Goal: Task Accomplishment & Management: Use online tool/utility

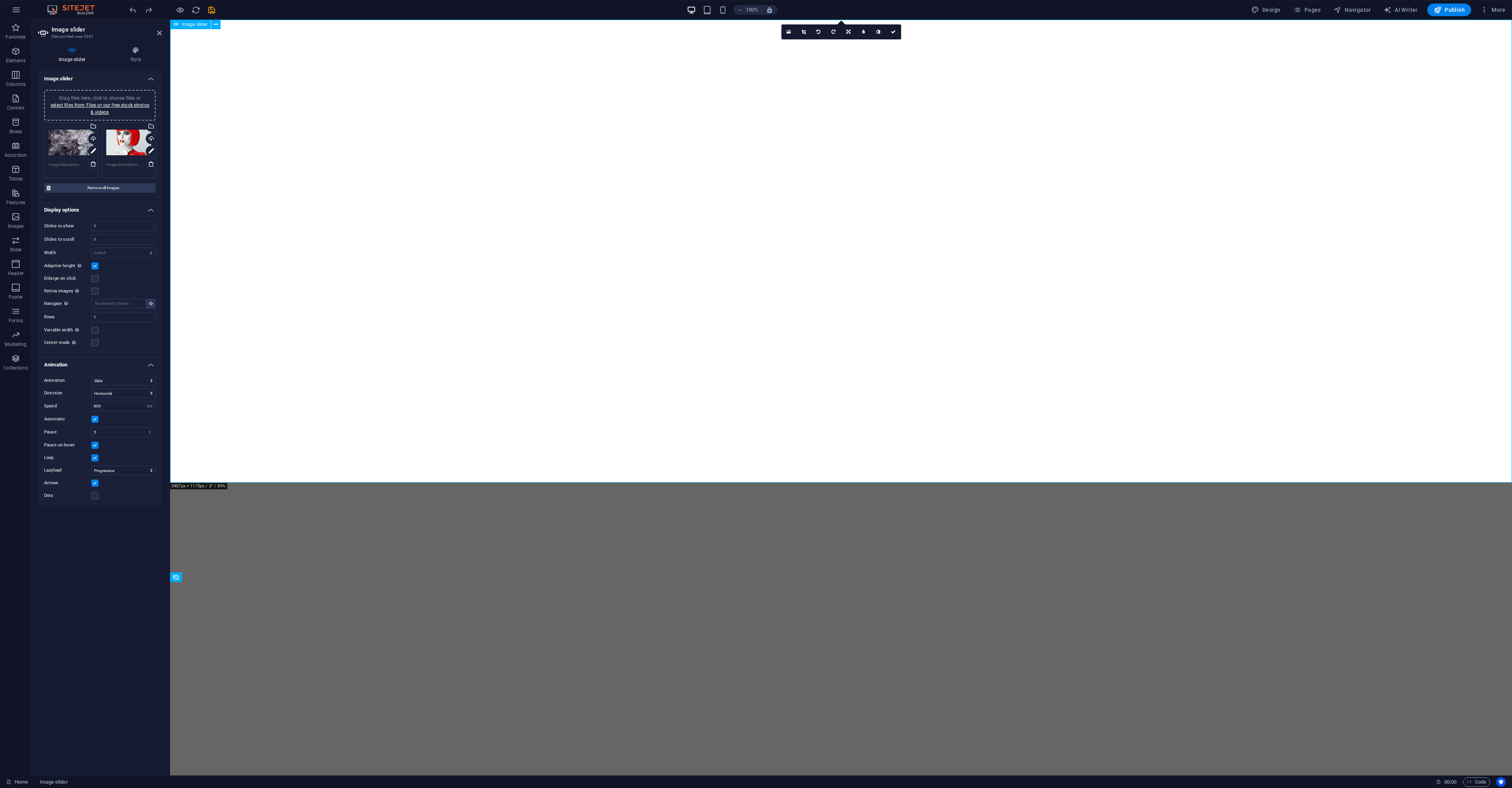
select select "ms"
select select "s"
select select "progressive"
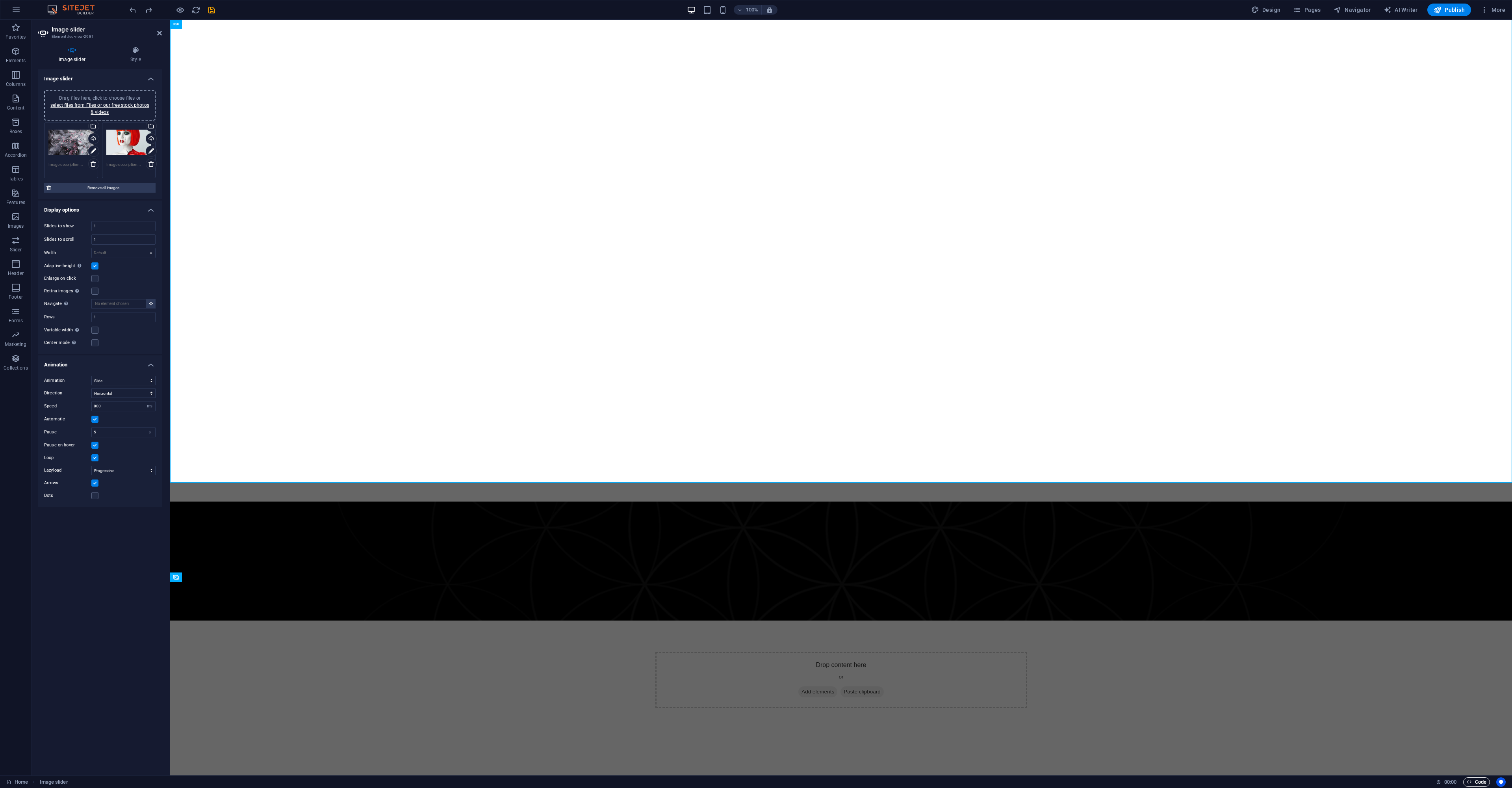
click at [1481, 782] on span "Code" at bounding box center [1477, 782] width 20 height 9
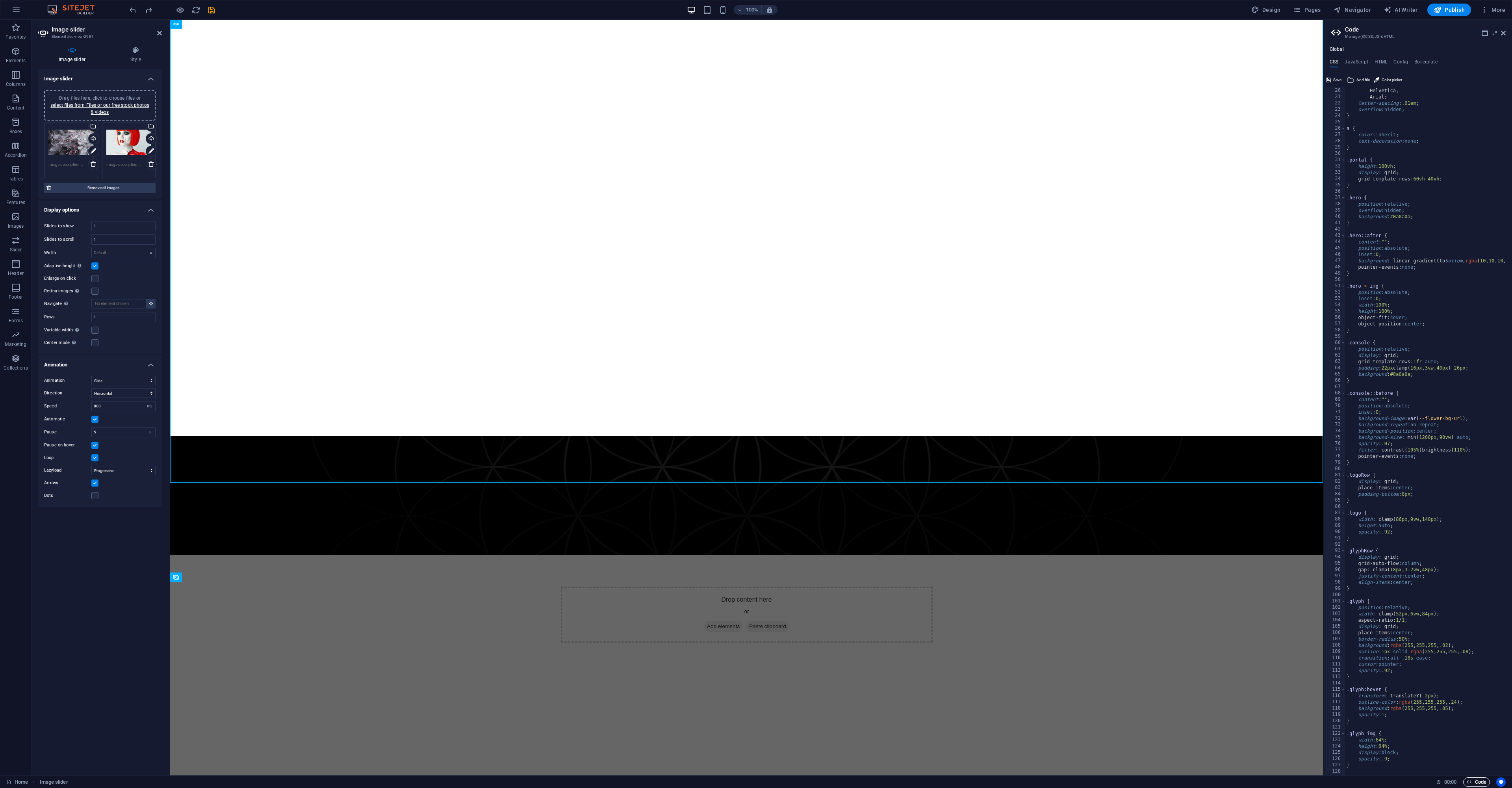
scroll to position [119, 0]
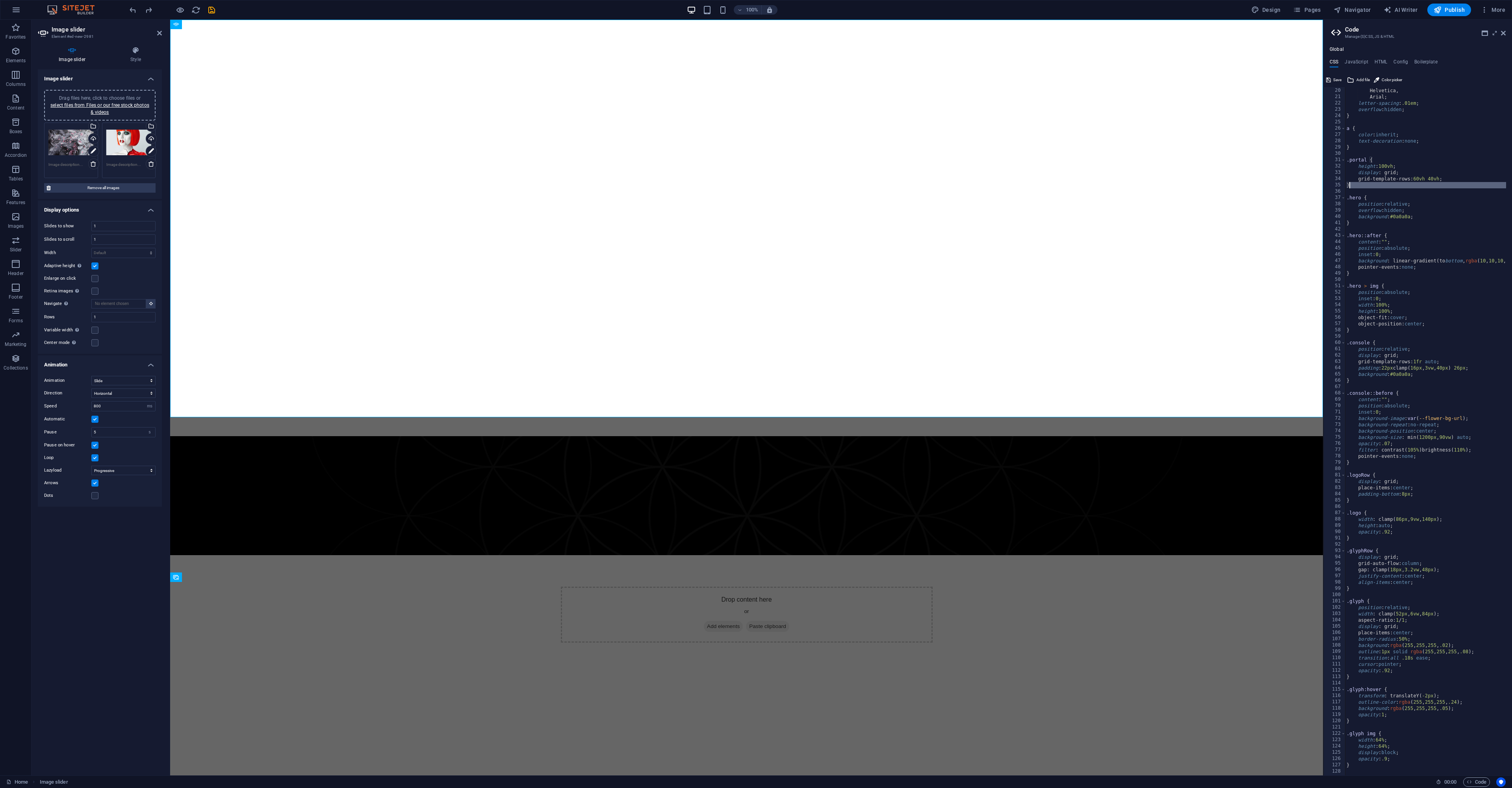
click at [1511, 181] on div at bounding box center [1508, 428] width 8 height 682
type textarea "); }"
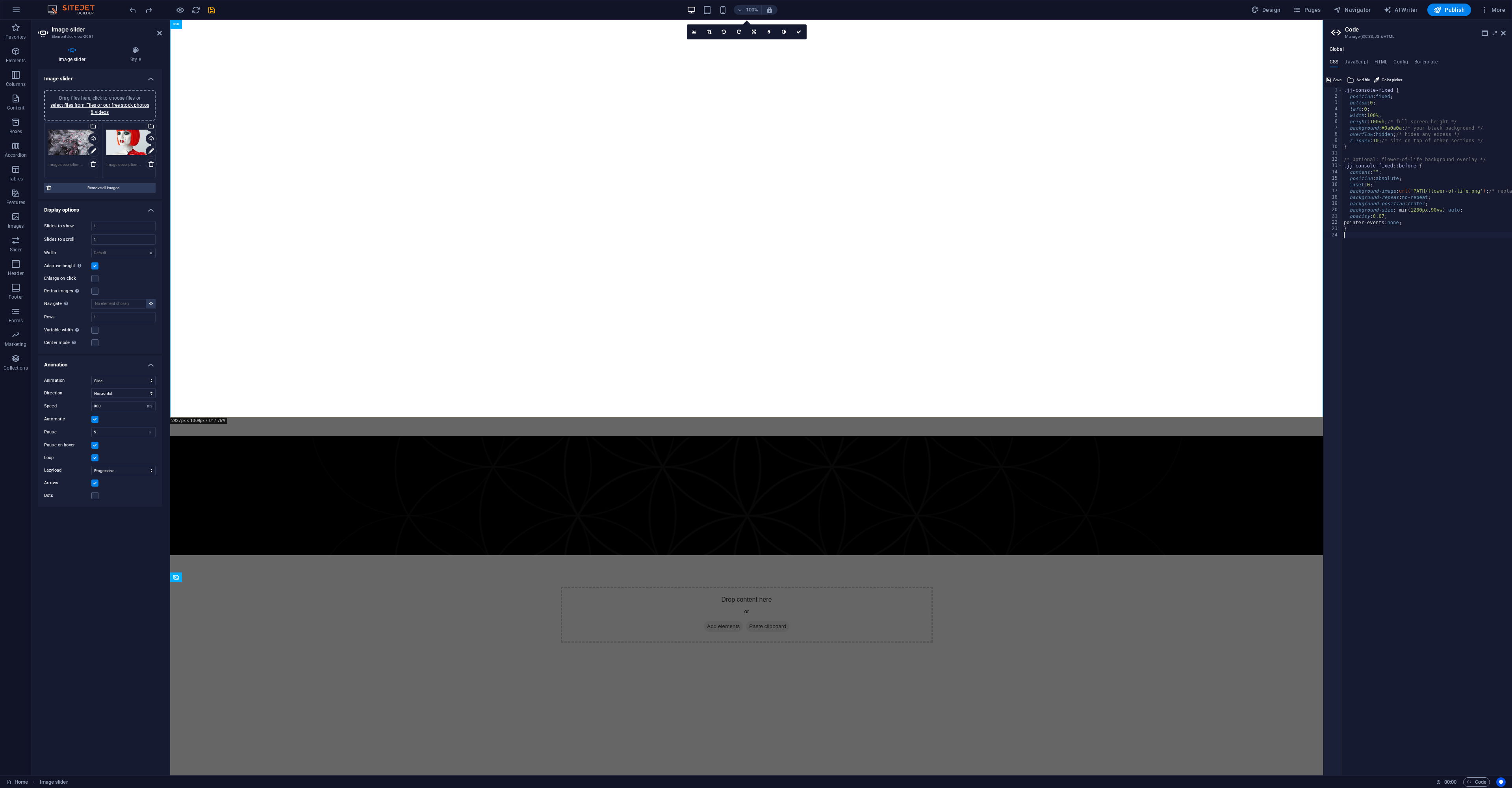
click at [1391, 318] on div ".jj-console-fixed { position : fixed ; bottom : 0 ; left : 0 ; width : 100% ; h…" at bounding box center [1461, 435] width 238 height 695
click at [1483, 8] on icon "button" at bounding box center [1484, 9] width 8 height 8
click at [1079, 472] on div at bounding box center [756, 394] width 1512 height 788
click at [1088, 545] on html "Skip to main content Drop content here or Add elements Paste clipboard" at bounding box center [747, 347] width 1153 height 655
click at [1061, 456] on figure at bounding box center [747, 496] width 1153 height 119
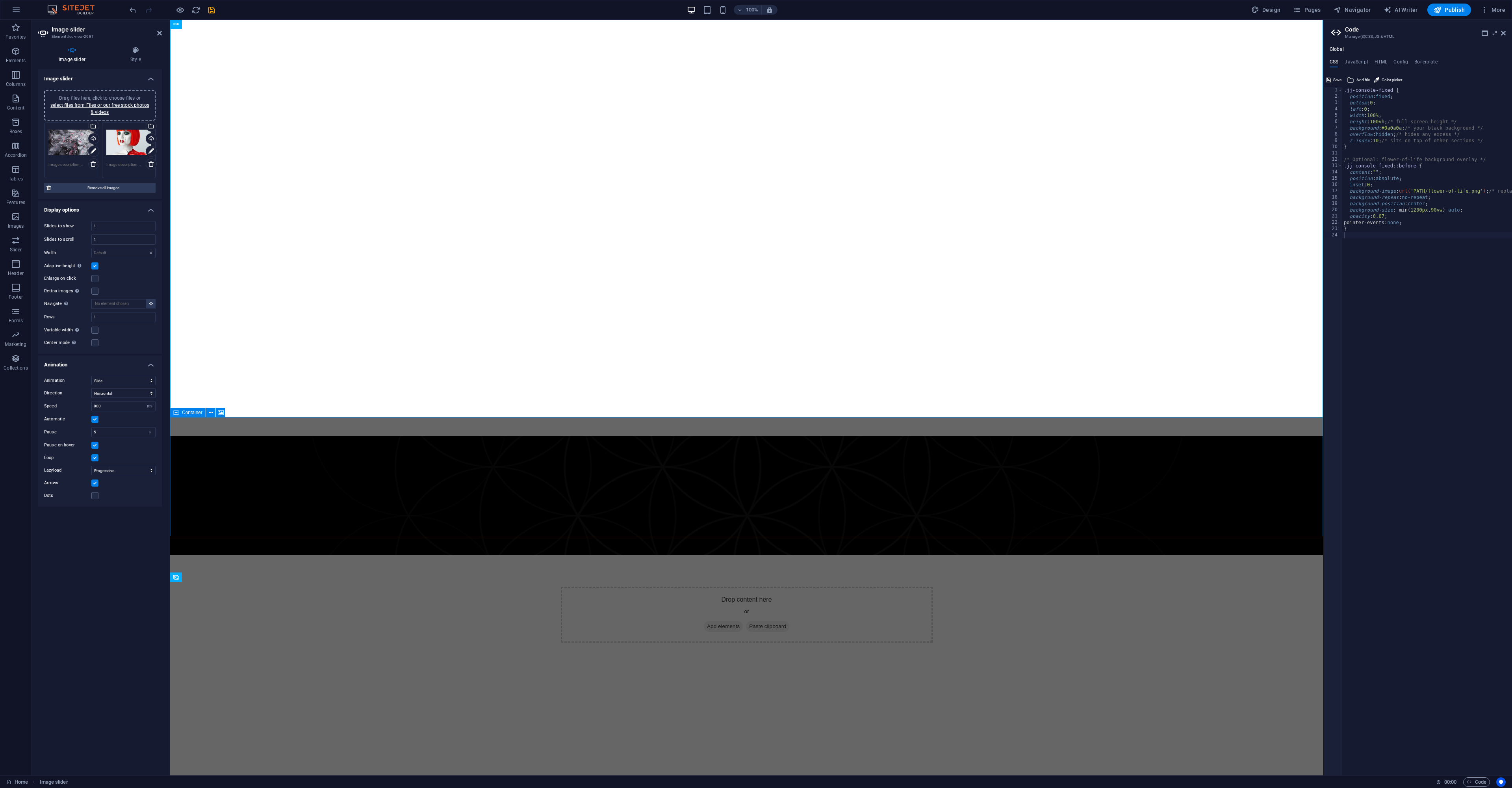
click at [872, 587] on div "Drop content here or Add elements Paste clipboard" at bounding box center [747, 614] width 372 height 56
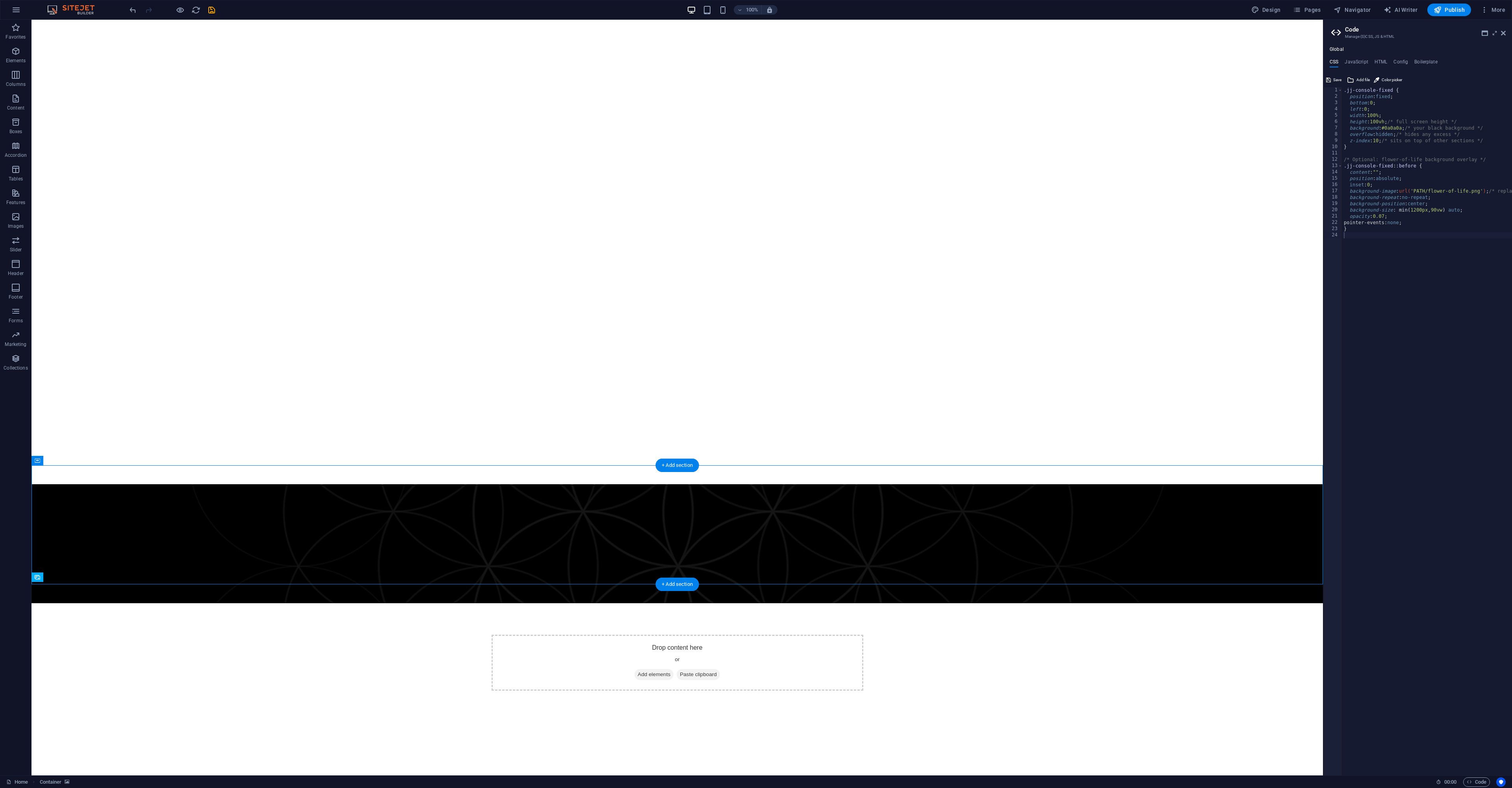
click at [959, 501] on figure at bounding box center [677, 544] width 1291 height 119
drag, startPoint x: 959, startPoint y: 501, endPoint x: 823, endPoint y: 504, distance: 136.0
click at [959, 501] on figure at bounding box center [677, 544] width 1291 height 119
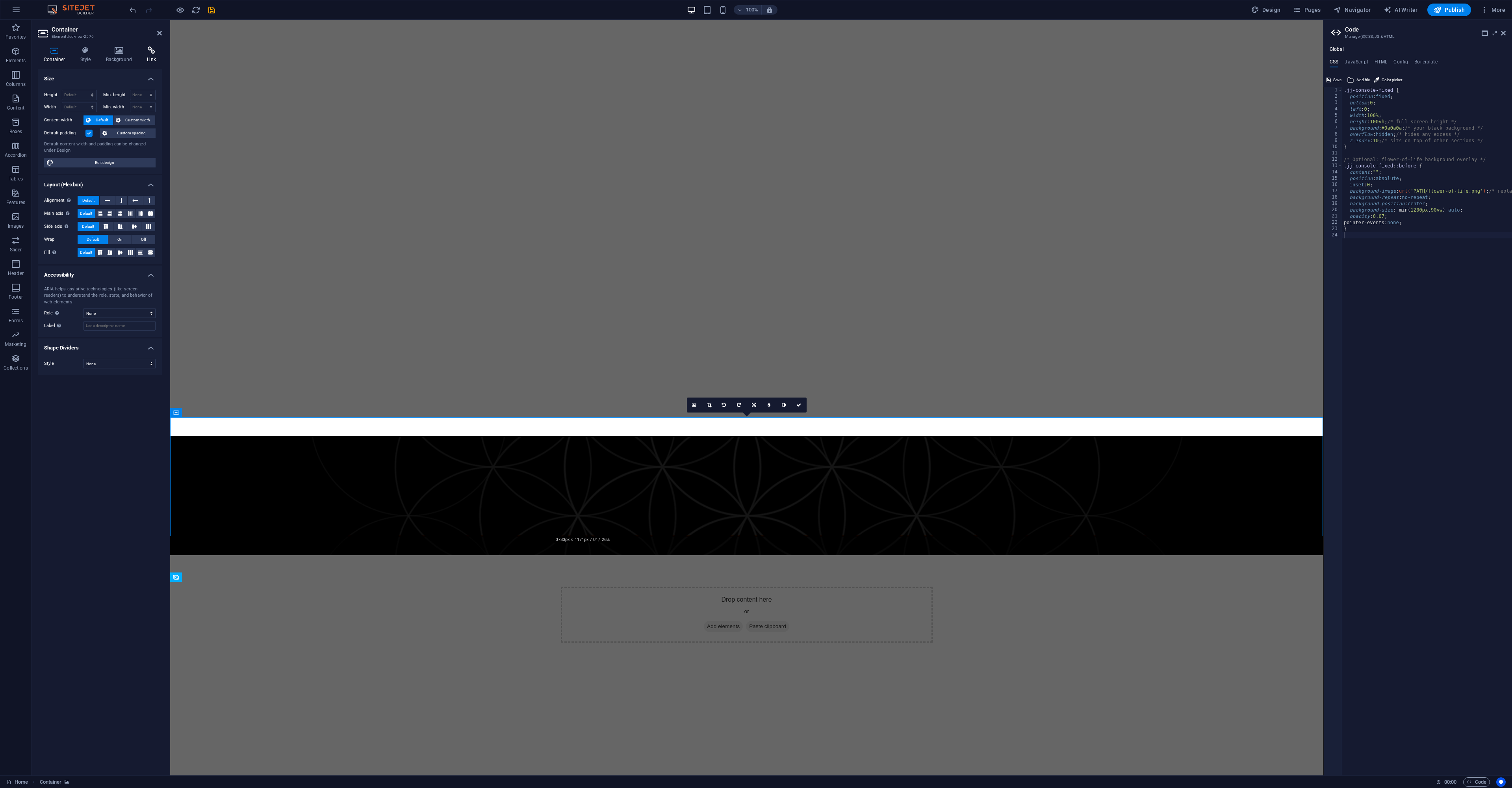
click at [151, 52] on icon at bounding box center [151, 50] width 21 height 8
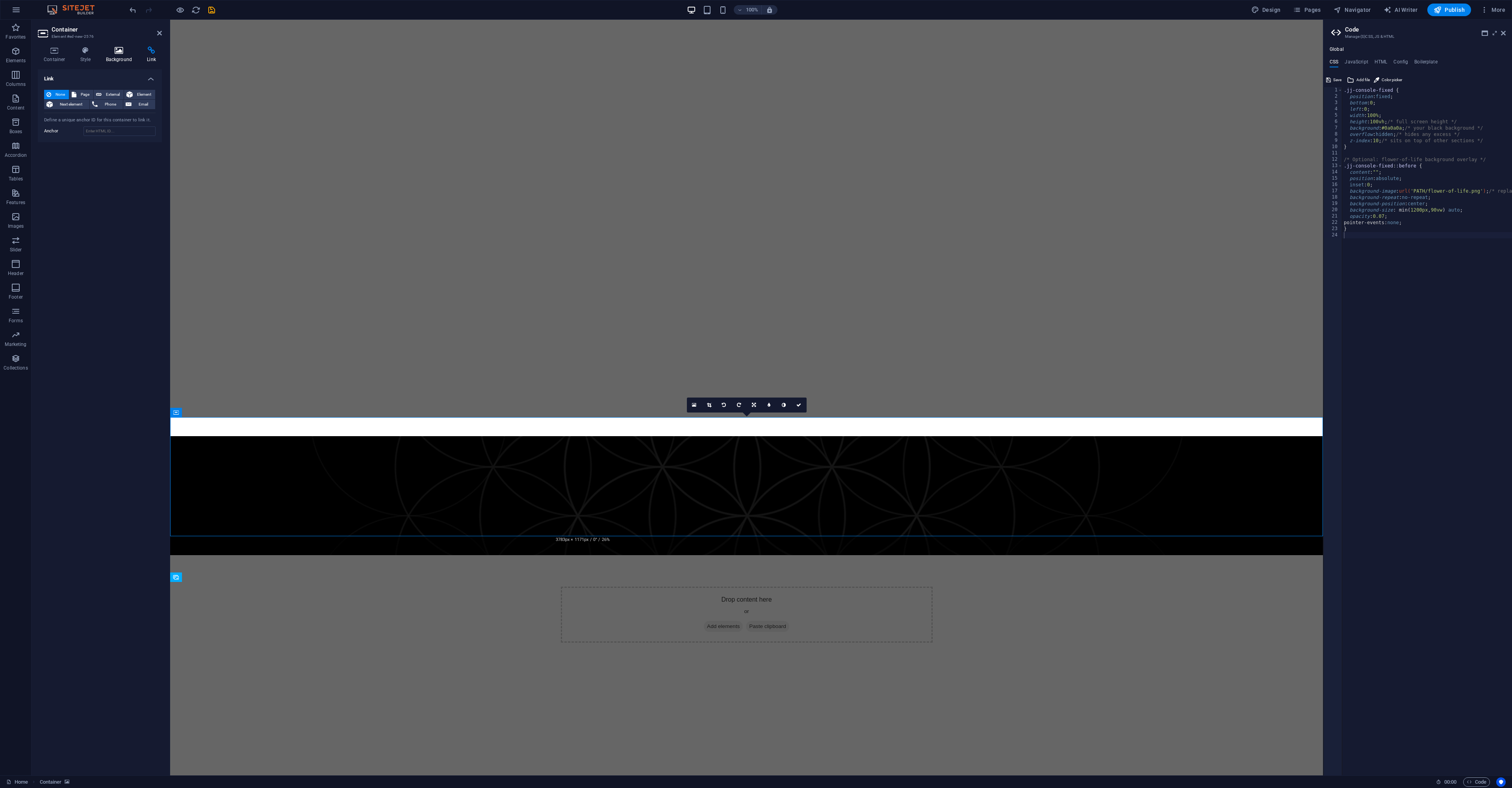
click at [117, 55] on h4 "Background" at bounding box center [120, 55] width 41 height 16
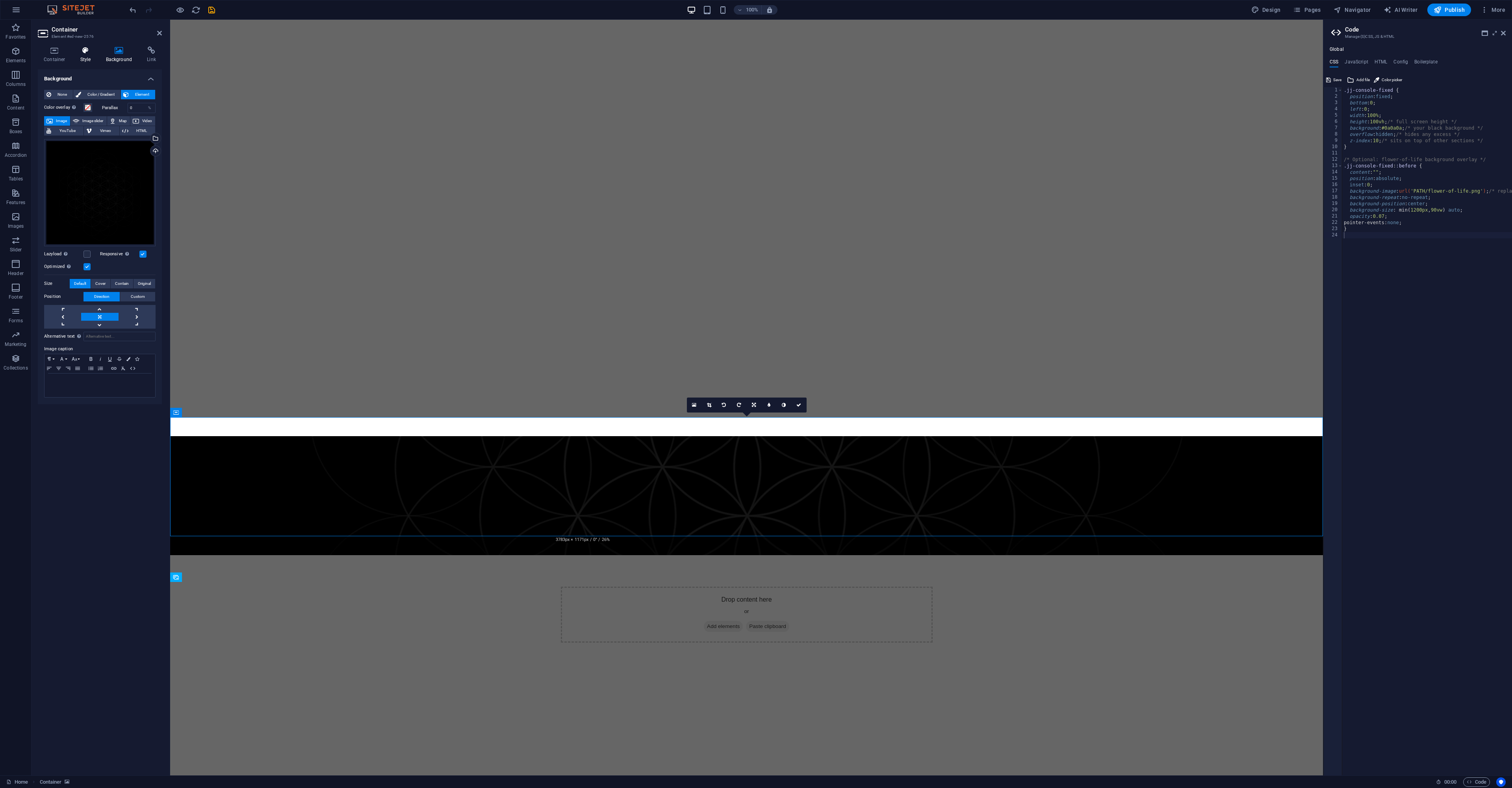
click at [82, 52] on icon at bounding box center [86, 50] width 22 height 8
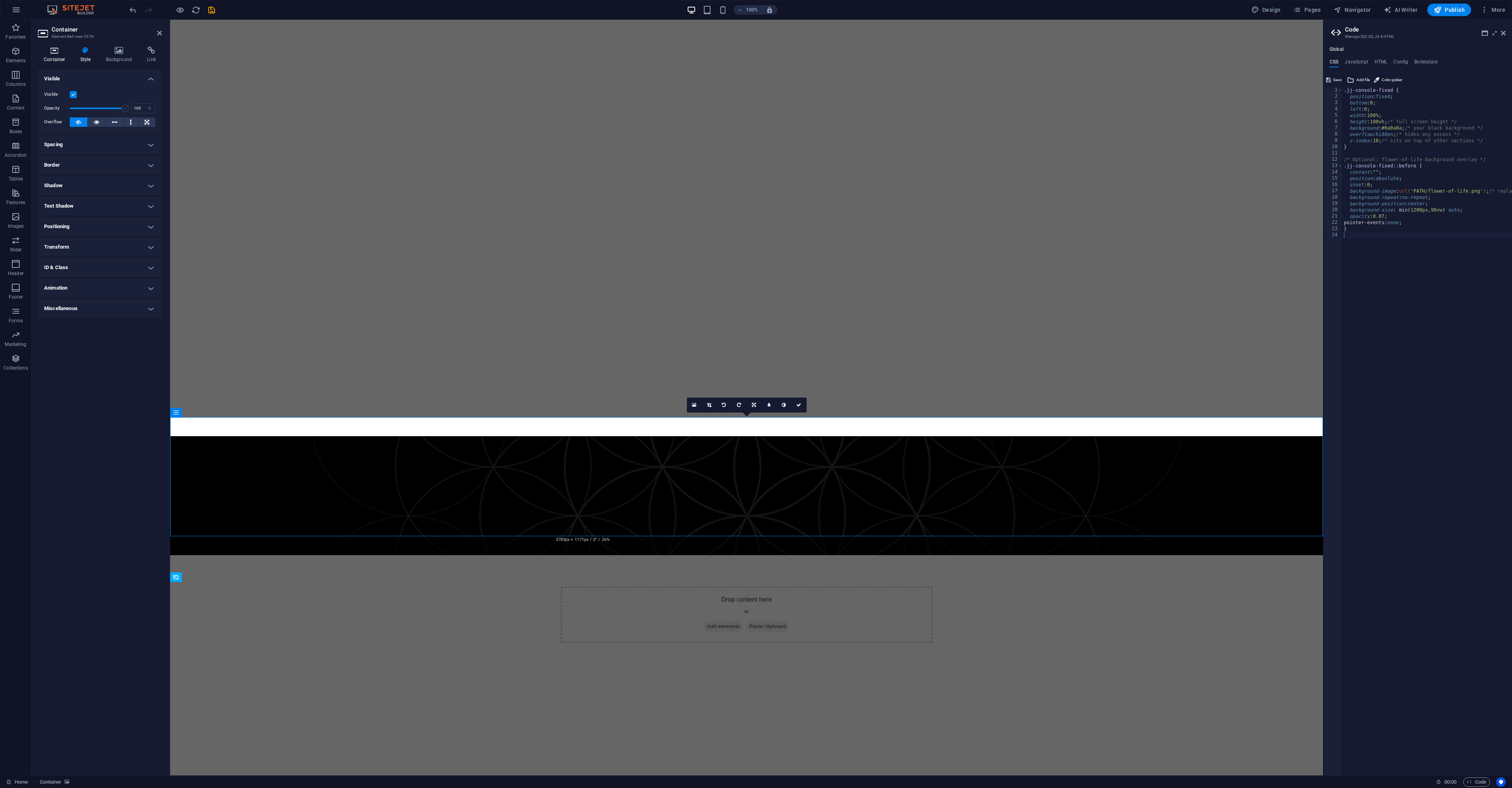
click at [53, 50] on icon at bounding box center [54, 50] width 33 height 8
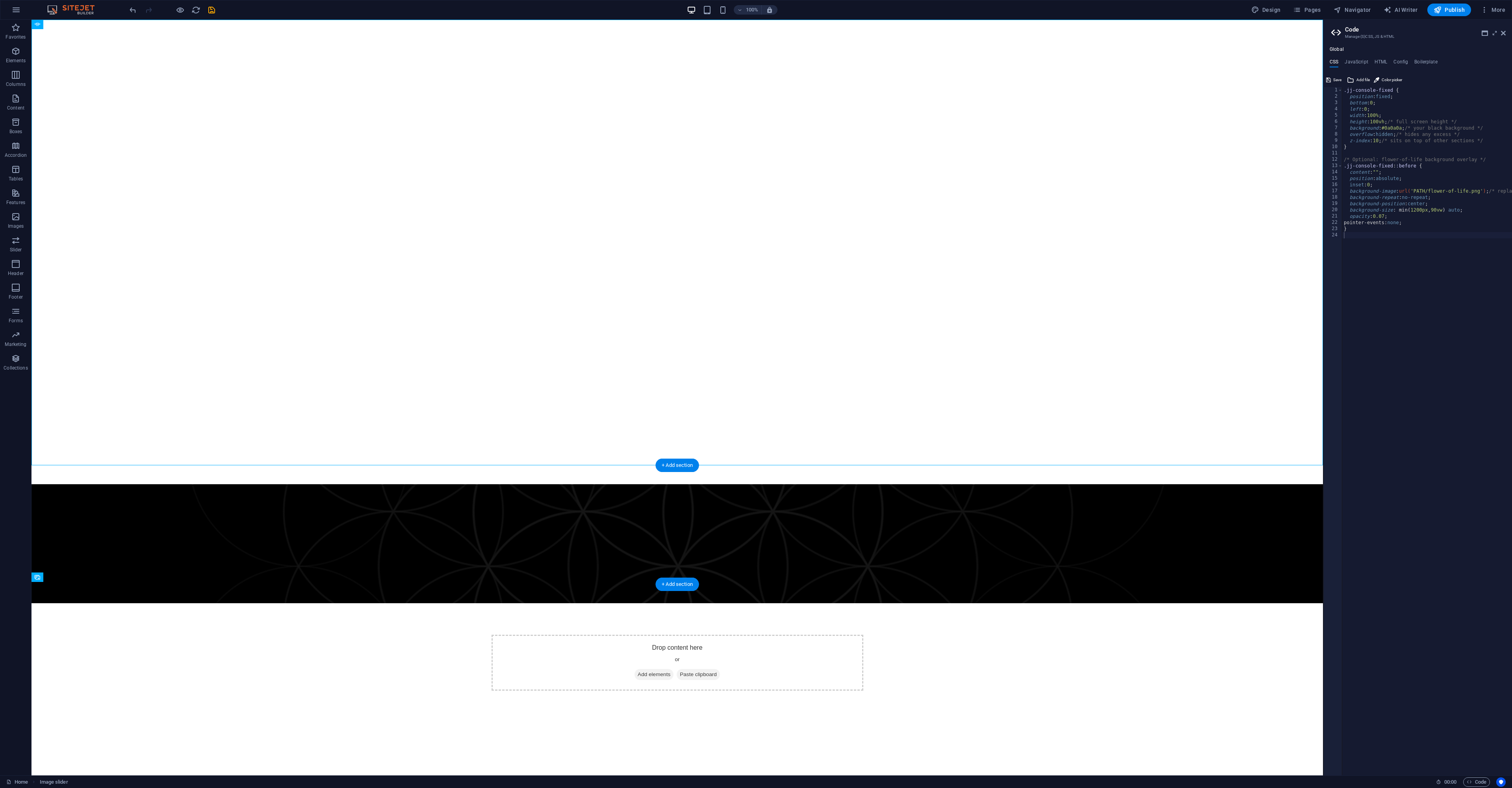
click at [376, 551] on figure at bounding box center [677, 544] width 1291 height 119
click at [1504, 32] on icon at bounding box center [1503, 33] width 5 height 6
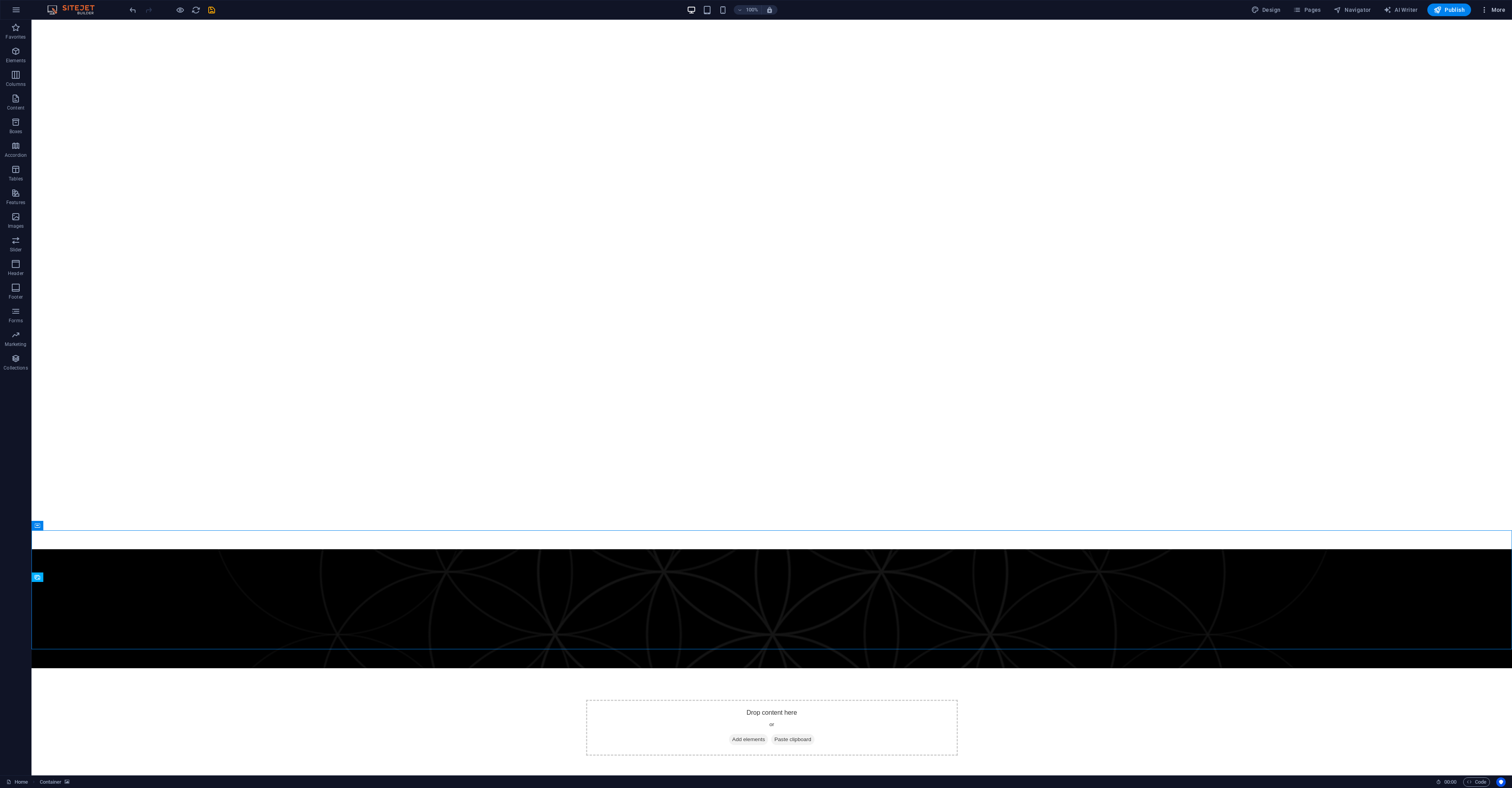
click at [1485, 11] on icon "button" at bounding box center [1484, 9] width 8 height 8
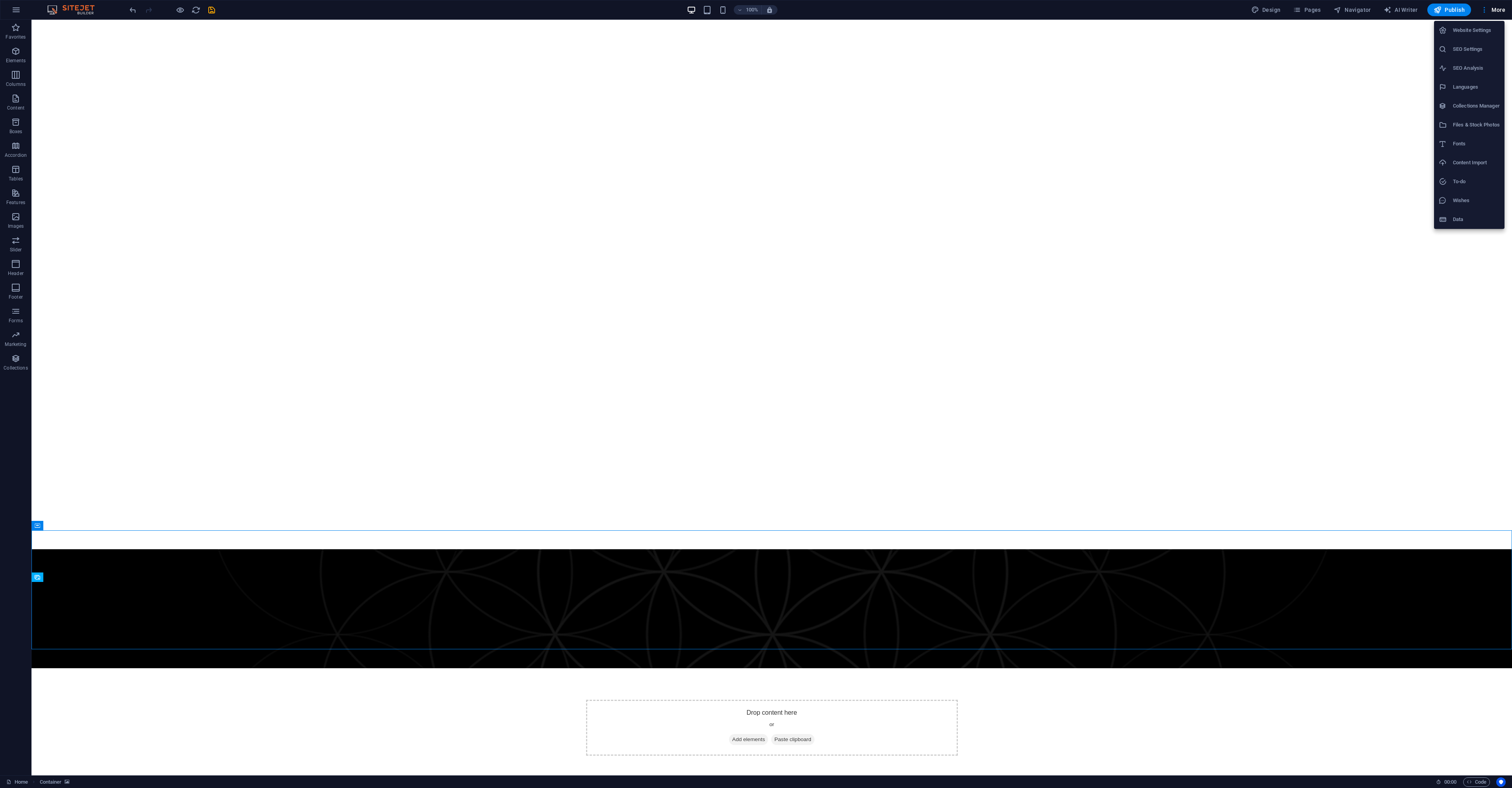
click at [1487, 8] on div at bounding box center [756, 394] width 1512 height 788
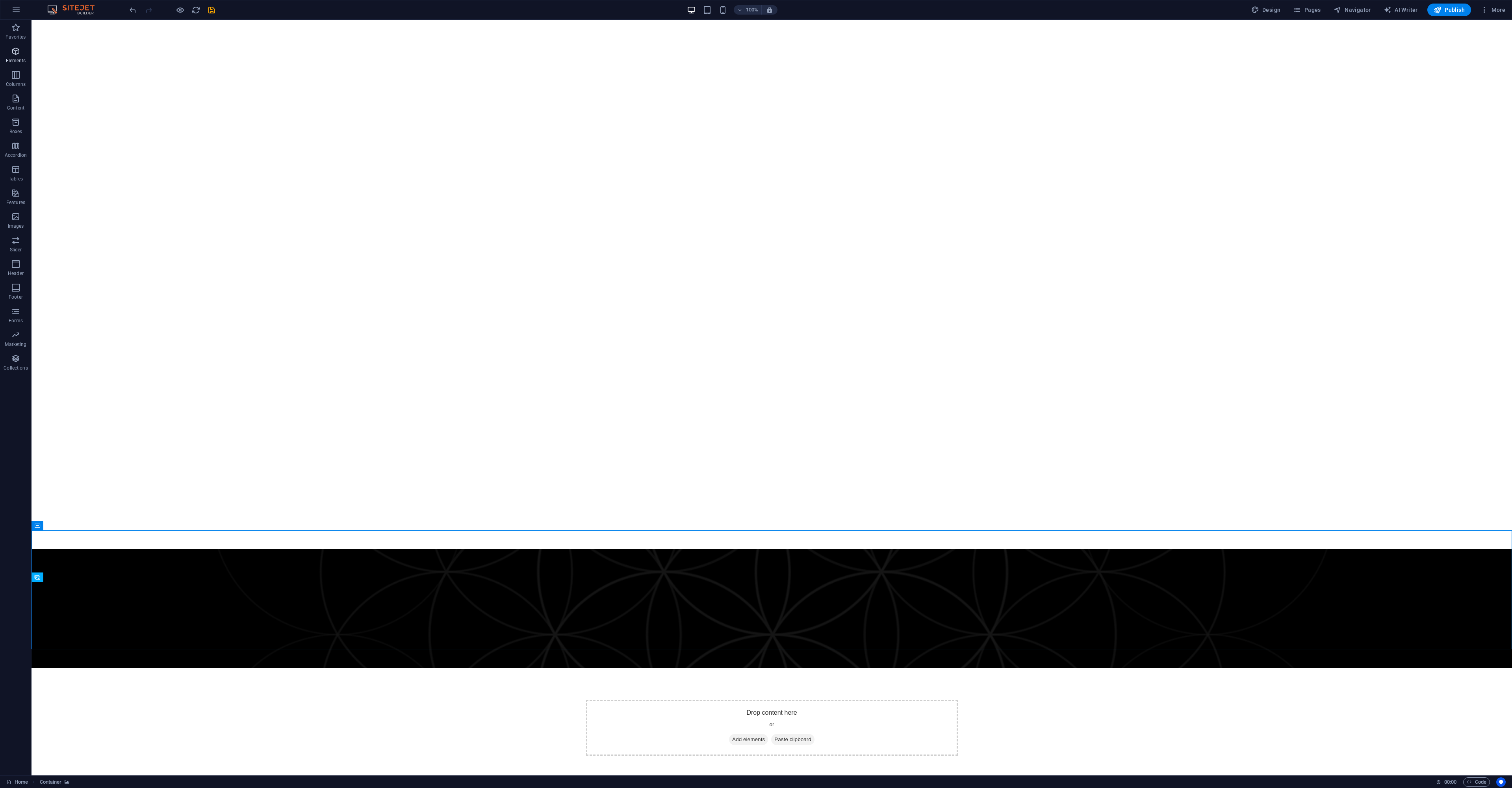
click at [18, 55] on icon "button" at bounding box center [16, 51] width 9 height 9
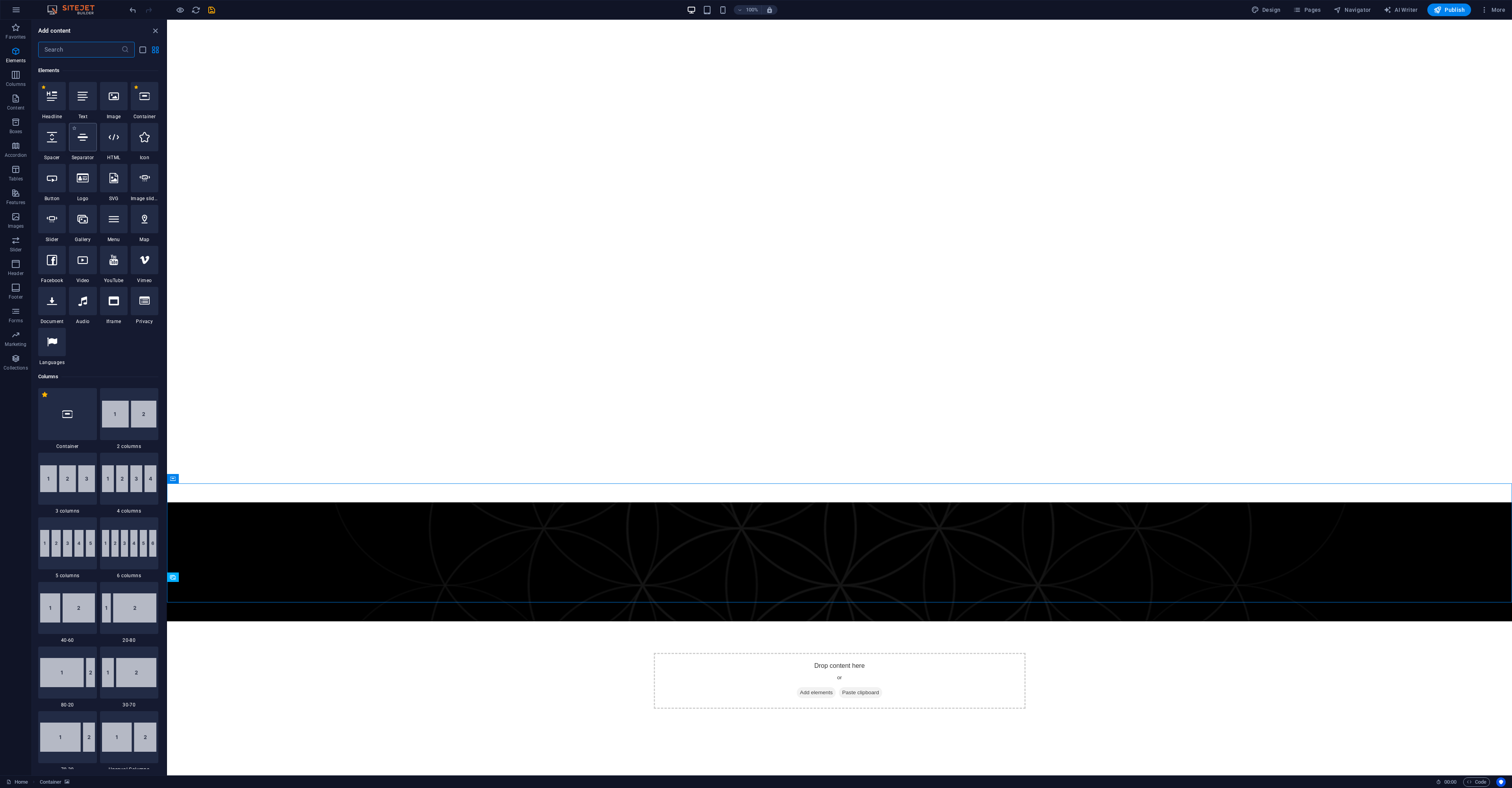
scroll to position [84, 0]
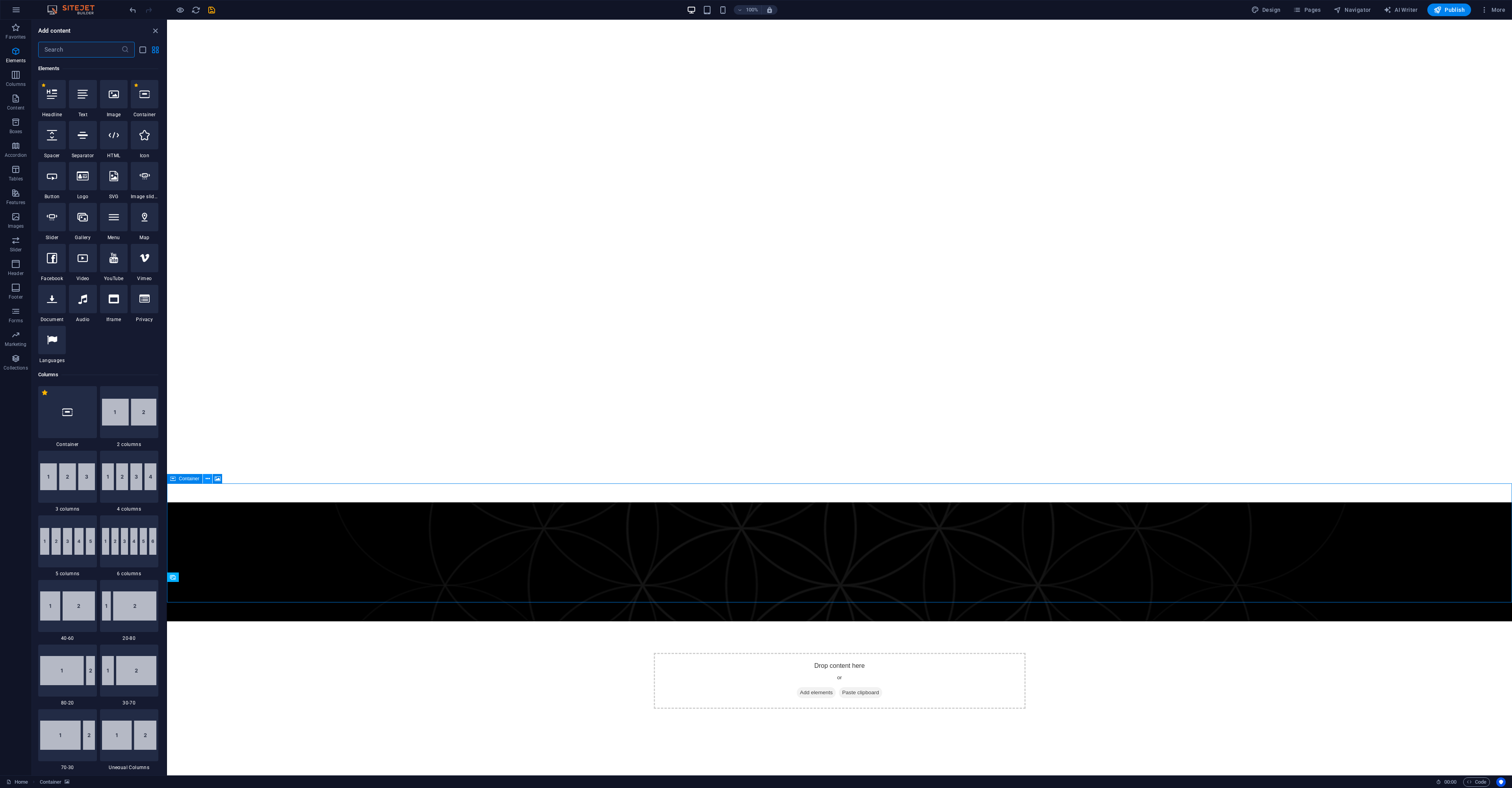
click at [208, 478] on icon at bounding box center [207, 479] width 4 height 8
click at [237, 537] on figure at bounding box center [839, 562] width 1345 height 119
click at [208, 480] on icon at bounding box center [207, 479] width 4 height 8
click at [241, 497] on link "⏎ Edit" at bounding box center [235, 499] width 53 height 12
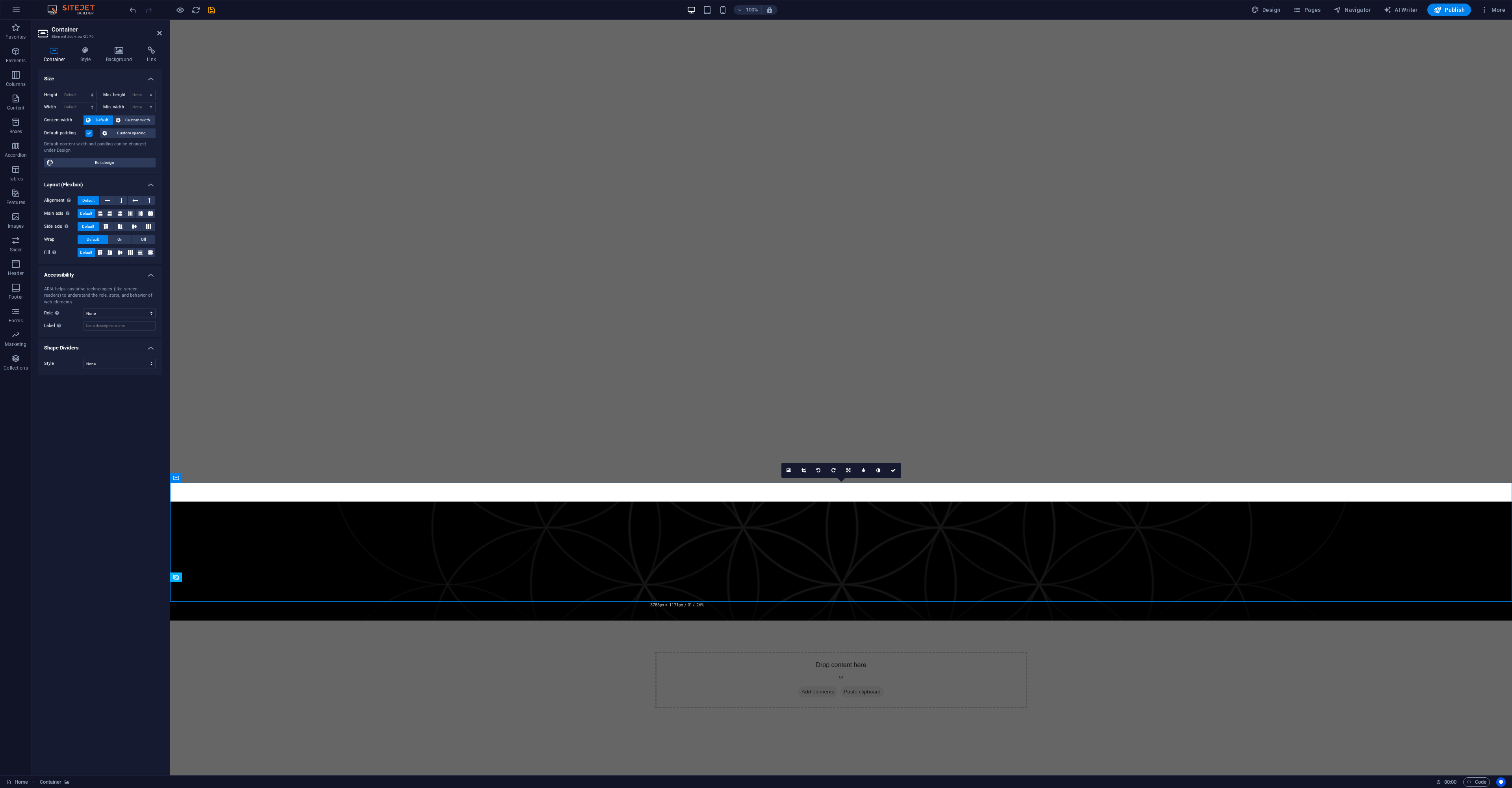
click at [545, 652] on html "Skip to main content Drop content here or Add elements Paste clipboard" at bounding box center [841, 380] width 1342 height 720
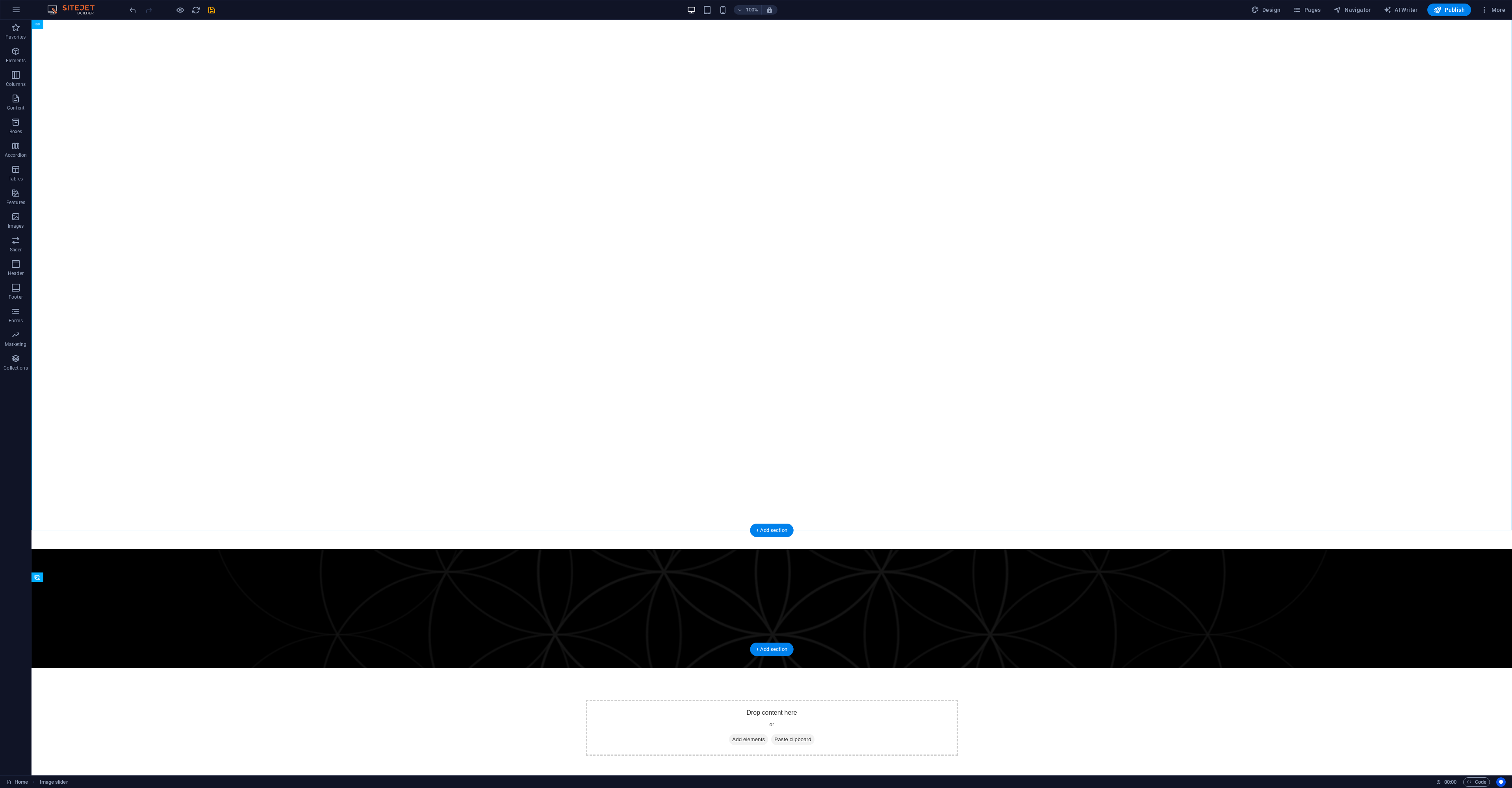
click at [475, 594] on figure at bounding box center [772, 608] width 1480 height 119
click at [138, 617] on figure at bounding box center [772, 608] width 1480 height 119
click at [132, 585] on figure at bounding box center [772, 608] width 1480 height 119
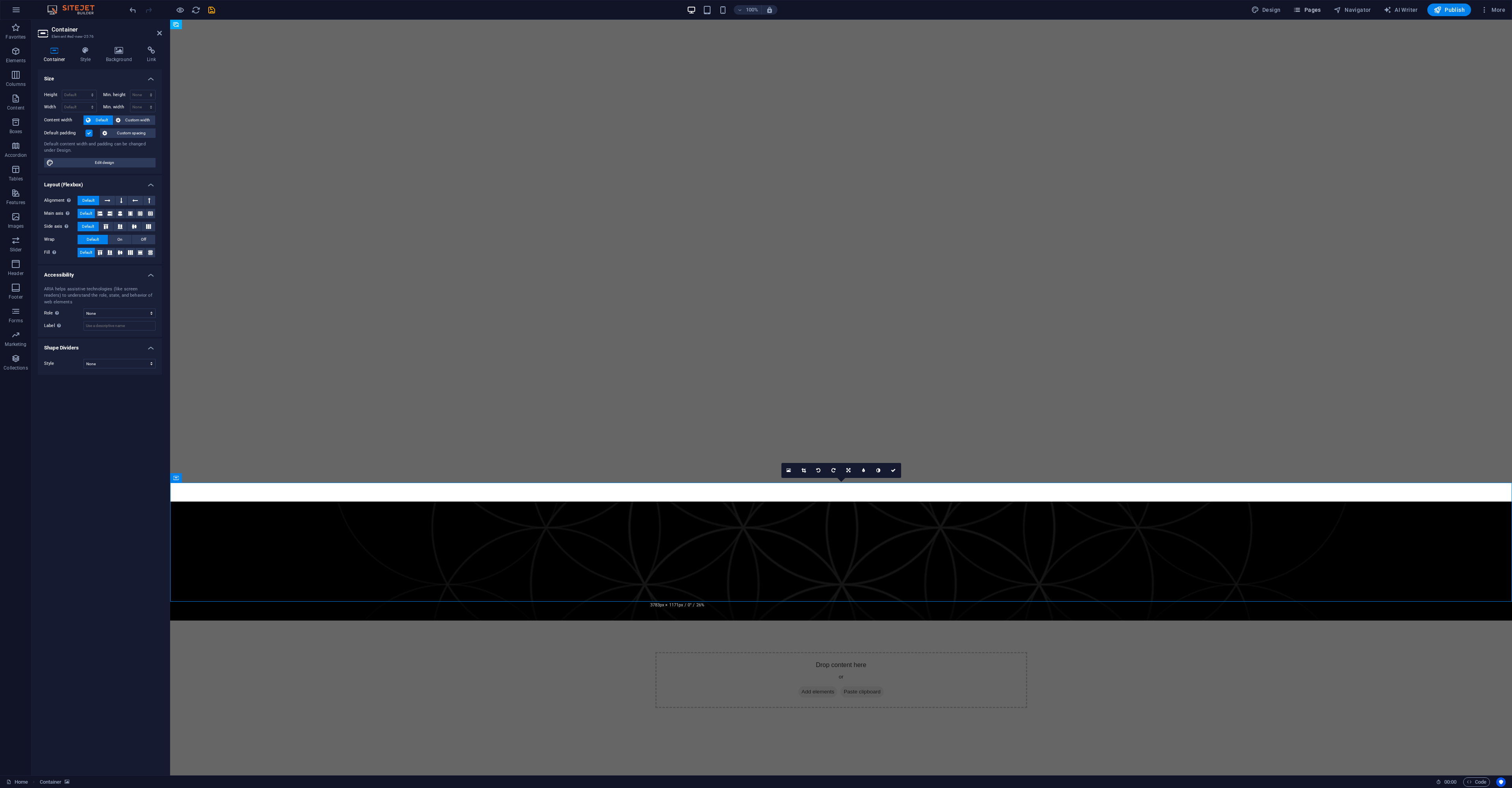
click at [1311, 9] on span "Pages" at bounding box center [1307, 9] width 28 height 8
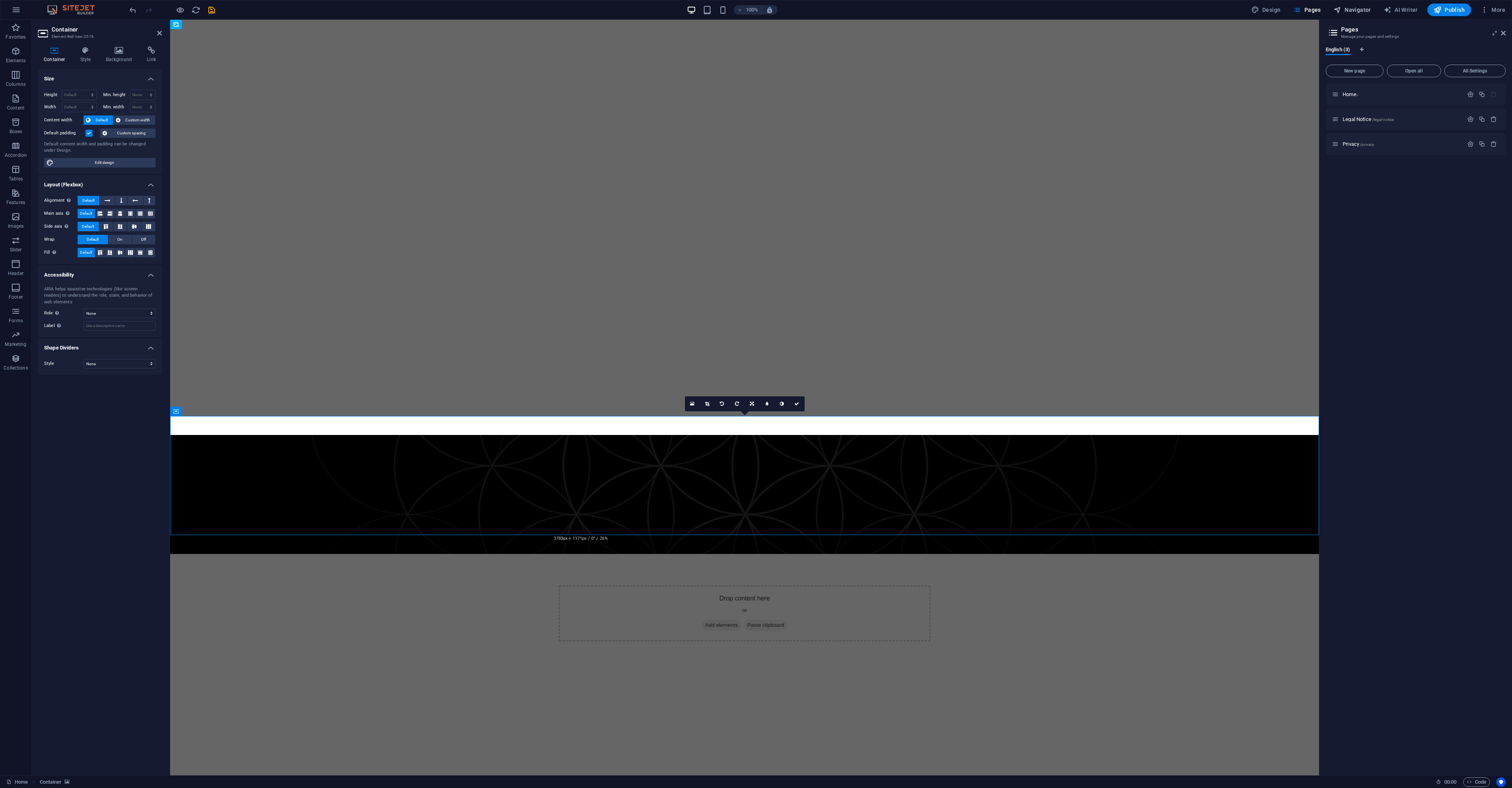
drag, startPoint x: 1350, startPoint y: 8, endPoint x: 1350, endPoint y: 12, distance: 4.0
click at [1350, 6] on span "Navigator" at bounding box center [1352, 9] width 38 height 8
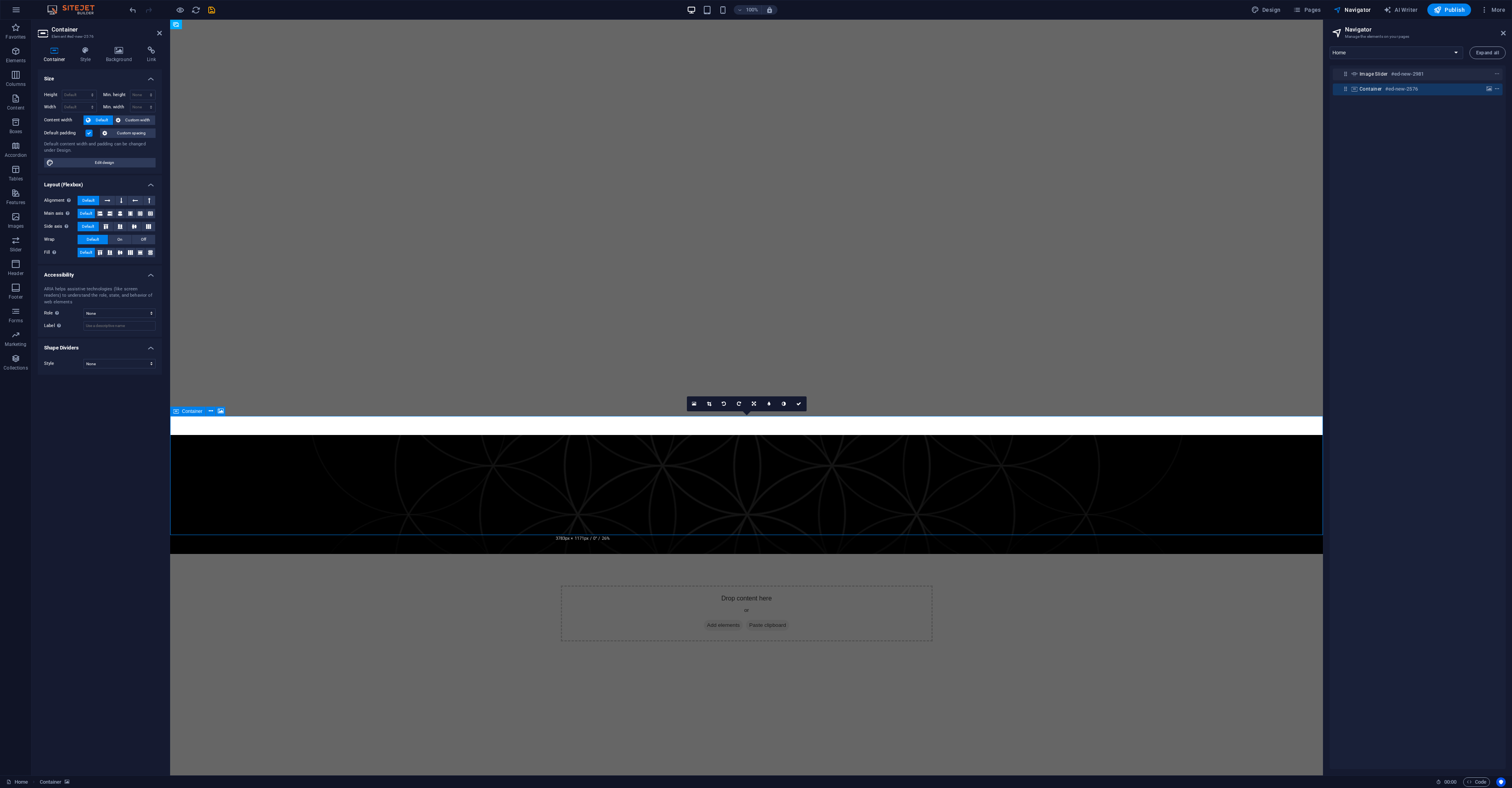
click at [1499, 90] on span "context-menu" at bounding box center [1497, 89] width 8 height 5
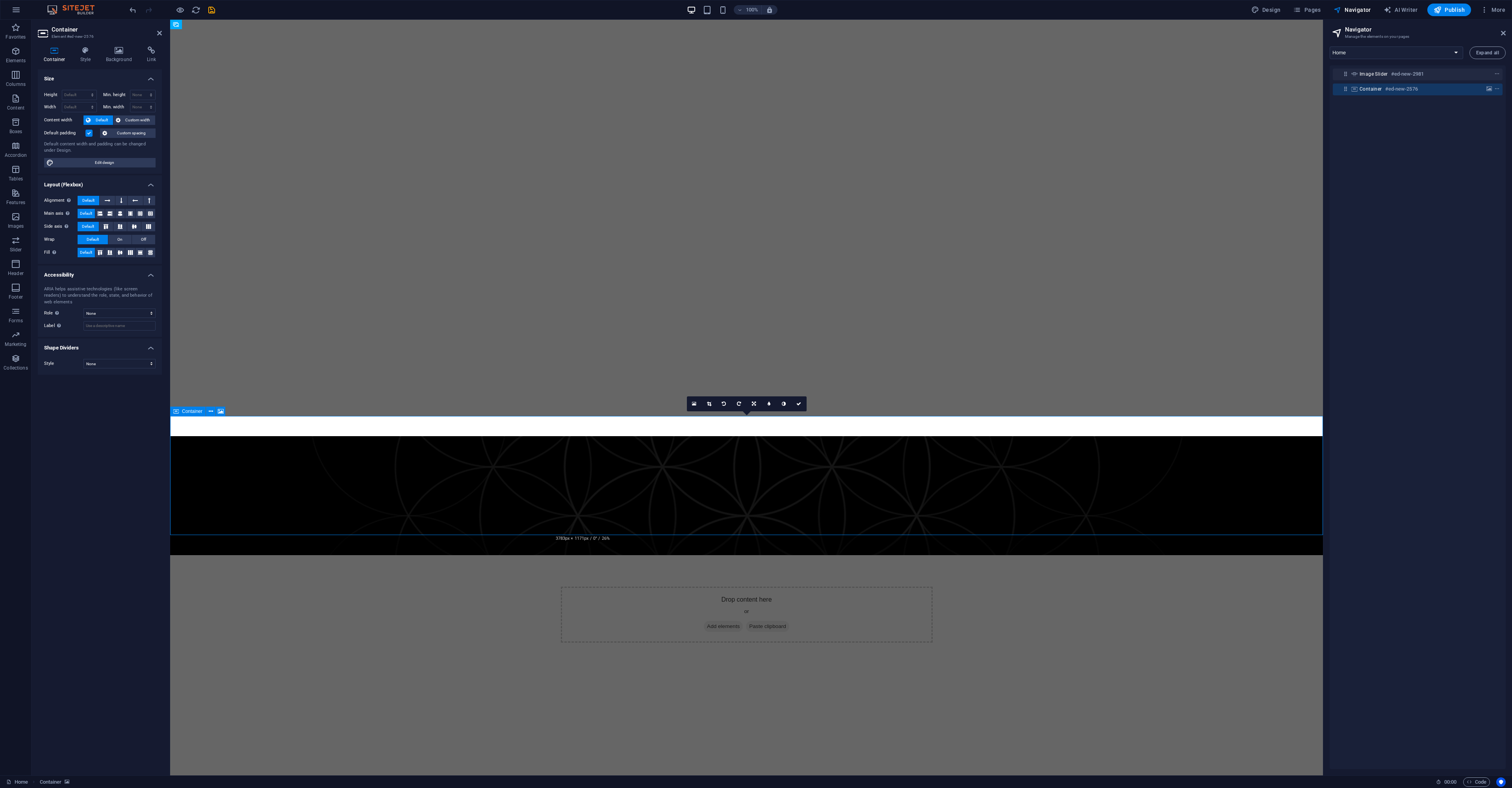
click at [1499, 85] on div at bounding box center [1482, 89] width 37 height 9
click at [1495, 90] on icon "context-menu" at bounding box center [1497, 89] width 5 height 5
click at [1355, 91] on icon at bounding box center [1354, 89] width 9 height 6
drag, startPoint x: 1346, startPoint y: 90, endPoint x: 1348, endPoint y: 96, distance: 6.3
click at [1346, 92] on icon at bounding box center [1345, 89] width 6 height 6
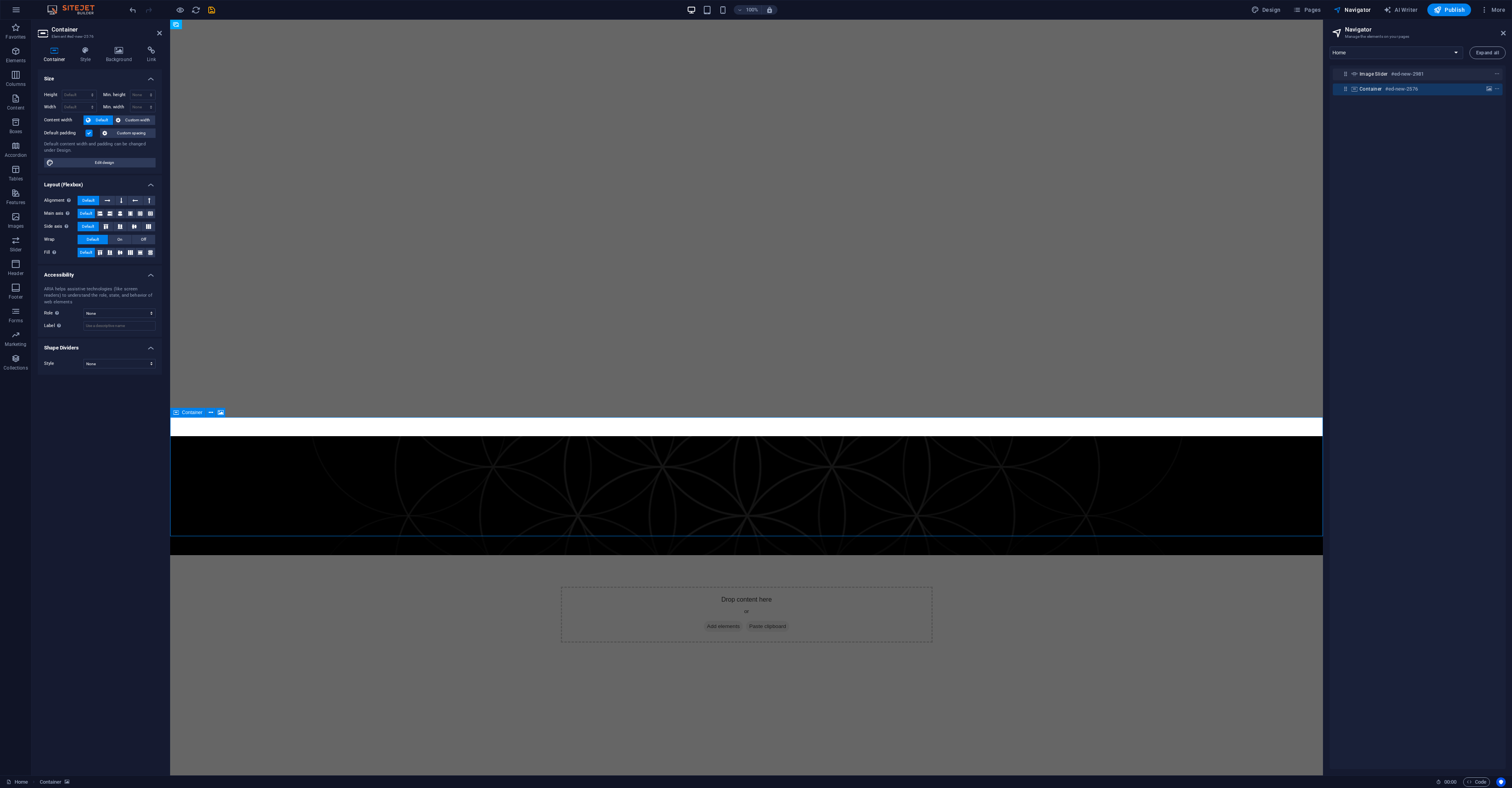
click at [1386, 92] on h6 "#ed-new-2576" at bounding box center [1402, 89] width 33 height 9
click at [1416, 88] on h6 "#ed-new-2576" at bounding box center [1402, 89] width 33 height 9
drag, startPoint x: 1416, startPoint y: 89, endPoint x: 1429, endPoint y: 89, distance: 13.0
click at [1416, 89] on h6 "#ed-new-2576" at bounding box center [1402, 89] width 33 height 9
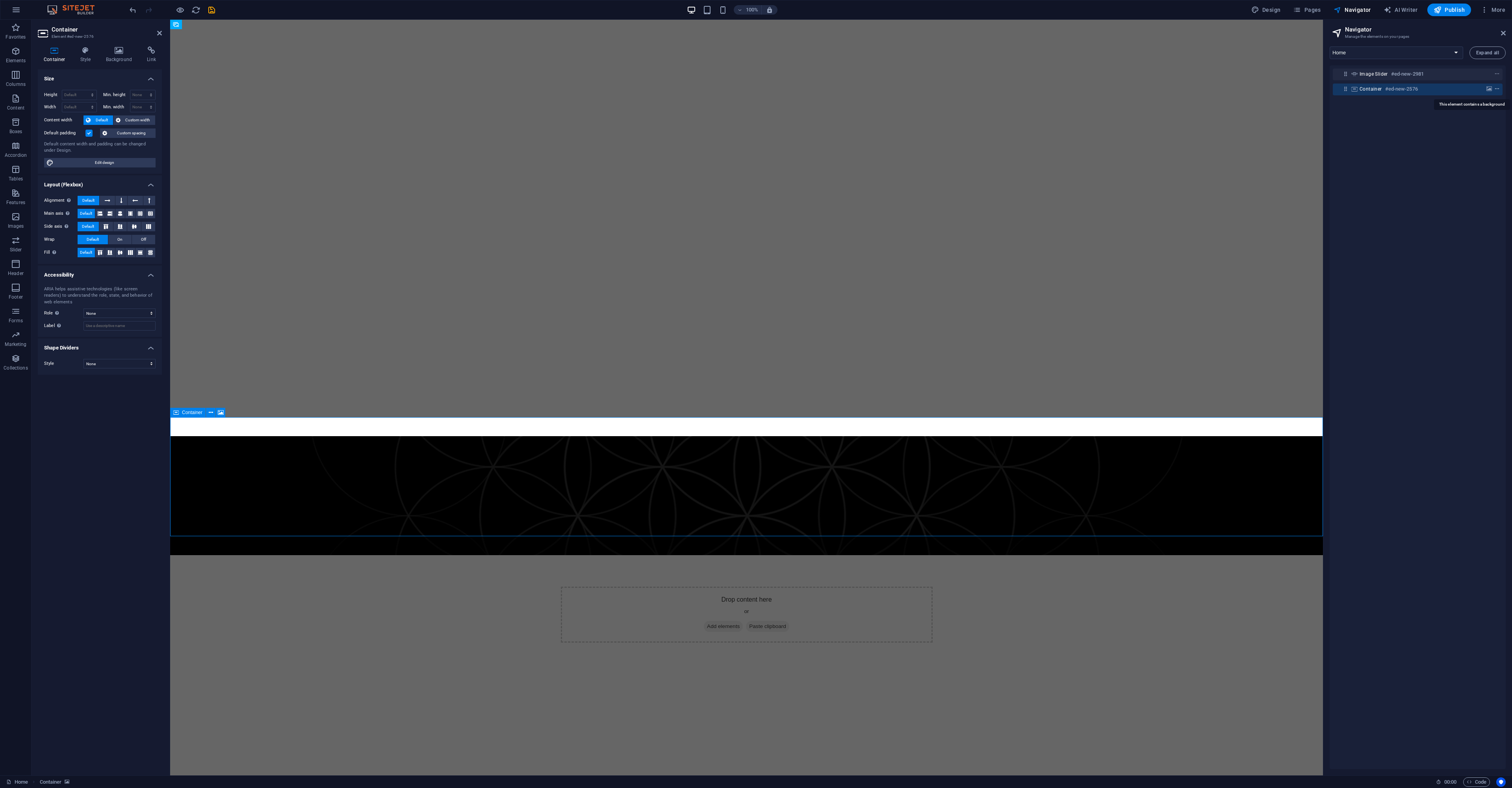
drag, startPoint x: 1487, startPoint y: 87, endPoint x: 1494, endPoint y: 90, distance: 7.6
click at [1487, 87] on icon "background" at bounding box center [1489, 89] width 5 height 5
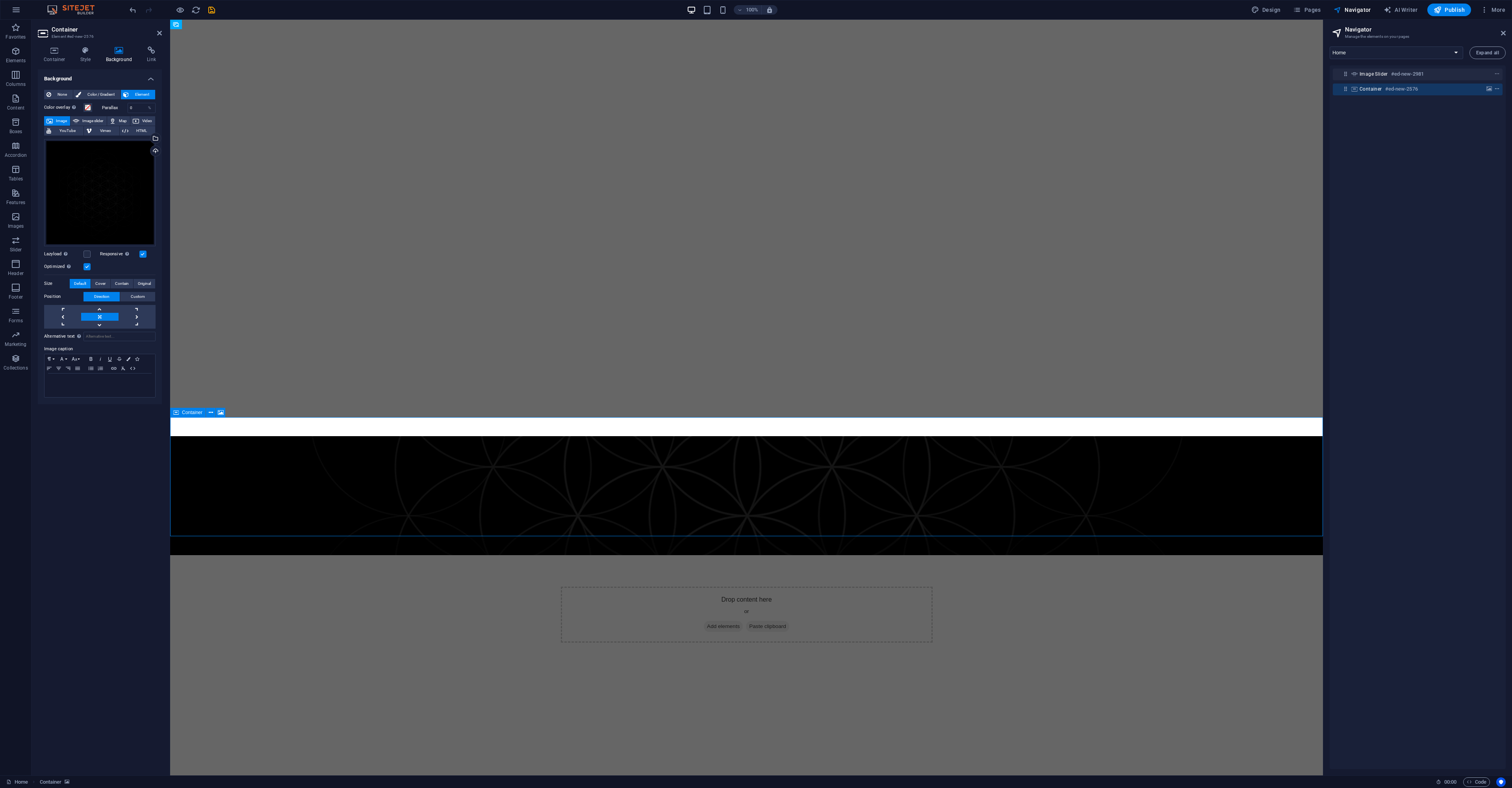
click at [1496, 89] on icon "context-menu" at bounding box center [1497, 89] width 5 height 5
click at [1497, 93] on div at bounding box center [1482, 89] width 37 height 9
click at [1494, 92] on button "context-menu" at bounding box center [1497, 89] width 8 height 9
click at [1347, 188] on div "Image slider #ed-new-2981 Container #ed-new-2576" at bounding box center [1418, 417] width 176 height 703
click at [1485, 14] on button "More" at bounding box center [1493, 9] width 31 height 12
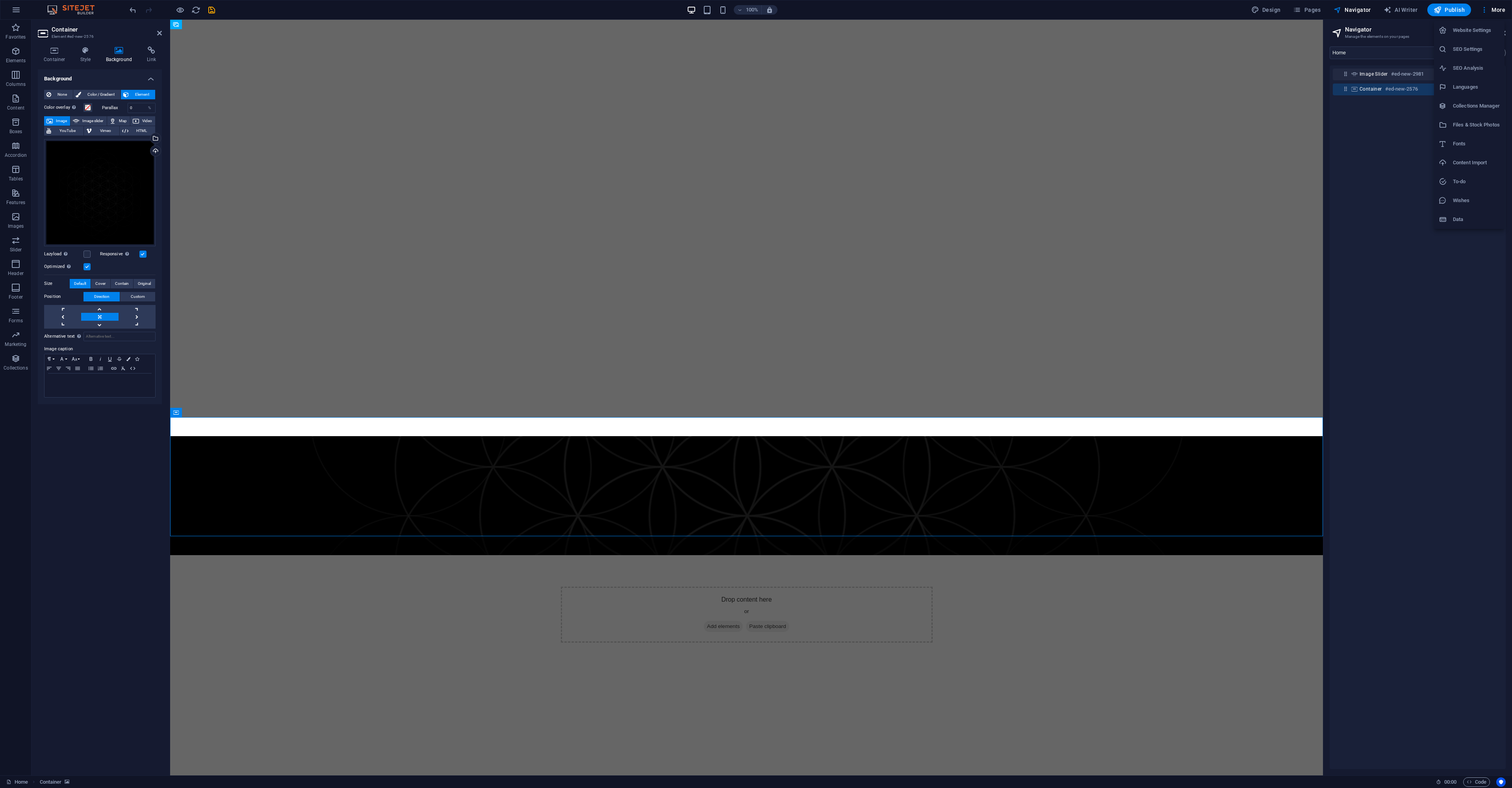
click at [19, 11] on div at bounding box center [756, 394] width 1512 height 788
click at [16, 10] on icon "button" at bounding box center [16, 10] width 9 height 9
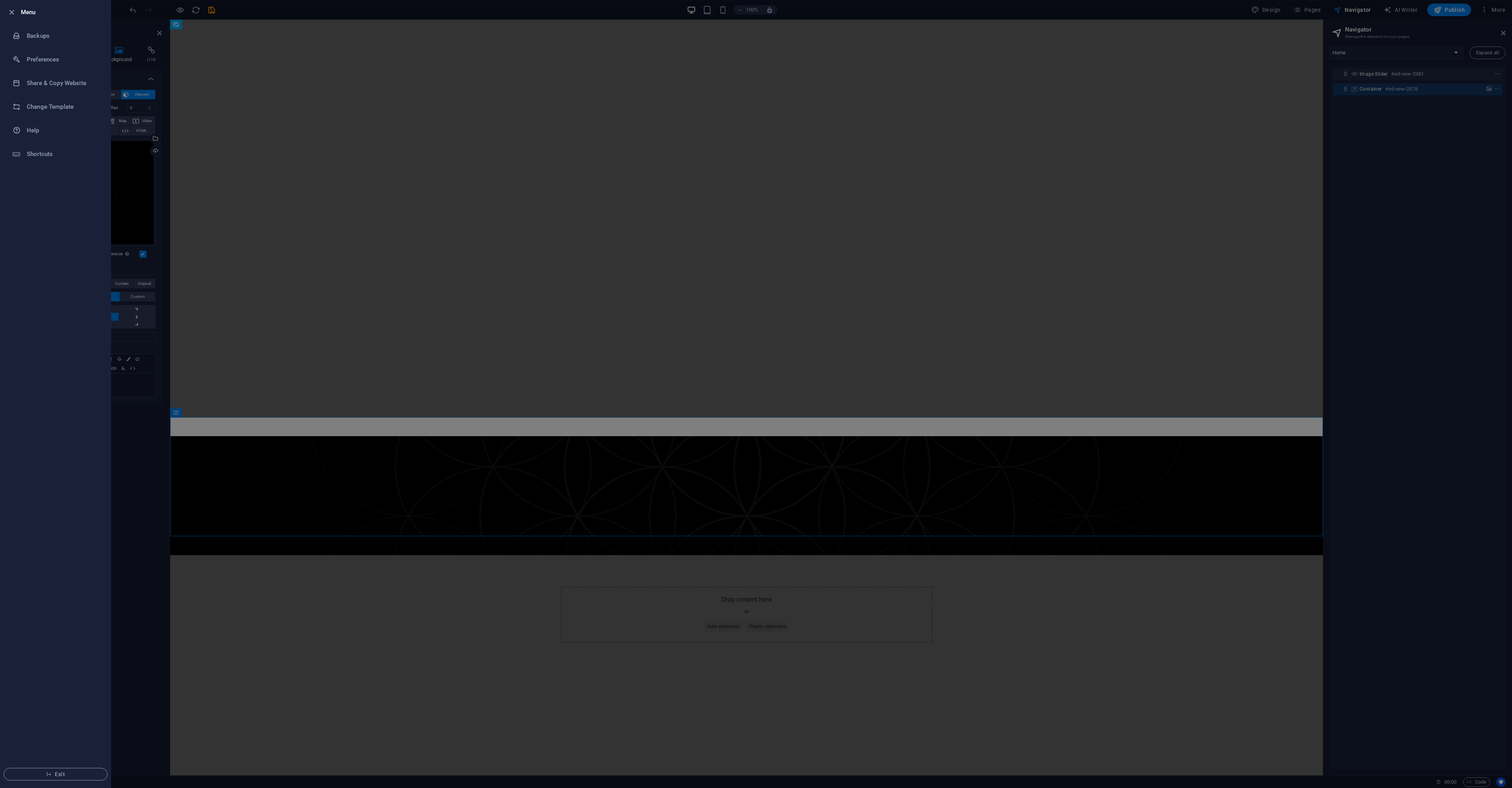
click at [266, 6] on div at bounding box center [756, 394] width 1512 height 788
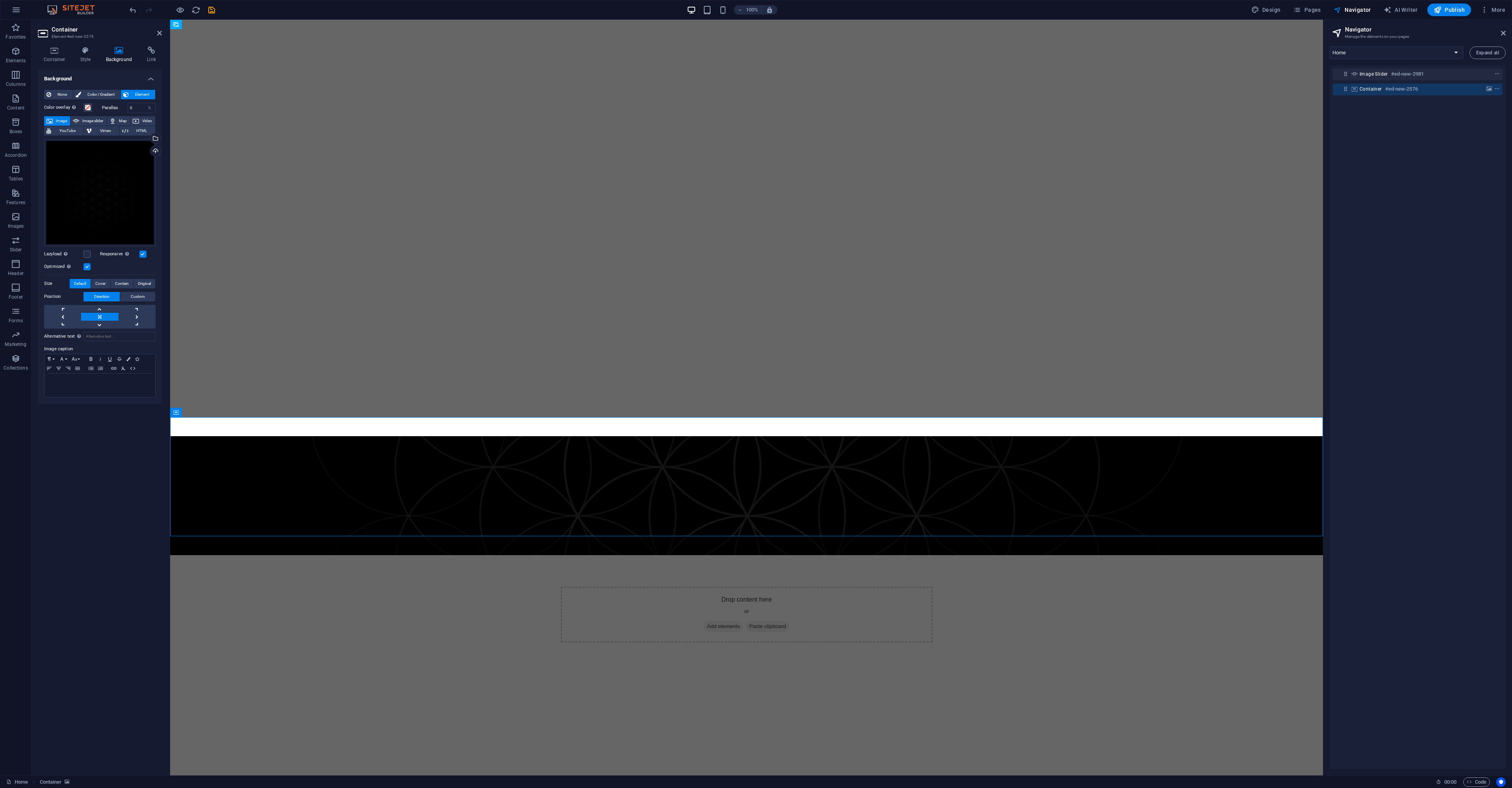
click at [73, 9] on img at bounding box center [75, 10] width 59 height 9
click at [58, 782] on span "Container" at bounding box center [51, 782] width 22 height 9
click at [69, 783] on icon "breadcrumb" at bounding box center [67, 782] width 5 height 4
click at [68, 784] on link "Container" at bounding box center [55, 782] width 30 height 9
click at [1358, 35] on h3 "Manage the elements on your pages" at bounding box center [1417, 36] width 145 height 7
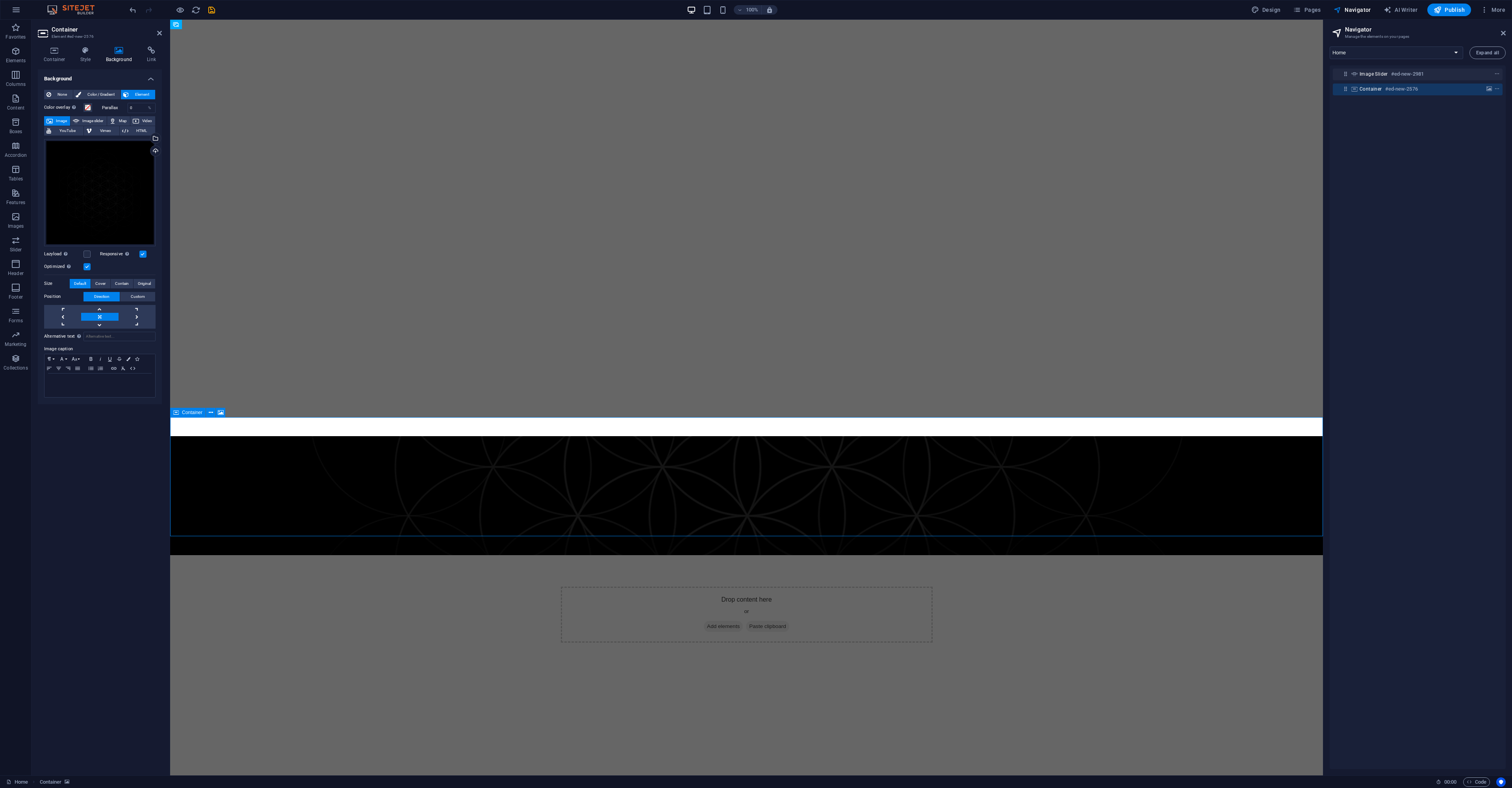
click at [1419, 86] on div "Container #ed-new-2576" at bounding box center [1411, 89] width 103 height 9
drag, startPoint x: 1344, startPoint y: 89, endPoint x: 1351, endPoint y: 93, distance: 8.1
click at [1345, 90] on icon at bounding box center [1345, 89] width 6 height 6
drag, startPoint x: 1356, startPoint y: 89, endPoint x: 1378, endPoint y: 92, distance: 22.2
click at [1362, 99] on div "Image slider #ed-new-2981 Container #ed-new-2576" at bounding box center [1418, 417] width 176 height 703
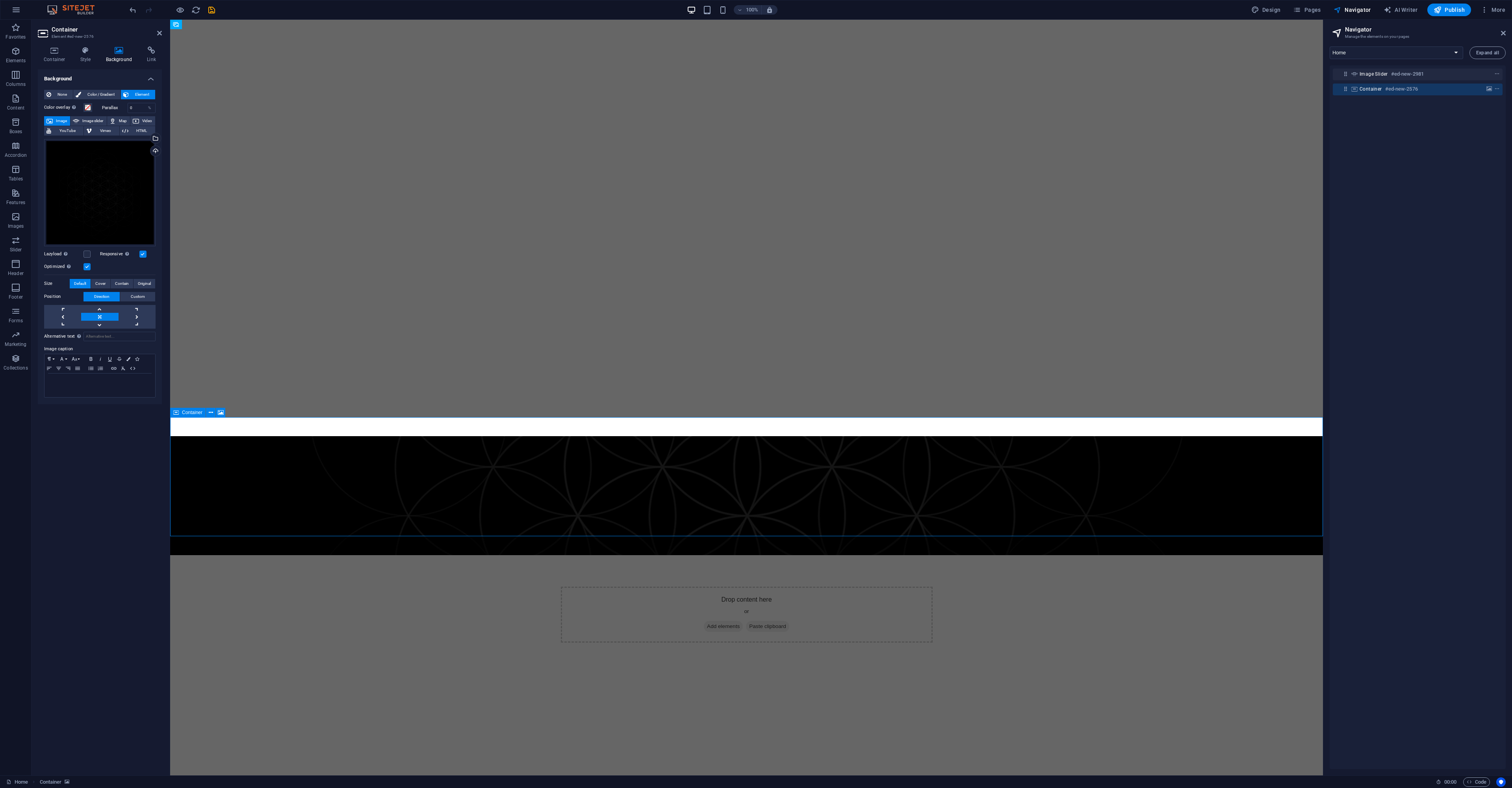
click at [1391, 86] on h6 "#ed-new-2576" at bounding box center [1402, 89] width 33 height 9
drag, startPoint x: 1486, startPoint y: 88, endPoint x: 1493, endPoint y: 88, distance: 7.0
click at [1486, 87] on icon "background" at bounding box center [1489, 89] width 5 height 5
click at [1495, 89] on icon "context-menu" at bounding box center [1497, 89] width 5 height 5
click at [1496, 90] on icon "context-menu" at bounding box center [1497, 89] width 5 height 5
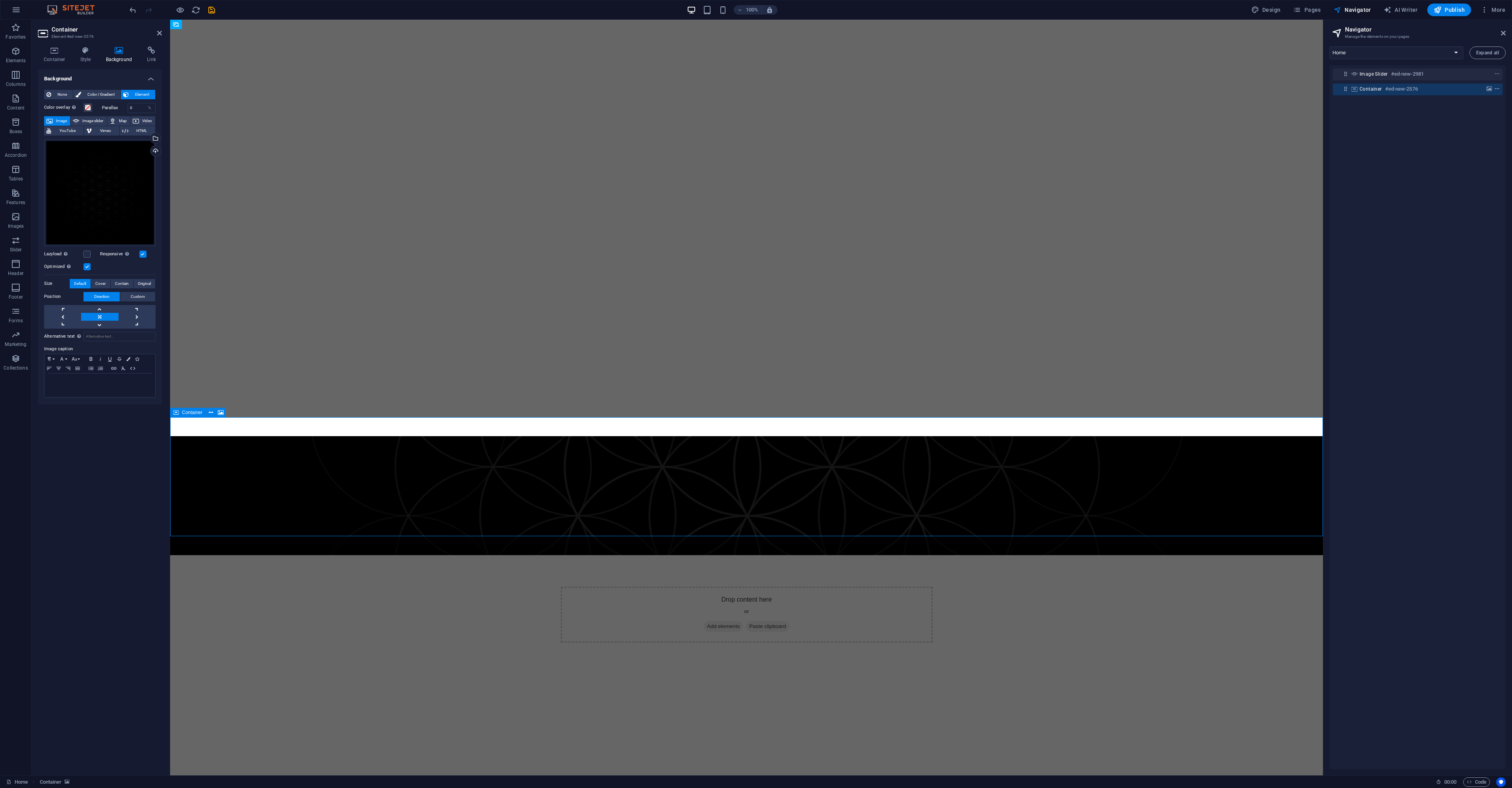
click at [1496, 89] on icon "context-menu" at bounding box center [1497, 89] width 5 height 5
click at [1499, 90] on span "context-menu" at bounding box center [1497, 89] width 8 height 5
click at [1496, 89] on icon "context-menu" at bounding box center [1497, 89] width 5 height 5
click at [1466, 69] on div "Image slider #ed-new-2981" at bounding box center [1418, 75] width 170 height 12
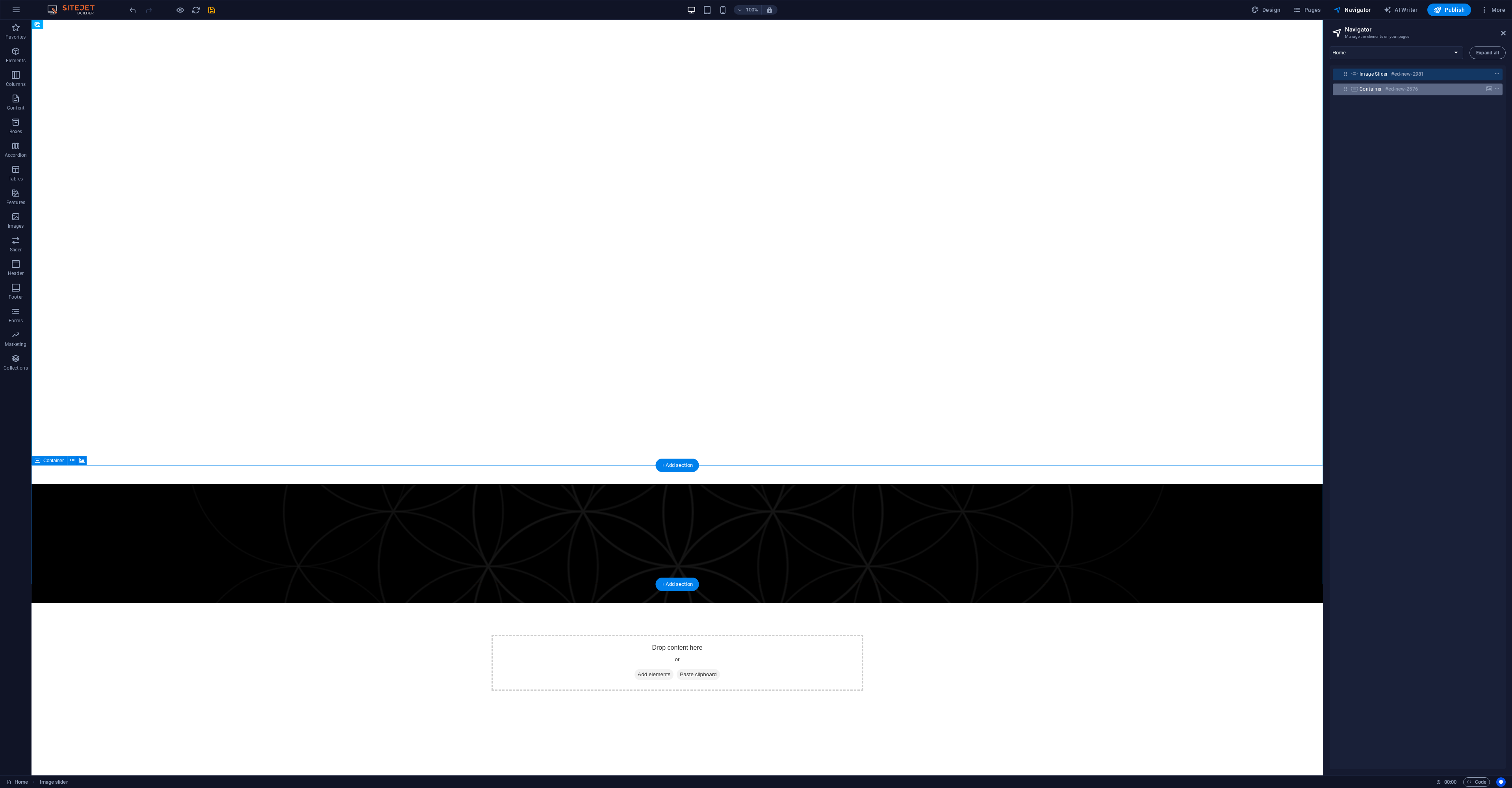
click at [1476, 90] on div at bounding box center [1482, 89] width 37 height 9
click at [1486, 56] on button "Expand all" at bounding box center [1488, 52] width 36 height 12
drag, startPoint x: 1486, startPoint y: 55, endPoint x: 1480, endPoint y: 59, distance: 7.2
click at [1485, 55] on span "Expand all" at bounding box center [1487, 53] width 23 height 5
click at [1472, 97] on div "Image slider #ed-new-2981 Container #ed-new-2576" at bounding box center [1418, 417] width 176 height 703
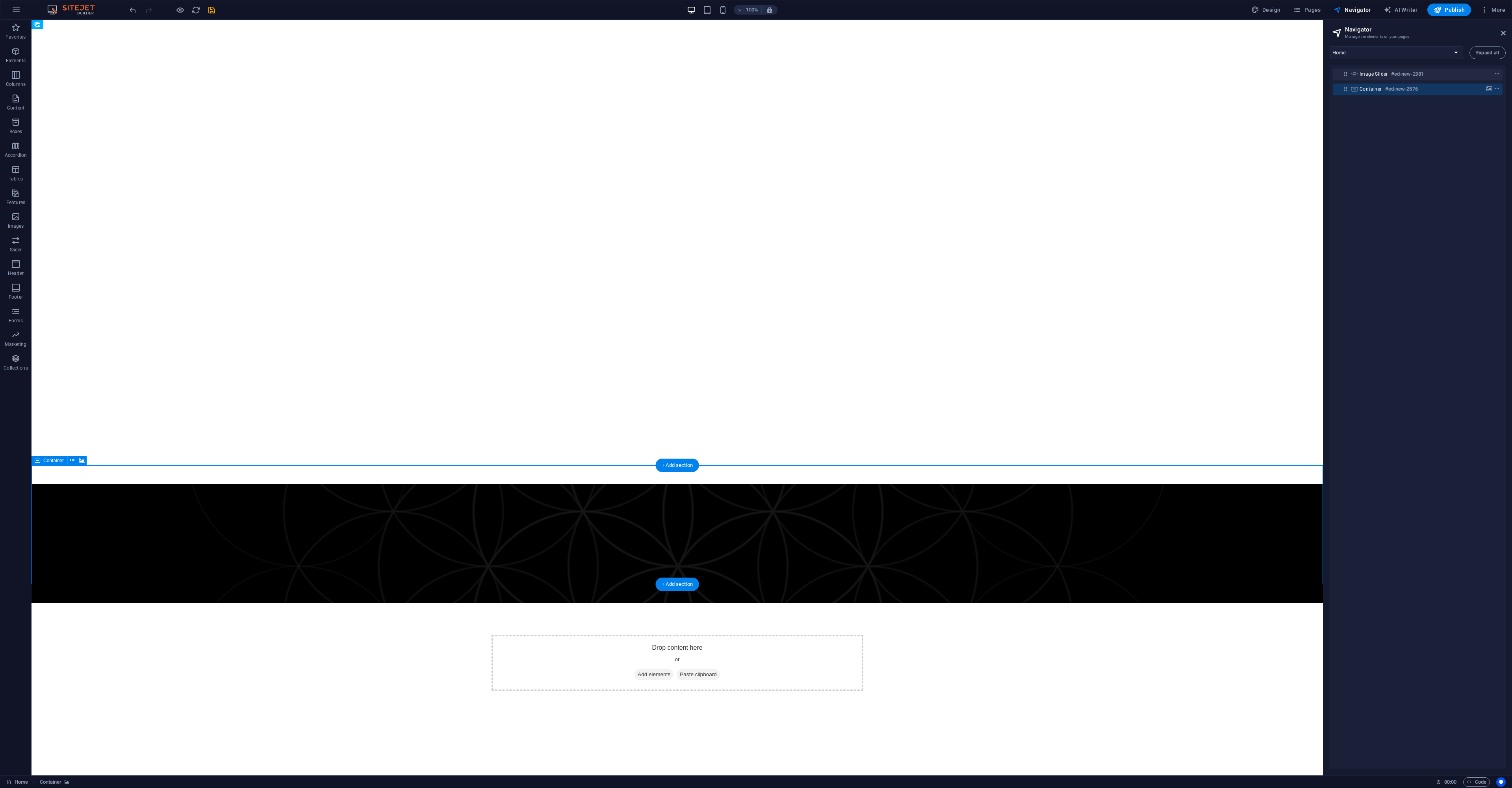
click at [1460, 89] on div "Container #ed-new-2576" at bounding box center [1411, 89] width 103 height 9
click at [1316, 6] on span "Pages" at bounding box center [1307, 9] width 28 height 8
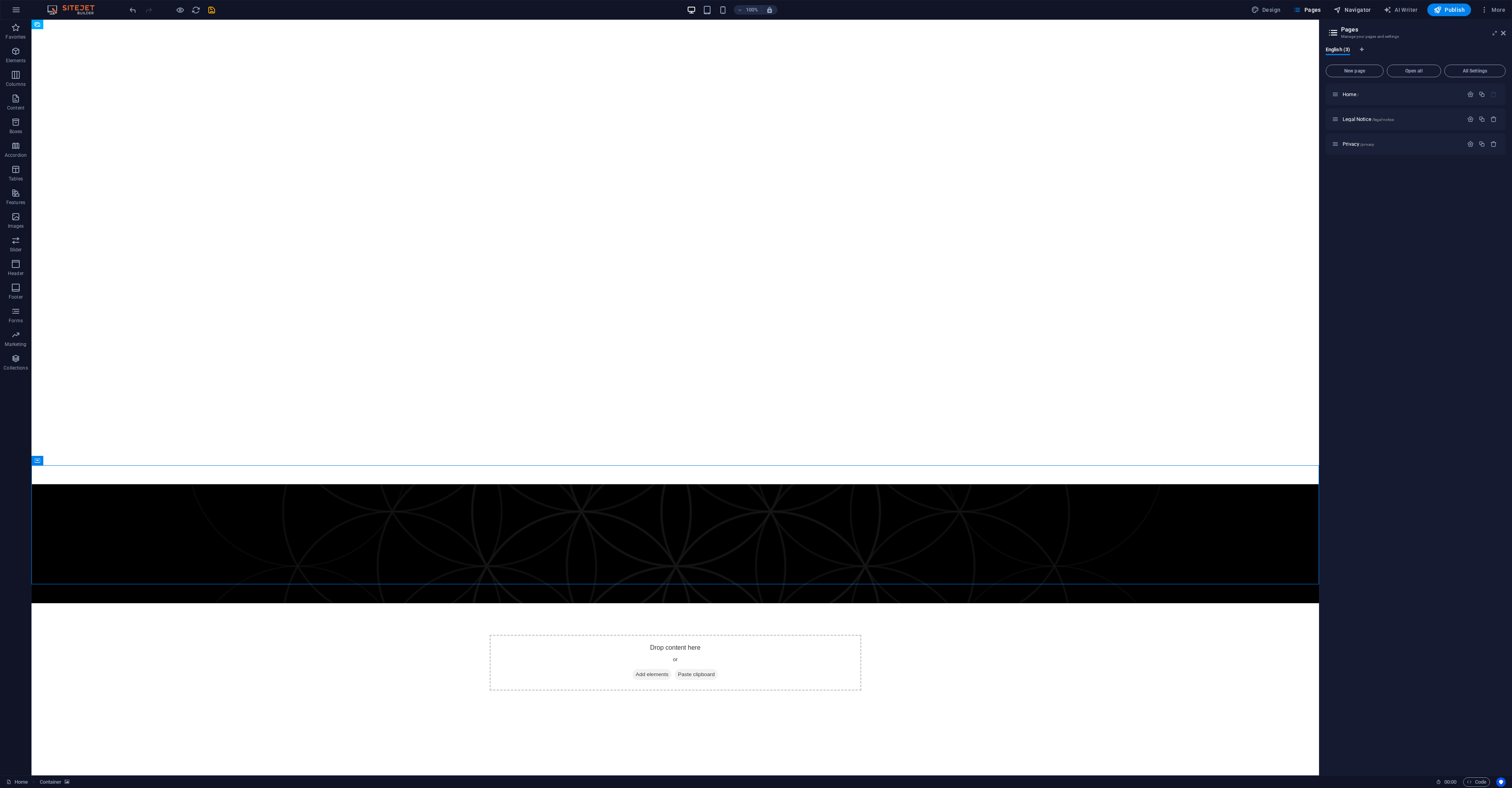
click at [1351, 9] on span "Navigator" at bounding box center [1352, 9] width 38 height 8
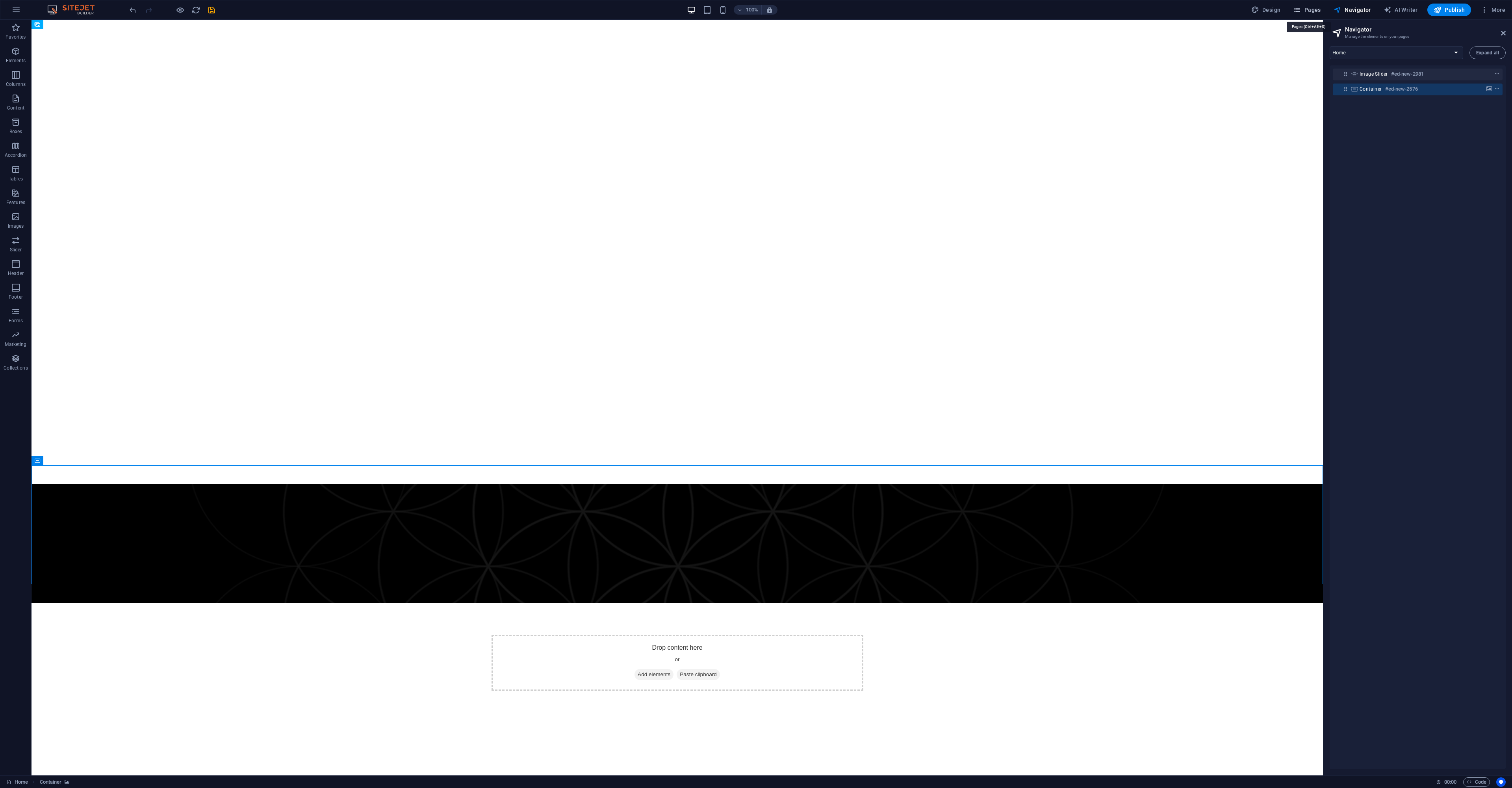
click at [1318, 13] on span "Pages" at bounding box center [1307, 9] width 28 height 8
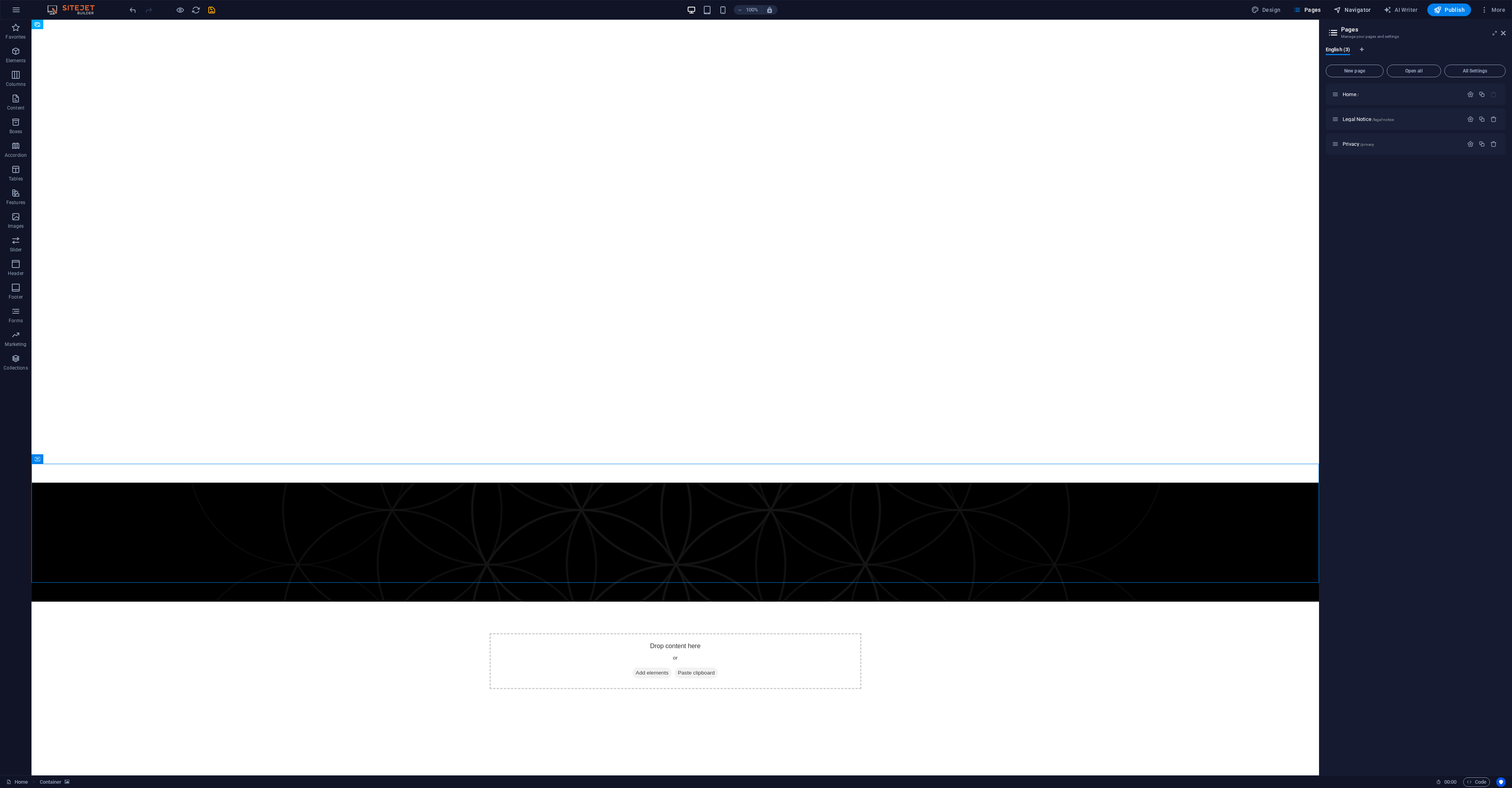
drag, startPoint x: 1349, startPoint y: 9, endPoint x: 1350, endPoint y: 14, distance: 5.1
click at [1349, 9] on span "Navigator" at bounding box center [1352, 9] width 38 height 8
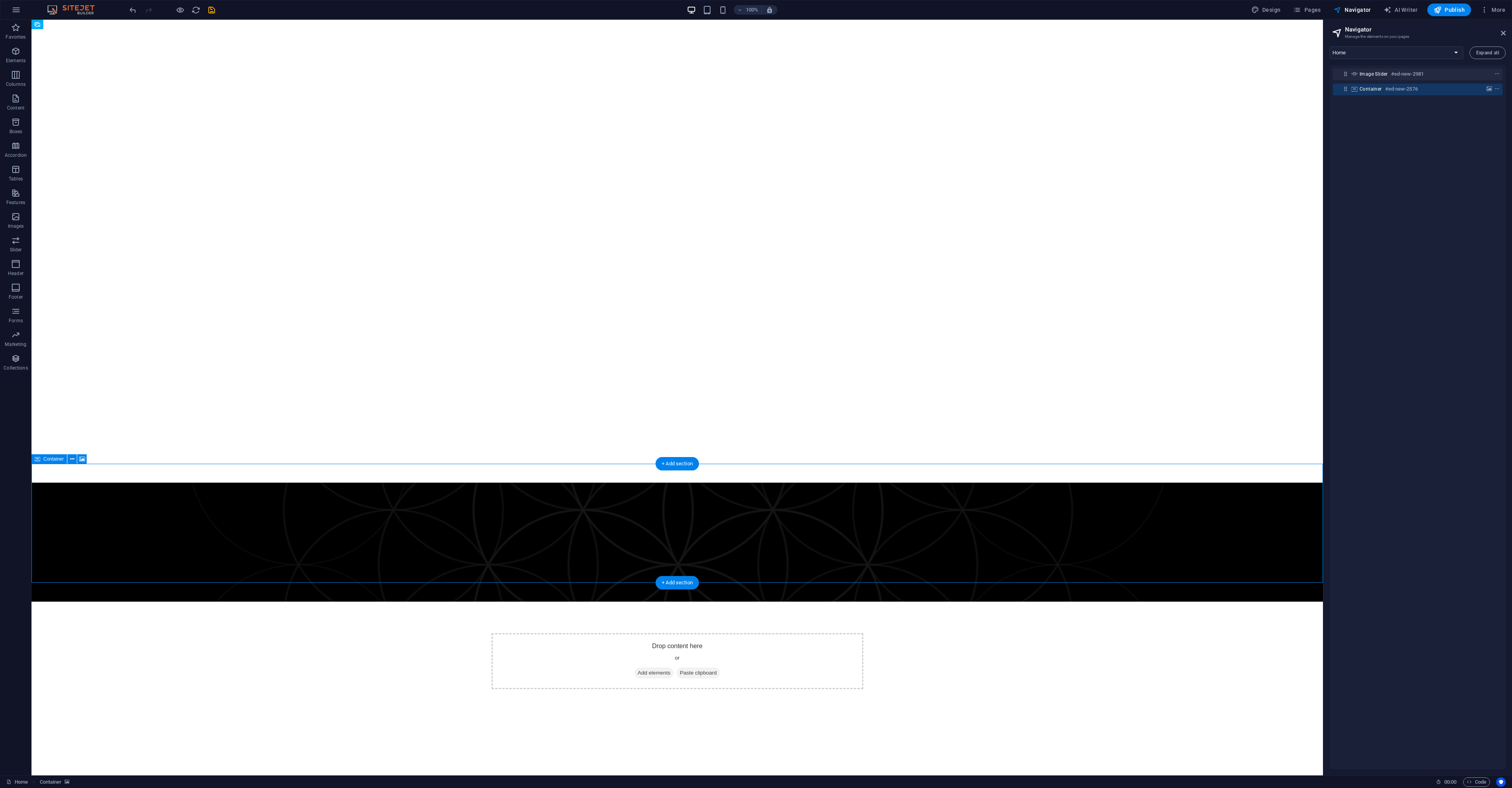
click at [1405, 89] on h6 "#ed-new-2576" at bounding box center [1402, 89] width 33 height 9
click at [1487, 88] on icon "background" at bounding box center [1489, 89] width 5 height 5
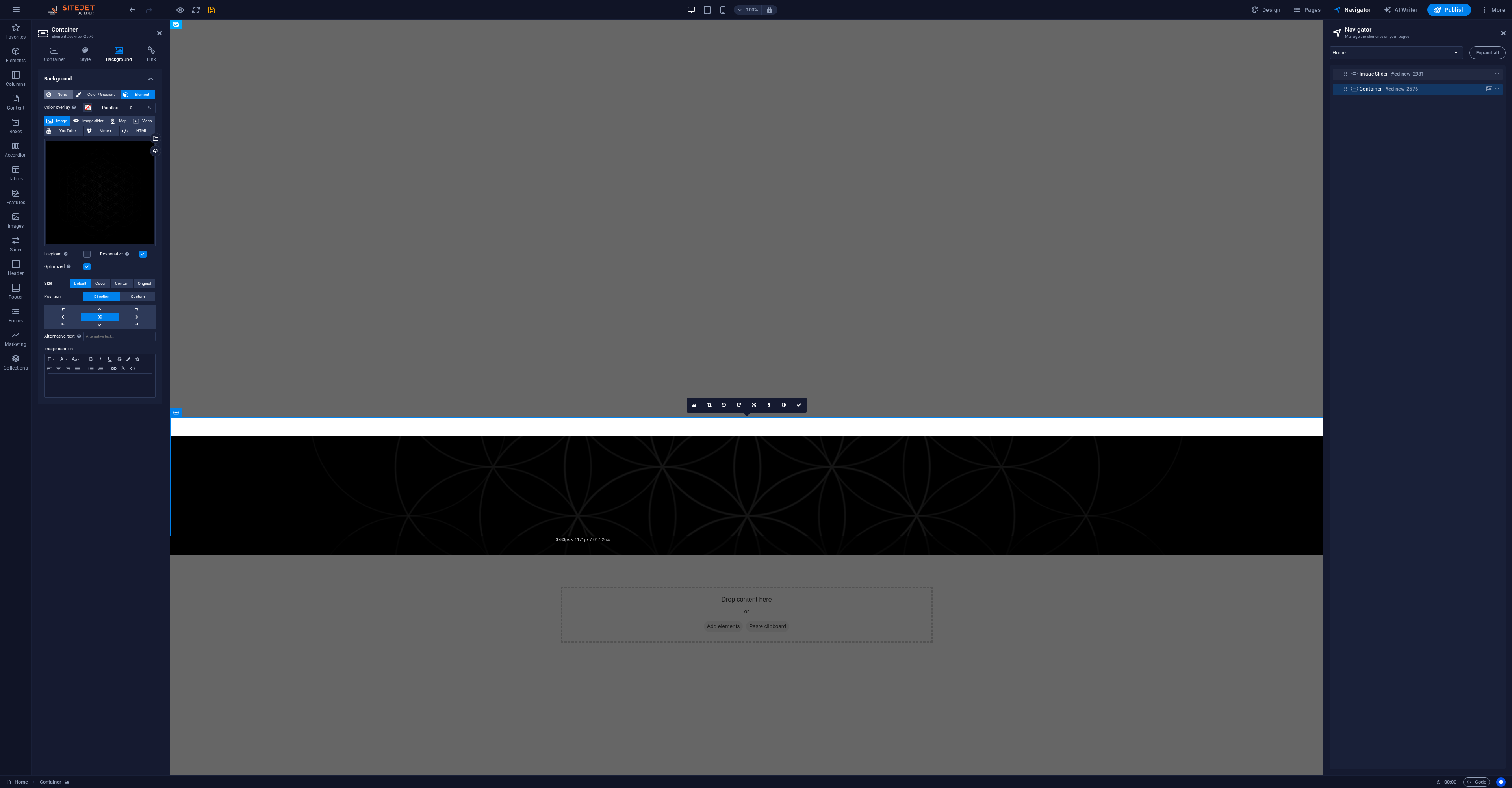
drag, startPoint x: 60, startPoint y: 92, endPoint x: 60, endPoint y: 97, distance: 5.0
click at [60, 93] on span "None" at bounding box center [62, 95] width 17 height 9
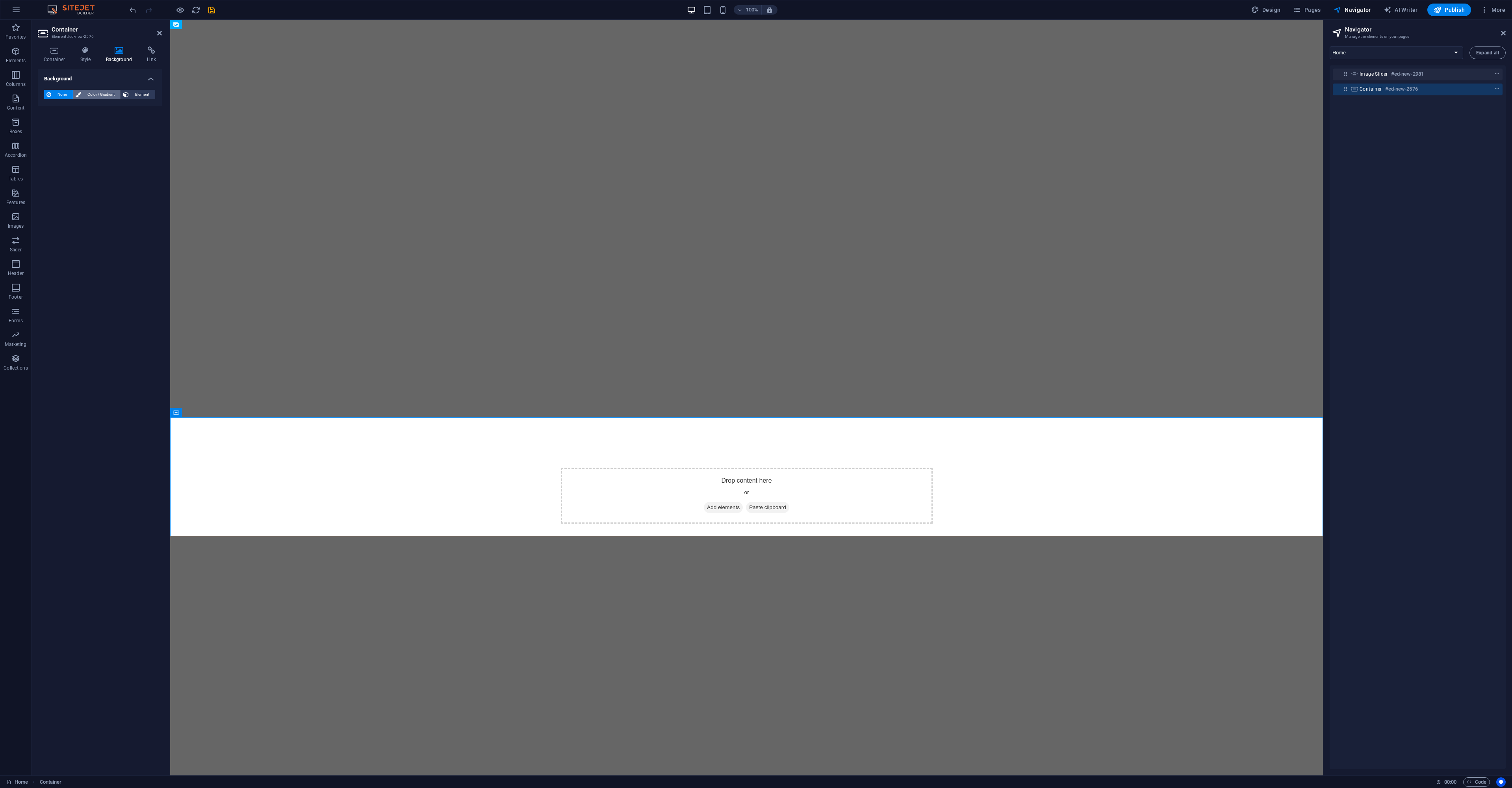
click at [83, 97] on span "Color / Gradient" at bounding box center [100, 95] width 35 height 9
click at [55, 55] on h4 "Container" at bounding box center [56, 55] width 36 height 16
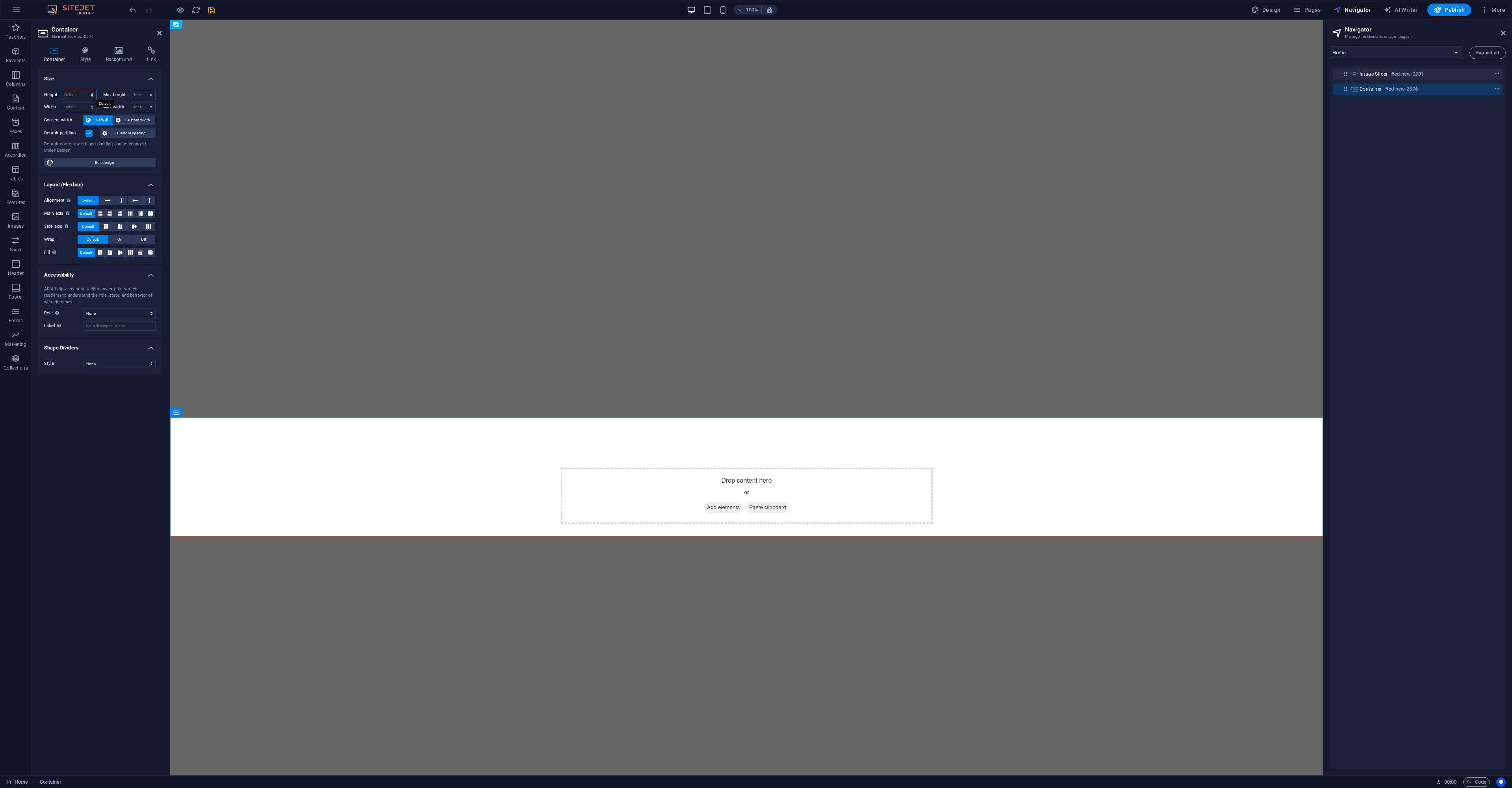
click at [83, 96] on select "Default px rem % vh vw" at bounding box center [79, 95] width 34 height 9
select select "vh"
click at [85, 90] on select "Default px rem % vh vw" at bounding box center [79, 95] width 34 height 9
paste input "00"
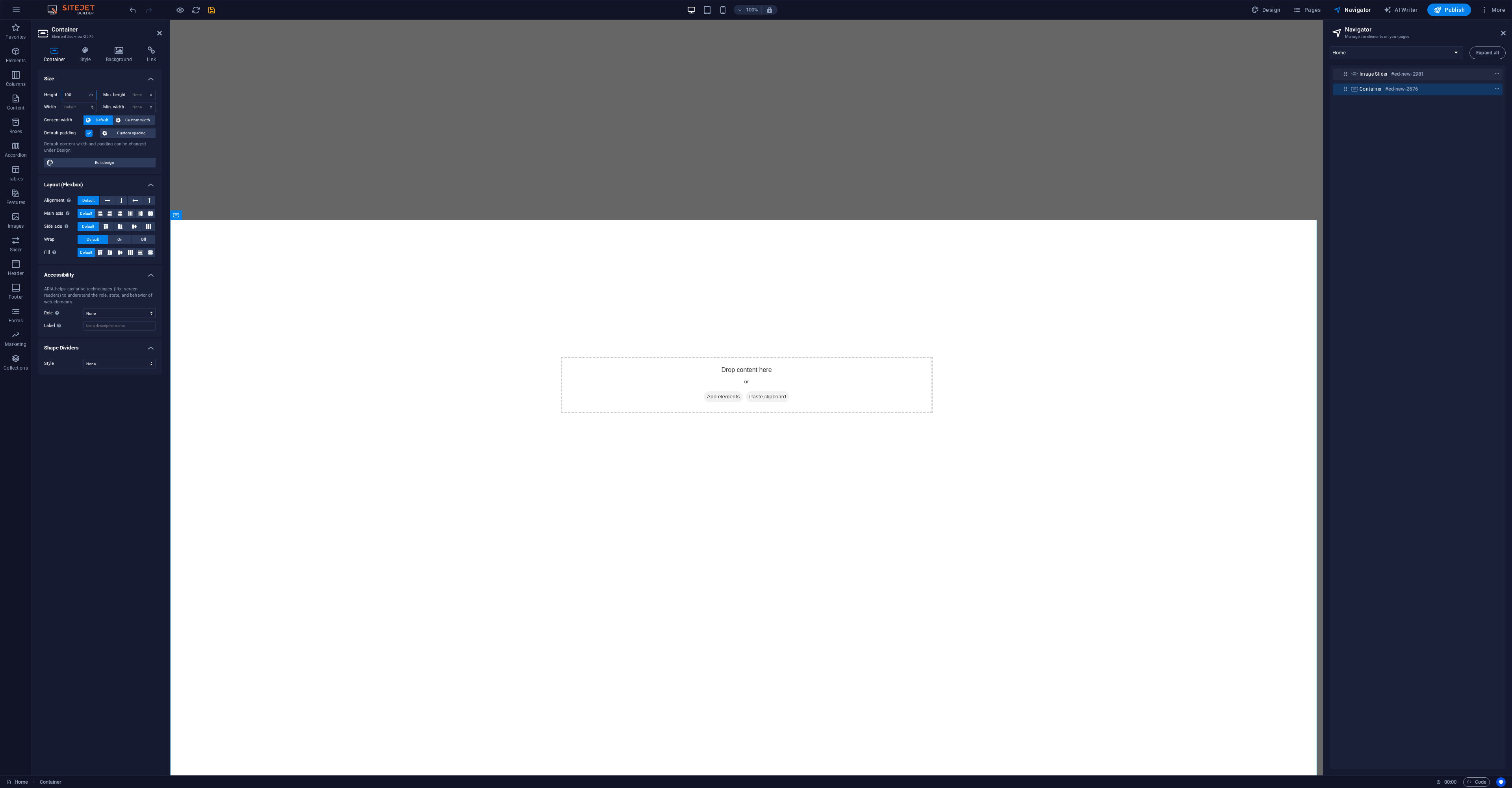
scroll to position [0, 0]
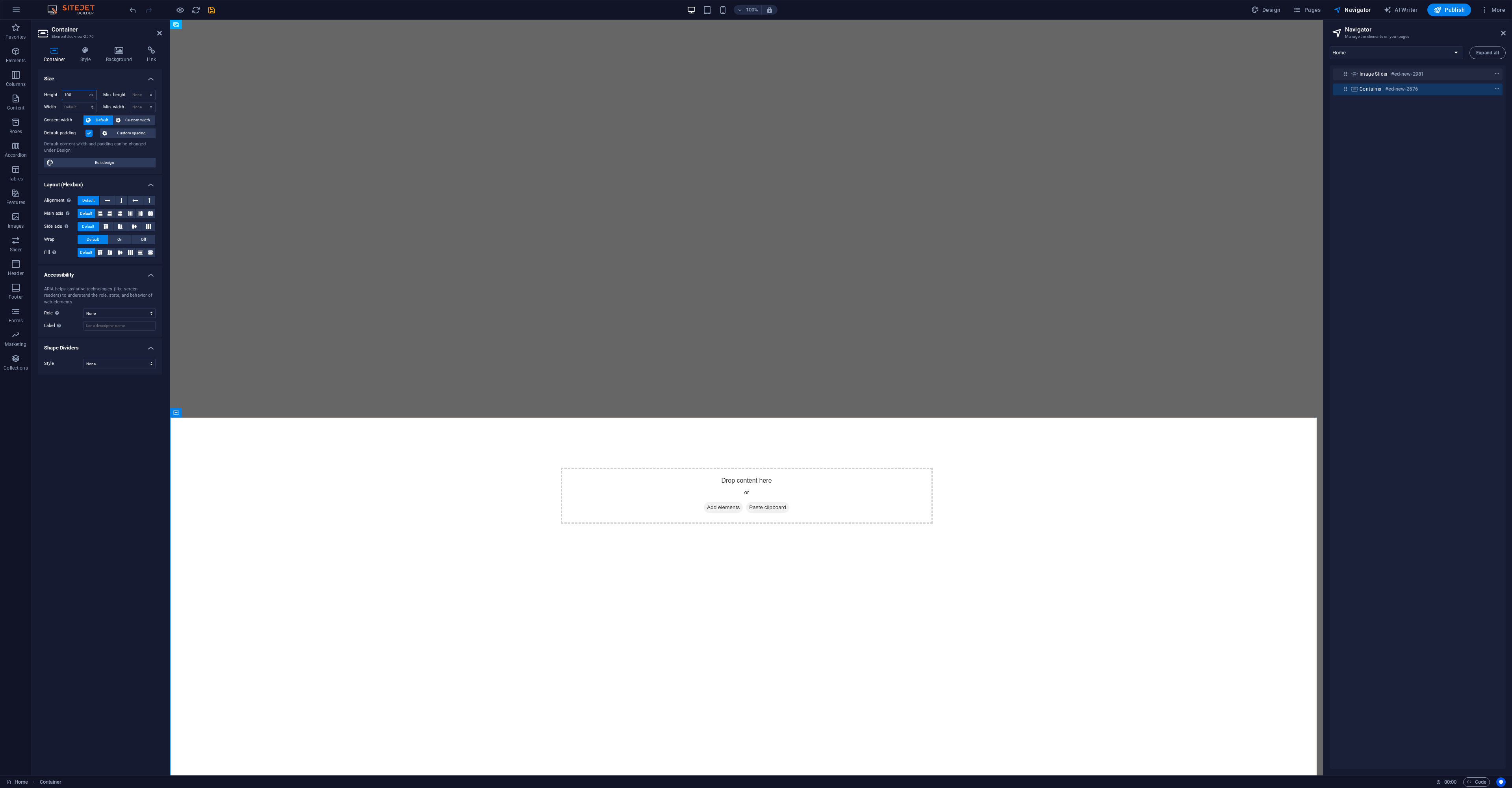
type input "100"
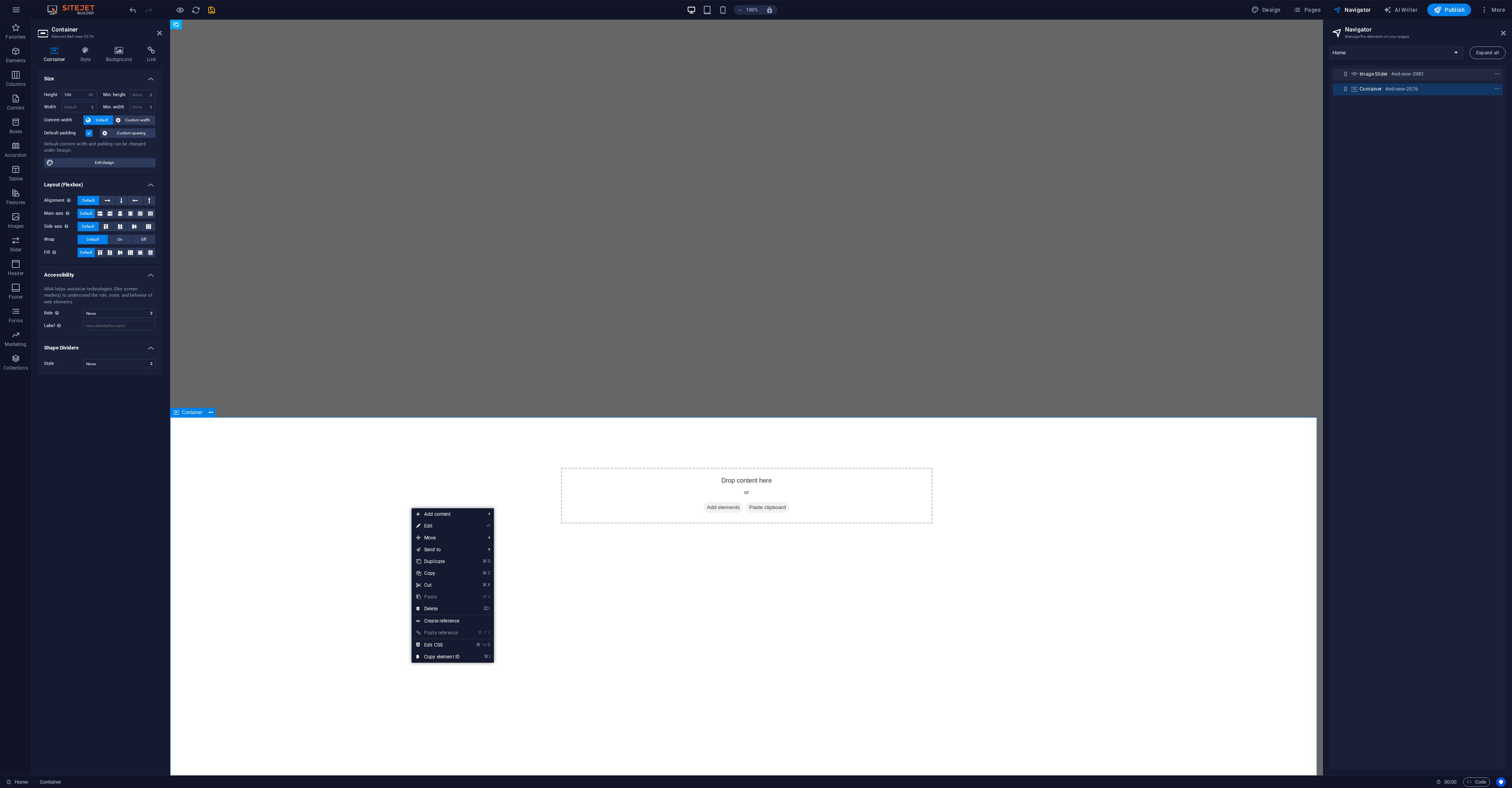
drag, startPoint x: 411, startPoint y: 507, endPoint x: 454, endPoint y: 646, distance: 145.5
click at [442, 646] on link "⌘ ⌥ C Edit CSS" at bounding box center [438, 645] width 53 height 12
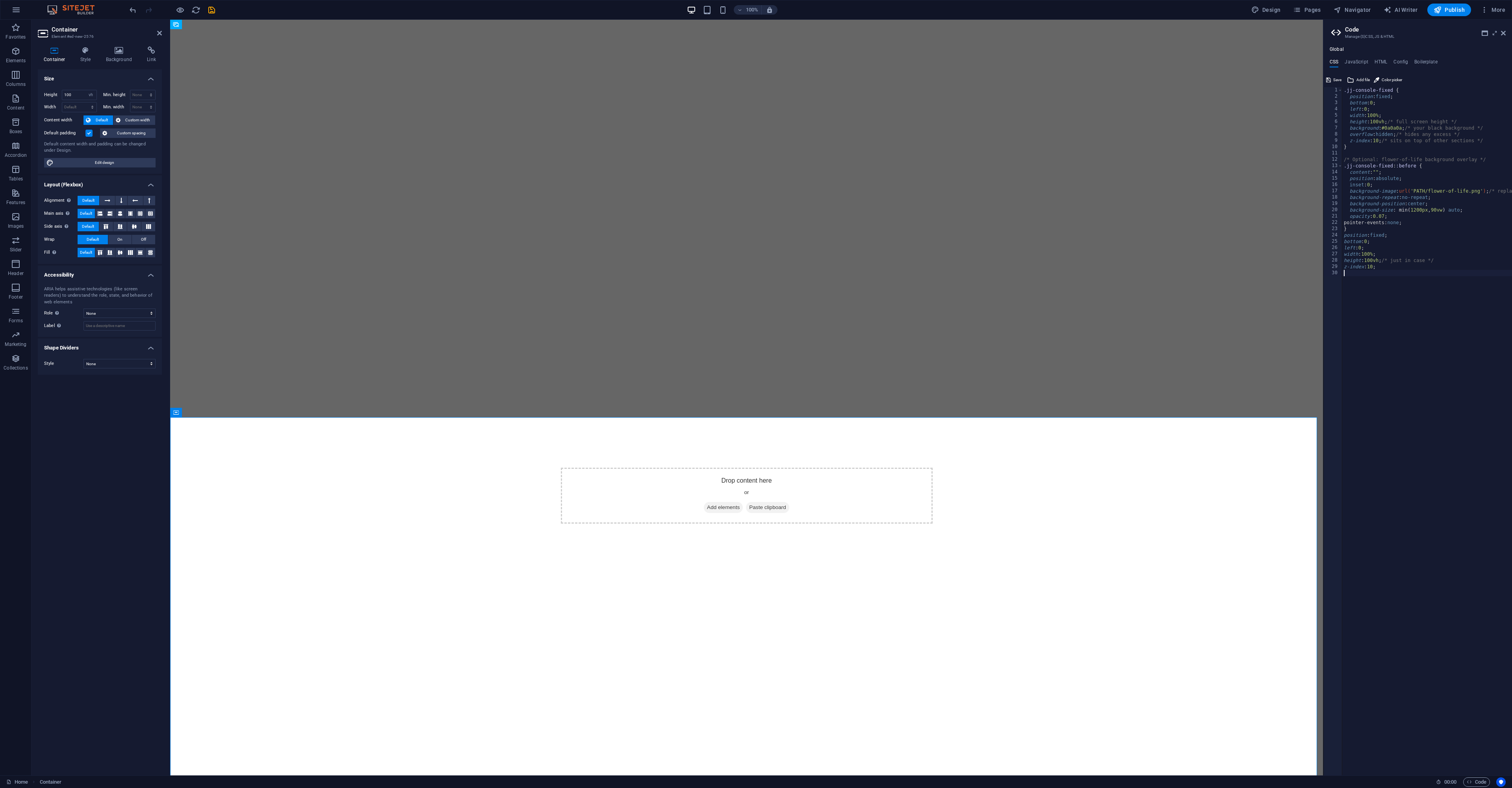
click at [214, 14] on icon "save" at bounding box center [211, 9] width 9 height 9
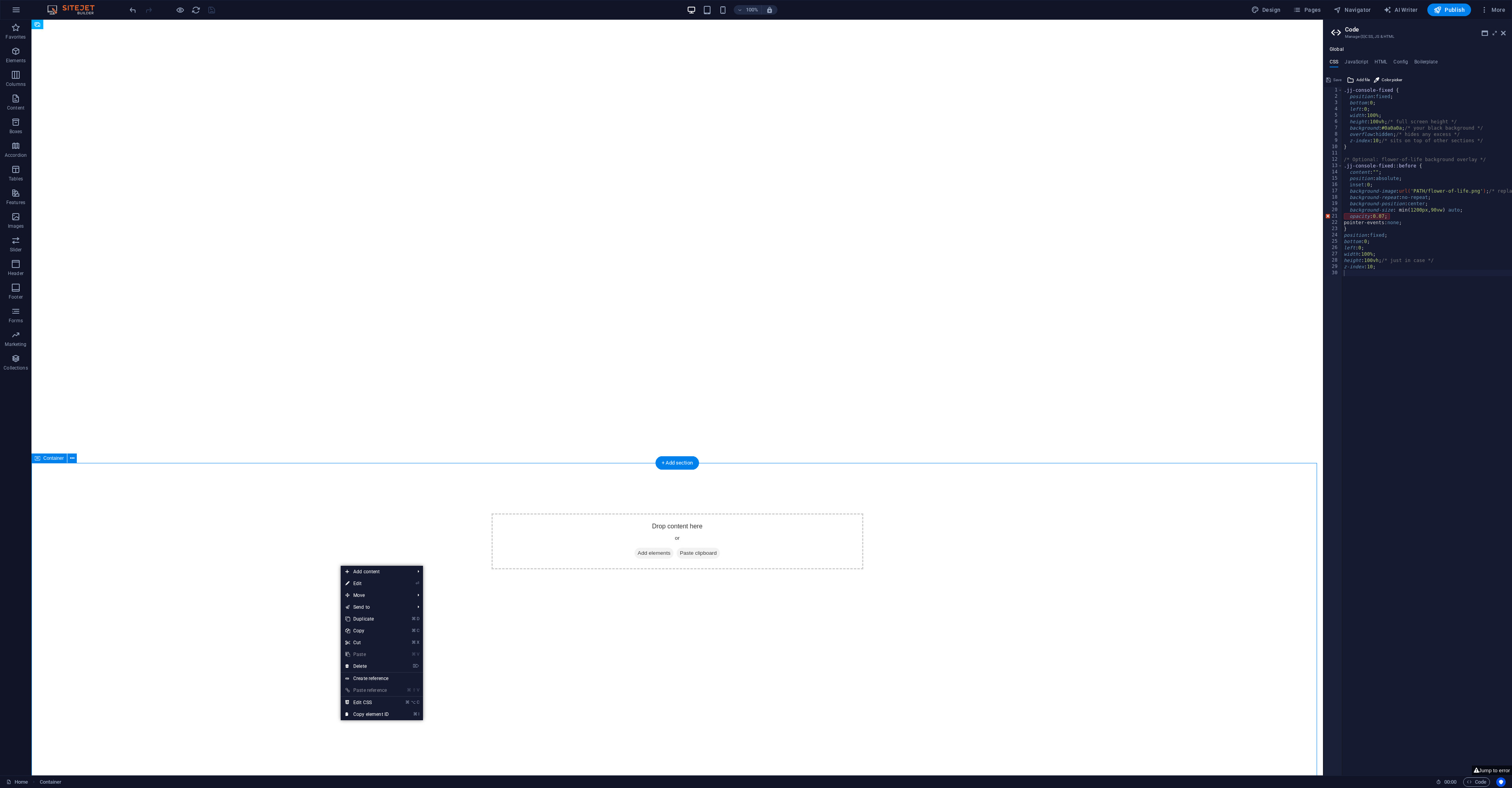
drag, startPoint x: 347, startPoint y: 567, endPoint x: 370, endPoint y: 701, distance: 136.0
click at [368, 703] on link "⌘ ⌥ C Edit CSS" at bounding box center [367, 702] width 53 height 12
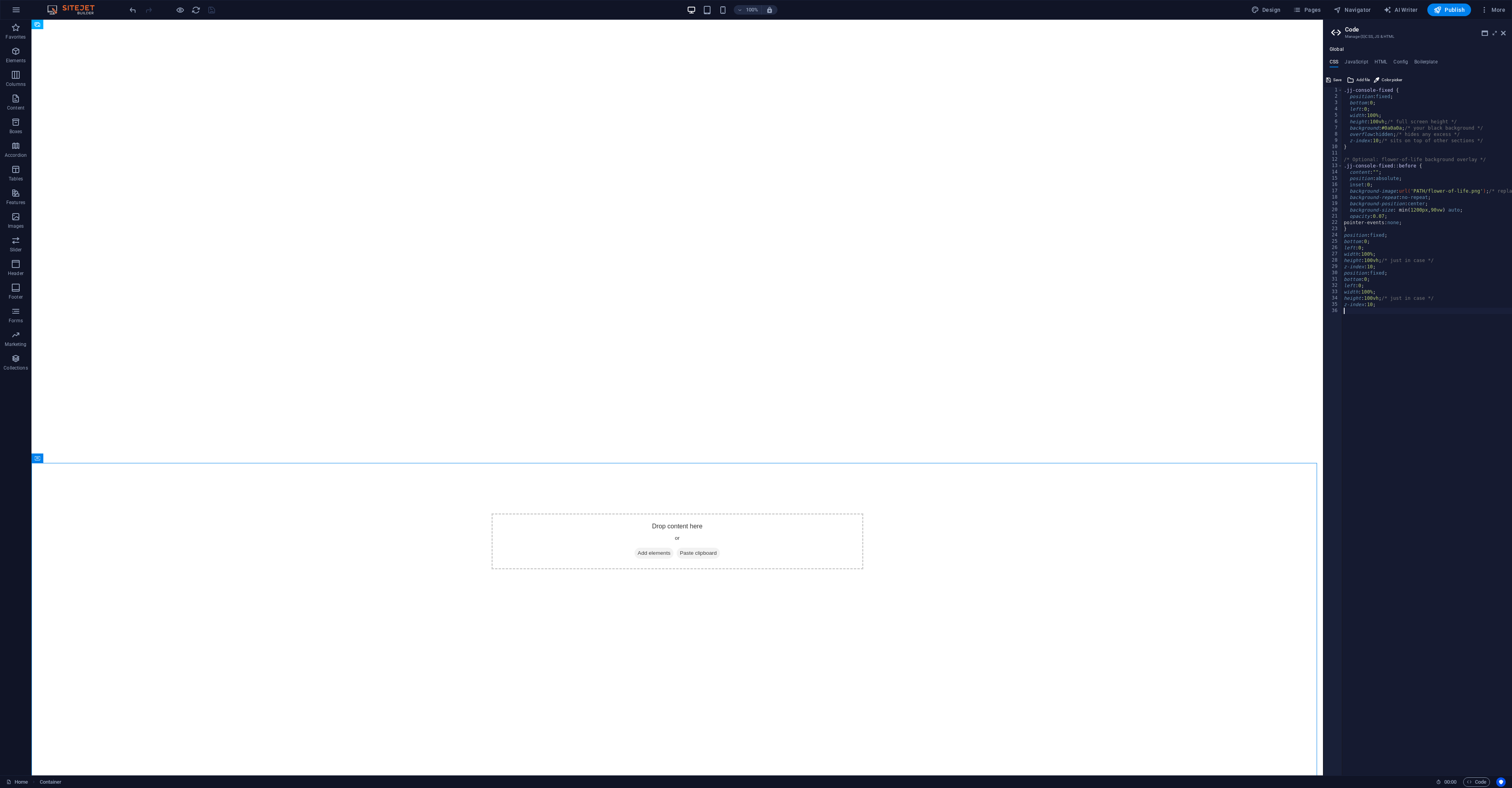
click at [213, 11] on div at bounding box center [172, 9] width 88 height 12
drag, startPoint x: 212, startPoint y: 11, endPoint x: 212, endPoint y: 18, distance: 7.0
click at [212, 11] on icon "save" at bounding box center [211, 9] width 9 height 9
drag, startPoint x: 209, startPoint y: 10, endPoint x: 208, endPoint y: 19, distance: 9.1
click at [208, 11] on icon "save" at bounding box center [211, 9] width 9 height 9
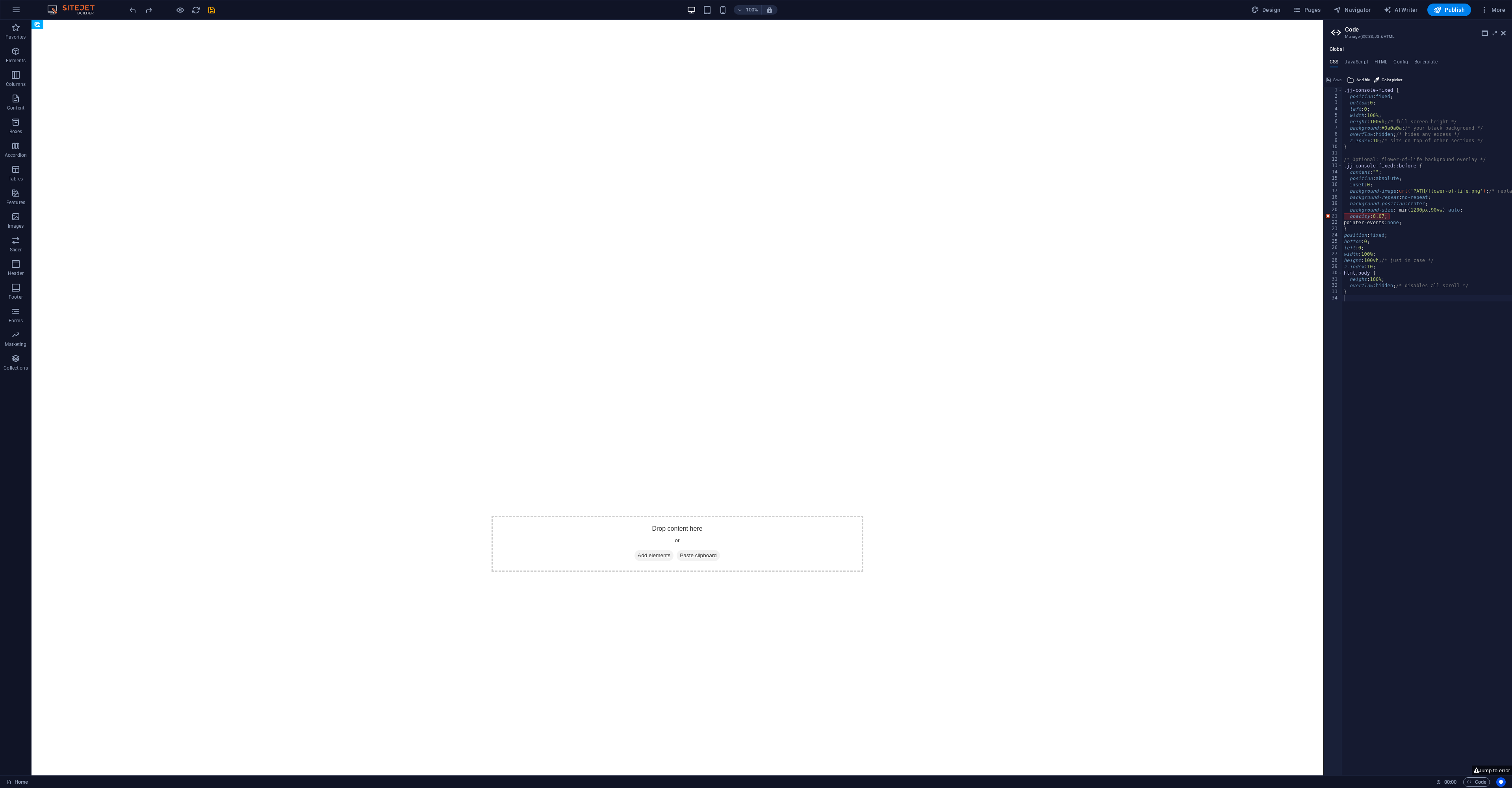
click at [1383, 336] on div ".jj-console-fixed { position : fixed ; bottom : 0 ; left : 0 ; width : 100% ; h…" at bounding box center [1461, 435] width 238 height 695
click at [212, 10] on icon "save" at bounding box center [211, 9] width 9 height 9
click at [18, 52] on icon "button" at bounding box center [16, 51] width 9 height 9
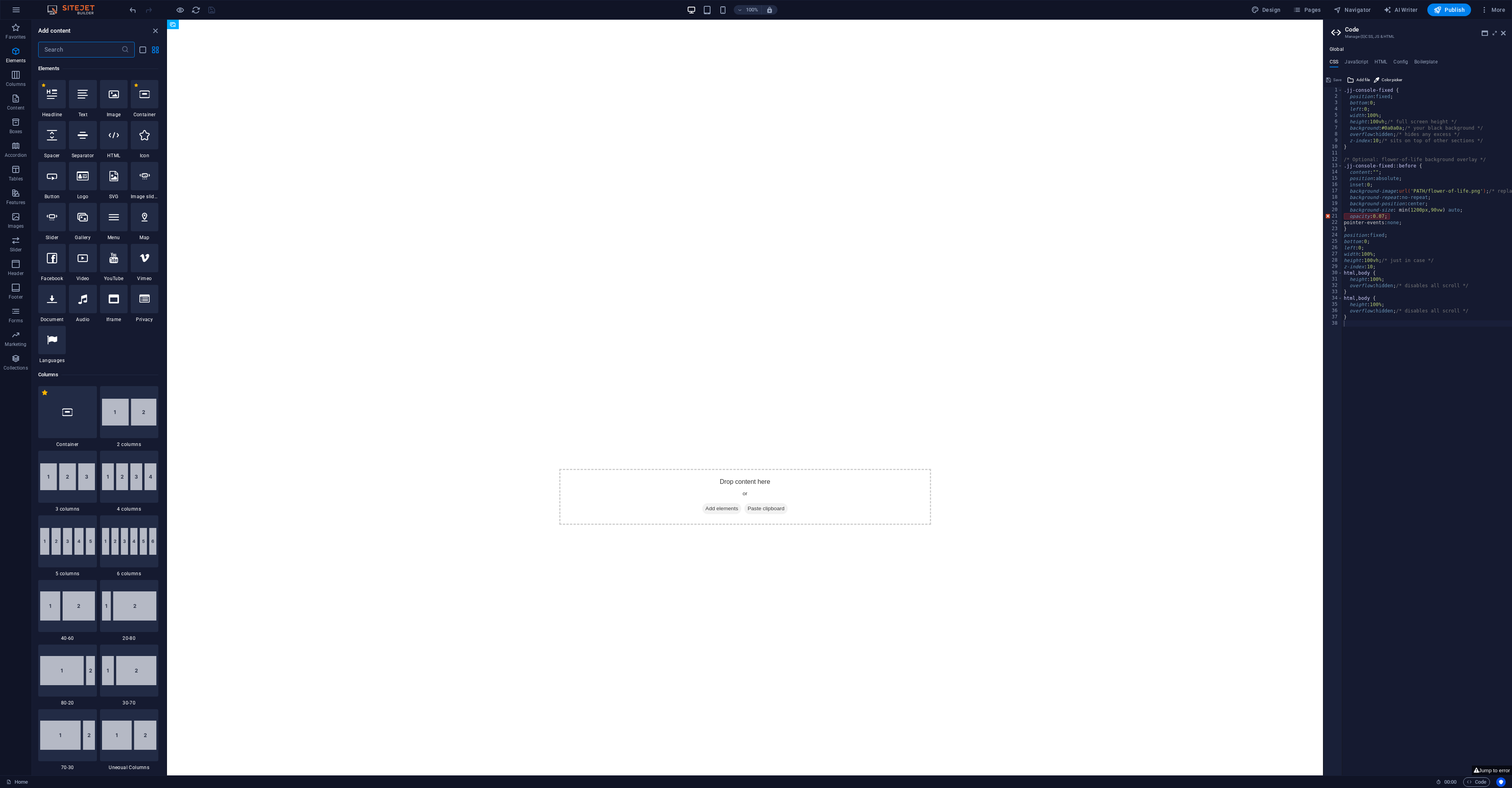
scroll to position [84, 0]
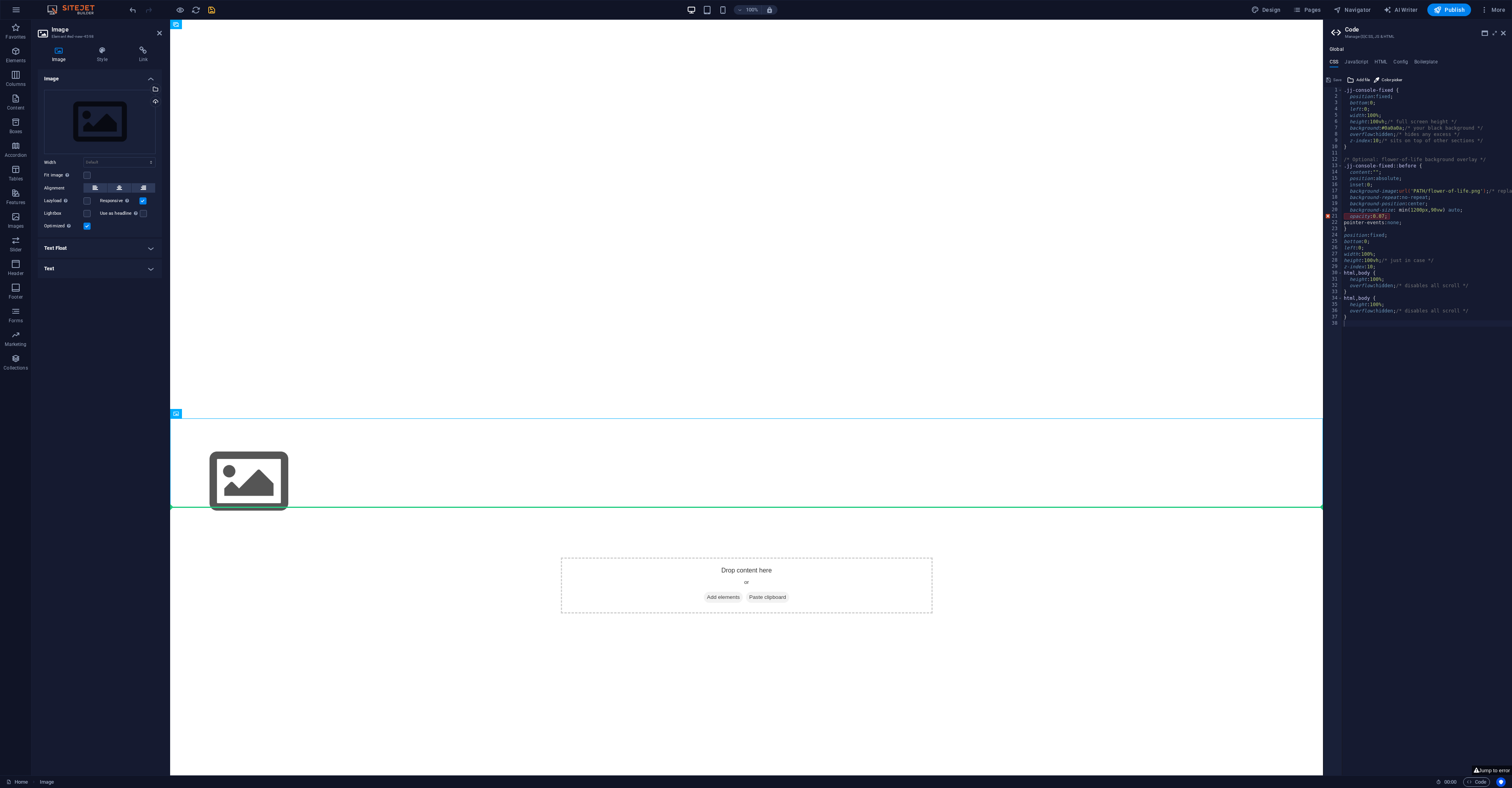
drag, startPoint x: 272, startPoint y: 467, endPoint x: 336, endPoint y: 549, distance: 104.0
drag, startPoint x: 268, startPoint y: 465, endPoint x: 277, endPoint y: 539, distance: 74.5
drag, startPoint x: 260, startPoint y: 466, endPoint x: 305, endPoint y: 551, distance: 96.2
click at [113, 136] on div "Drag files here, click to choose files or select files from Files or our free s…" at bounding box center [100, 122] width 112 height 65
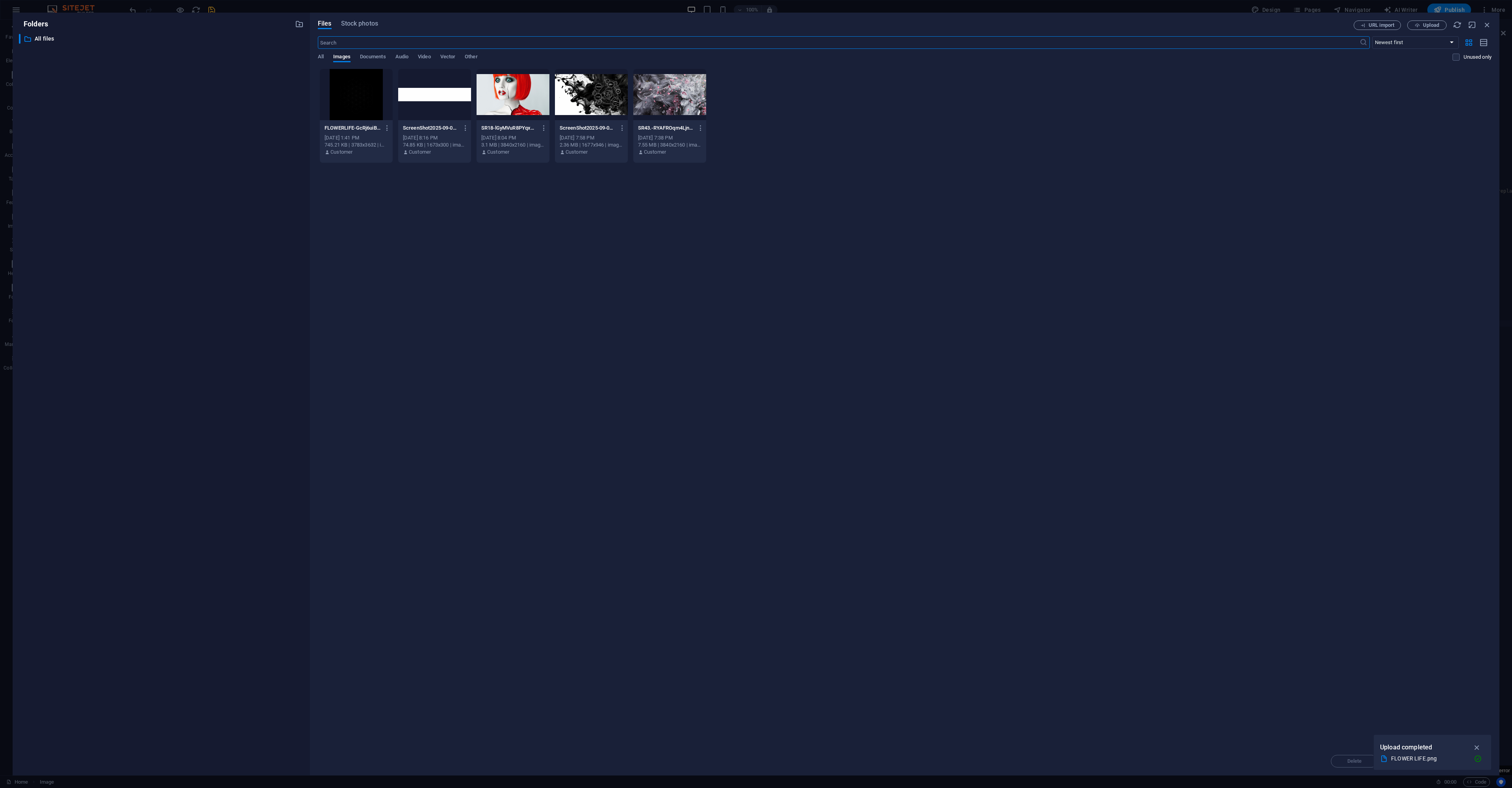
click at [363, 99] on div at bounding box center [356, 94] width 73 height 51
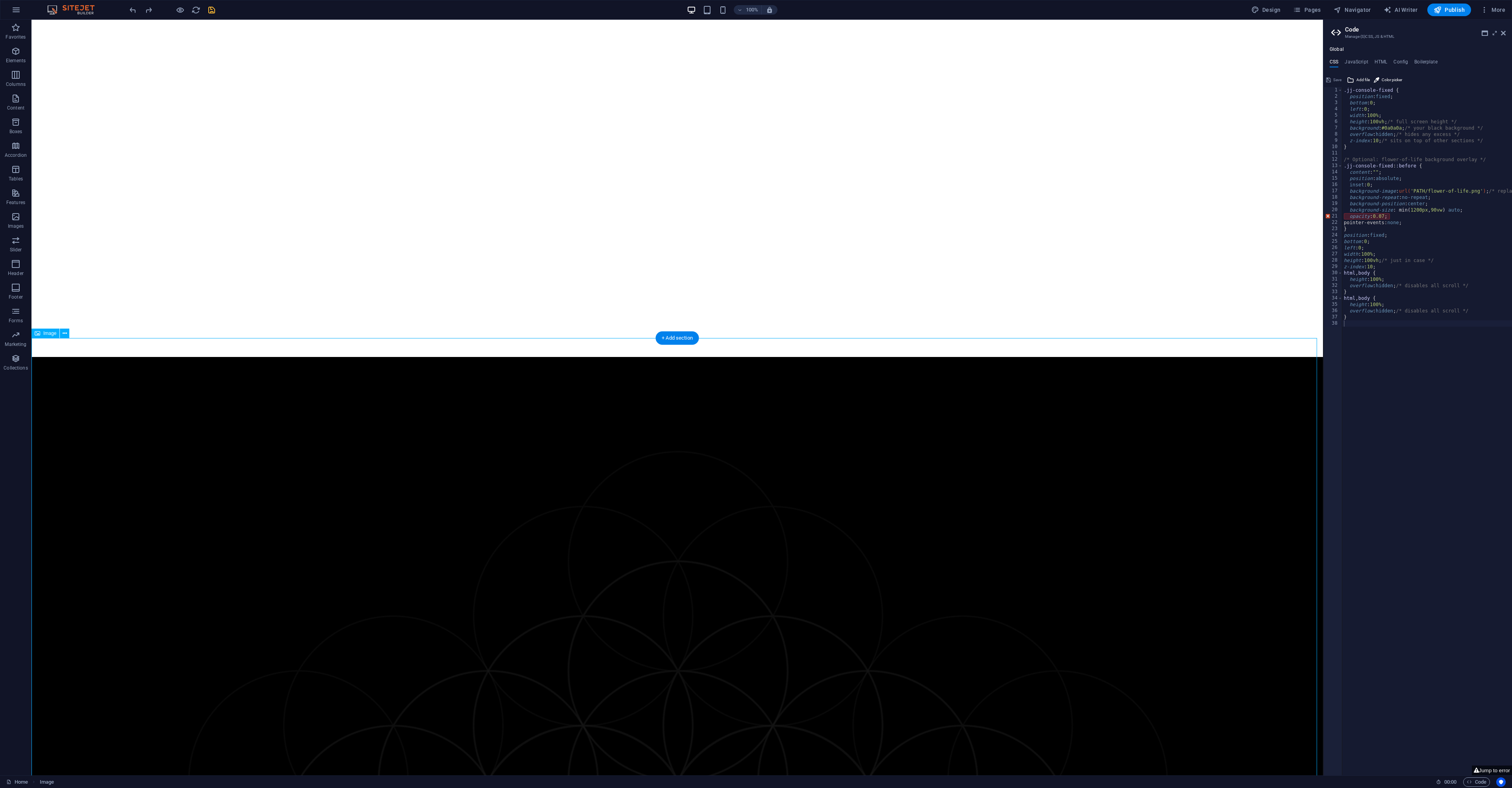
scroll to position [0, 0]
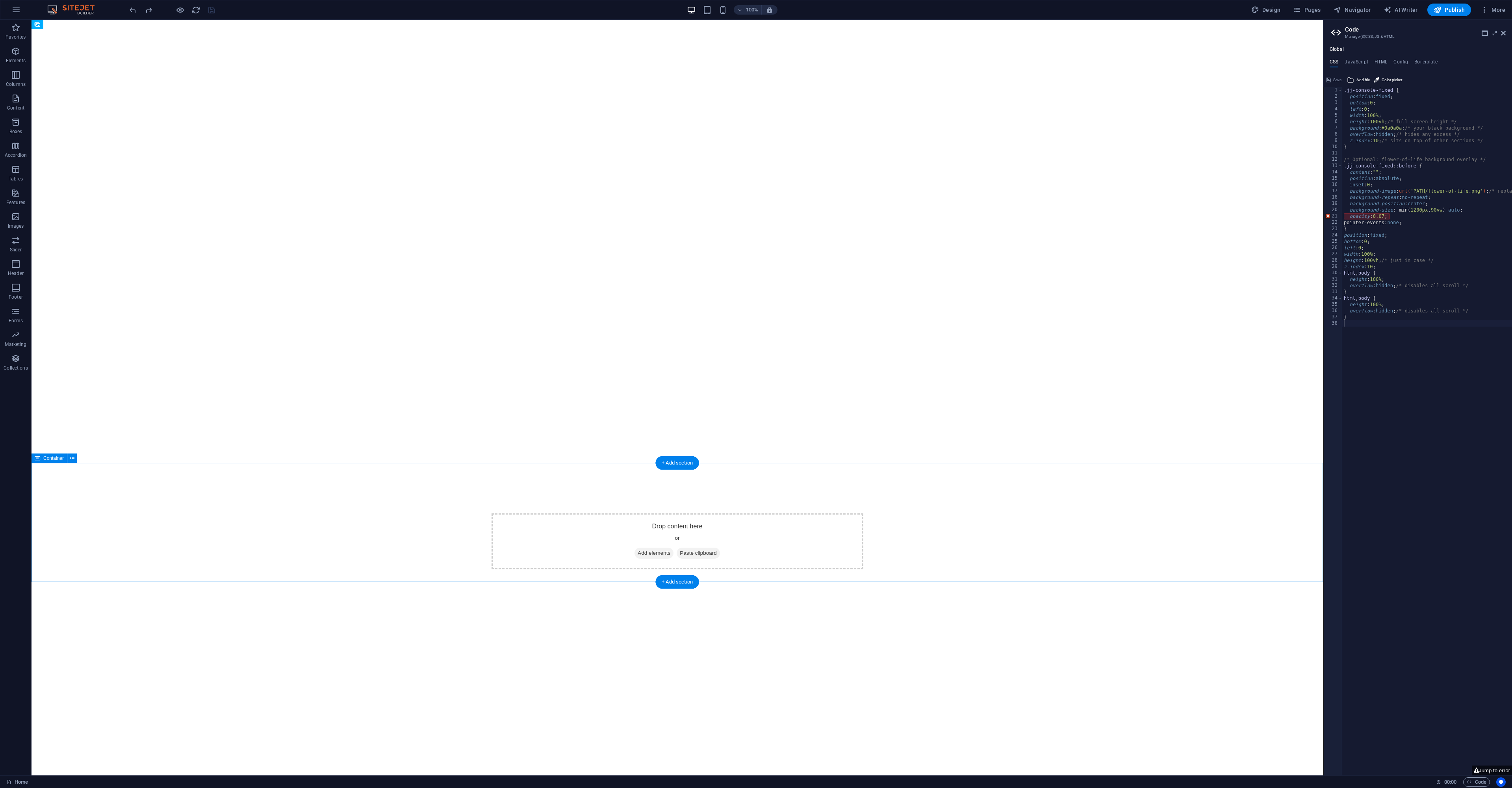
click at [552, 562] on div "Drop content here or Add elements Paste clipboard" at bounding box center [677, 541] width 1291 height 119
click at [146, 505] on div "Drop content here or Add elements Paste clipboard" at bounding box center [677, 544] width 1291 height 119
click at [148, 504] on div "Drop content here or Add elements Paste clipboard" at bounding box center [677, 544] width 1291 height 119
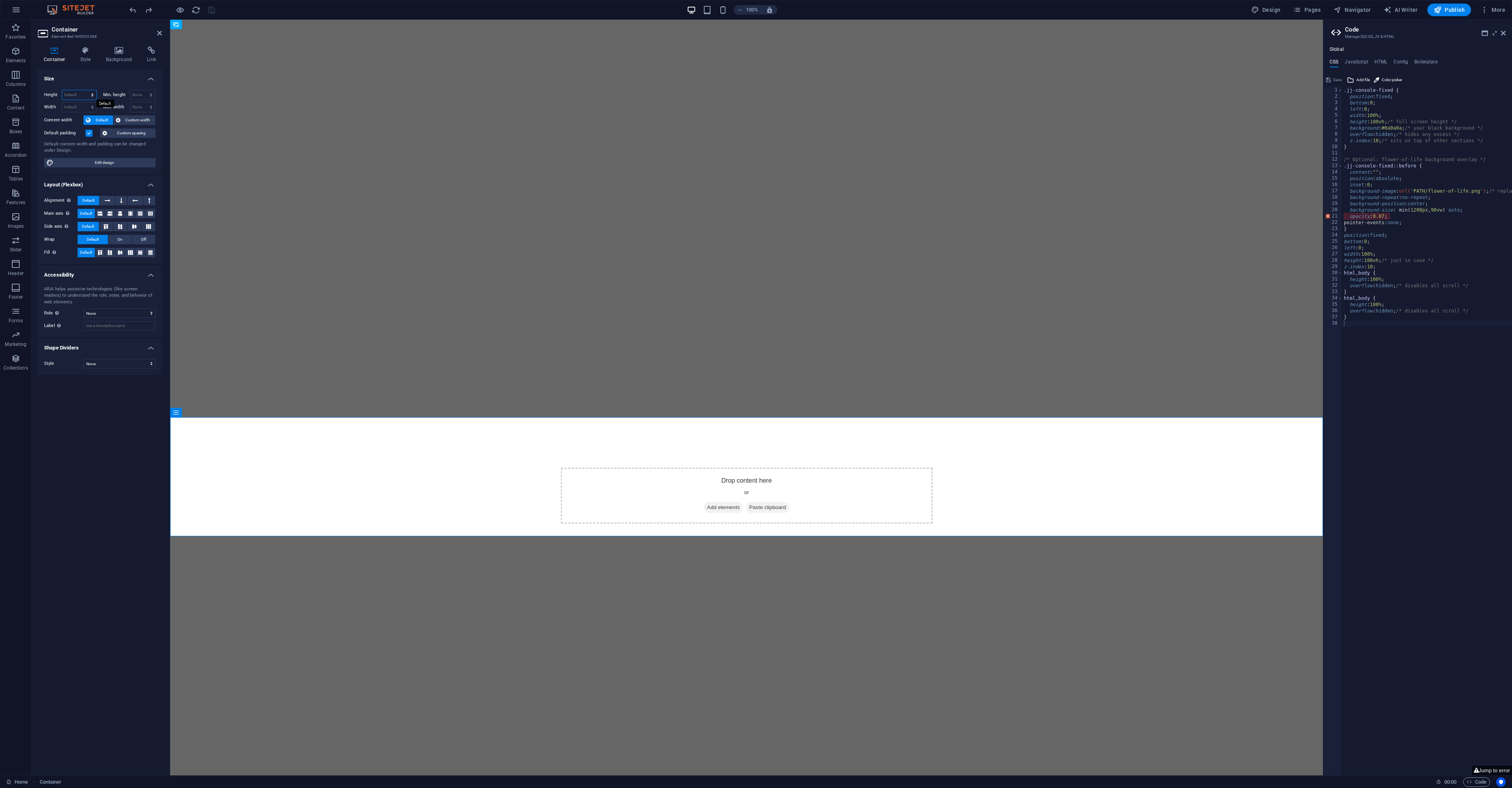
click at [76, 94] on select "Default px rem % vh vw" at bounding box center [79, 95] width 34 height 9
select select "vh"
click at [85, 90] on select "Default px rem % vh vw" at bounding box center [79, 95] width 34 height 9
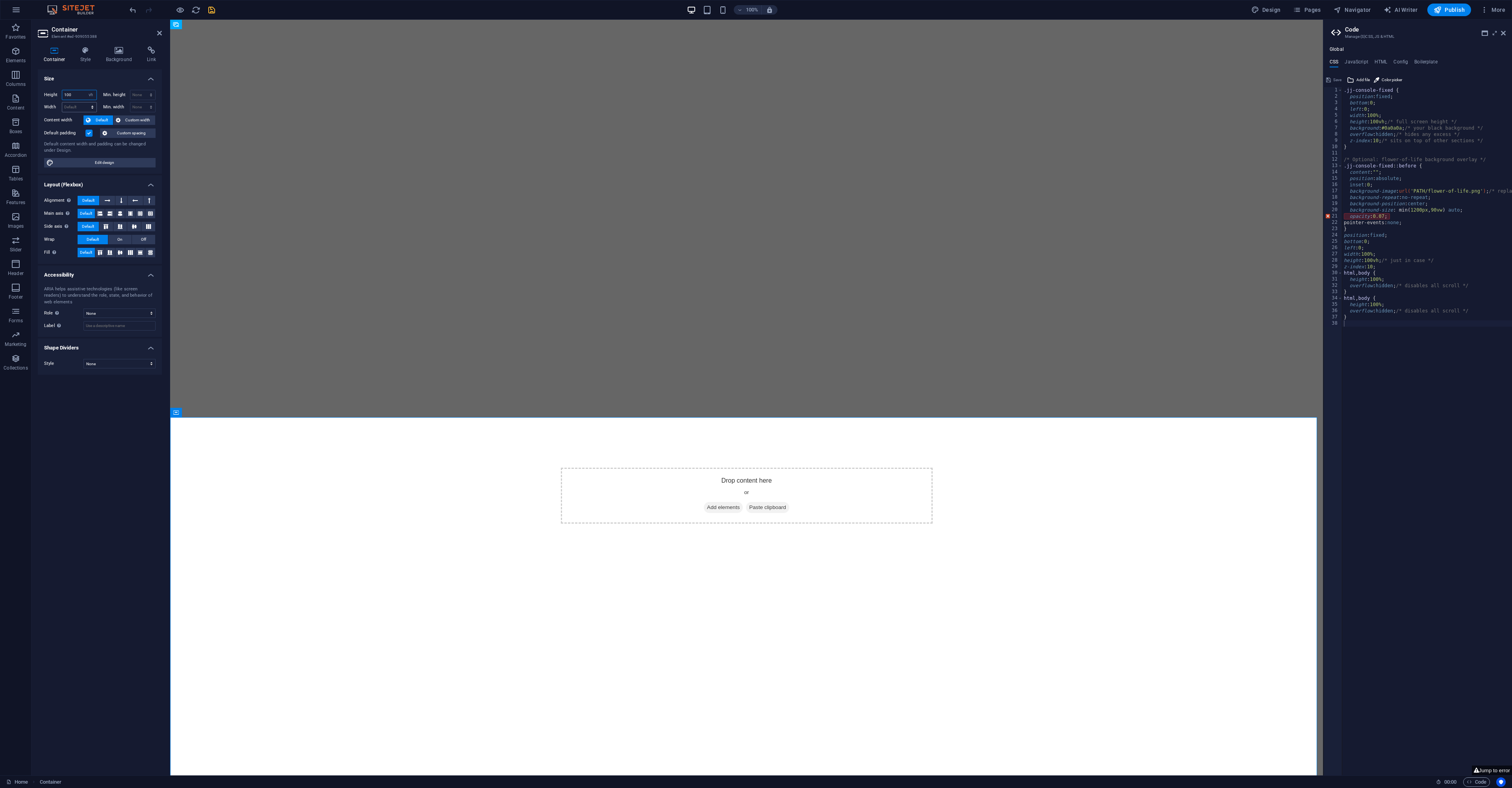
type input "100"
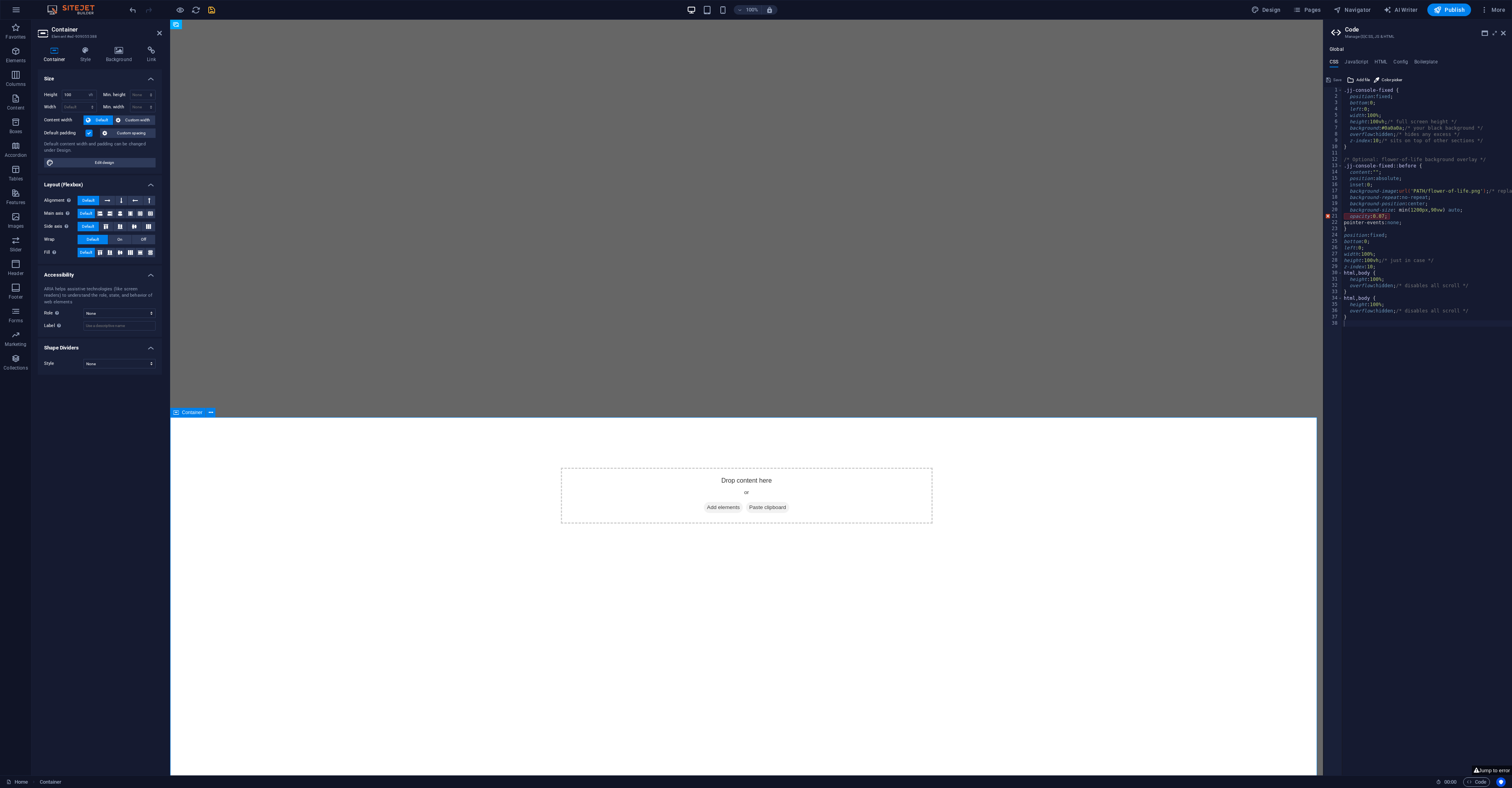
click at [1362, 334] on div ".jj-console-fixed { position : fixed ; bottom : 0 ; left : 0 ; width : 100% ; h…" at bounding box center [1461, 435] width 238 height 695
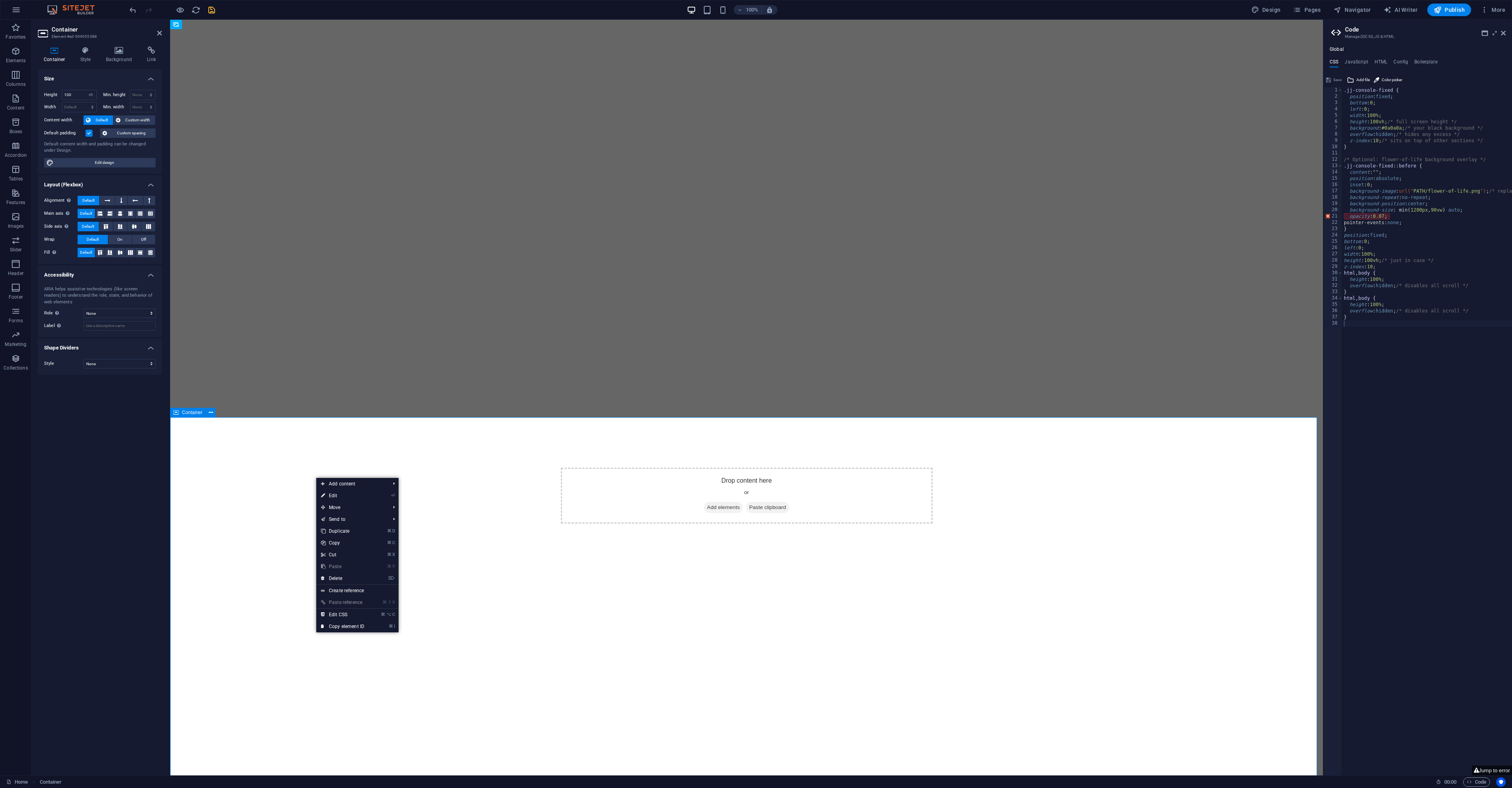
drag, startPoint x: 315, startPoint y: 477, endPoint x: 342, endPoint y: 615, distance: 140.6
click at [345, 616] on link "⌘ ⌥ C Edit CSS" at bounding box center [343, 615] width 53 height 12
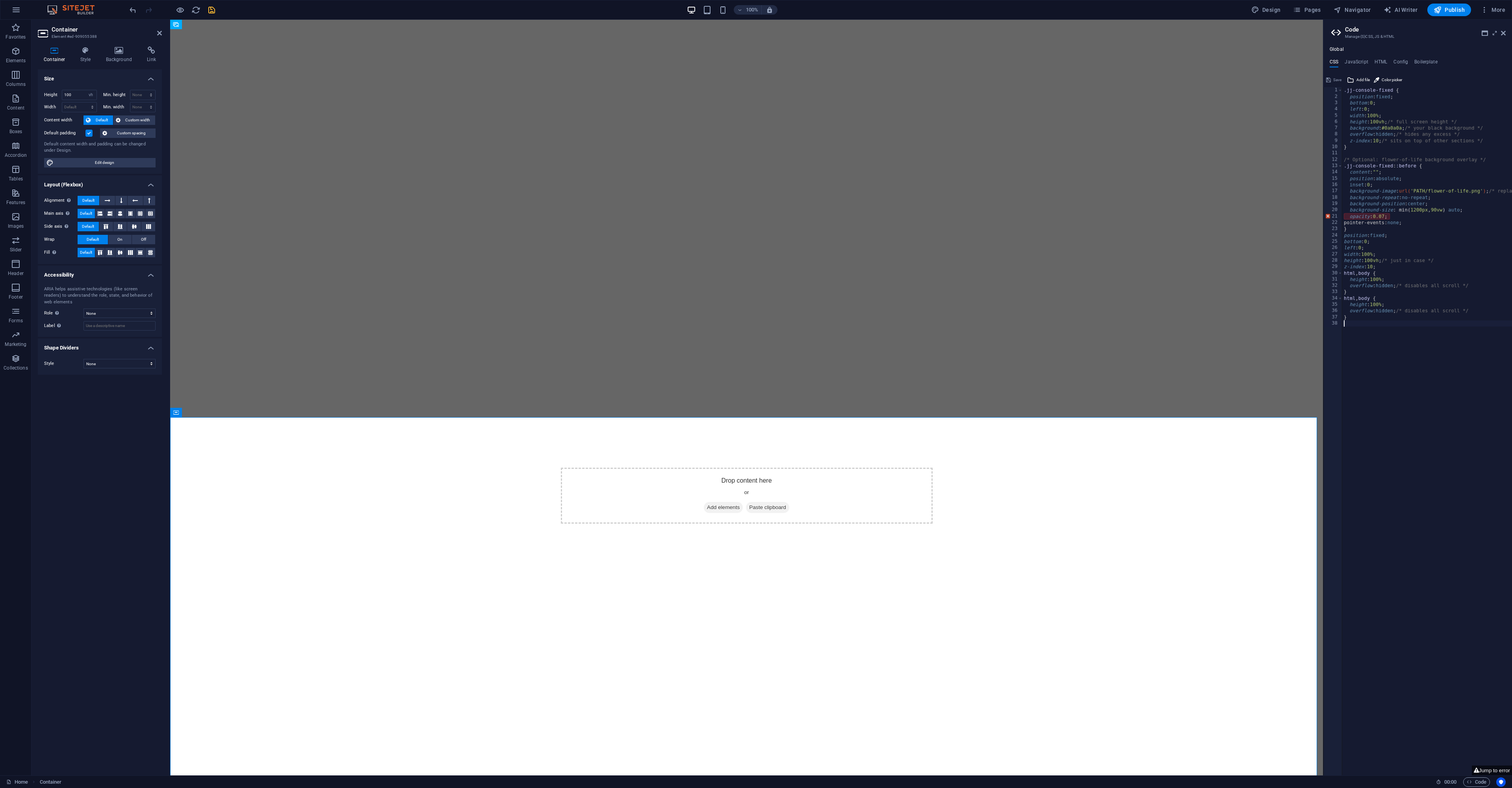
click at [1376, 405] on div ".jj-console-fixed { position : fixed ; bottom : 0 ; left : 0 ; width : 100% ; h…" at bounding box center [1461, 435] width 238 height 695
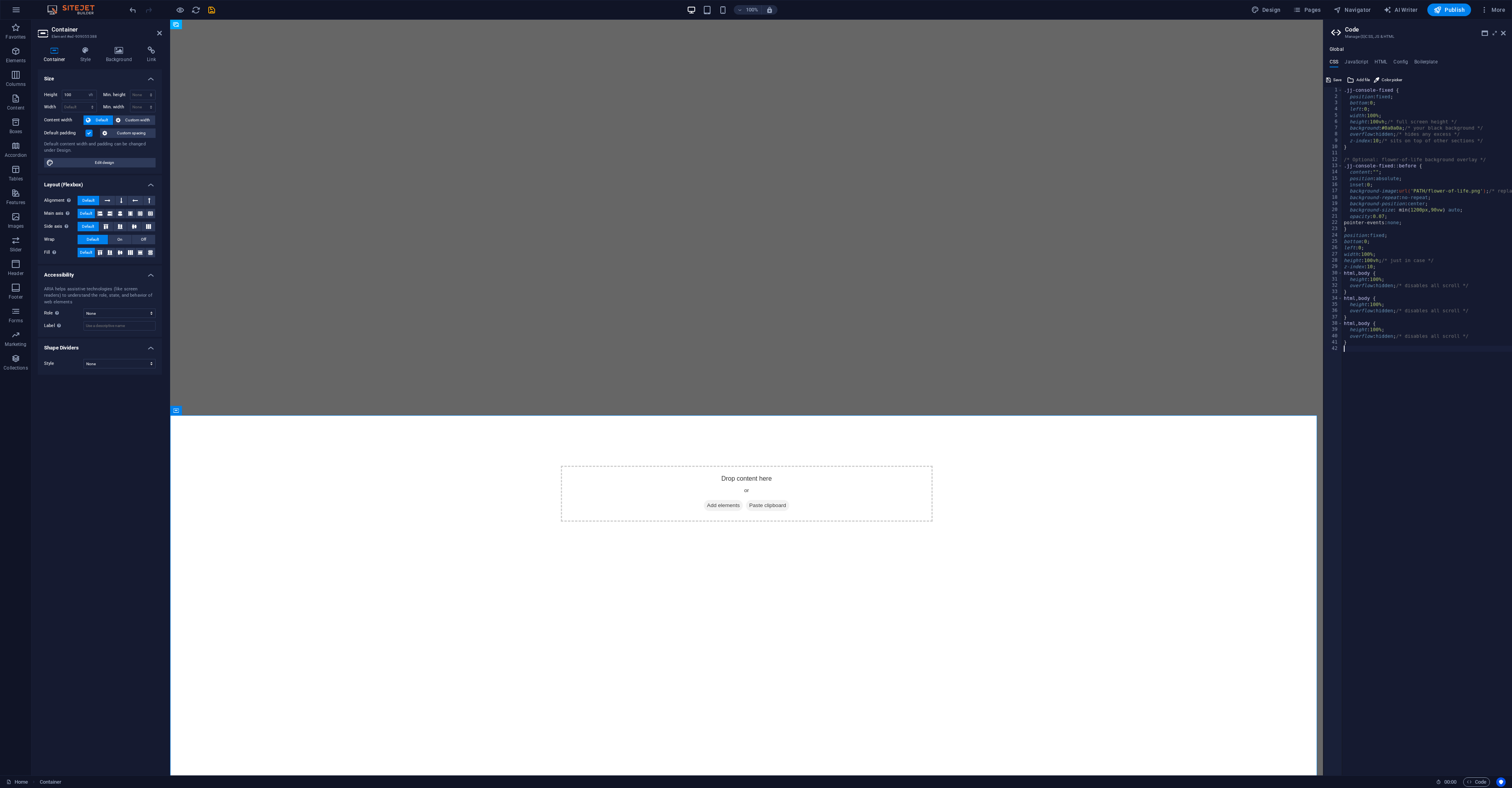
click at [212, 9] on icon "save" at bounding box center [211, 9] width 9 height 9
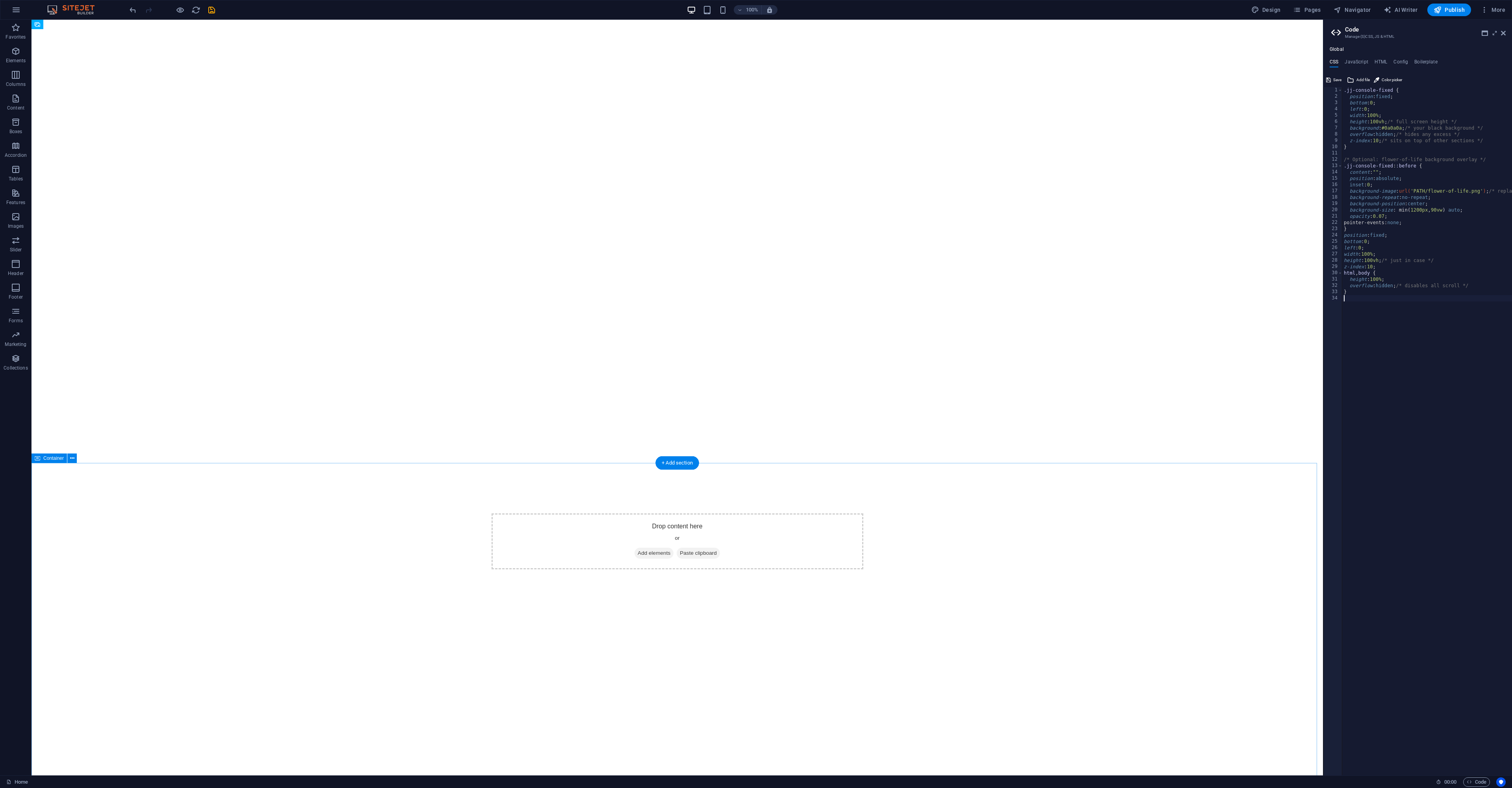
drag, startPoint x: 515, startPoint y: 325, endPoint x: 380, endPoint y: 327, distance: 135.0
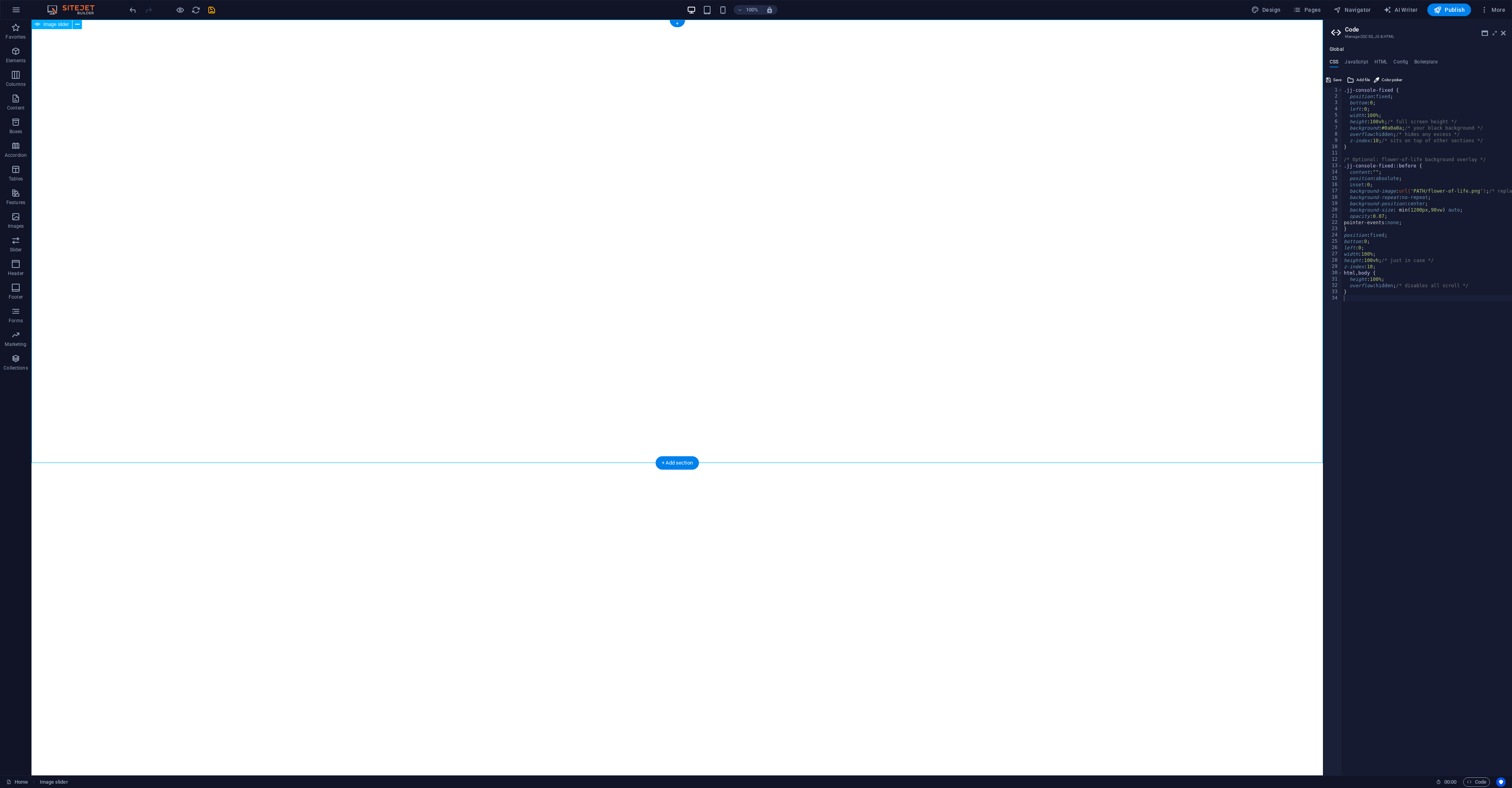
select select "ms"
select select "s"
select select "progressive"
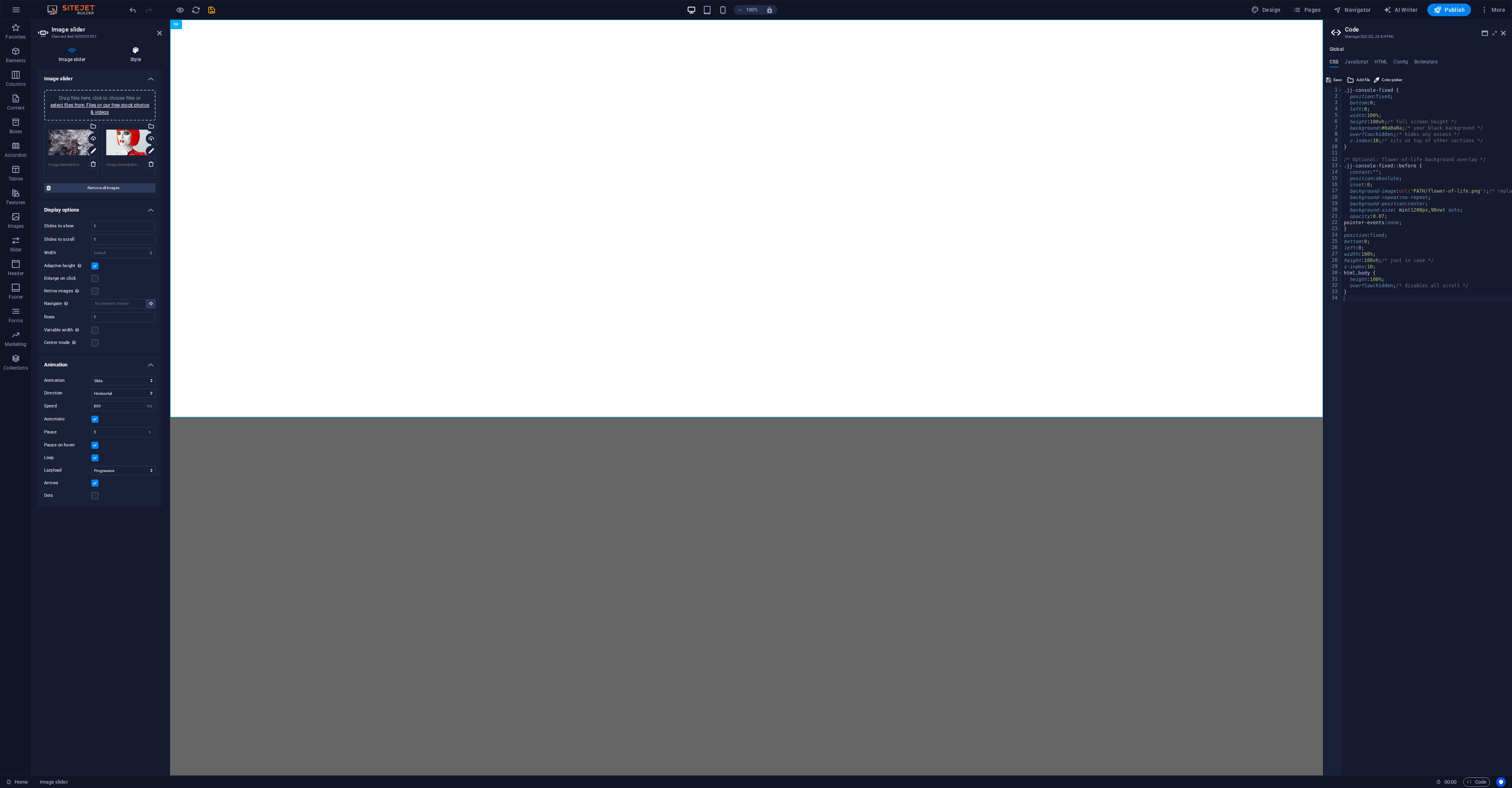
click at [133, 55] on h4 "Style" at bounding box center [136, 55] width 52 height 16
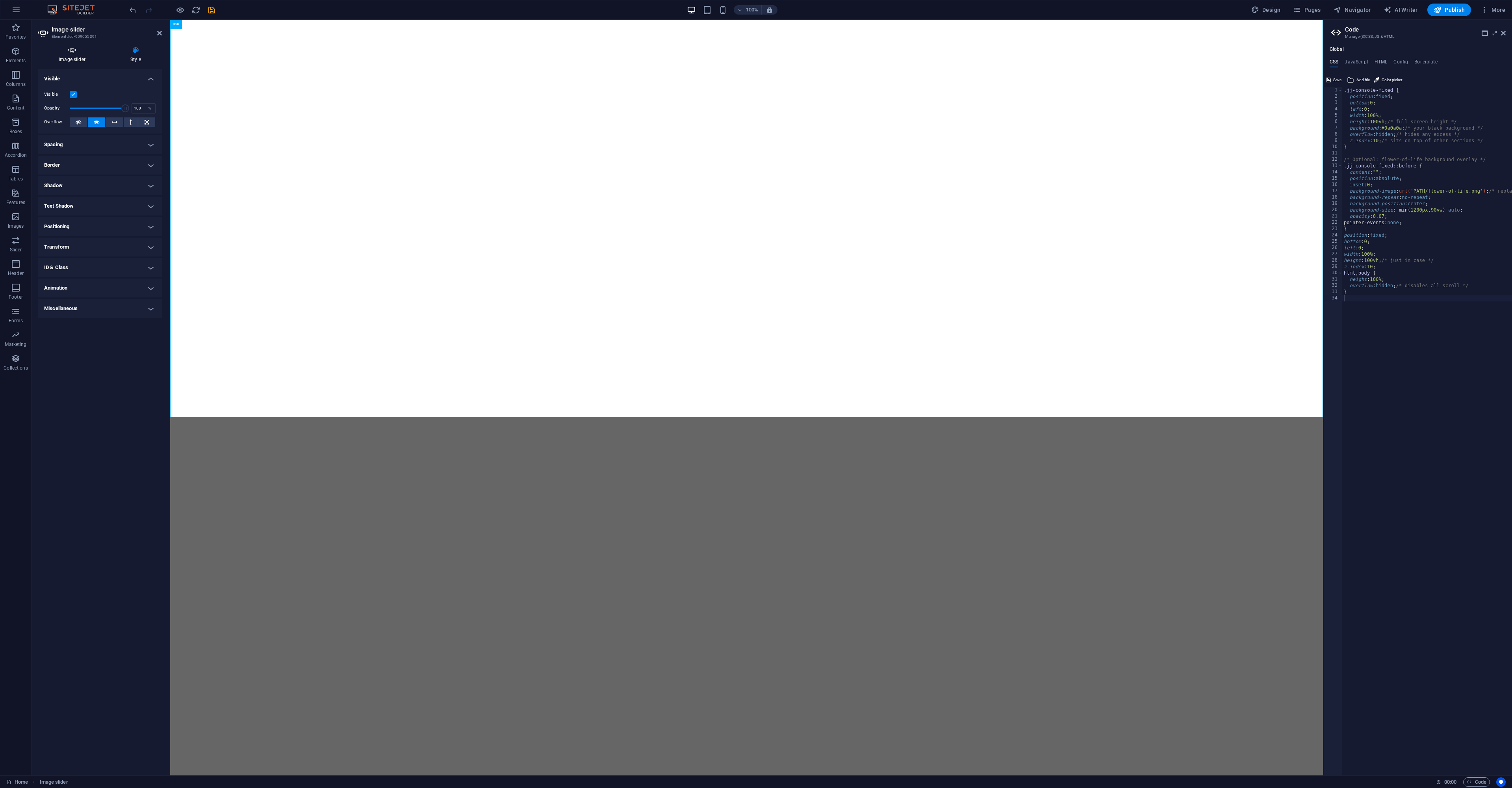
click at [75, 53] on icon at bounding box center [72, 50] width 69 height 8
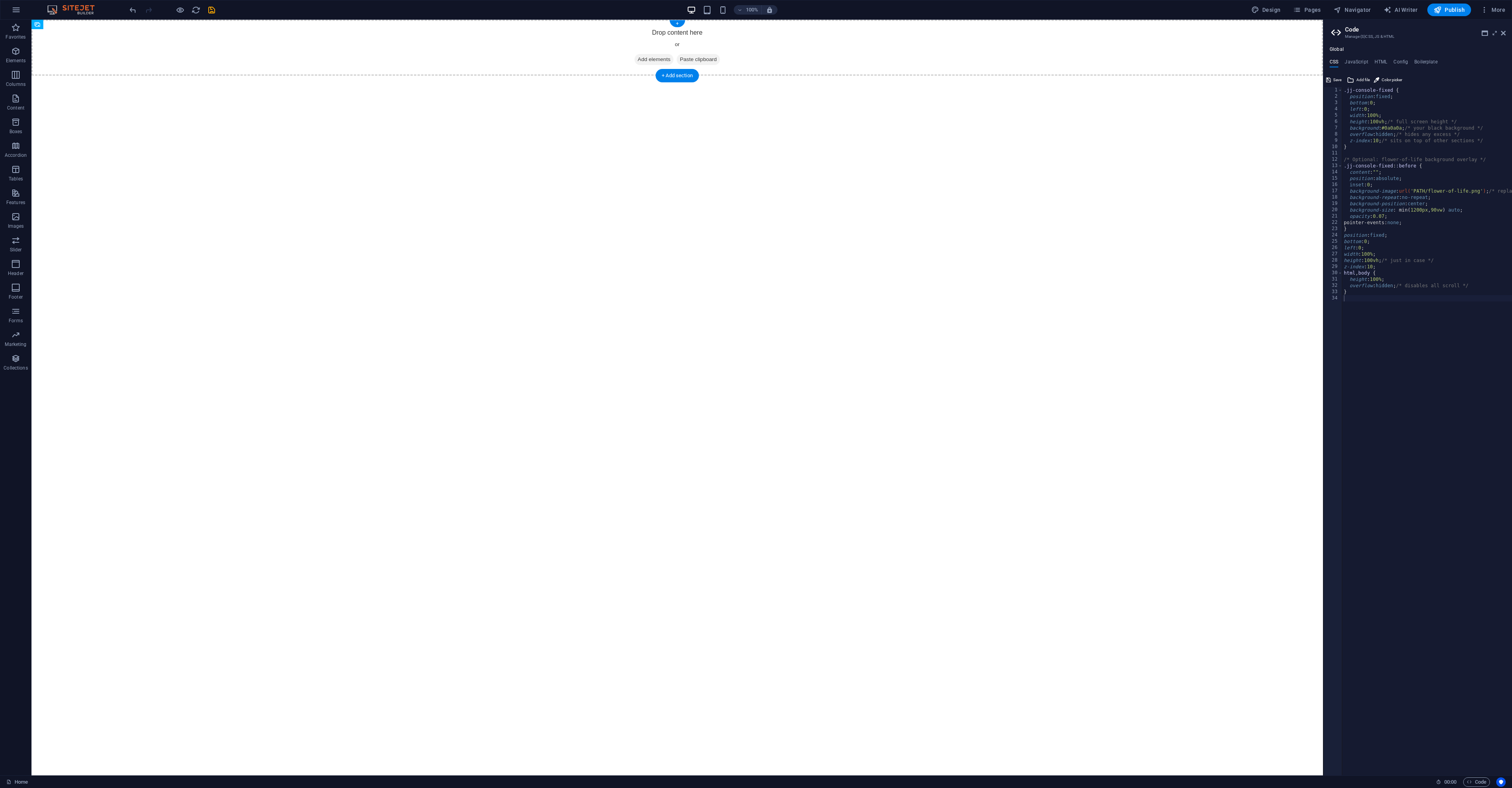
click at [464, 60] on div "Drop content here or Add elements Paste clipboard" at bounding box center [677, 48] width 1291 height 56
click at [20, 53] on icon "button" at bounding box center [16, 51] width 9 height 9
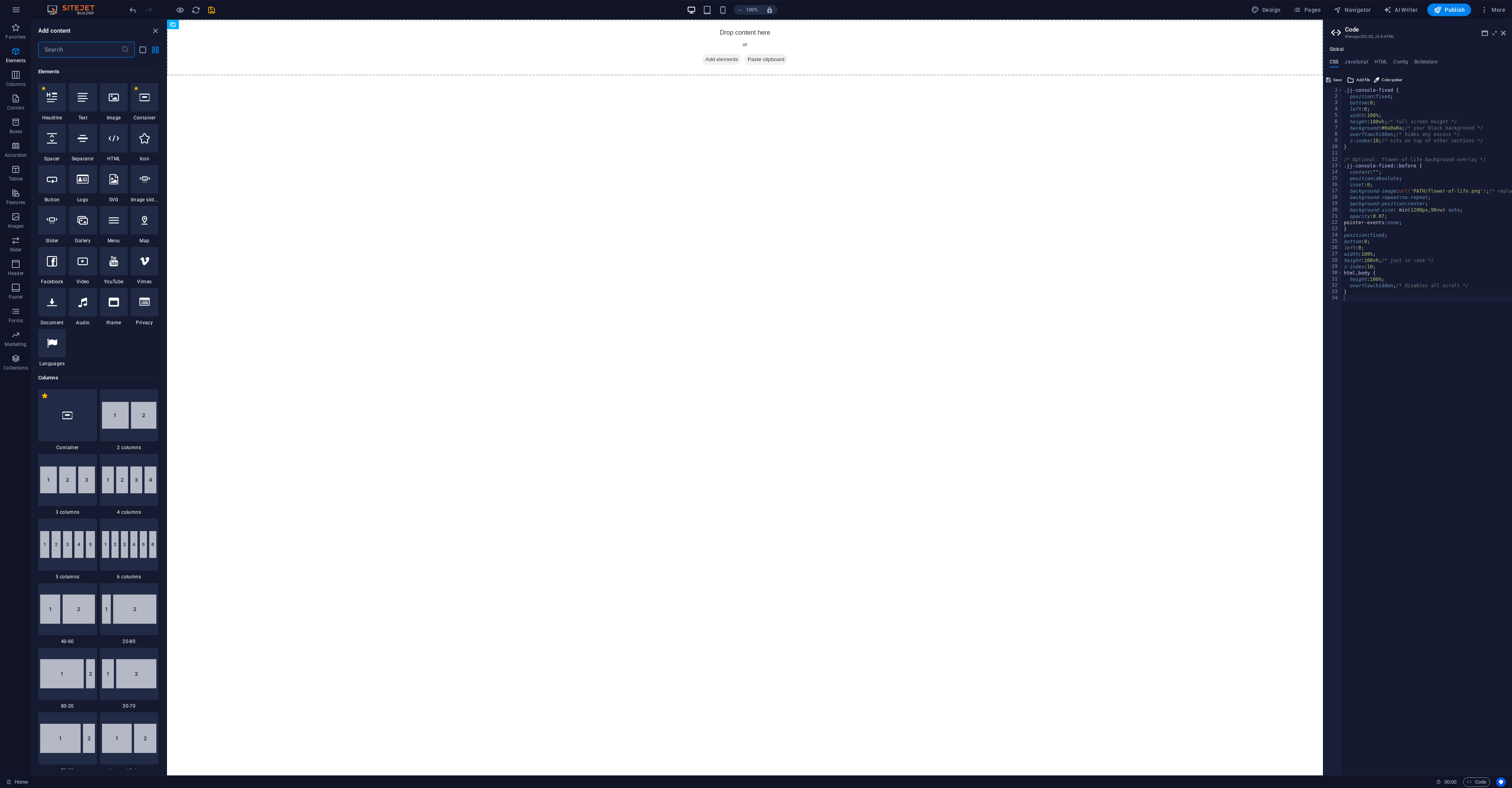
scroll to position [84, 0]
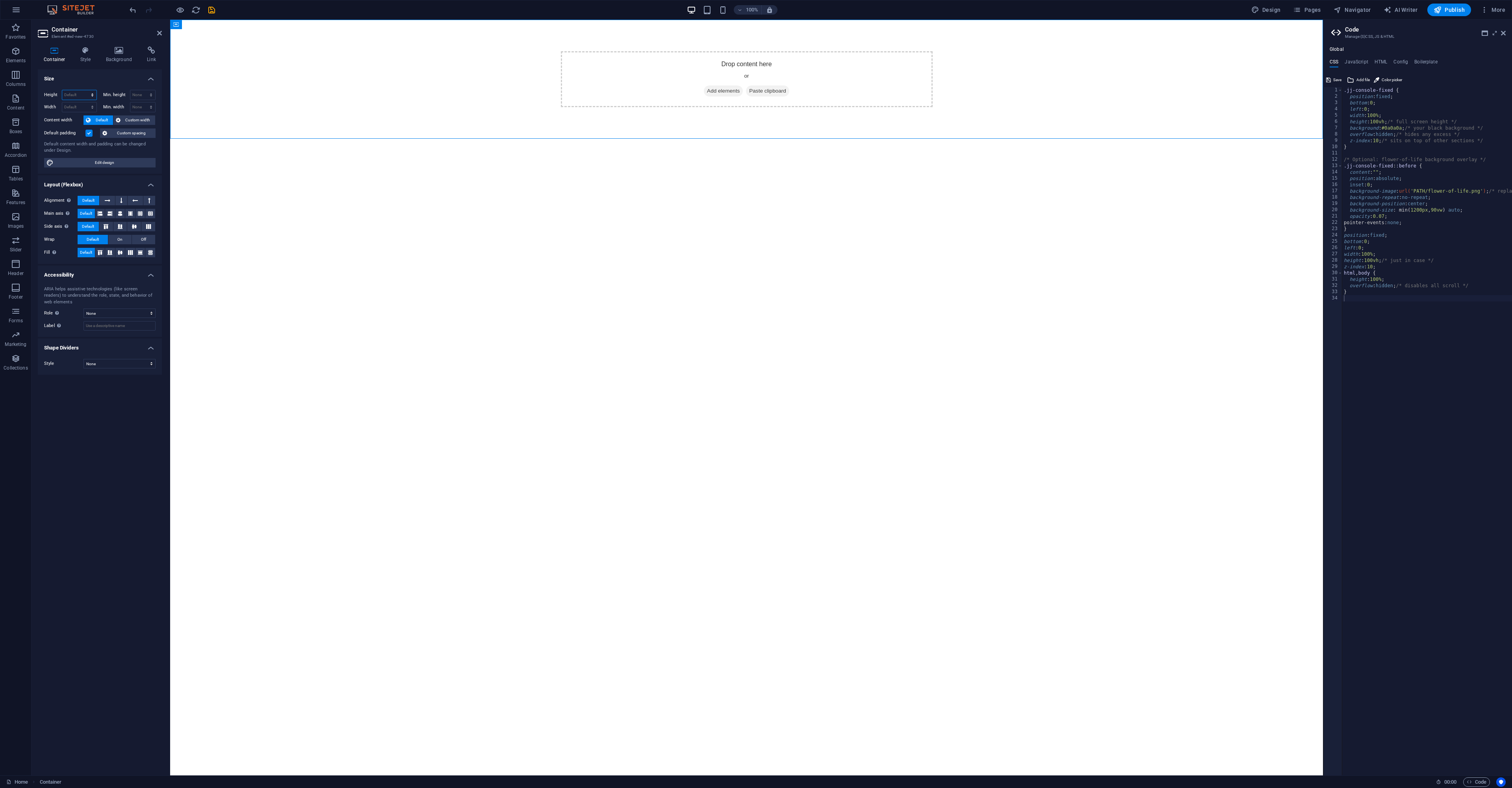
click at [76, 94] on select "Default px rem % vh vw" at bounding box center [79, 95] width 34 height 9
click at [62, 90] on select "Default px rem % vh vw" at bounding box center [79, 95] width 34 height 9
click at [78, 95] on select "Default px rem % vh vw" at bounding box center [79, 95] width 34 height 9
select select "vh"
click at [85, 90] on select "Default px rem % vh vw" at bounding box center [79, 95] width 34 height 9
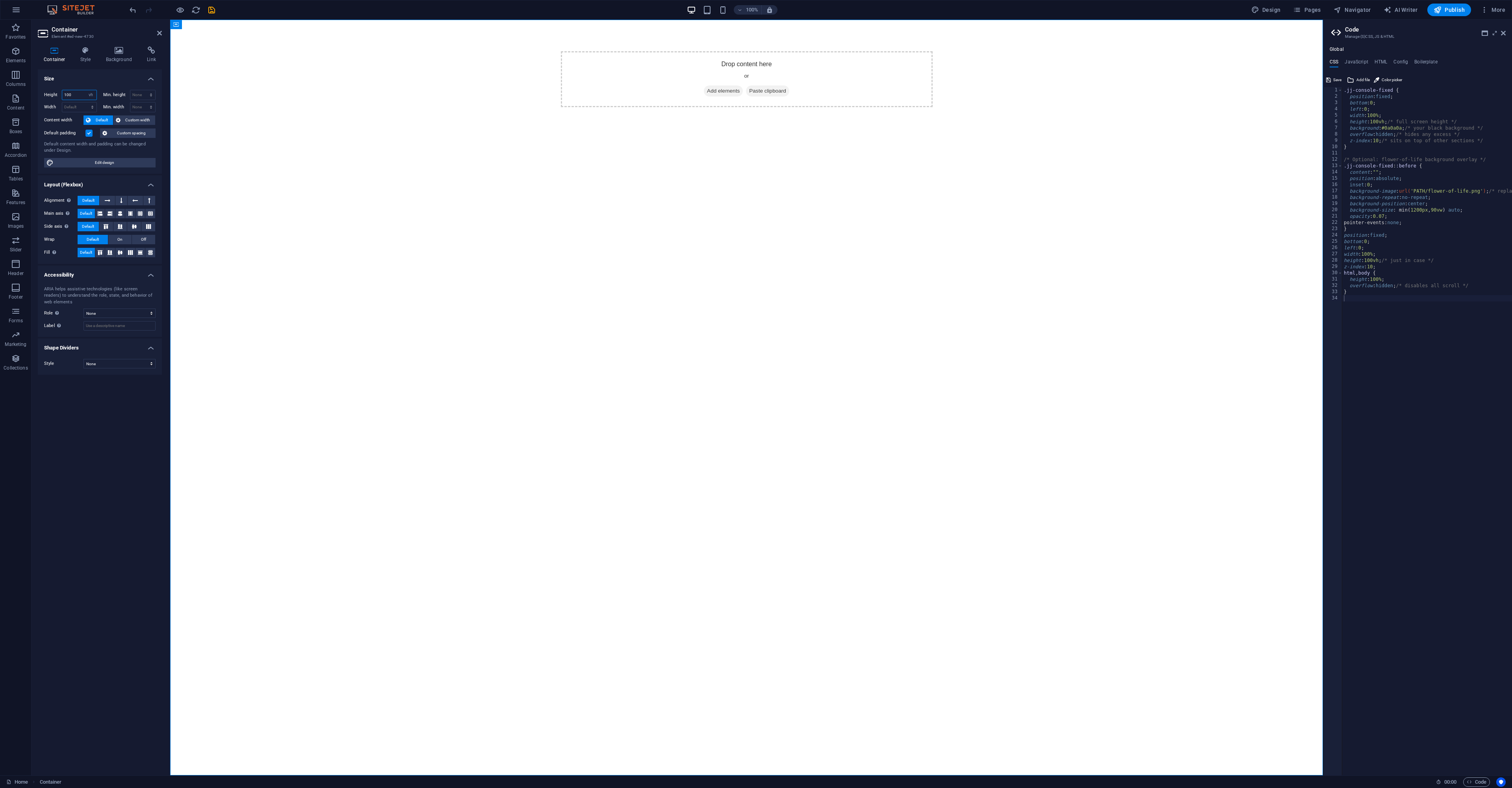
type input "100"
drag, startPoint x: 15, startPoint y: 51, endPoint x: 19, endPoint y: 55, distance: 5.7
click at [15, 52] on icon "button" at bounding box center [16, 51] width 9 height 9
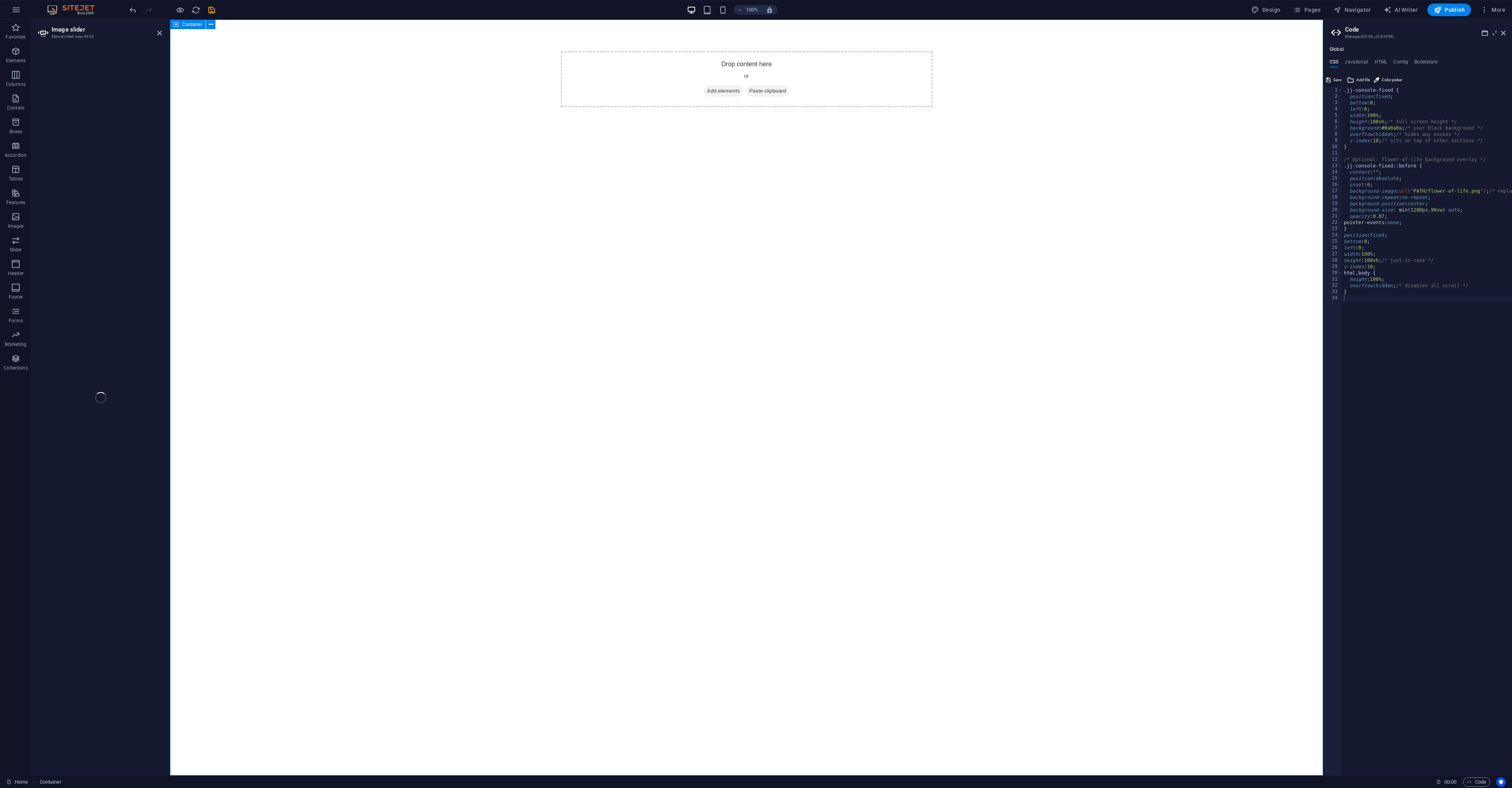
select select "ms"
select select "s"
select select "progressive"
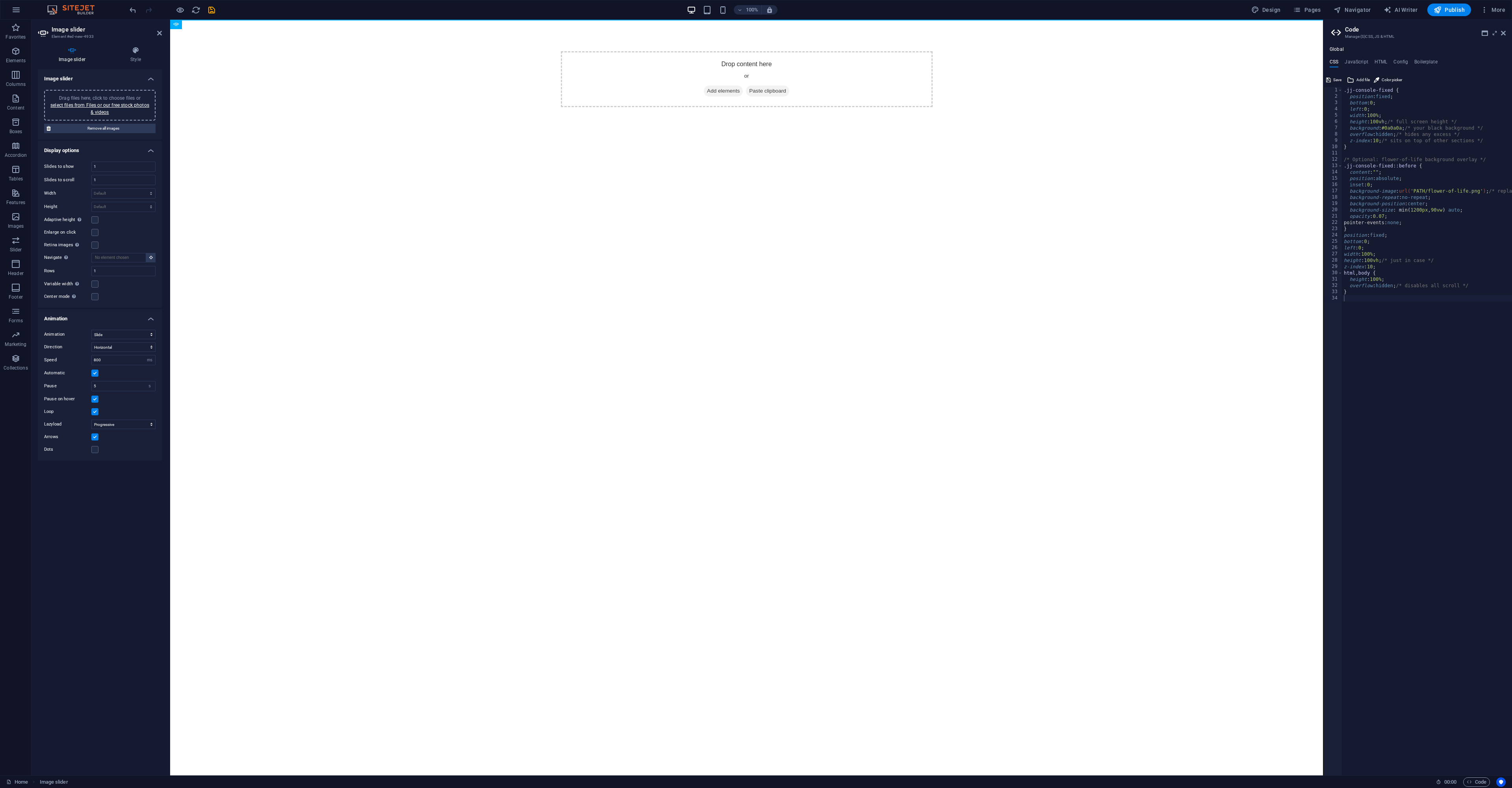
click at [122, 110] on div "Drag files here, click to choose files or select files from Files or our free s…" at bounding box center [100, 105] width 102 height 21
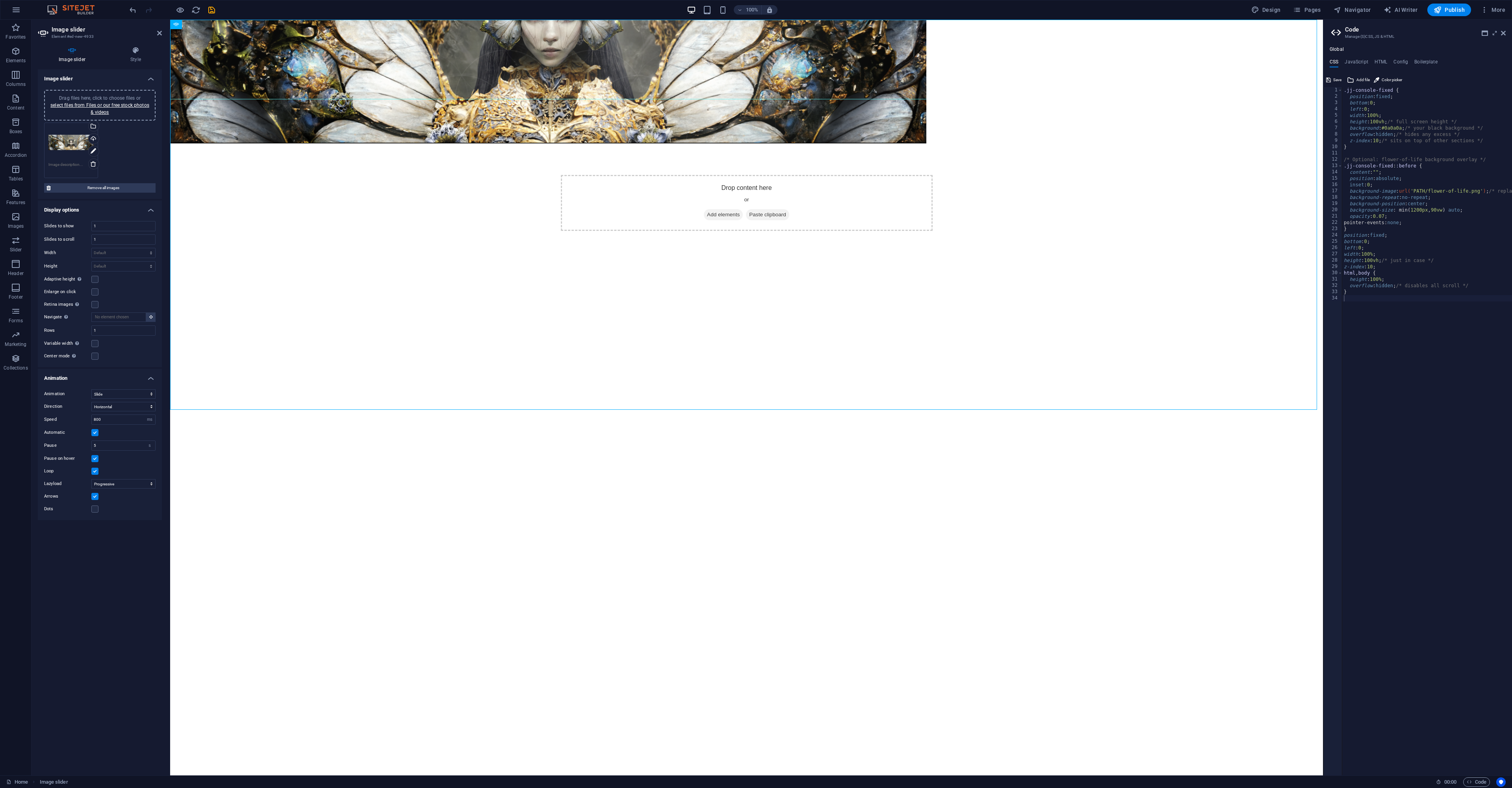
scroll to position [0, 0]
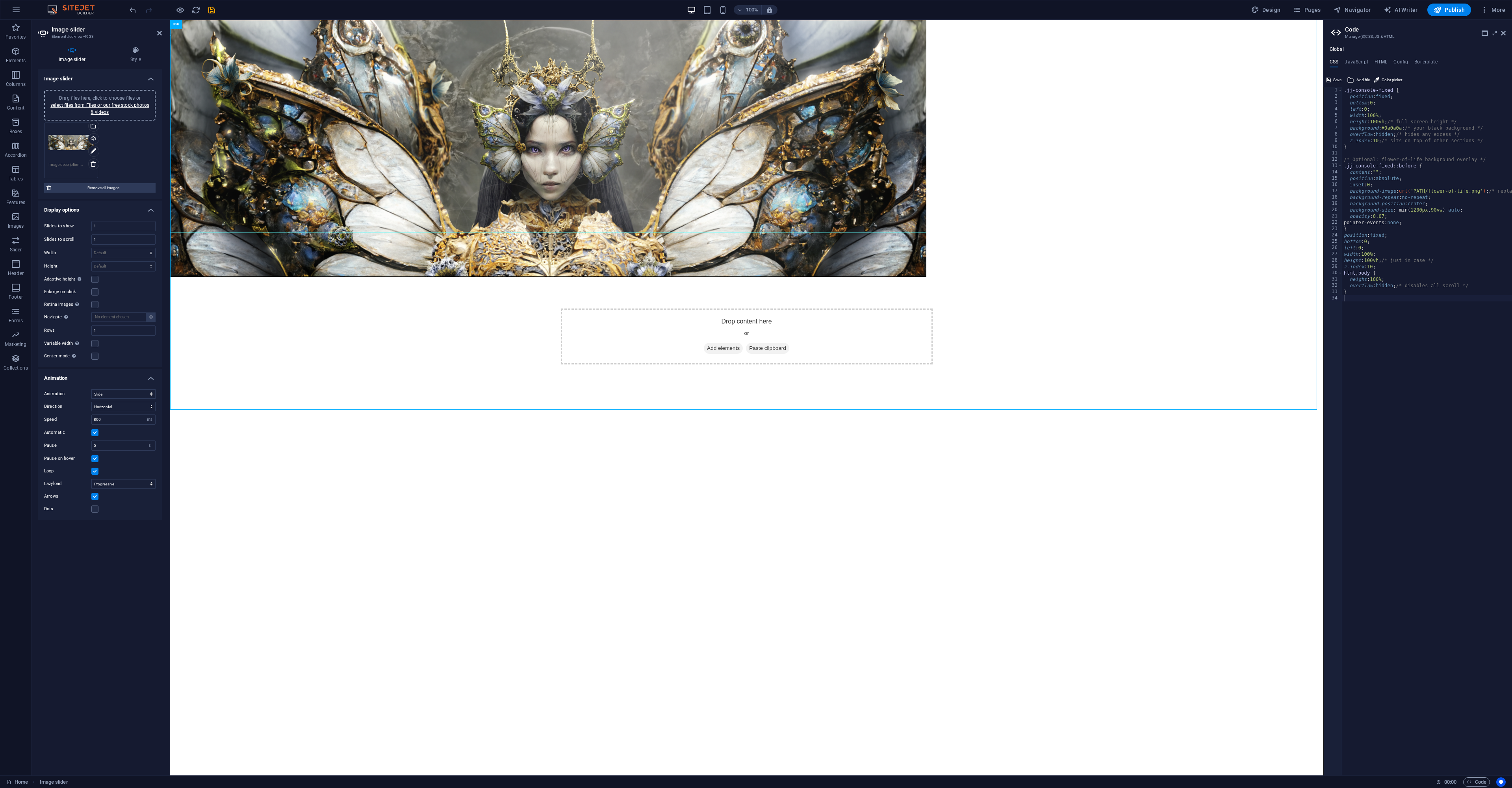
drag, startPoint x: 1320, startPoint y: 384, endPoint x: 1504, endPoint y: 305, distance: 200.2
click at [1352, 306] on div ".jj-console-fixed { position : fixed ; bottom : 0 ; left : 0 ; width : 100% ; h…" at bounding box center [1461, 435] width 238 height 695
click at [1333, 81] on span "Save" at bounding box center [1337, 80] width 8 height 9
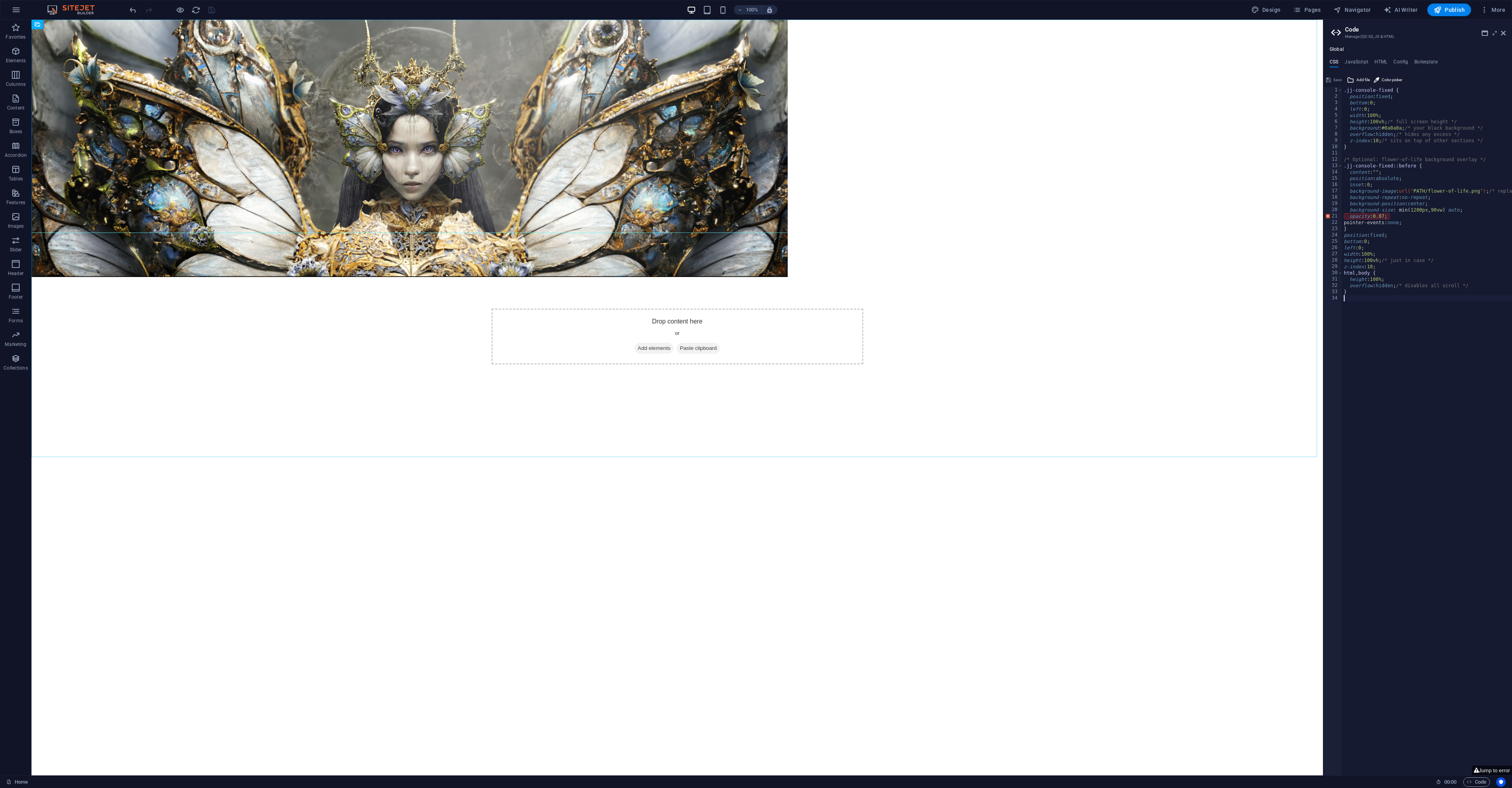
drag, startPoint x: 1321, startPoint y: 361, endPoint x: 1356, endPoint y: 304, distance: 66.9
click at [15, 9] on icon "button" at bounding box center [16, 10] width 9 height 9
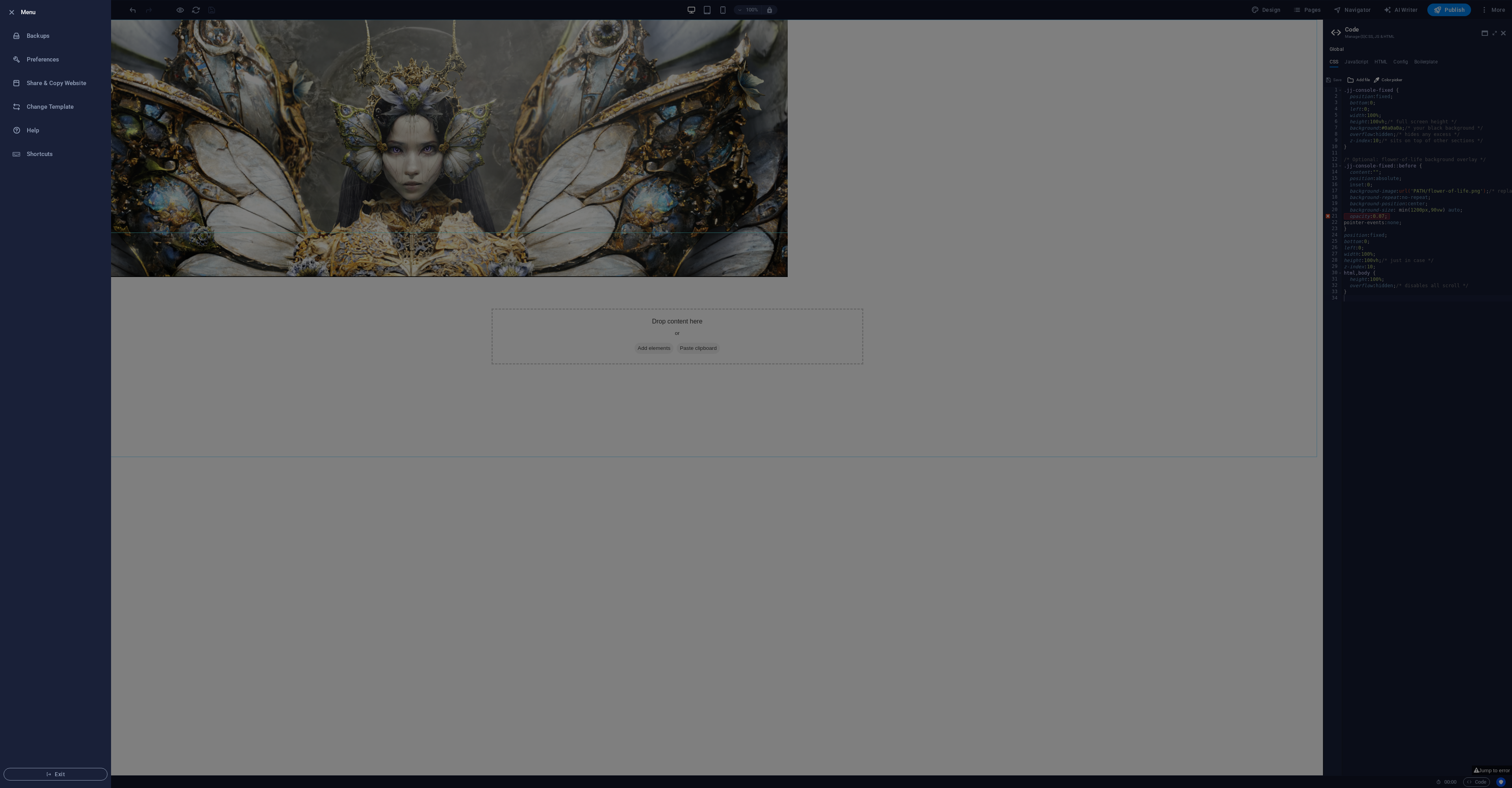
click at [118, 8] on div at bounding box center [756, 394] width 1512 height 788
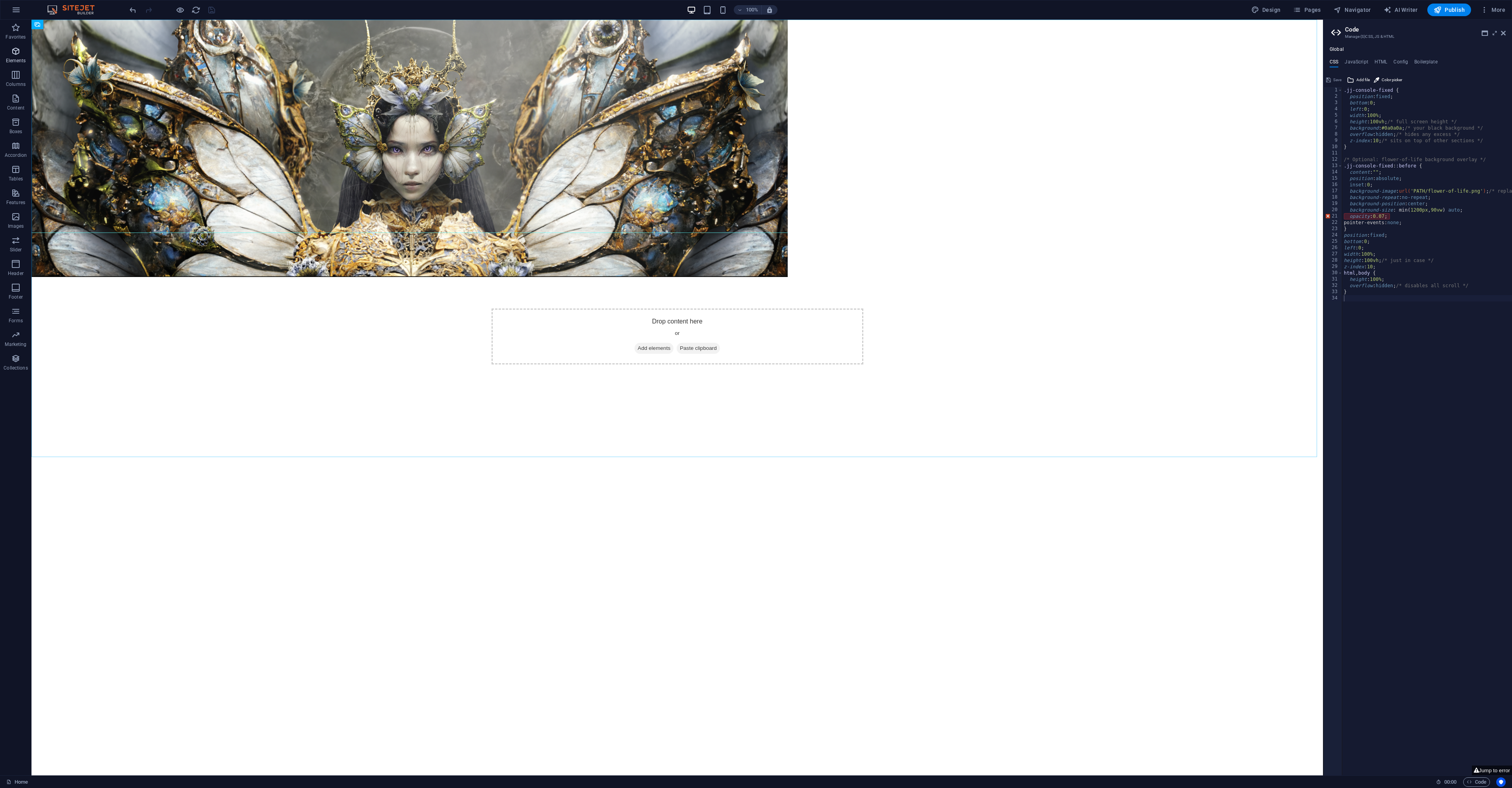
click at [15, 57] on span "Elements" at bounding box center [16, 56] width 32 height 19
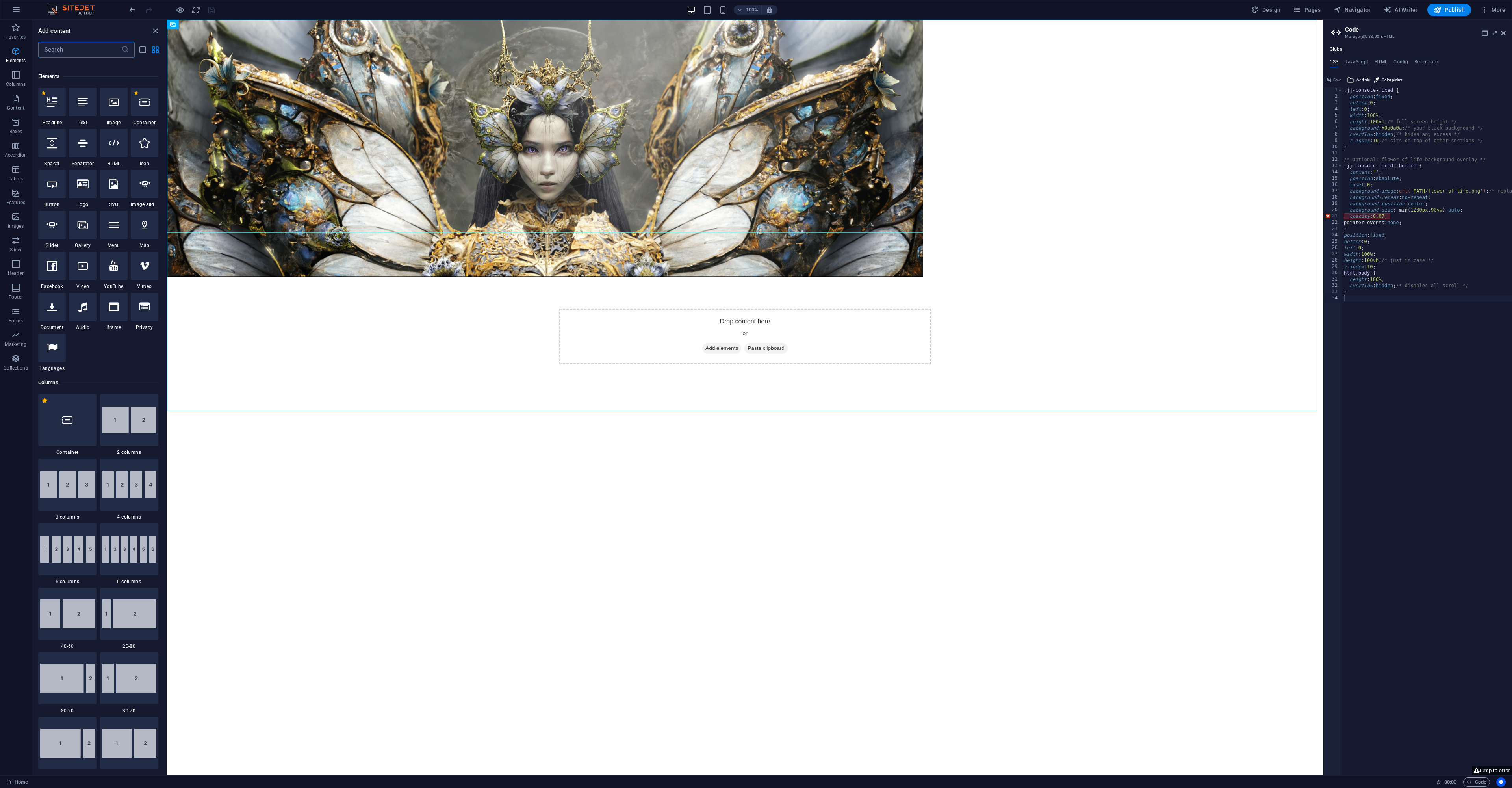
scroll to position [84, 0]
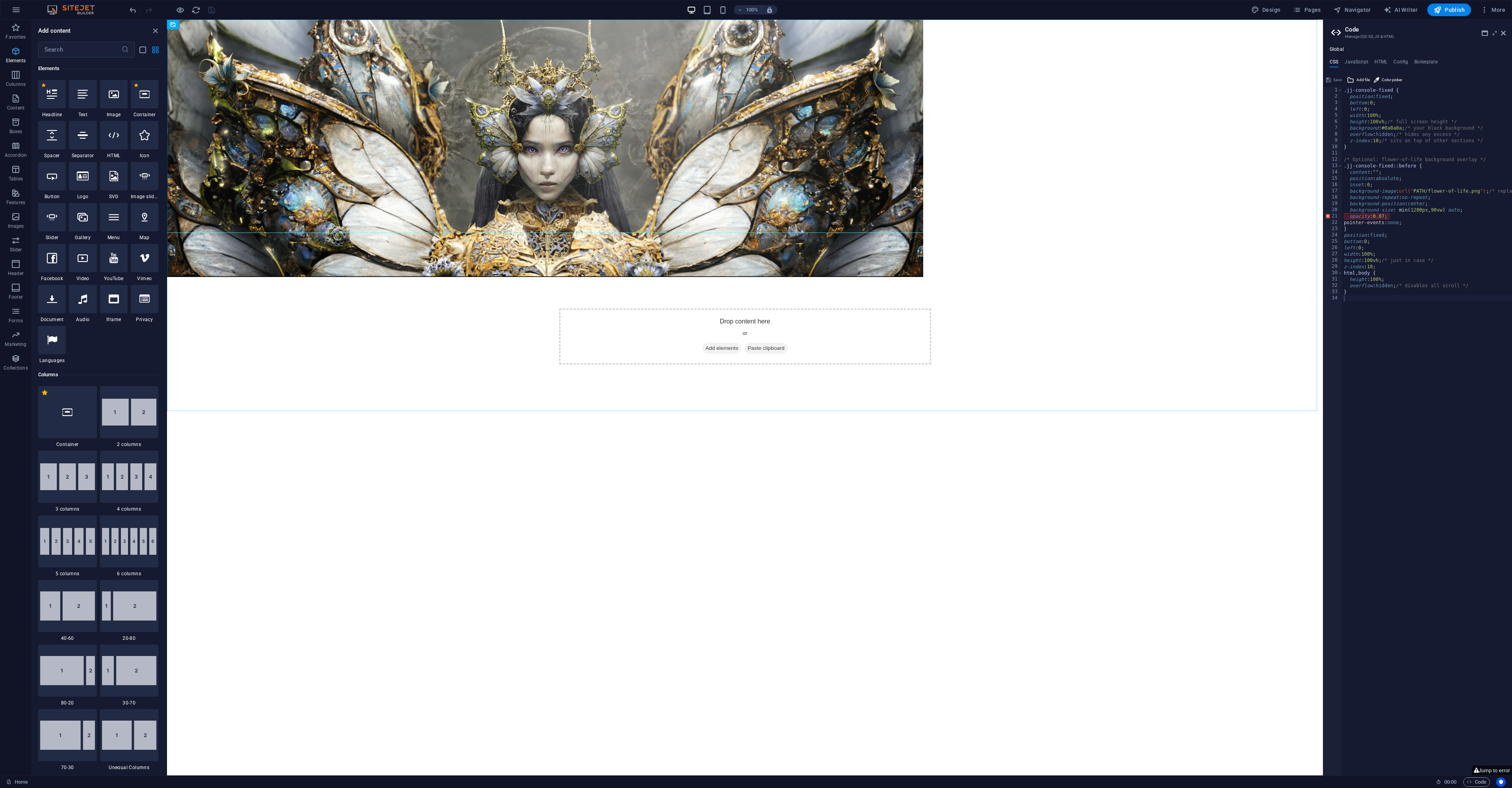
click at [16, 52] on icon "button" at bounding box center [16, 51] width 9 height 9
click at [152, 29] on icon "close panel" at bounding box center [155, 31] width 9 height 9
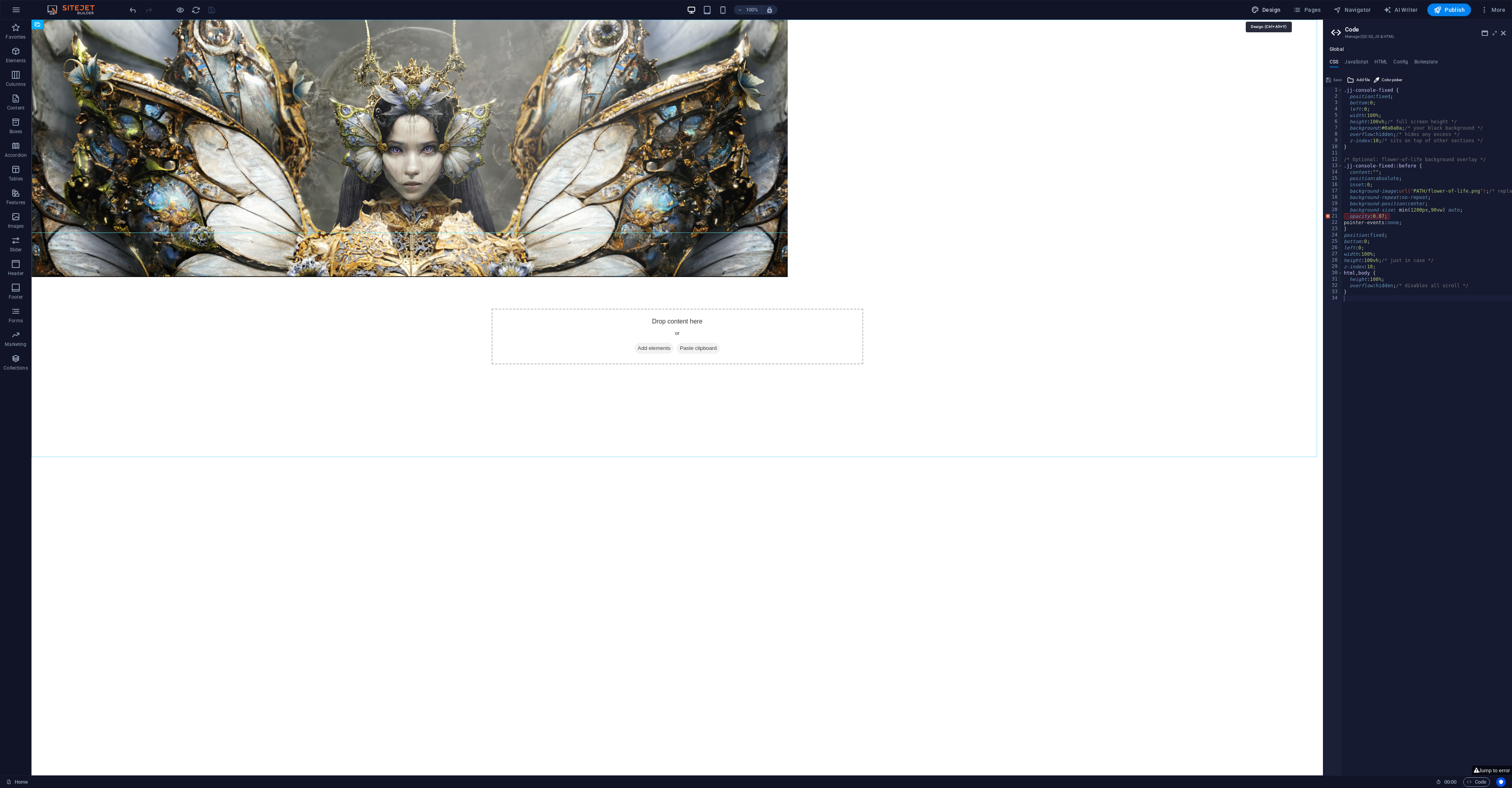
click at [1275, 6] on span "Design" at bounding box center [1266, 9] width 29 height 8
select select "rem"
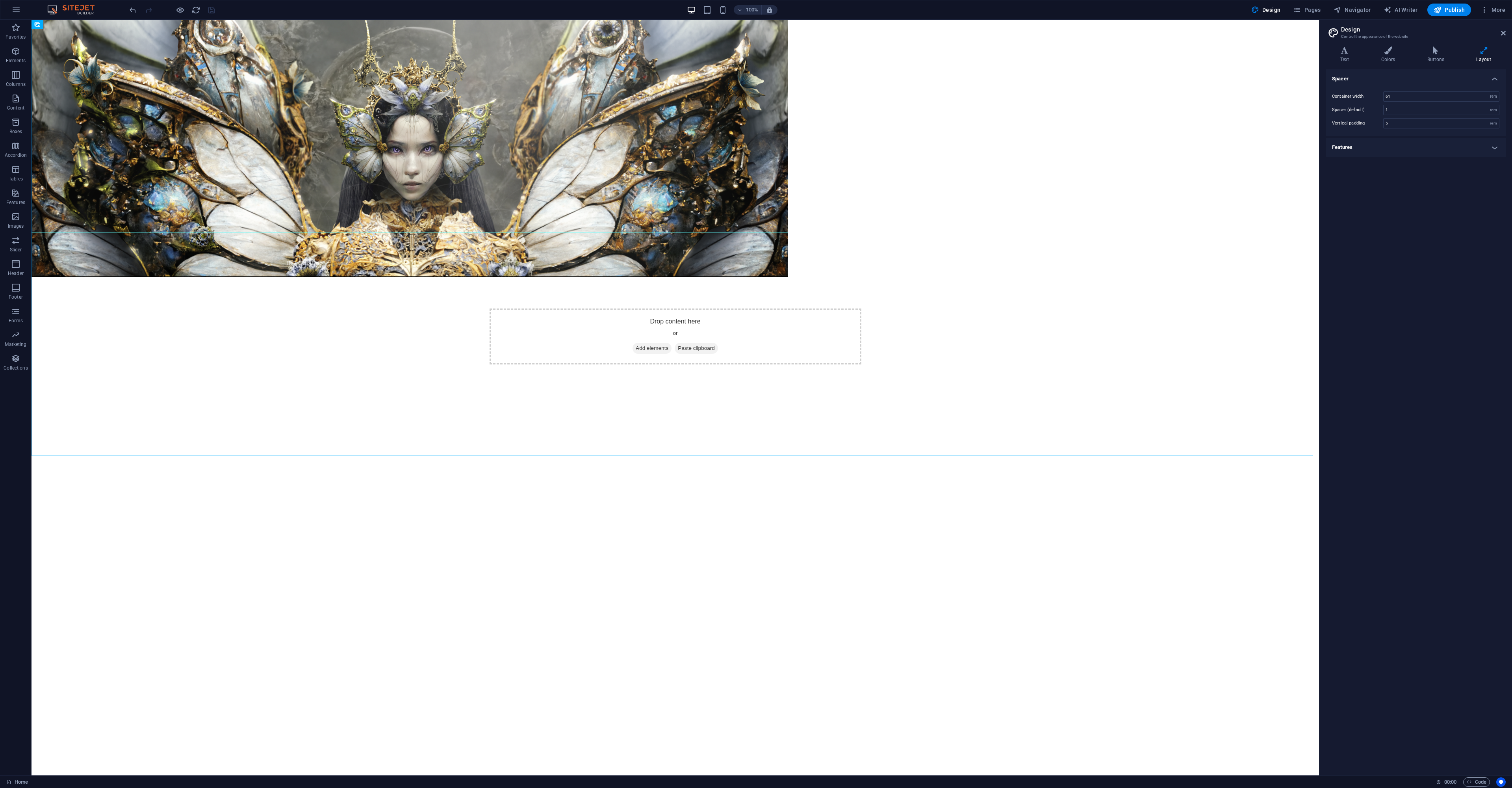
click at [1499, 149] on h4 "Features" at bounding box center [1416, 147] width 180 height 19
click at [1484, 50] on icon at bounding box center [1484, 50] width 43 height 8
drag, startPoint x: 1484, startPoint y: 50, endPoint x: 1476, endPoint y: 53, distance: 8.5
click at [1484, 50] on icon at bounding box center [1484, 50] width 43 height 8
click at [1314, 4] on button "Pages" at bounding box center [1307, 9] width 34 height 12
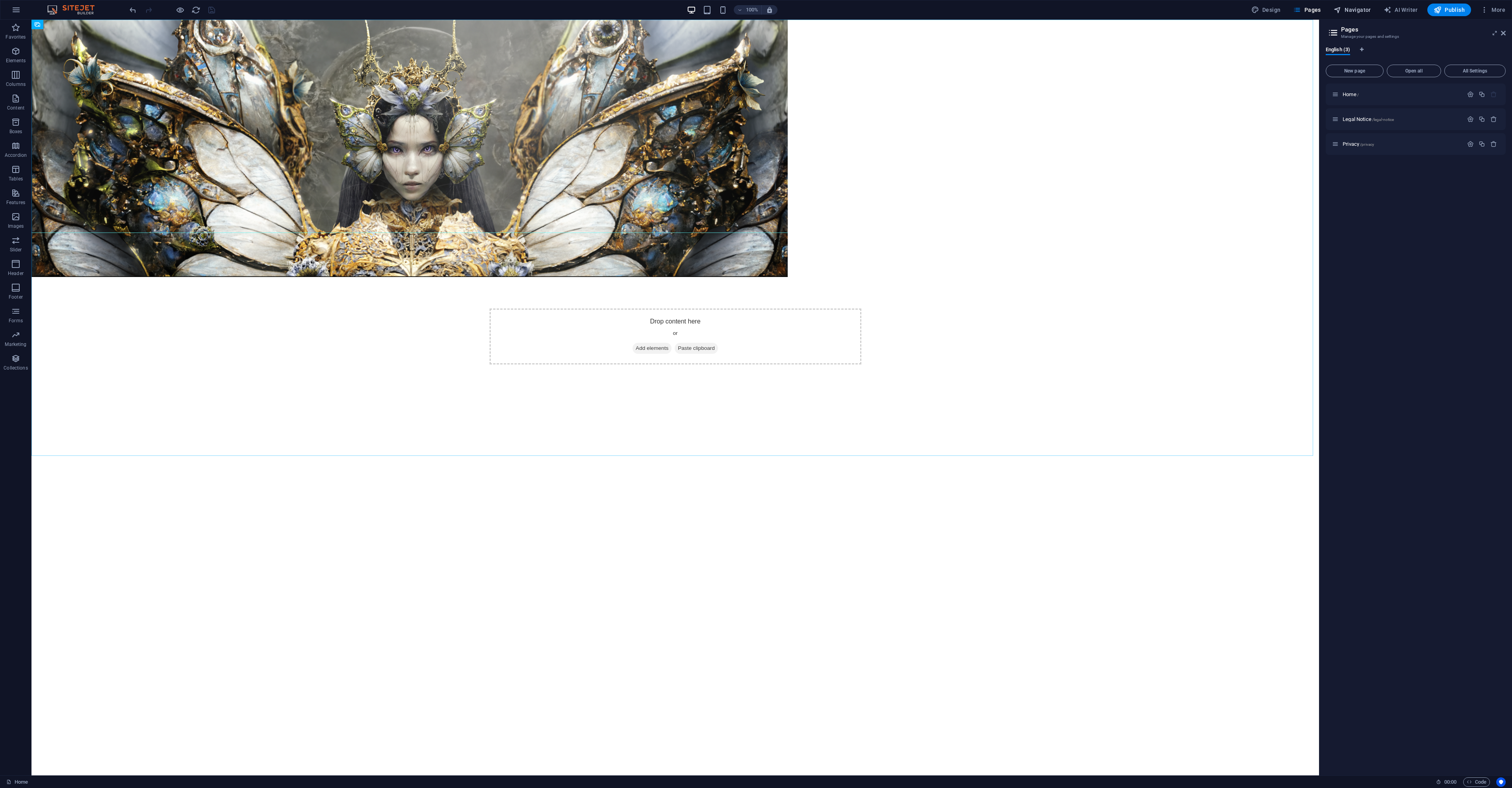
click at [1357, 8] on span "Navigator" at bounding box center [1352, 9] width 38 height 8
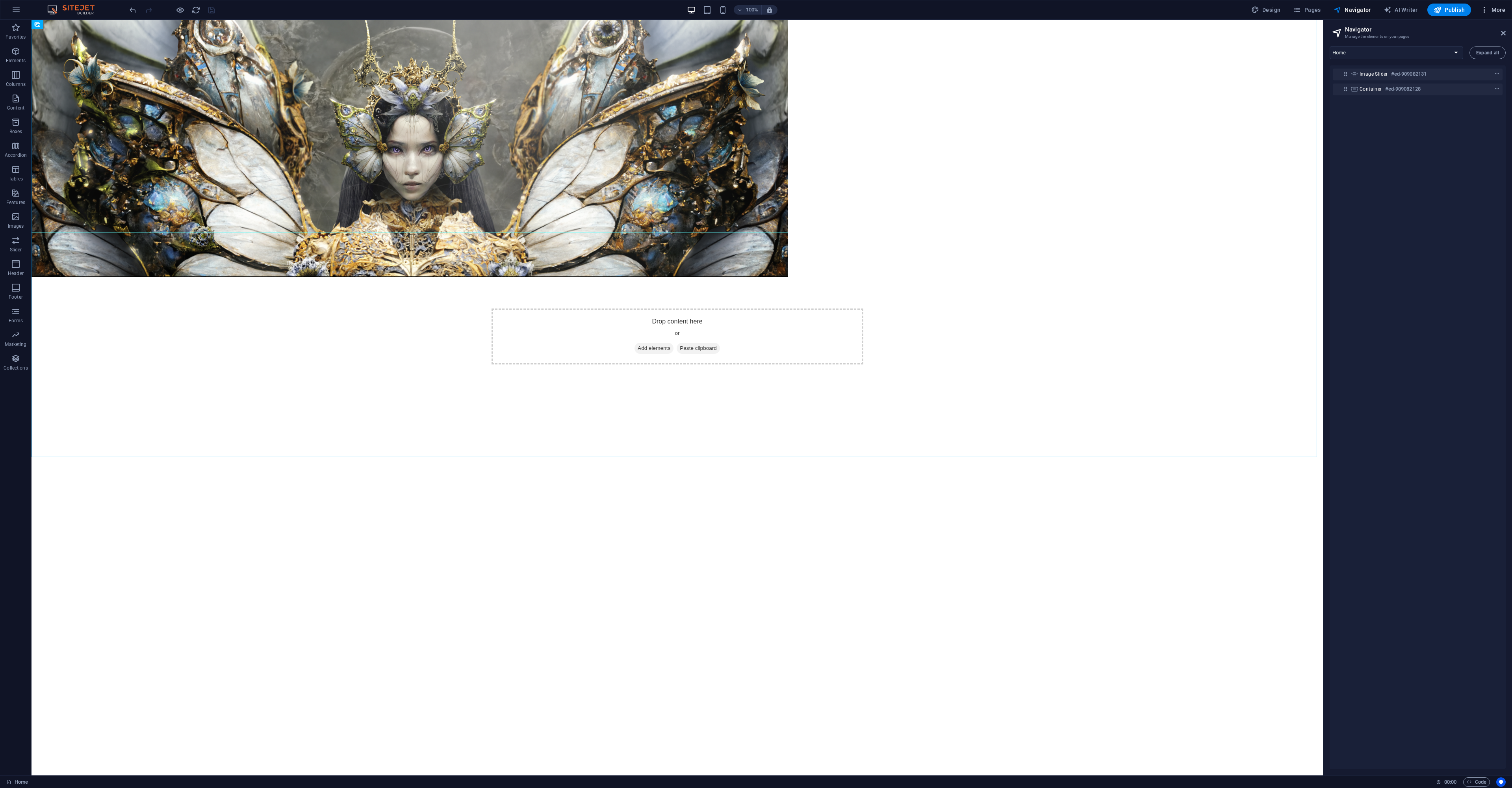
click at [1494, 10] on span "More" at bounding box center [1493, 9] width 25 height 8
click at [1386, 176] on div at bounding box center [756, 394] width 1512 height 788
drag, startPoint x: 1032, startPoint y: 362, endPoint x: 1042, endPoint y: 329, distance: 34.5
click at [788, 277] on img "1/1" at bounding box center [410, 149] width 756 height 257
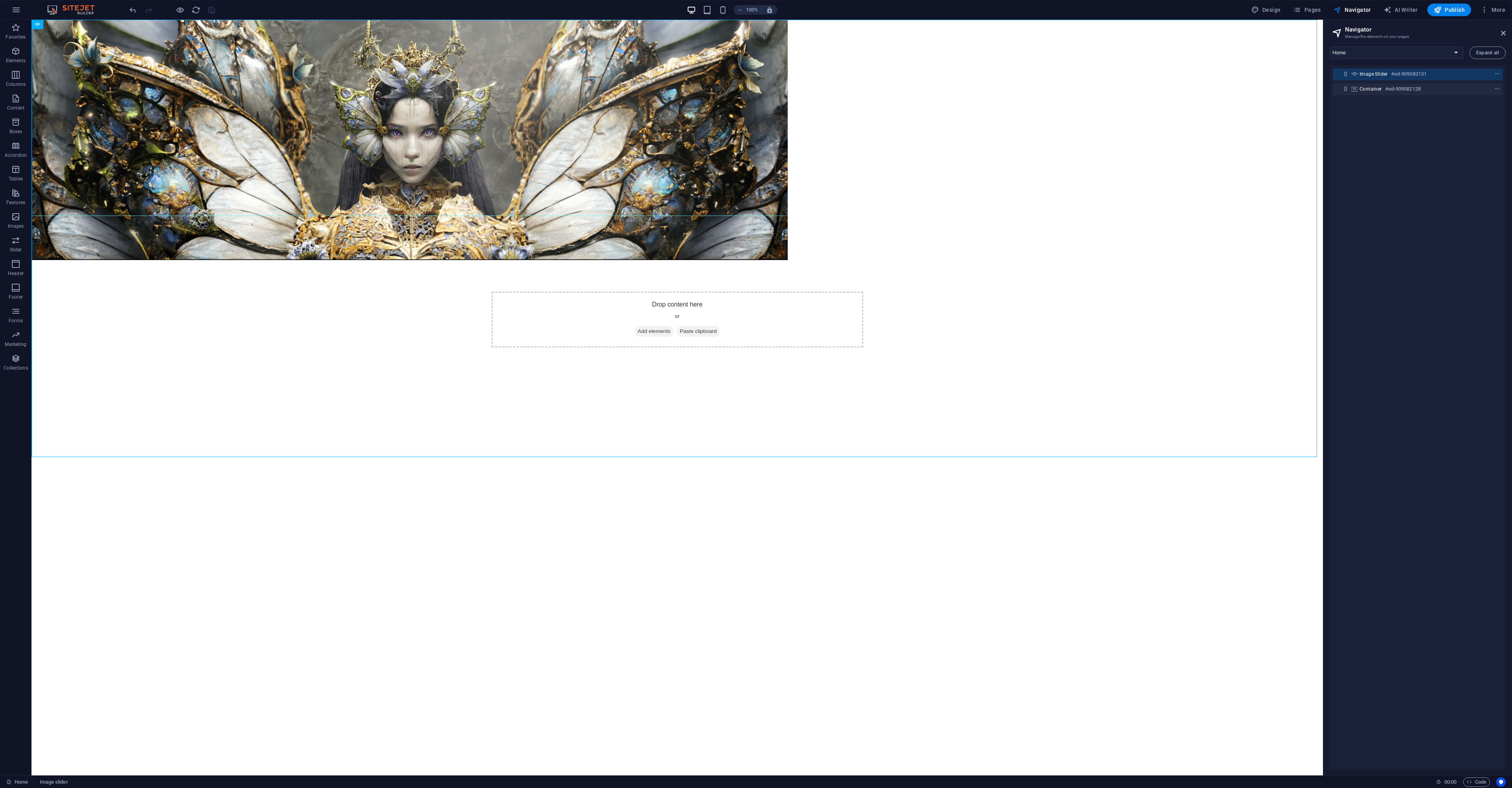
scroll to position [0, 0]
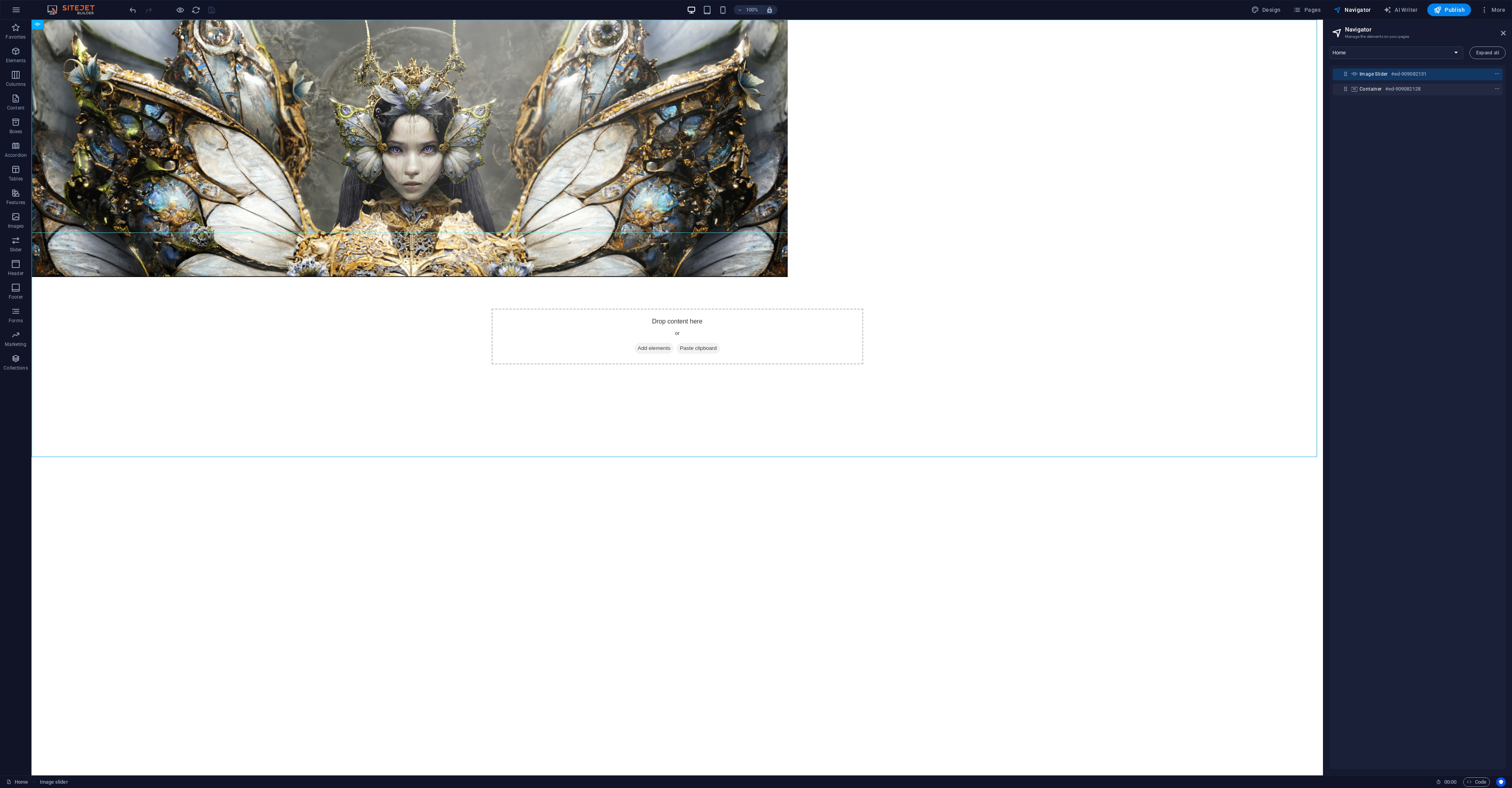
drag, startPoint x: 1319, startPoint y: 120, endPoint x: 1317, endPoint y: 35, distance: 85.0
drag, startPoint x: 95, startPoint y: 9, endPoint x: 524, endPoint y: 1, distance: 429.1
click at [1473, 783] on span "Code" at bounding box center [1477, 782] width 20 height 9
type textarea "width: 100%;"
click at [1331, 81] on button "Save" at bounding box center [1334, 80] width 18 height 9
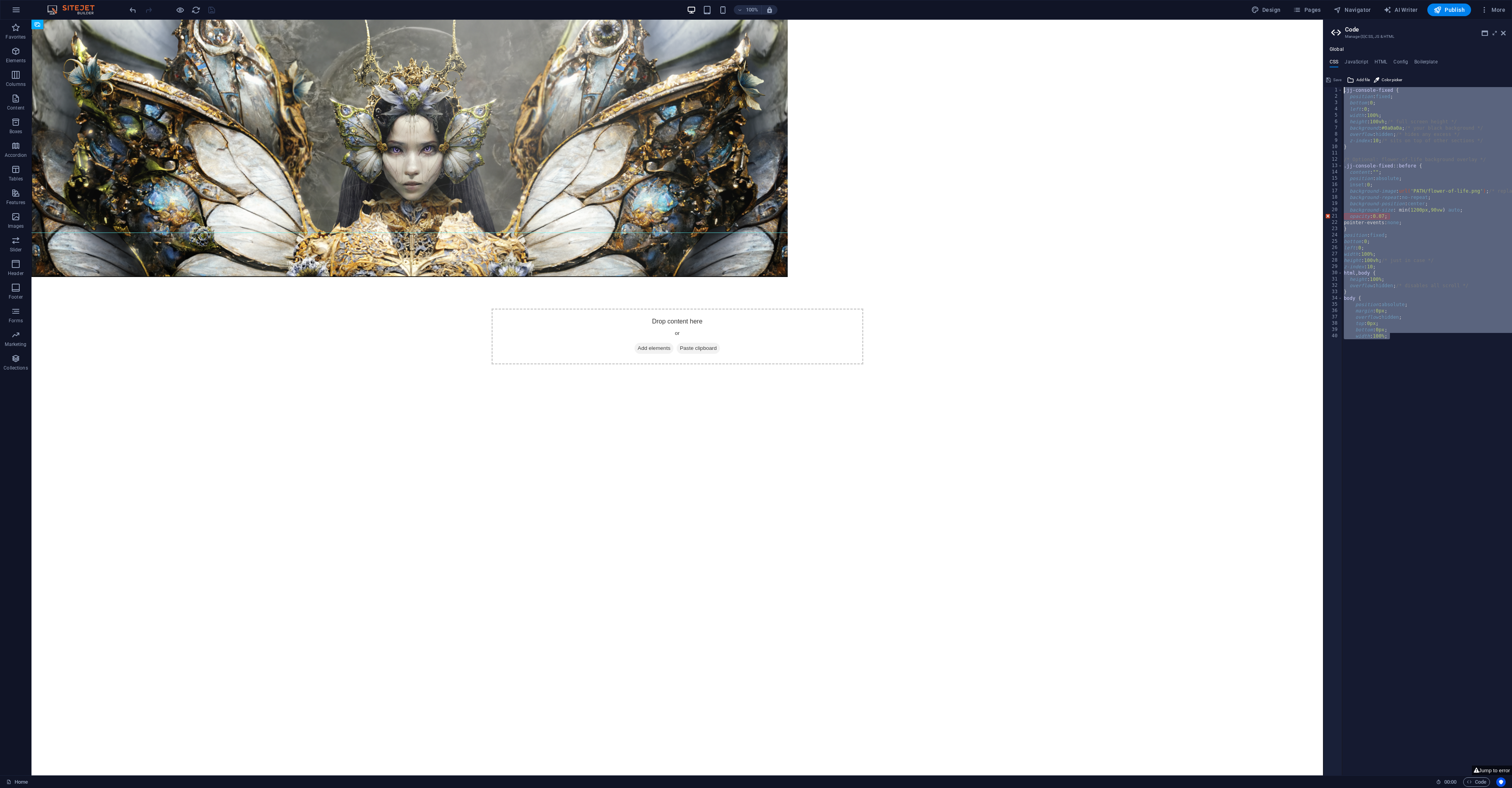
drag, startPoint x: 1390, startPoint y: 332, endPoint x: 1332, endPoint y: 0, distance: 337.0
click at [1341, 20] on div "Home Favorites Elements Columns Content Boxes Accordion Tables Features Images …" at bounding box center [756, 398] width 1512 height 756
type textarea ".jj-console-fixed { position: fixed;"
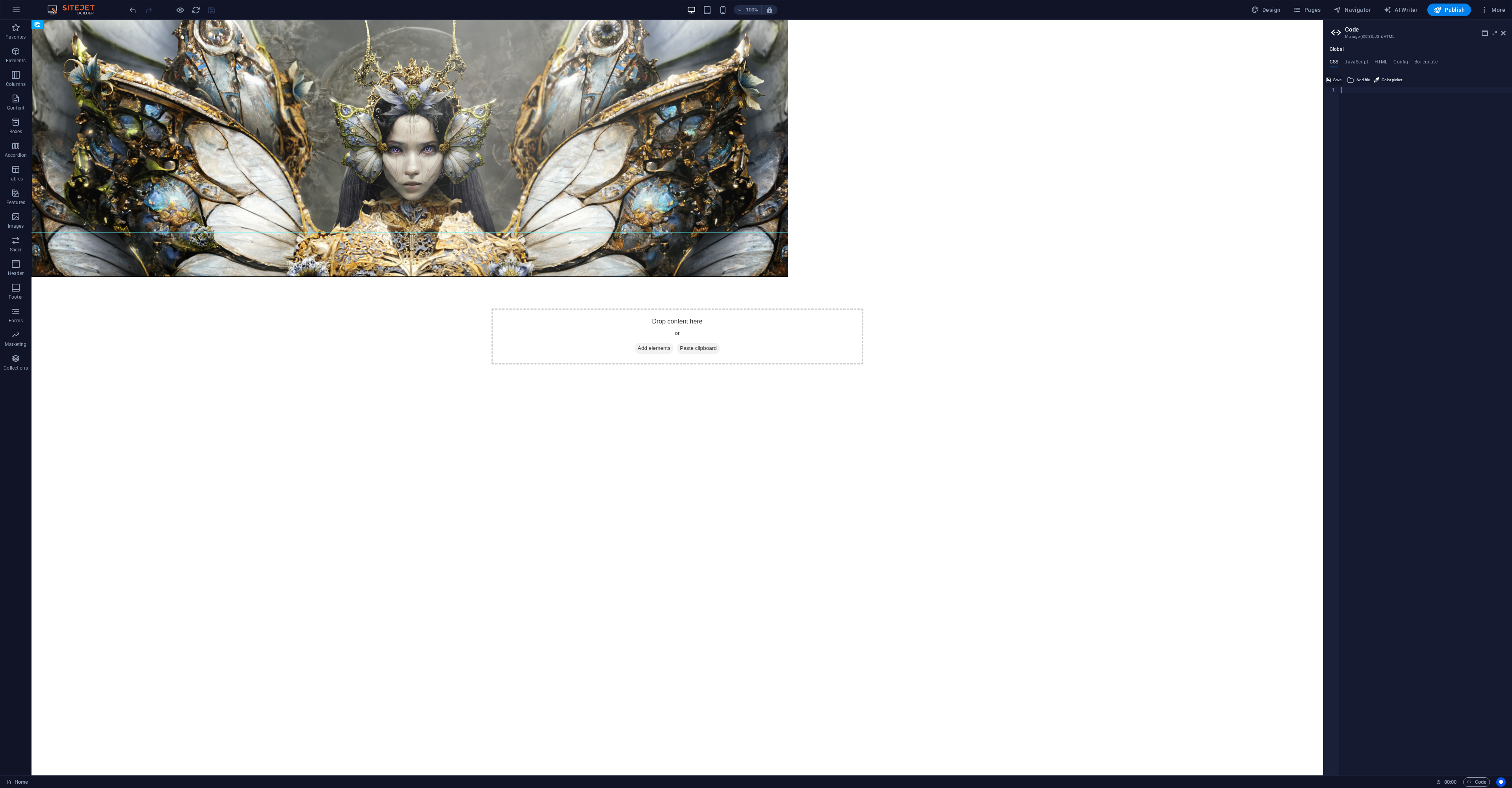
click at [1331, 82] on button "Save" at bounding box center [1334, 80] width 18 height 9
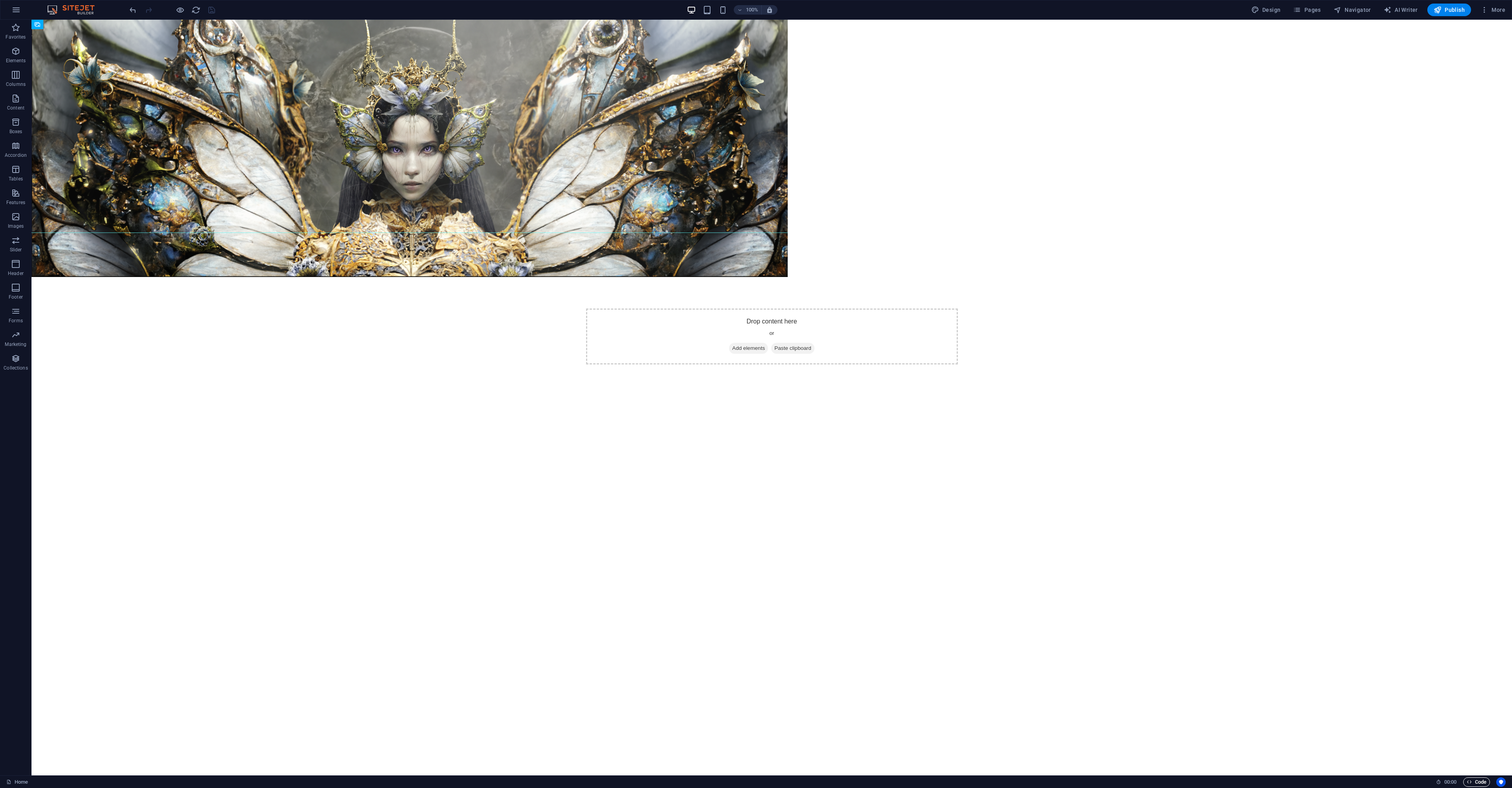
click at [1479, 783] on span "Code" at bounding box center [1477, 782] width 20 height 9
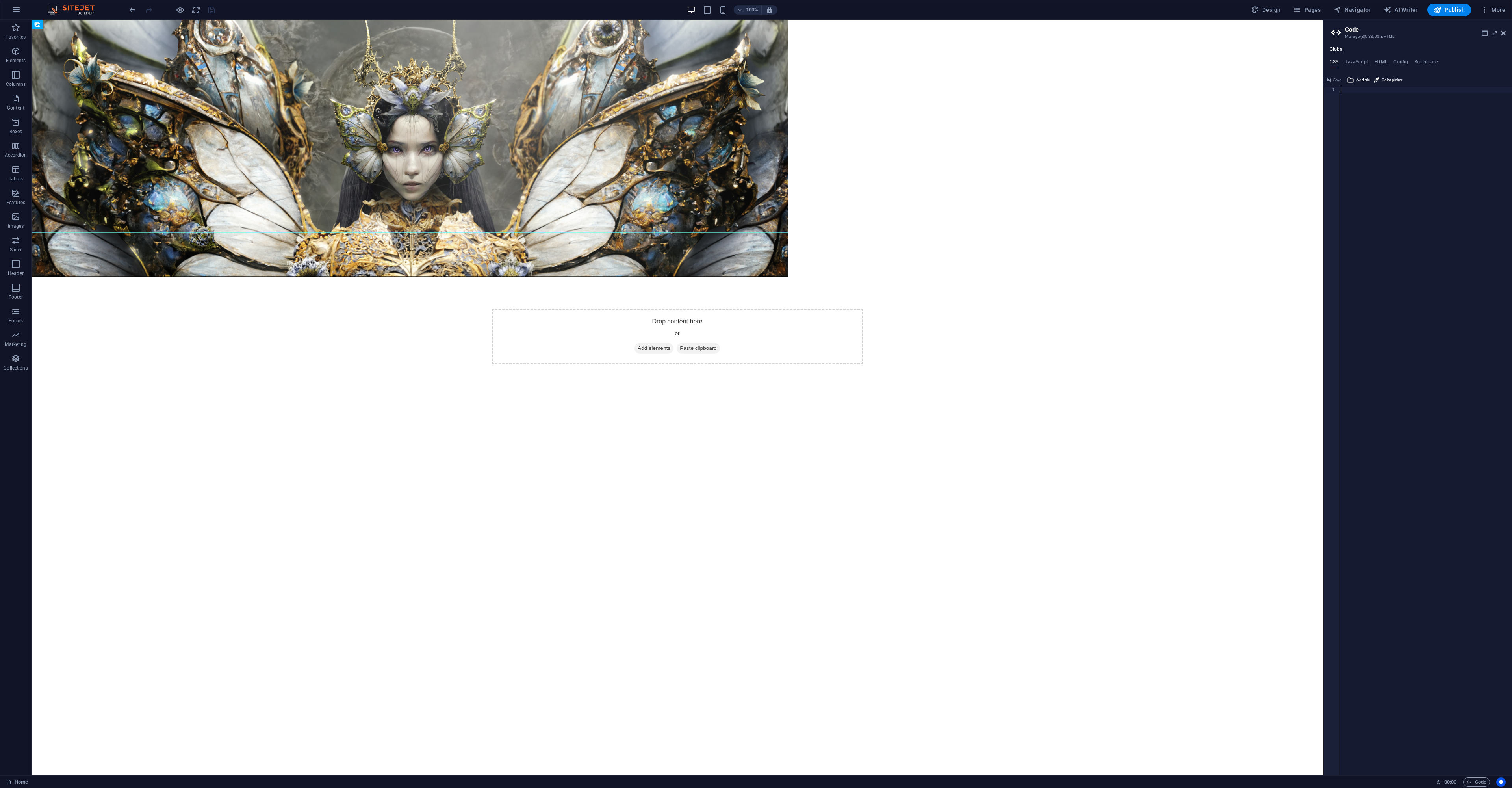
click at [1405, 433] on div at bounding box center [1425, 437] width 173 height 701
type textarea "width: 100%;"
click at [1331, 80] on button "Save" at bounding box center [1334, 80] width 18 height 9
drag, startPoint x: 1321, startPoint y: 49, endPoint x: 1299, endPoint y: 21, distance: 35.6
drag, startPoint x: 49, startPoint y: 71, endPoint x: 467, endPoint y: 512, distance: 607.6
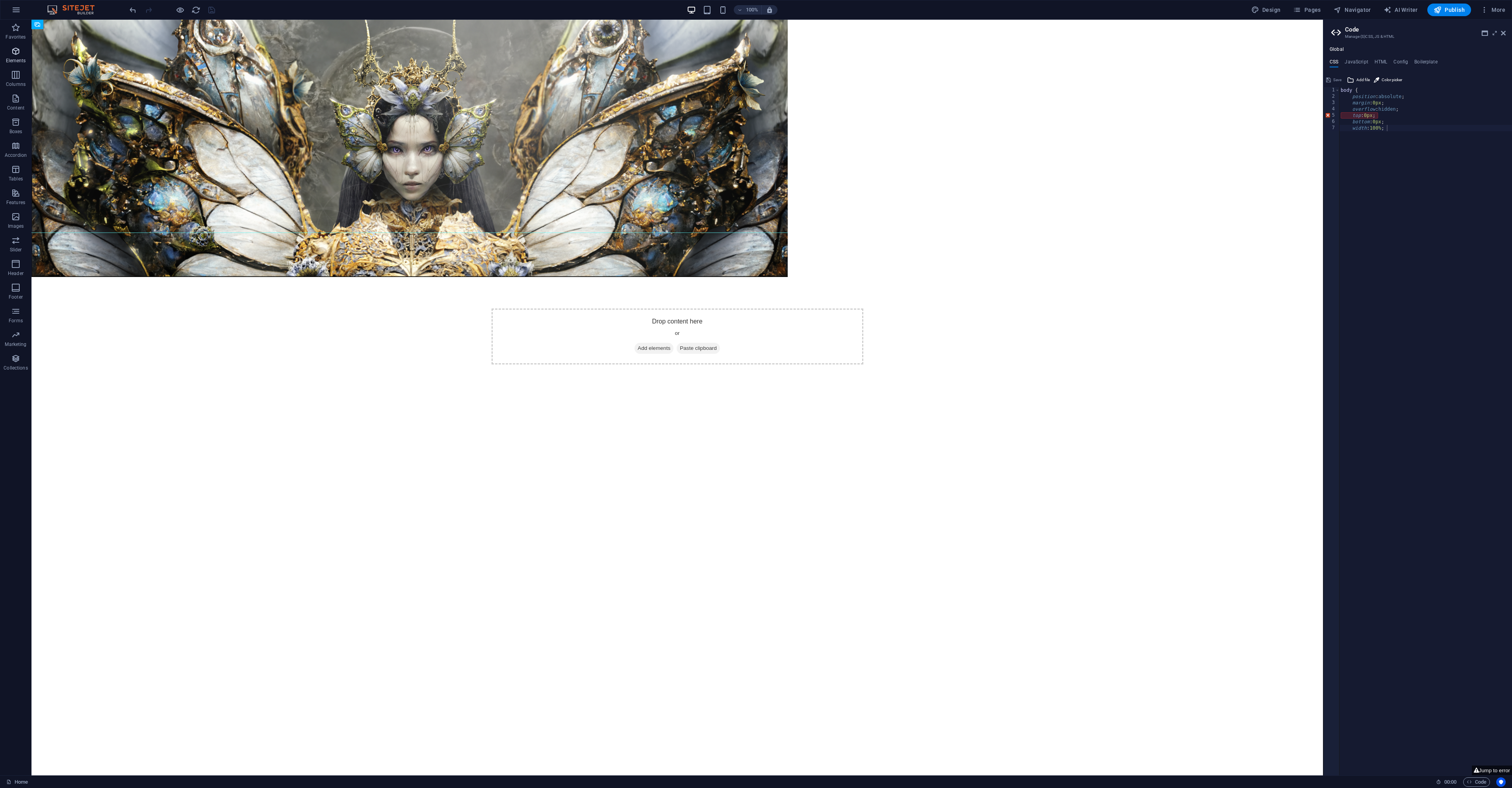
click at [11, 55] on span "Elements" at bounding box center [16, 56] width 32 height 19
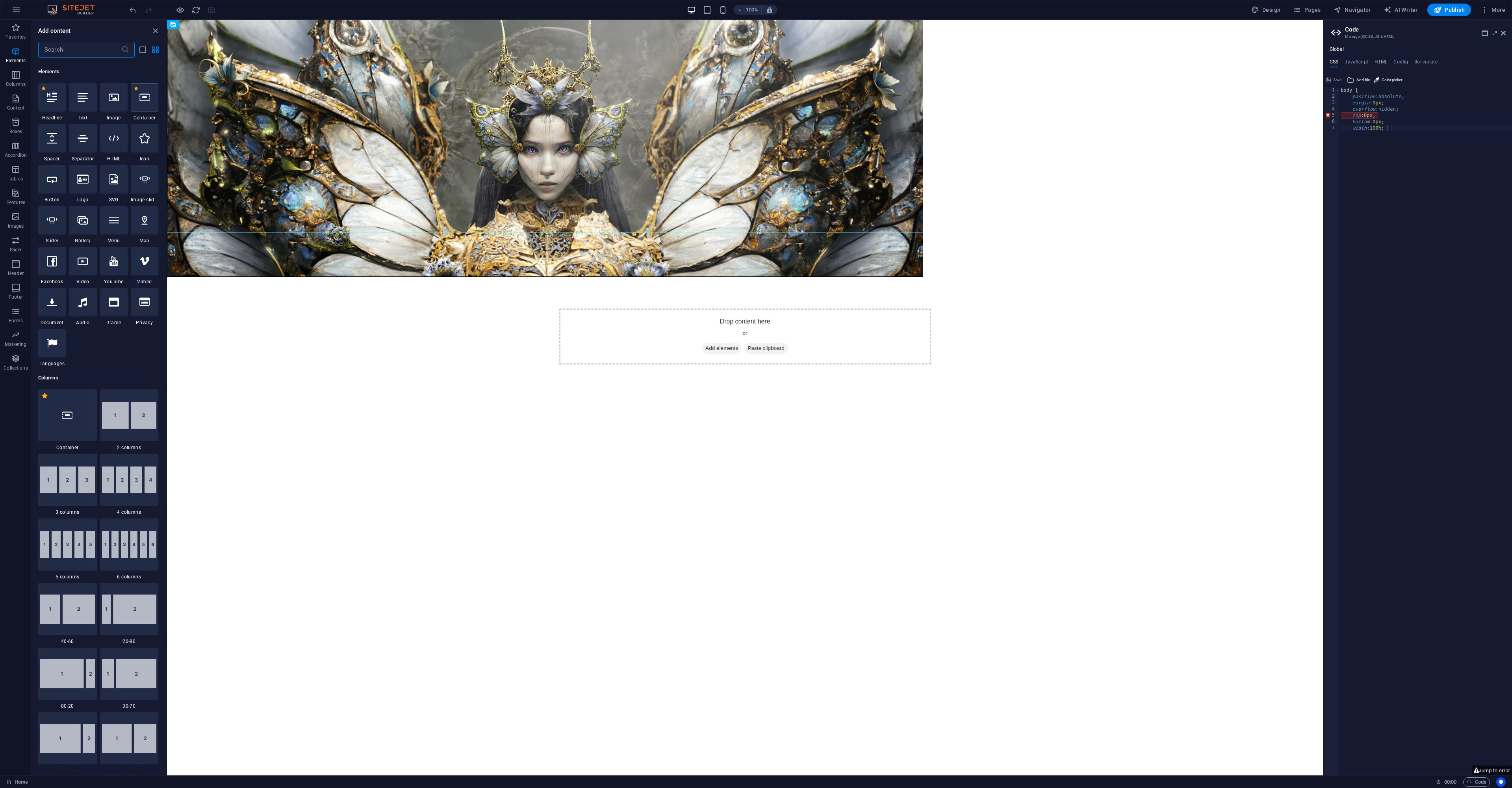
scroll to position [84, 0]
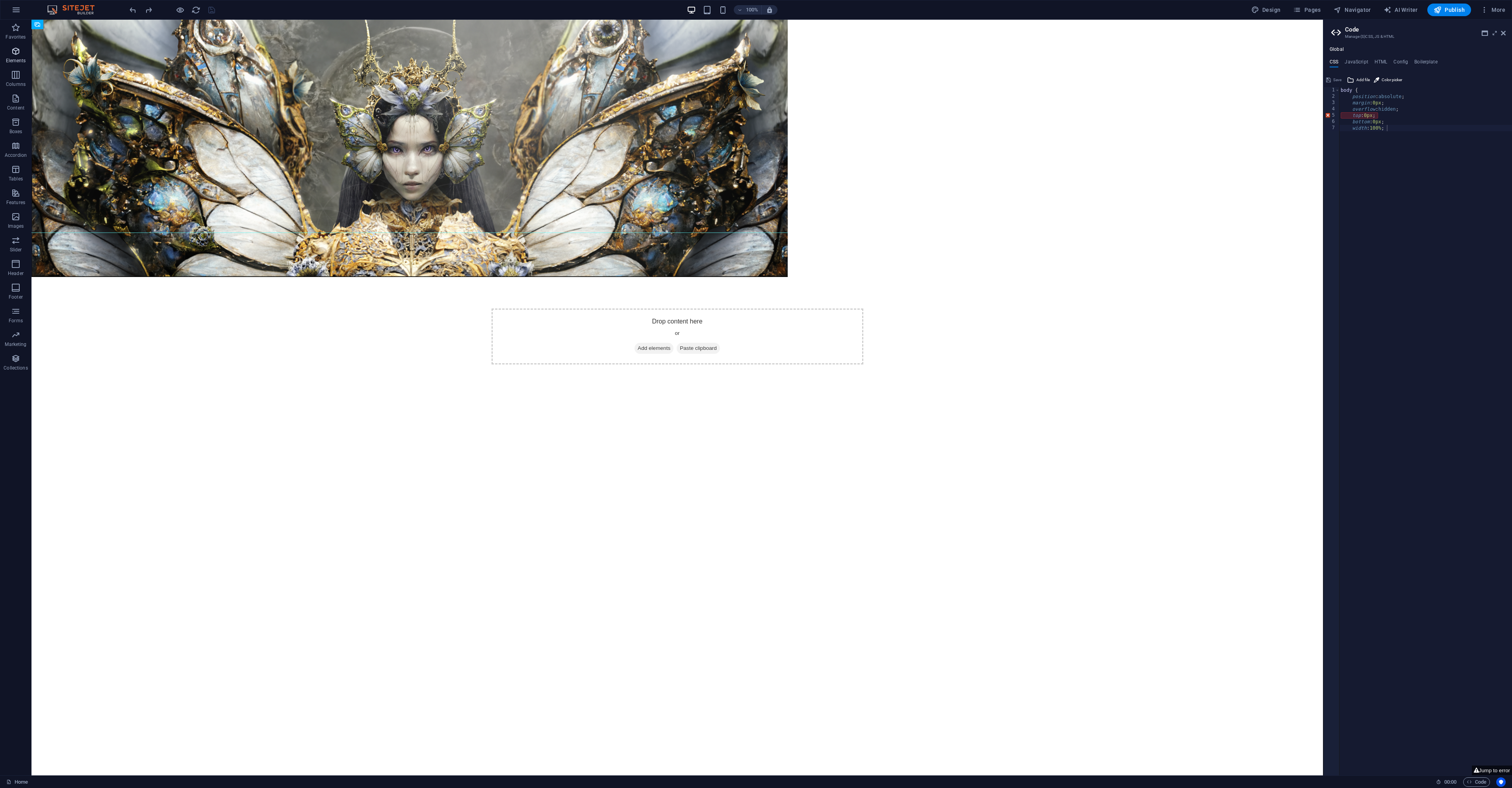
click at [18, 53] on icon "button" at bounding box center [16, 51] width 9 height 9
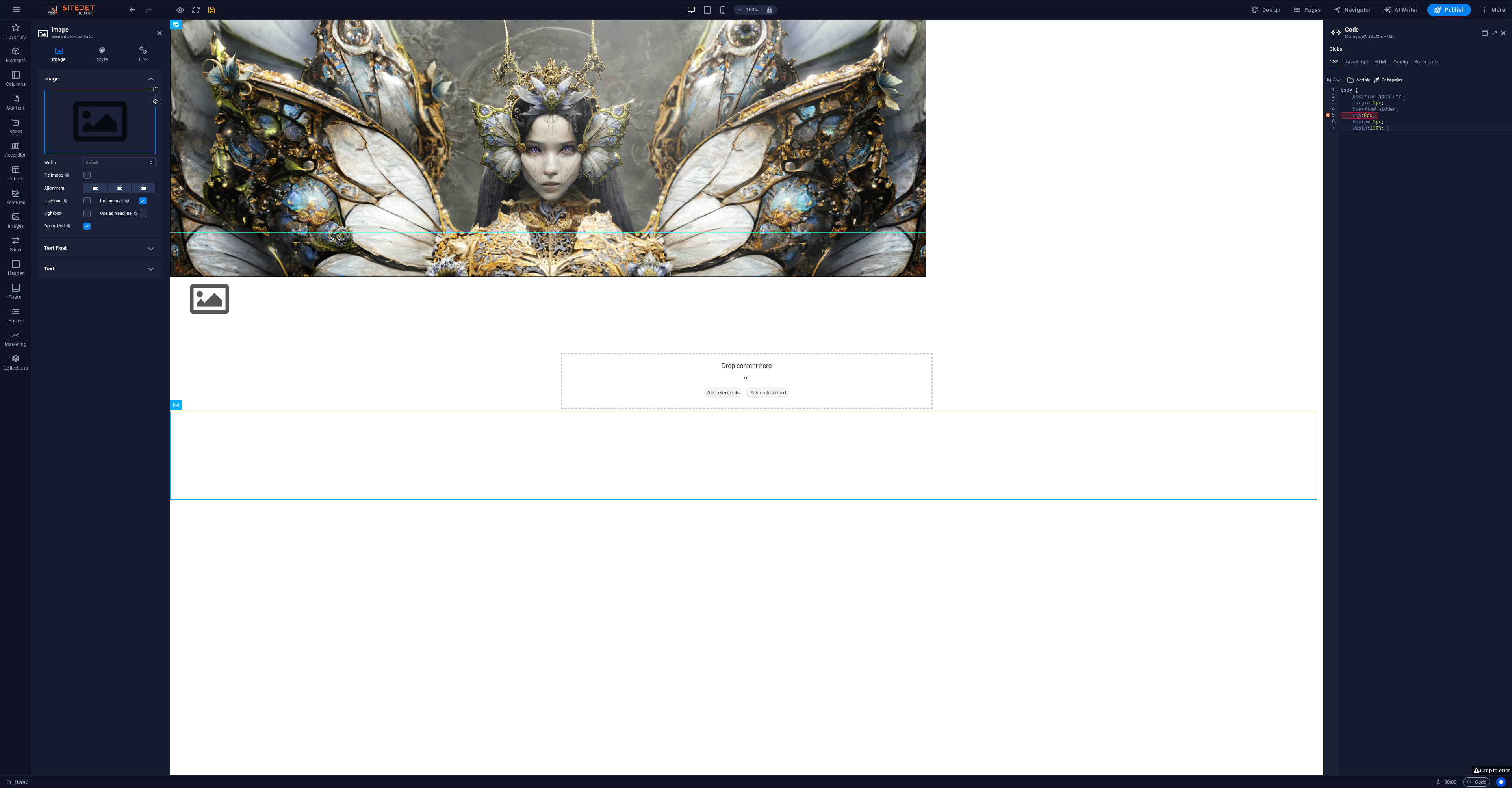
click at [110, 121] on div "Drag files here, click to choose files or select files from Files or our free s…" at bounding box center [100, 122] width 112 height 65
click at [110, 120] on div "Drag files here, click to choose files or select files from Files or our free s…" at bounding box center [100, 122] width 112 height 65
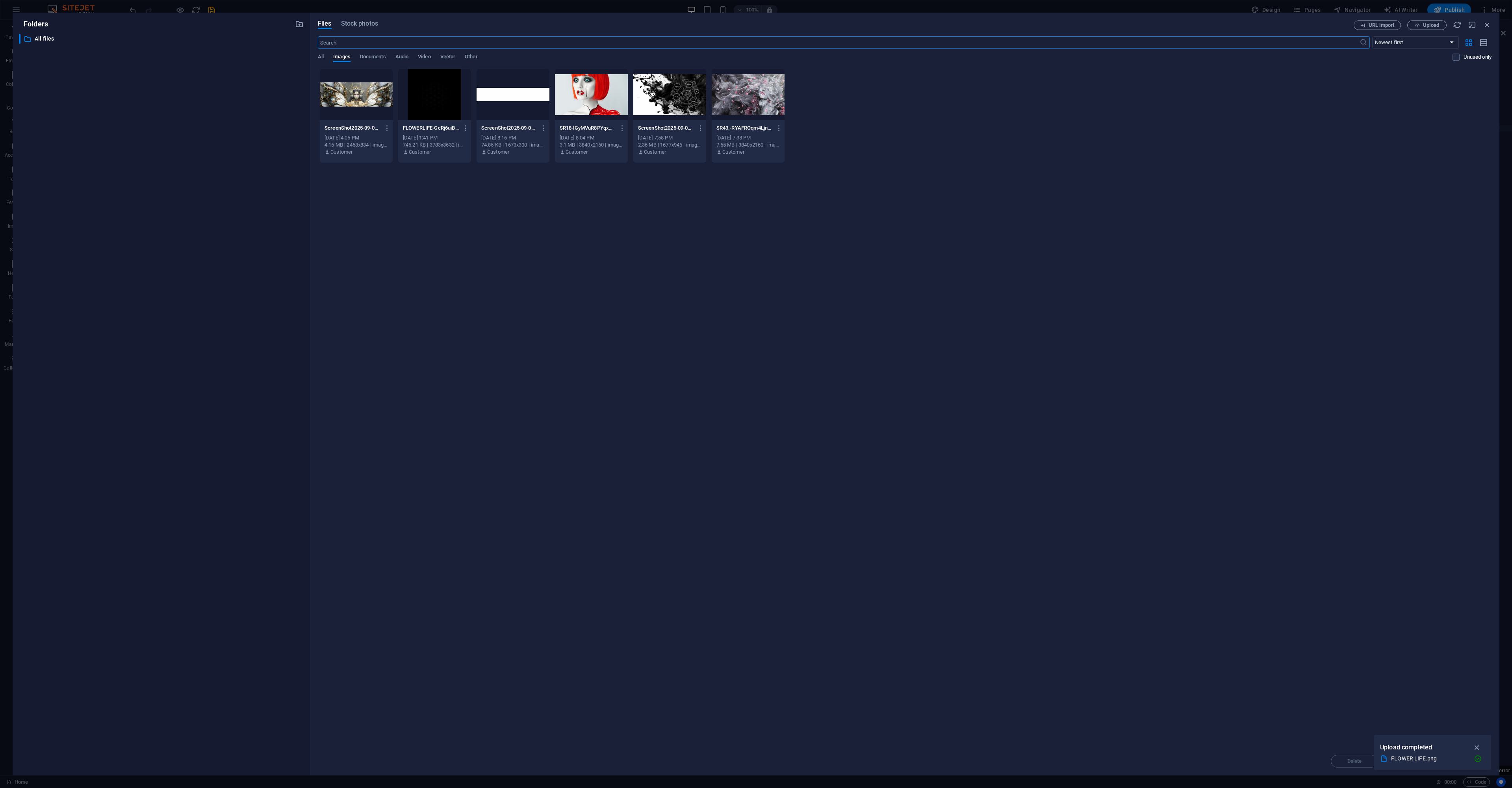
click at [428, 101] on div at bounding box center [434, 94] width 73 height 51
click at [440, 93] on div "1" at bounding box center [434, 94] width 73 height 51
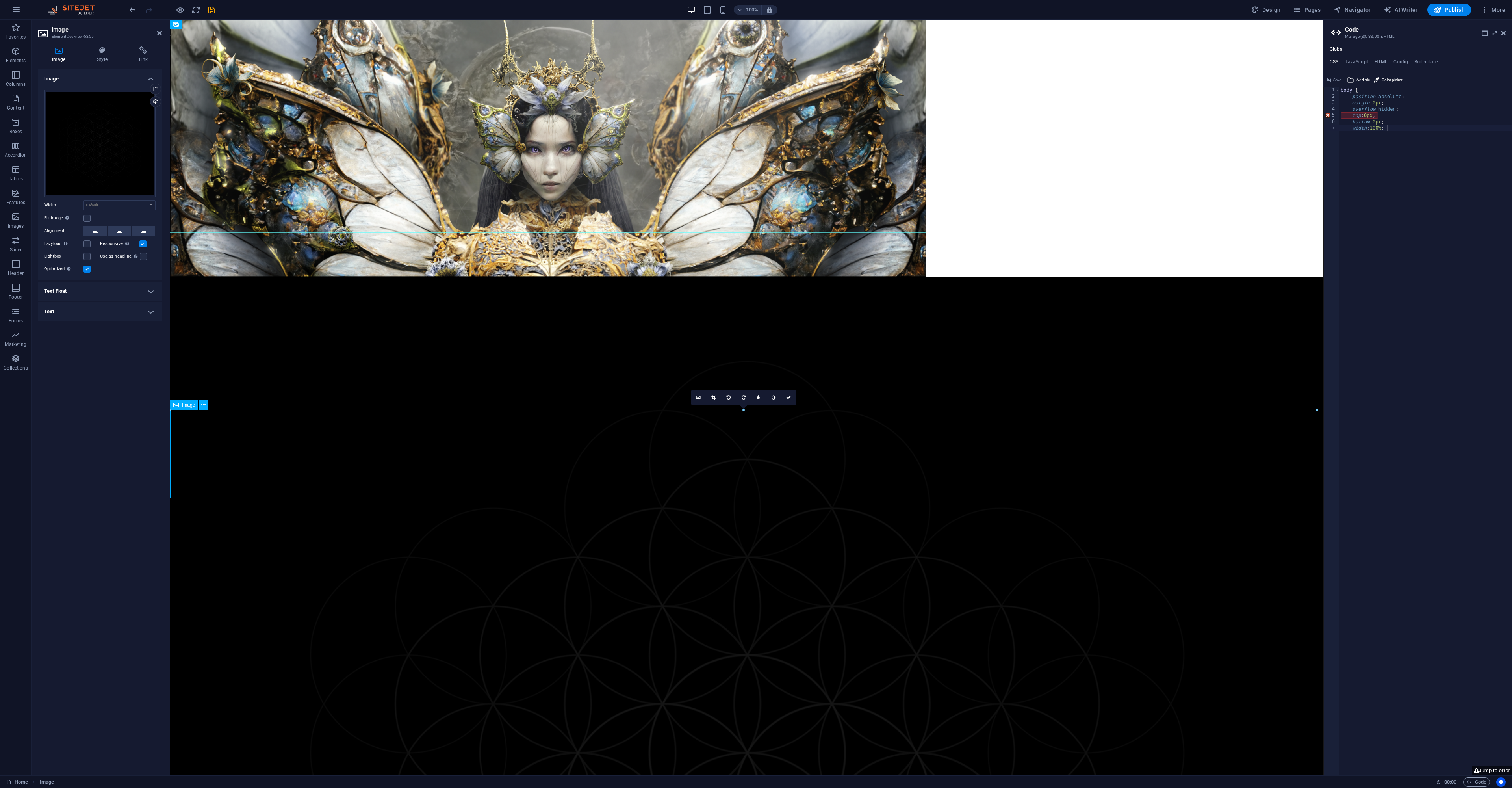
drag, startPoint x: 791, startPoint y: 477, endPoint x: 801, endPoint y: 481, distance: 10.8
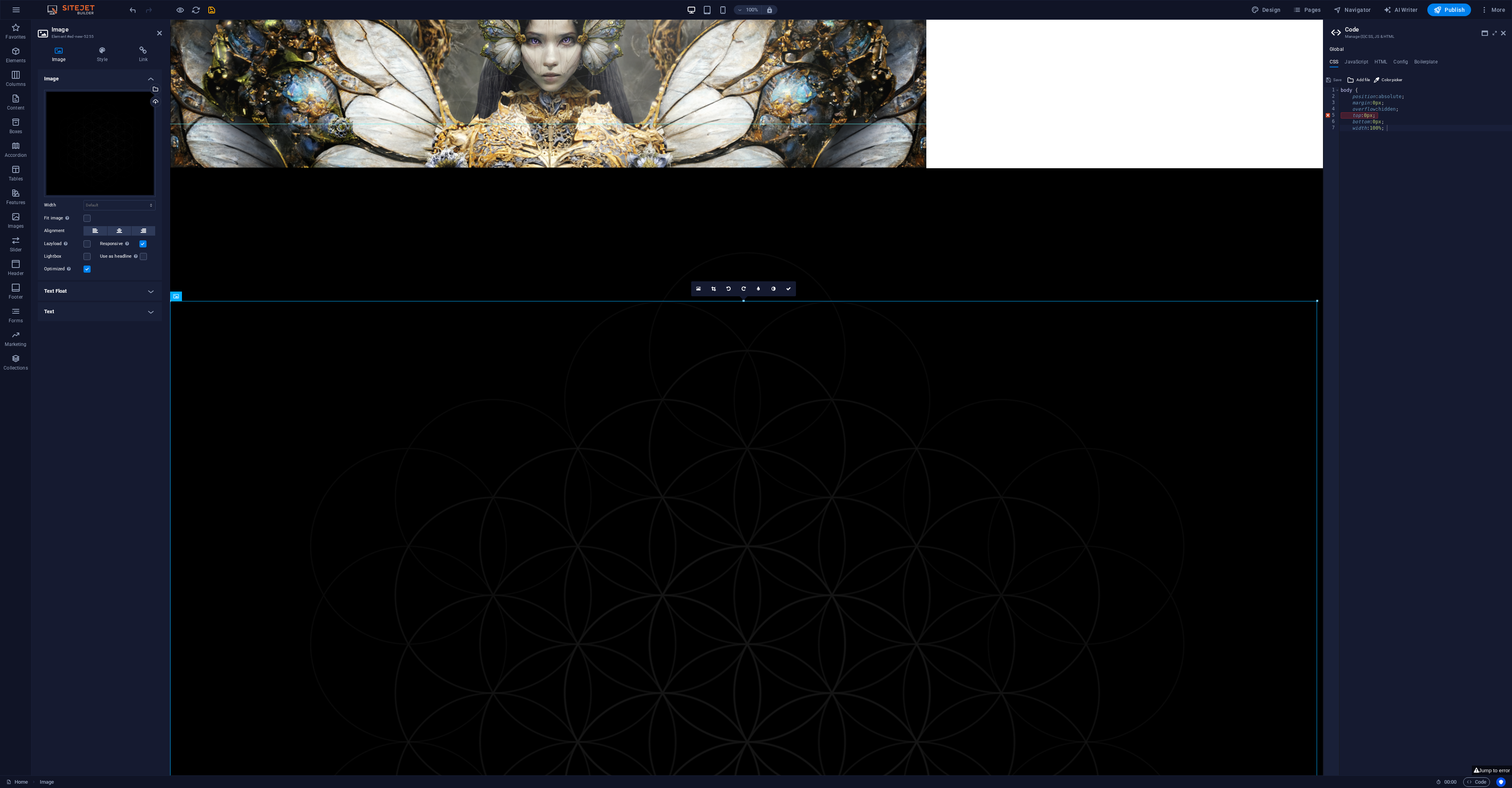
scroll to position [0, 0]
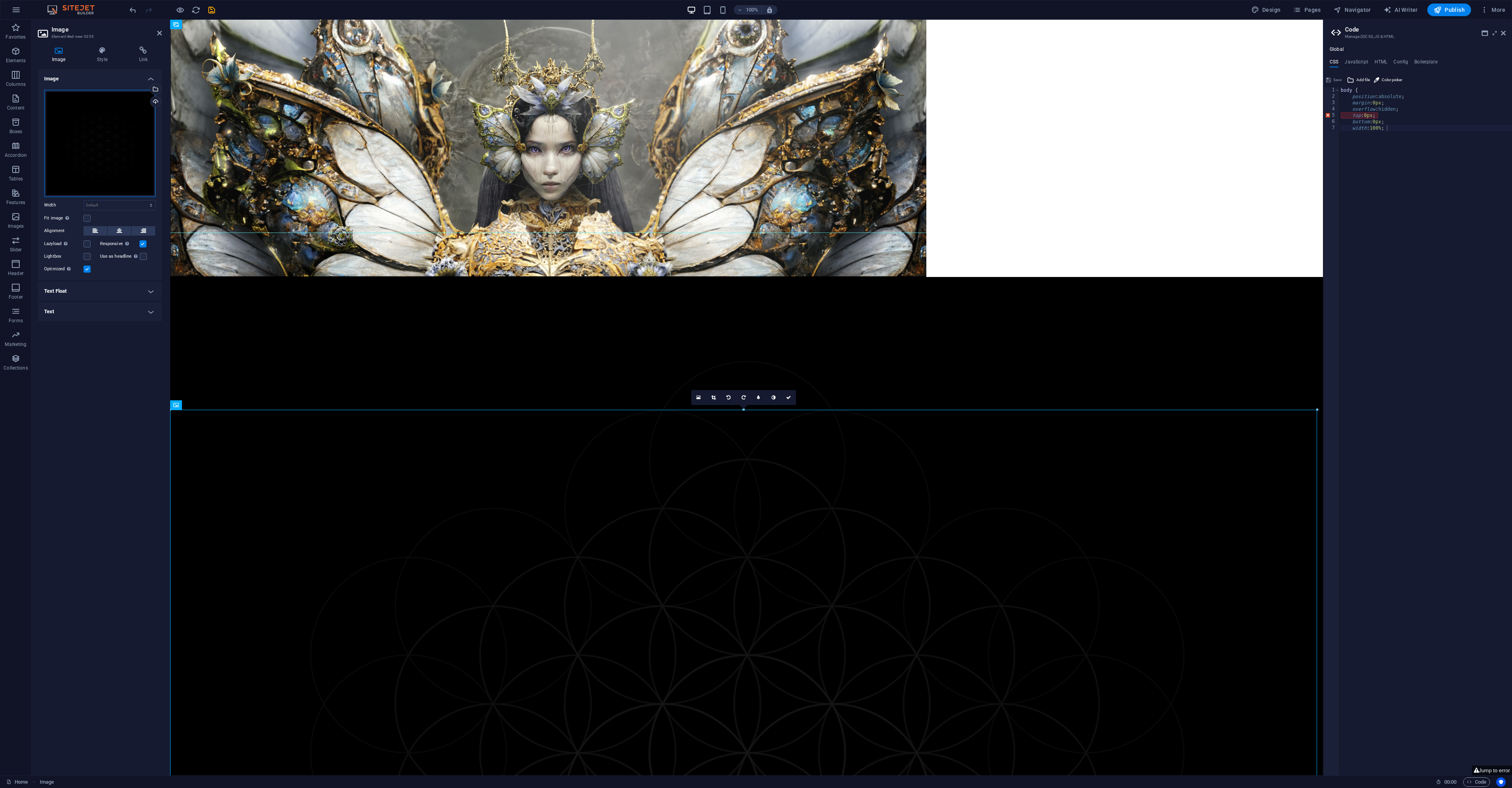
click at [78, 158] on div "Drag files here, click to choose files or select files from Files or our free s…" at bounding box center [100, 143] width 112 height 107
click at [78, 159] on body "[DOMAIN_NAME] Home Favorites Elements Columns Content Boxes Accordion Tables Fe…" at bounding box center [756, 394] width 1512 height 788
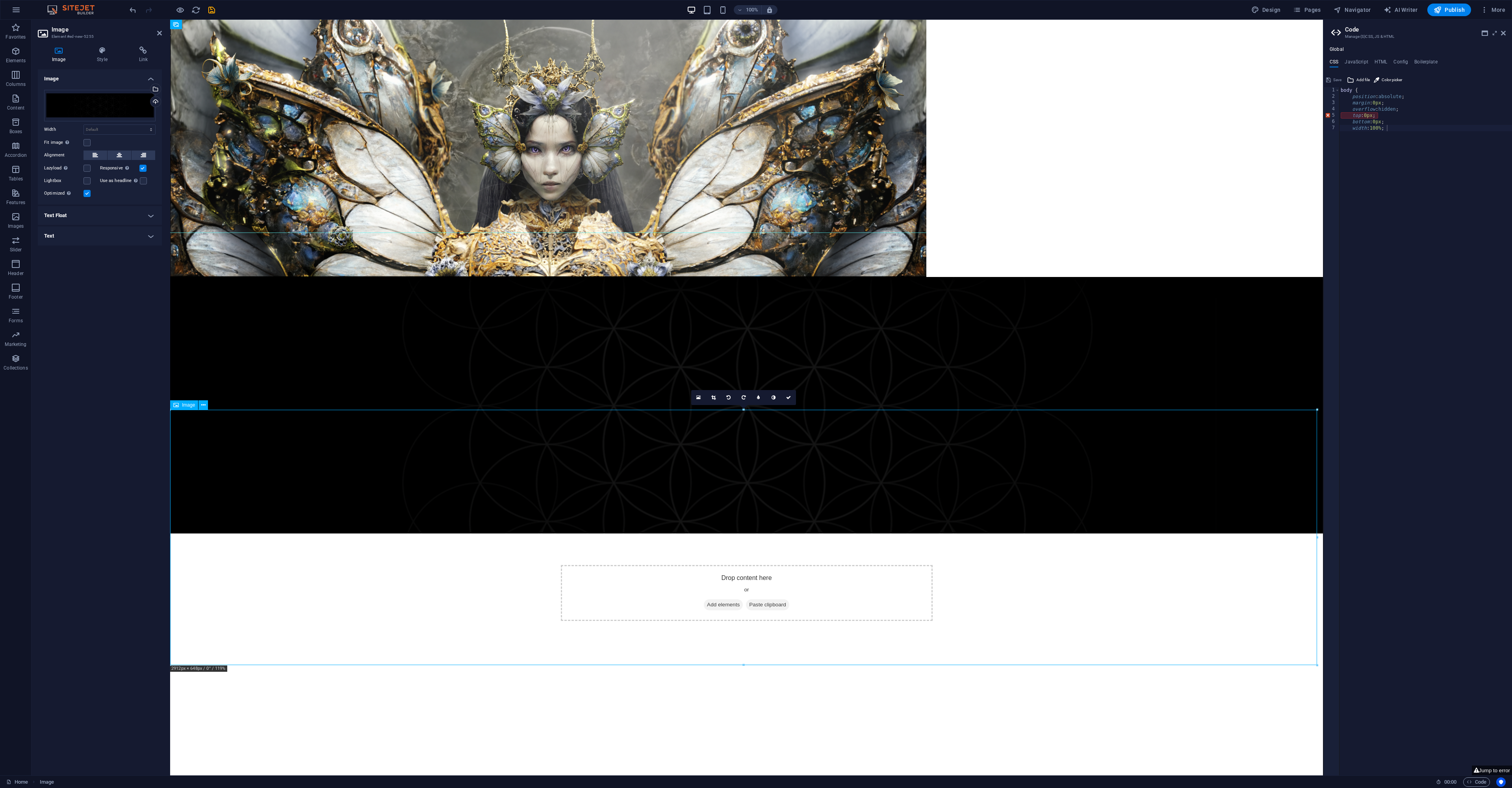
drag, startPoint x: 396, startPoint y: 530, endPoint x: 393, endPoint y: 526, distance: 5.0
click at [394, 528] on figure at bounding box center [747, 405] width 1153 height 257
click at [392, 526] on figure at bounding box center [747, 405] width 1153 height 257
click at [415, 534] on figure at bounding box center [747, 405] width 1153 height 257
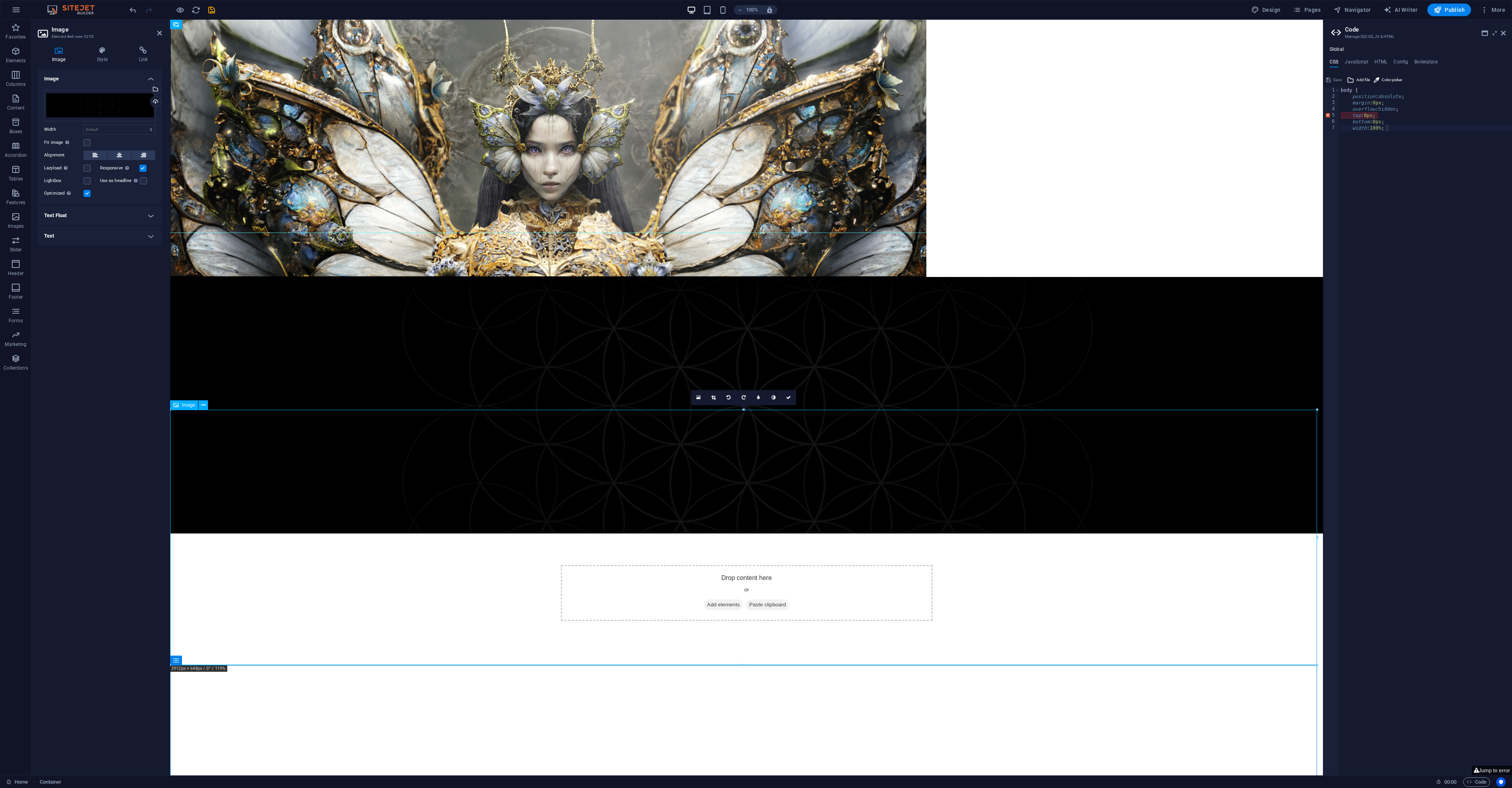
click at [379, 534] on figure at bounding box center [747, 405] width 1153 height 257
drag, startPoint x: 380, startPoint y: 575, endPoint x: 244, endPoint y: 579, distance: 136.1
click at [380, 534] on figure at bounding box center [747, 405] width 1153 height 257
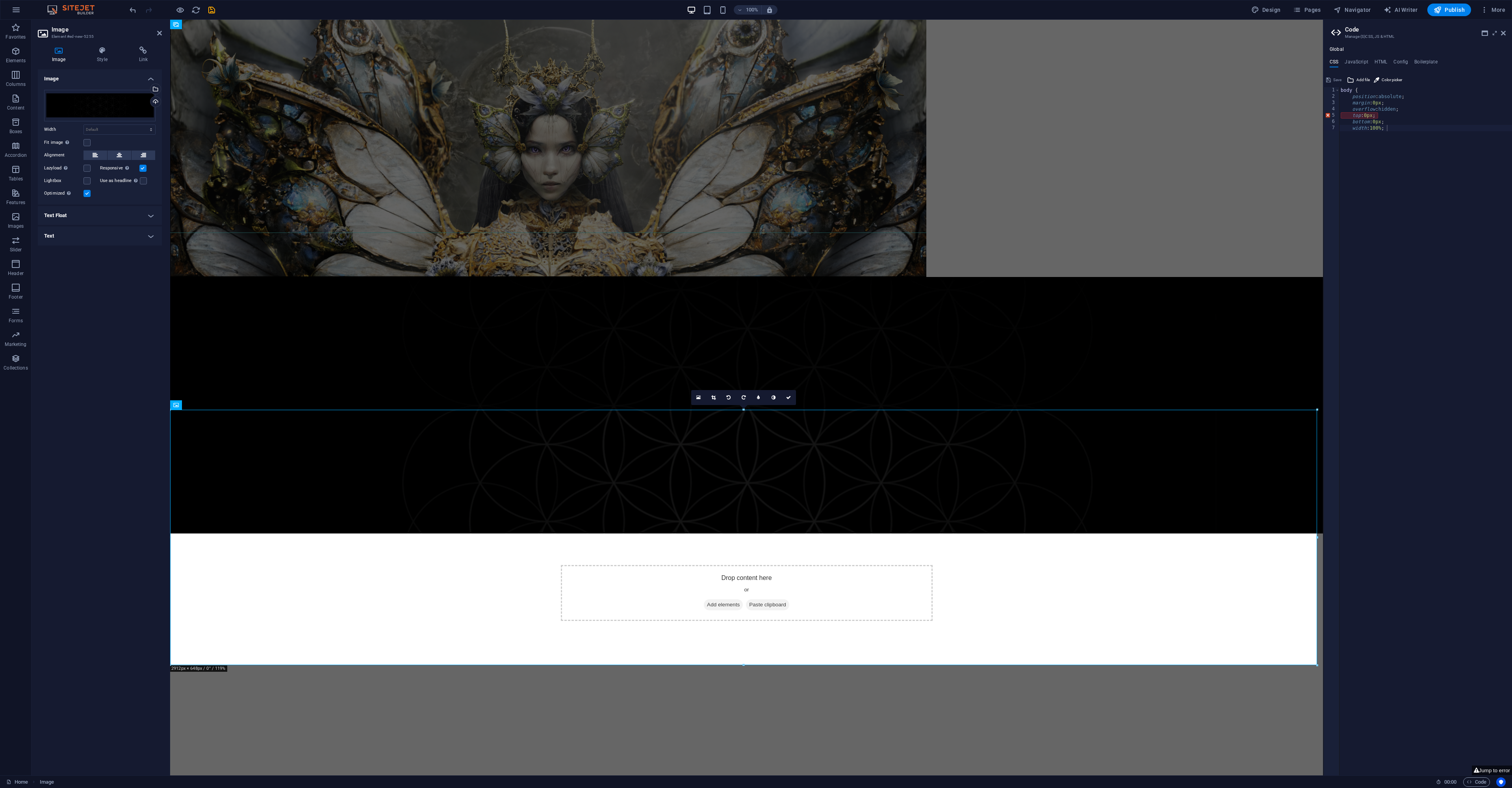
type input "2911"
select select "px"
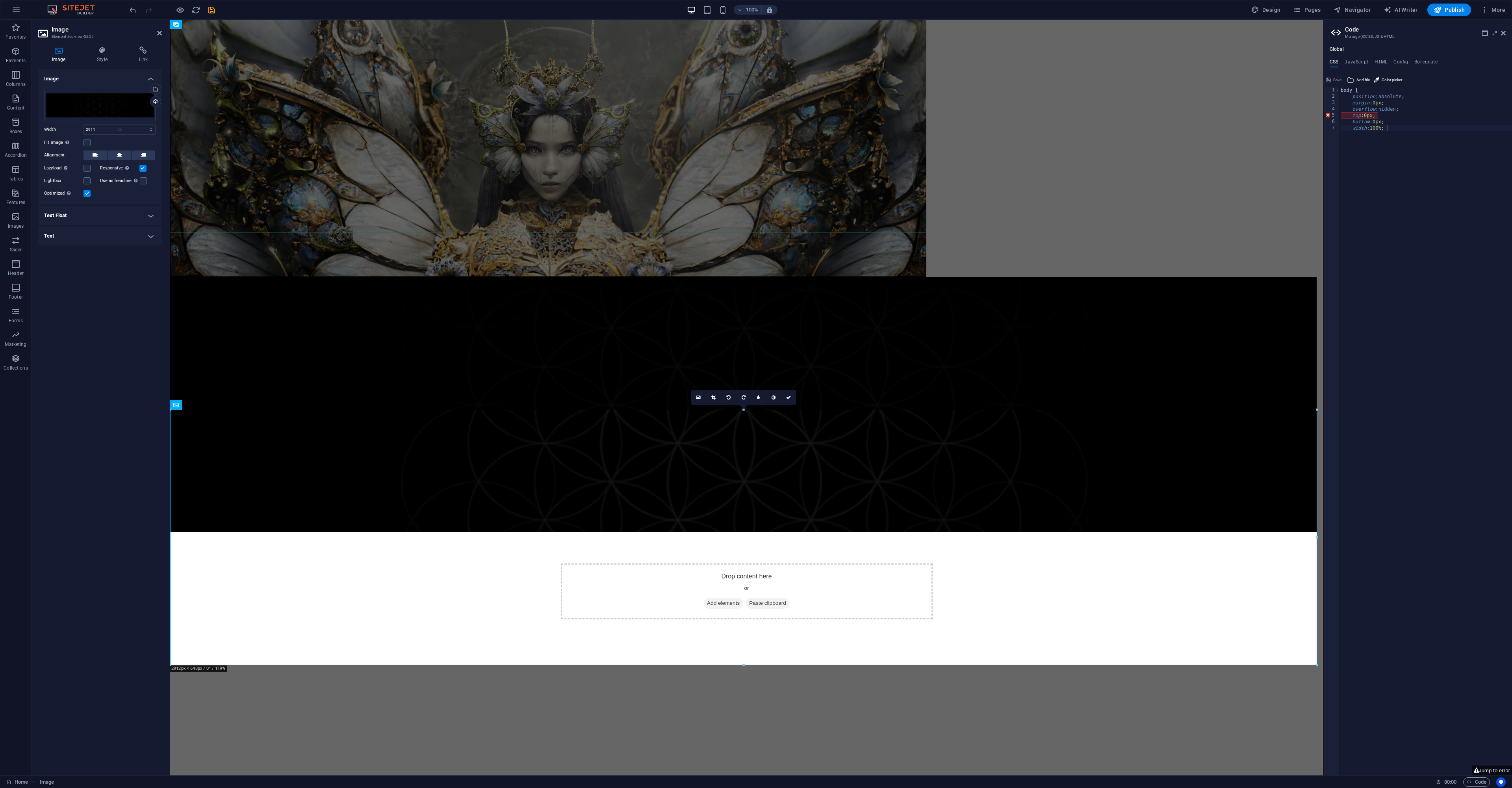
click at [202, 277] on img "1/1" at bounding box center [548, 149] width 756 height 257
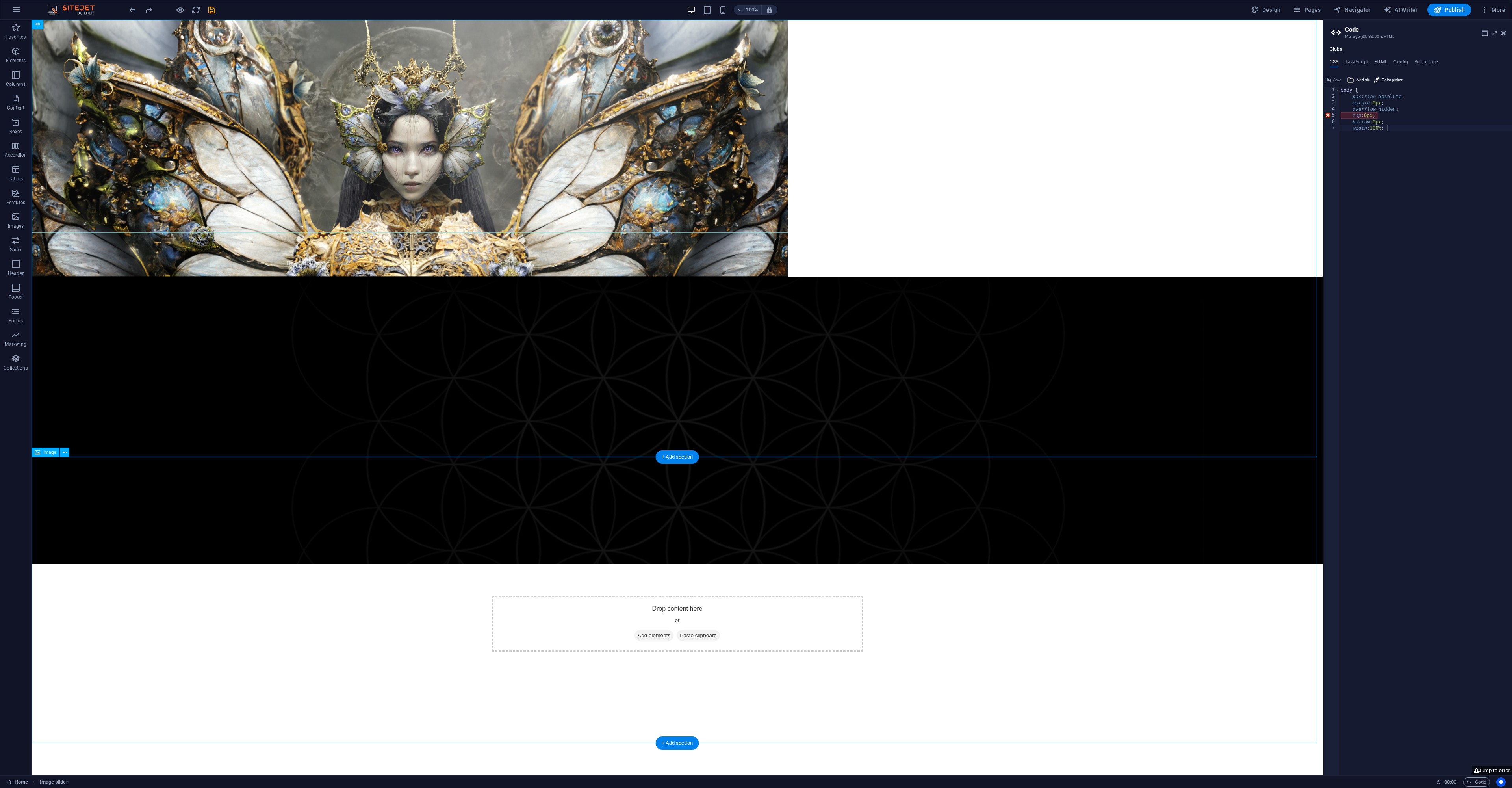
click at [65, 468] on figure at bounding box center [677, 420] width 1291 height 287
click at [64, 453] on icon at bounding box center [65, 453] width 4 height 8
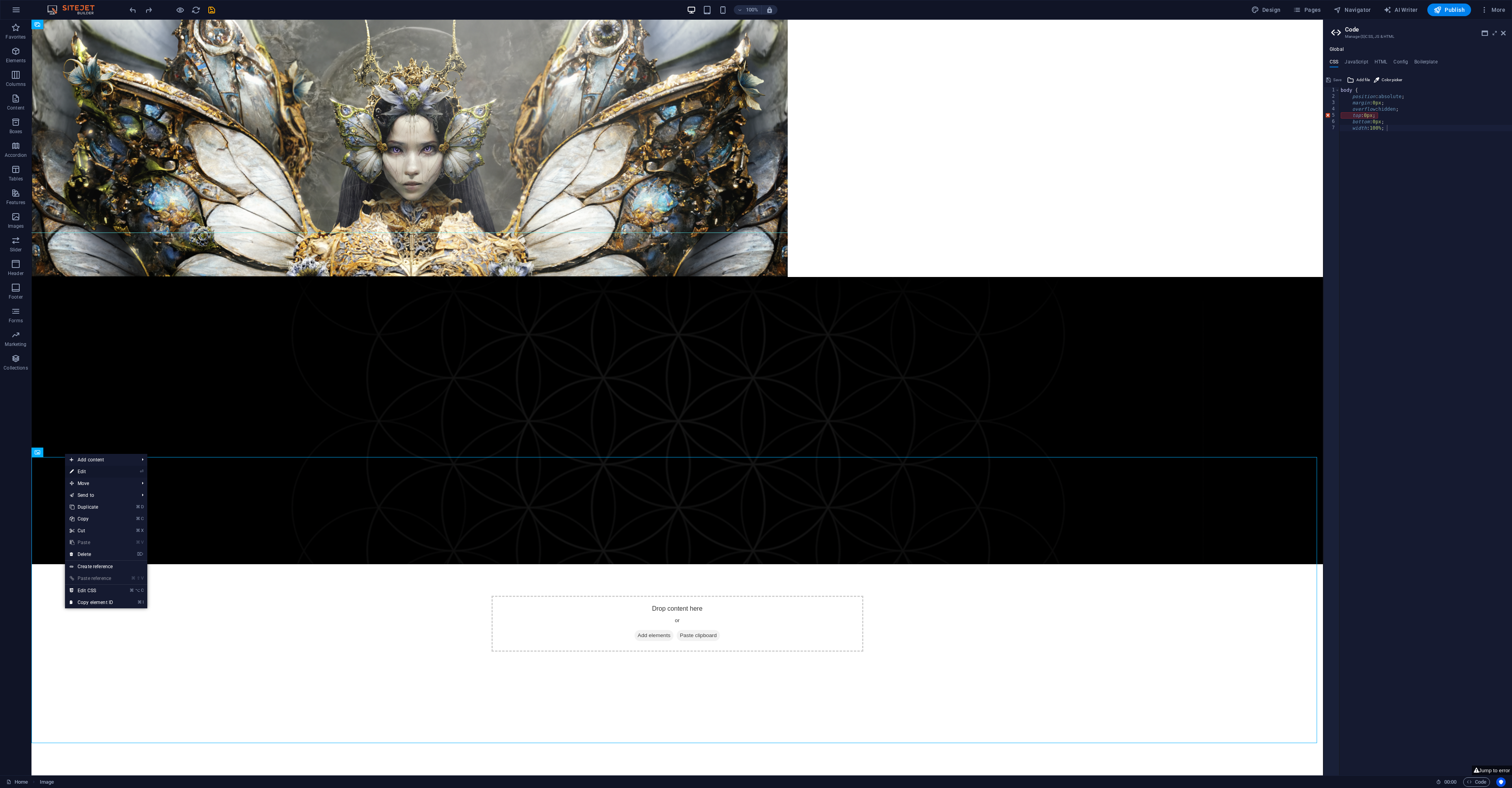
click at [97, 474] on link "⏎ Edit" at bounding box center [92, 472] width 53 height 12
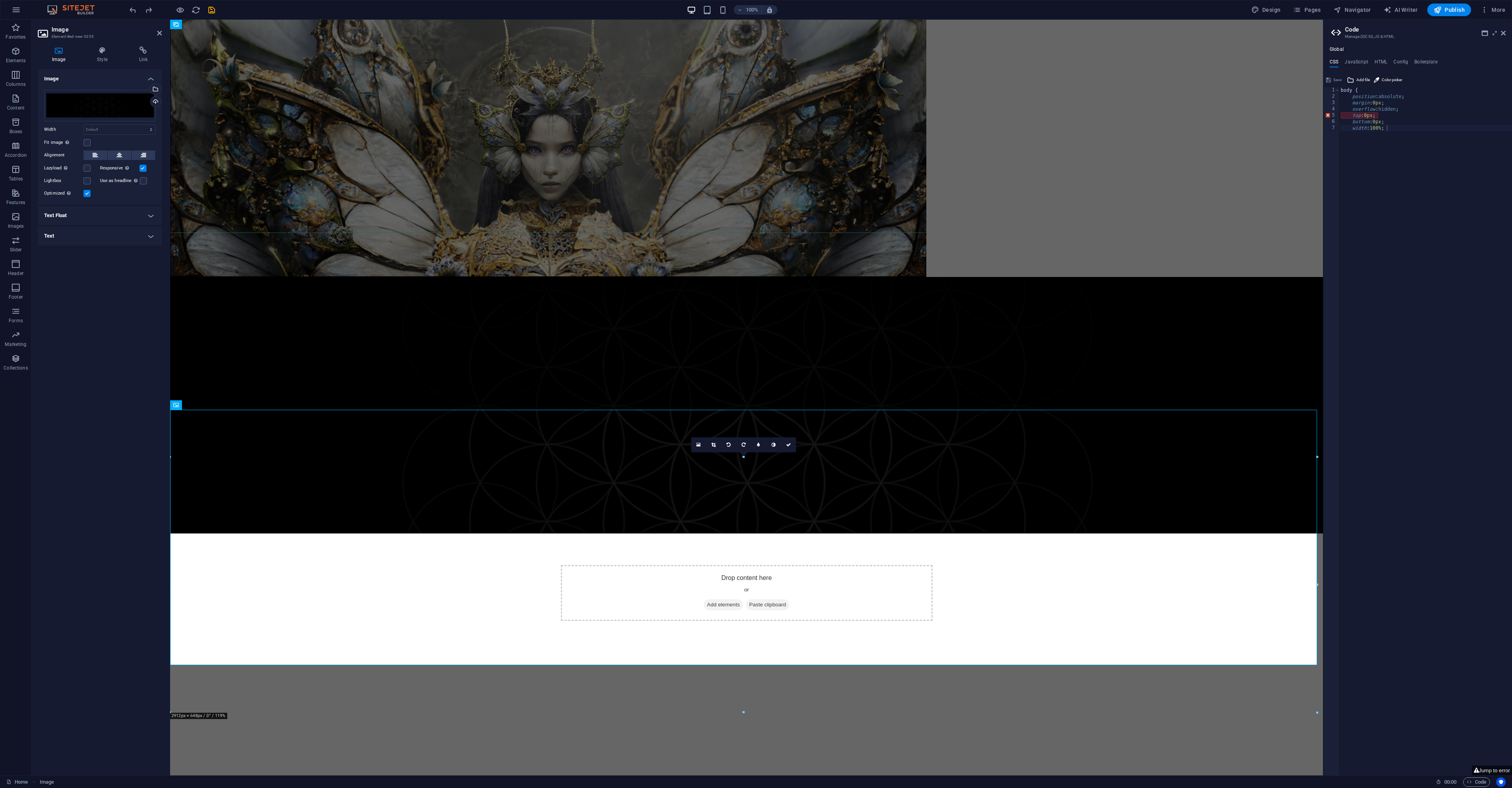
click at [100, 59] on h4 "Style" at bounding box center [103, 55] width 42 height 16
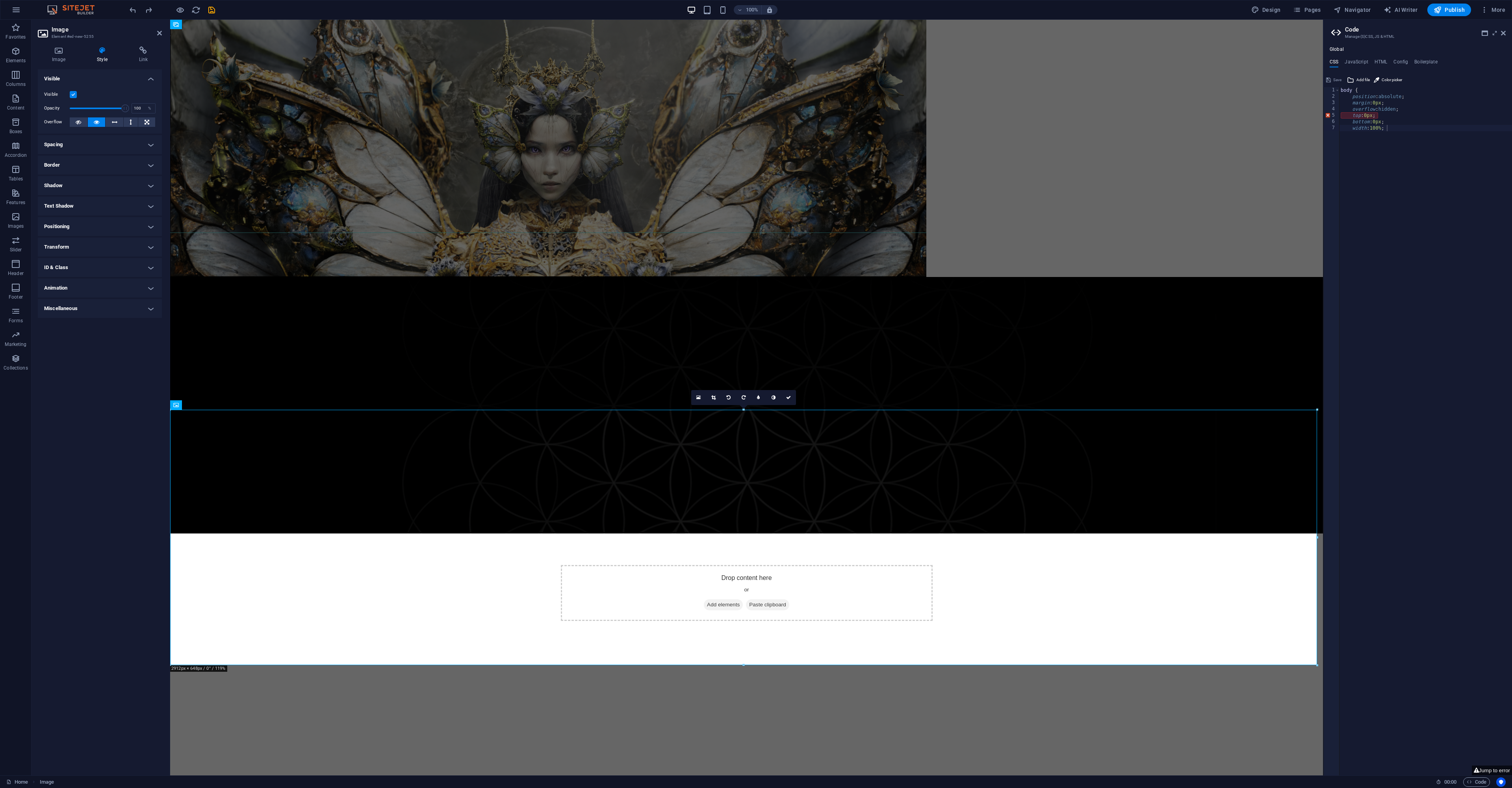
click at [143, 53] on icon at bounding box center [143, 50] width 37 height 8
click at [57, 55] on h4 "Image" at bounding box center [60, 55] width 45 height 16
click at [384, 475] on figure at bounding box center [747, 405] width 1153 height 257
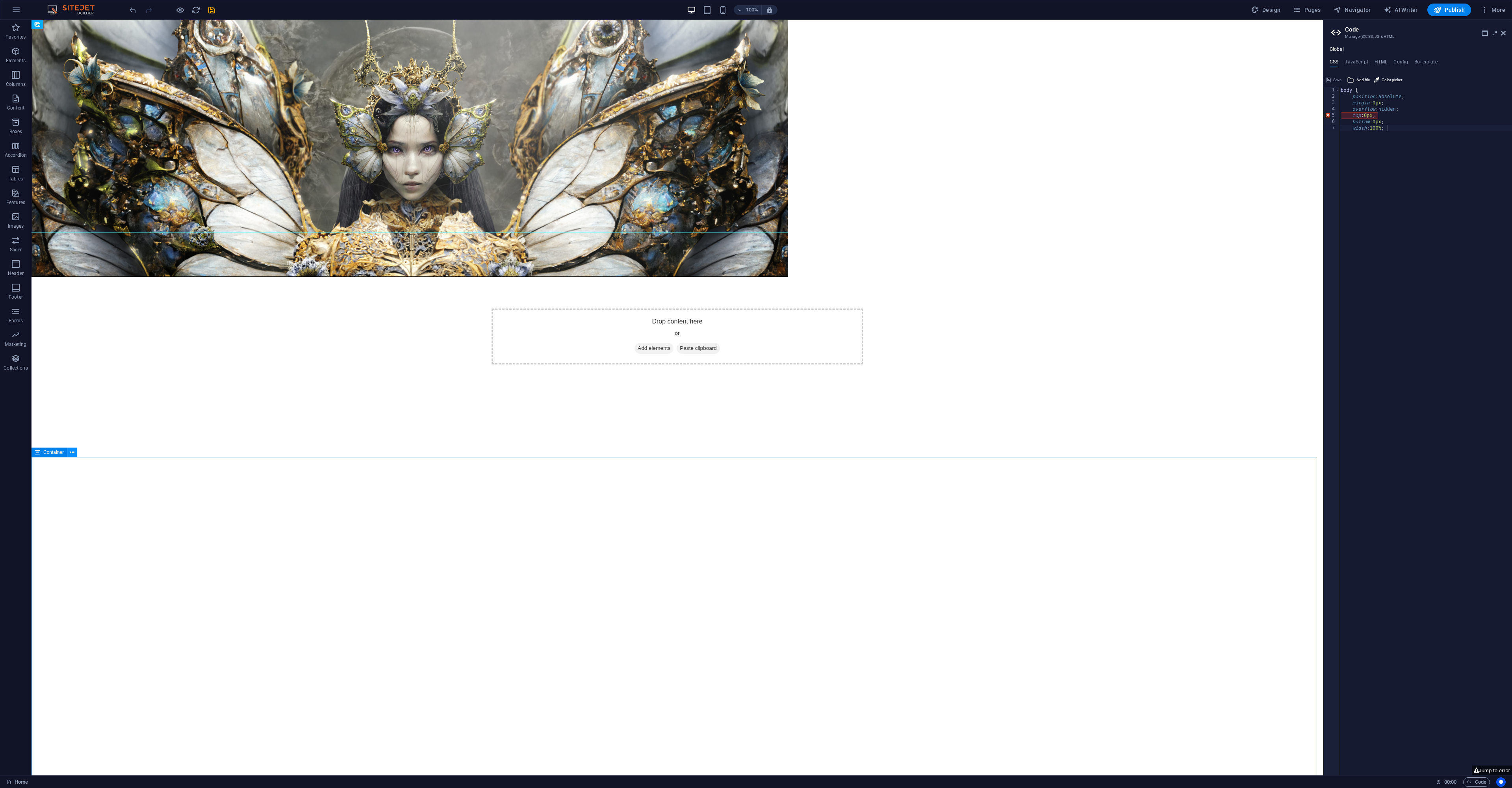
click at [72, 452] on icon at bounding box center [72, 453] width 4 height 8
click at [73, 453] on icon at bounding box center [72, 453] width 4 height 8
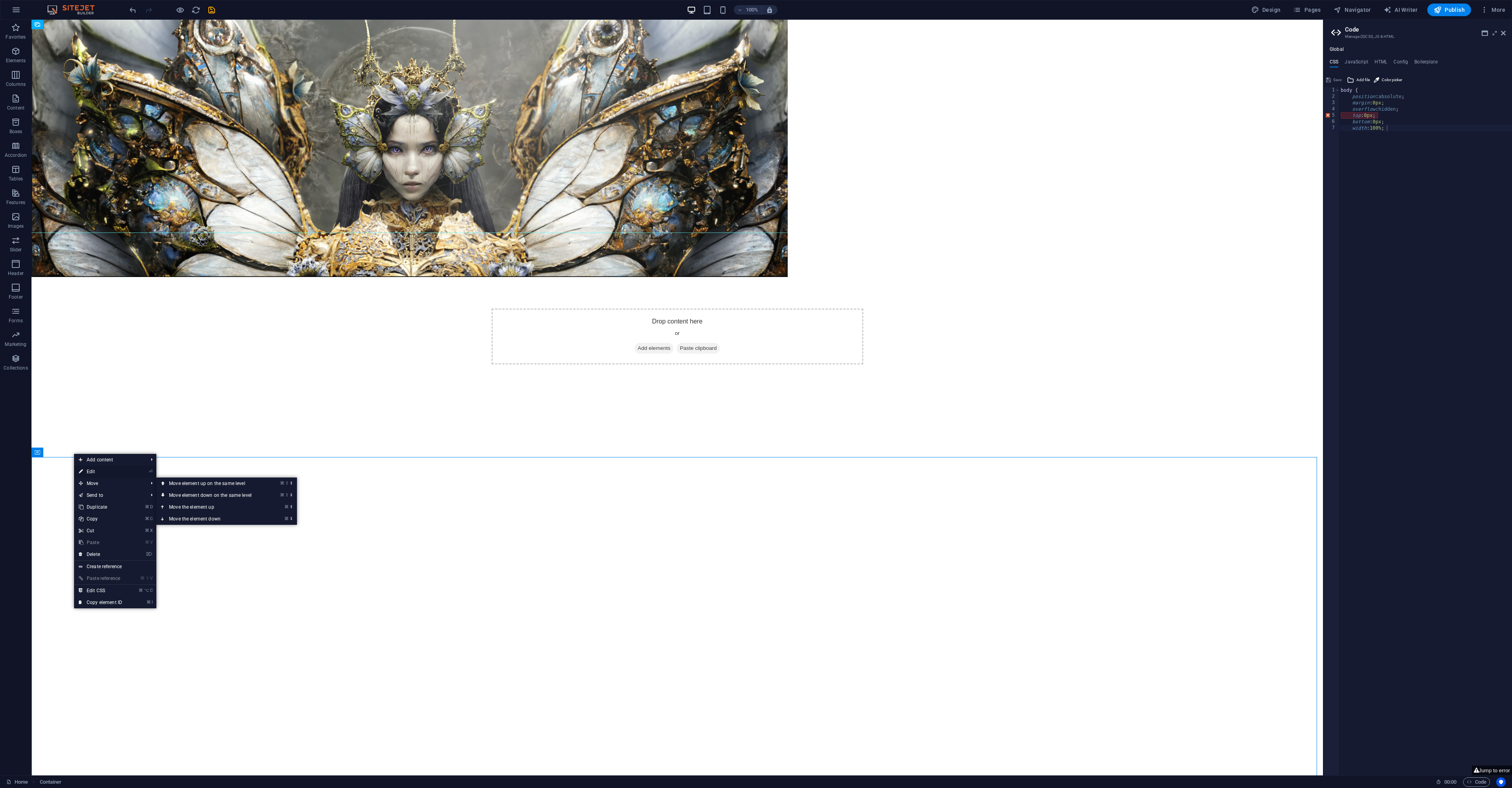
click at [97, 474] on link "⏎ Edit" at bounding box center [100, 472] width 53 height 12
select select "vh"
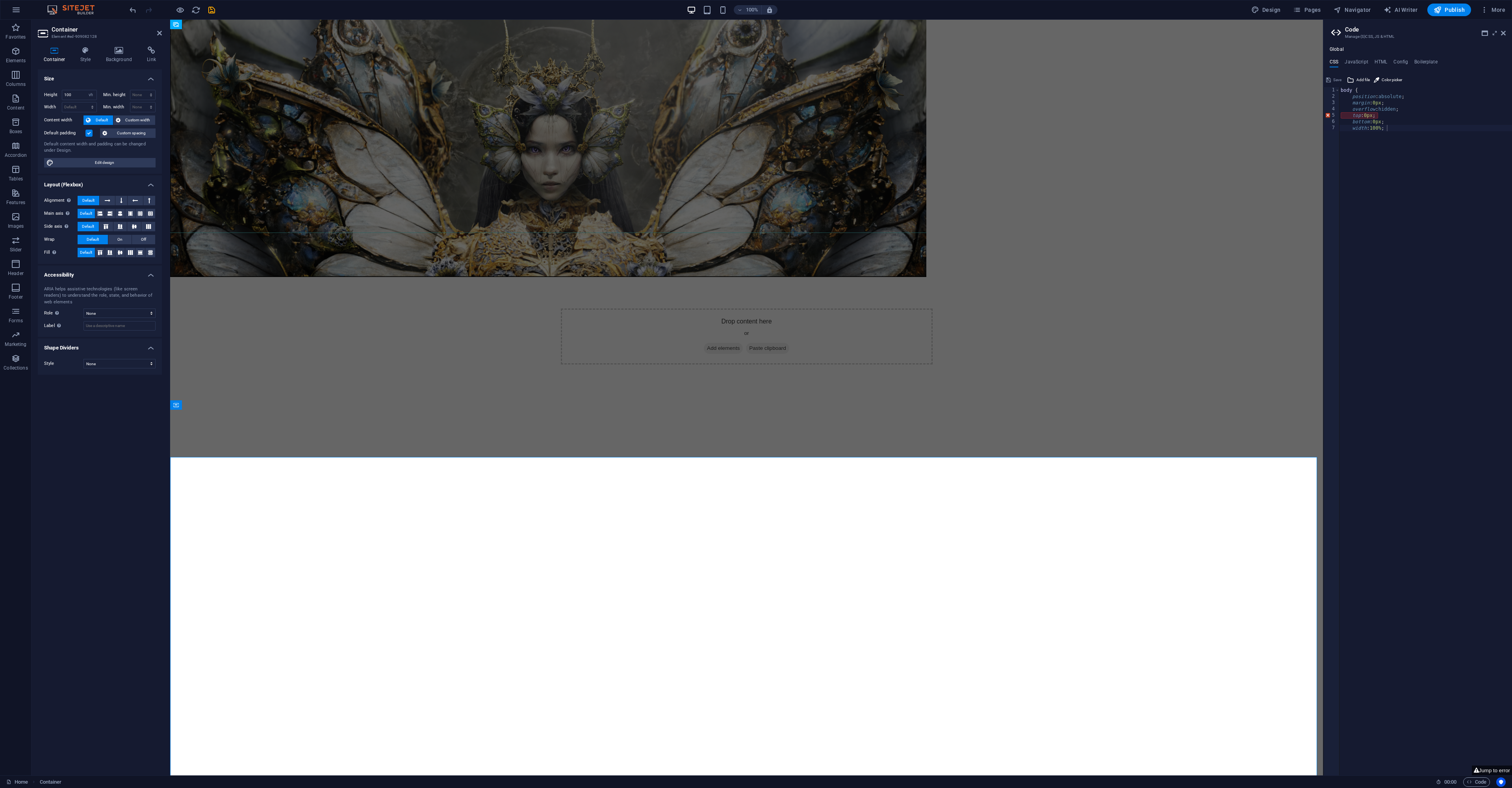
click at [235, 519] on div "Drop content here or Add elements Paste clipboard" at bounding box center [747, 655] width 1153 height 756
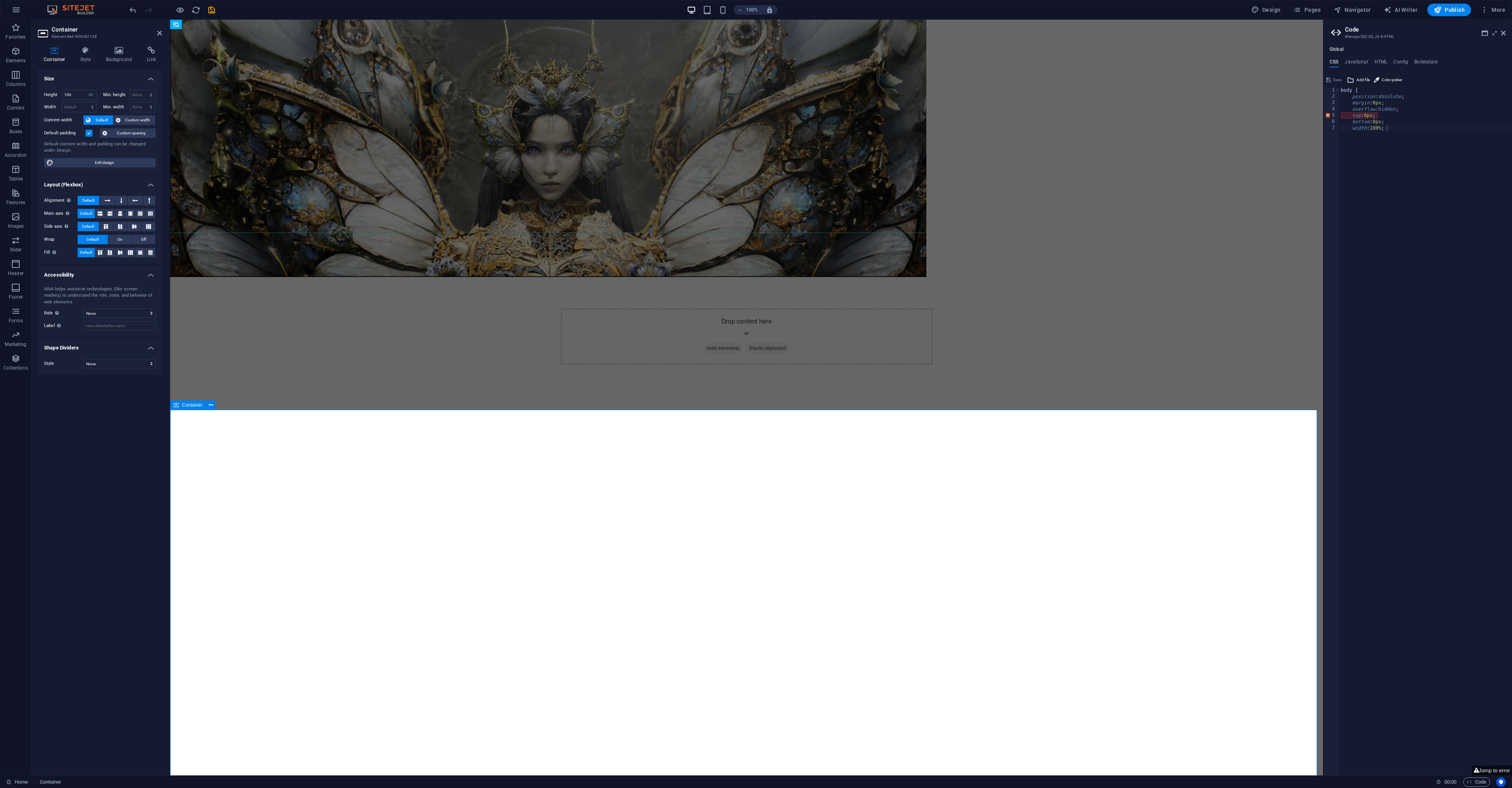
click at [235, 496] on div "Drop content here or Add elements Paste clipboard" at bounding box center [747, 655] width 1153 height 756
click at [160, 35] on icon at bounding box center [160, 33] width 5 height 6
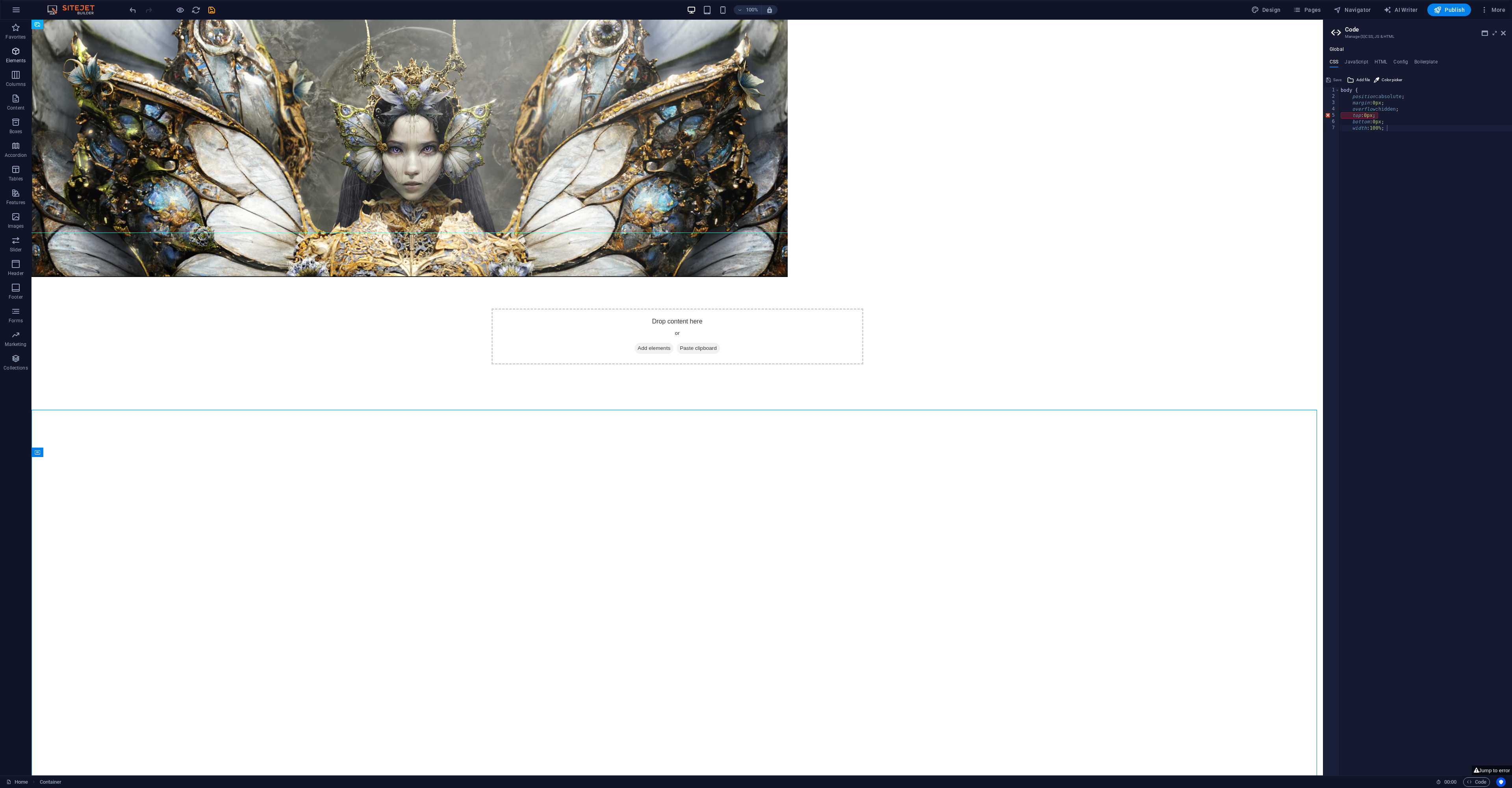
click at [16, 52] on icon "button" at bounding box center [16, 51] width 9 height 9
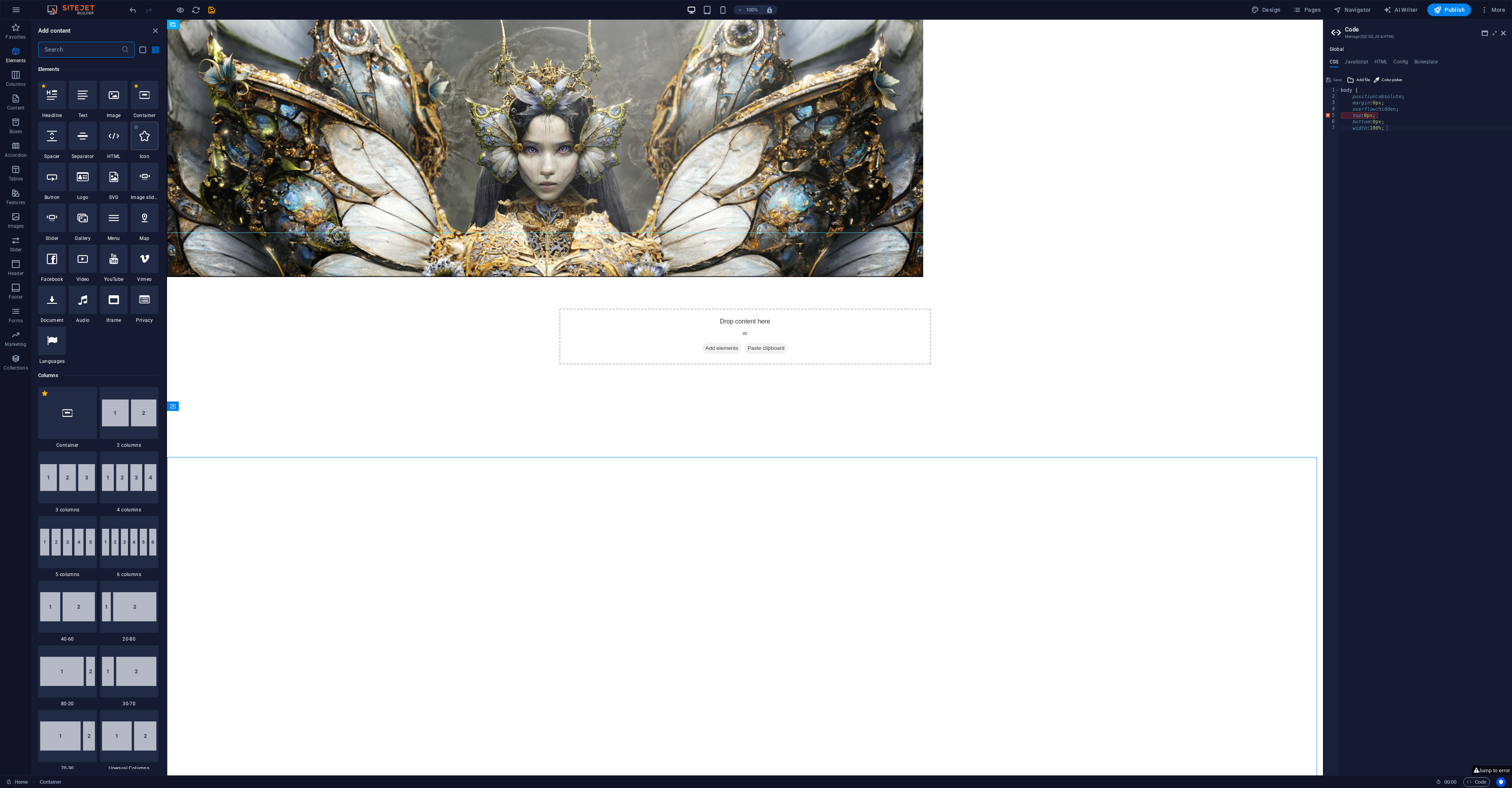
scroll to position [84, 0]
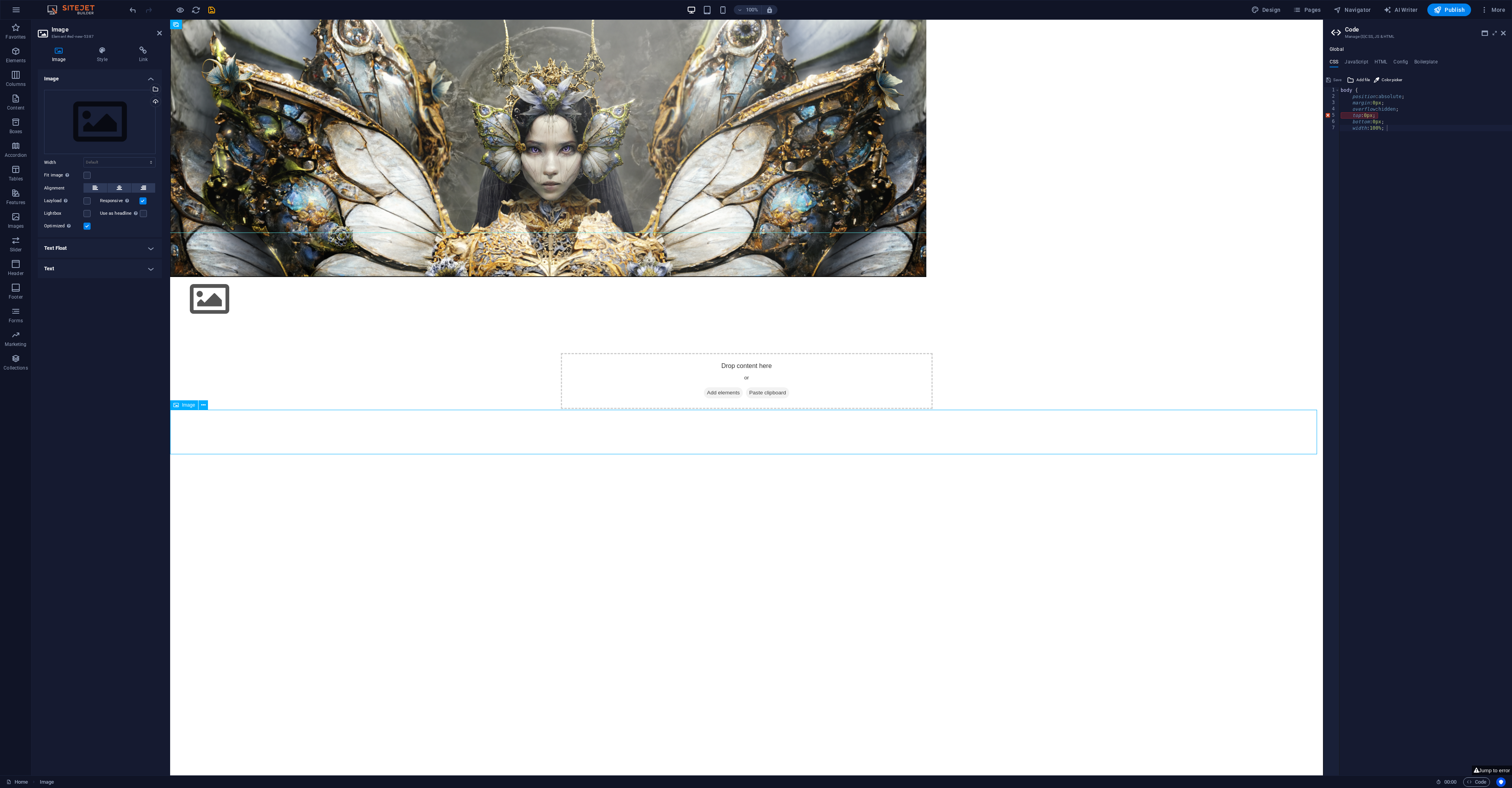
click at [257, 472] on div "Drop content here or Add elements Paste clipboard" at bounding box center [747, 699] width 1153 height 756
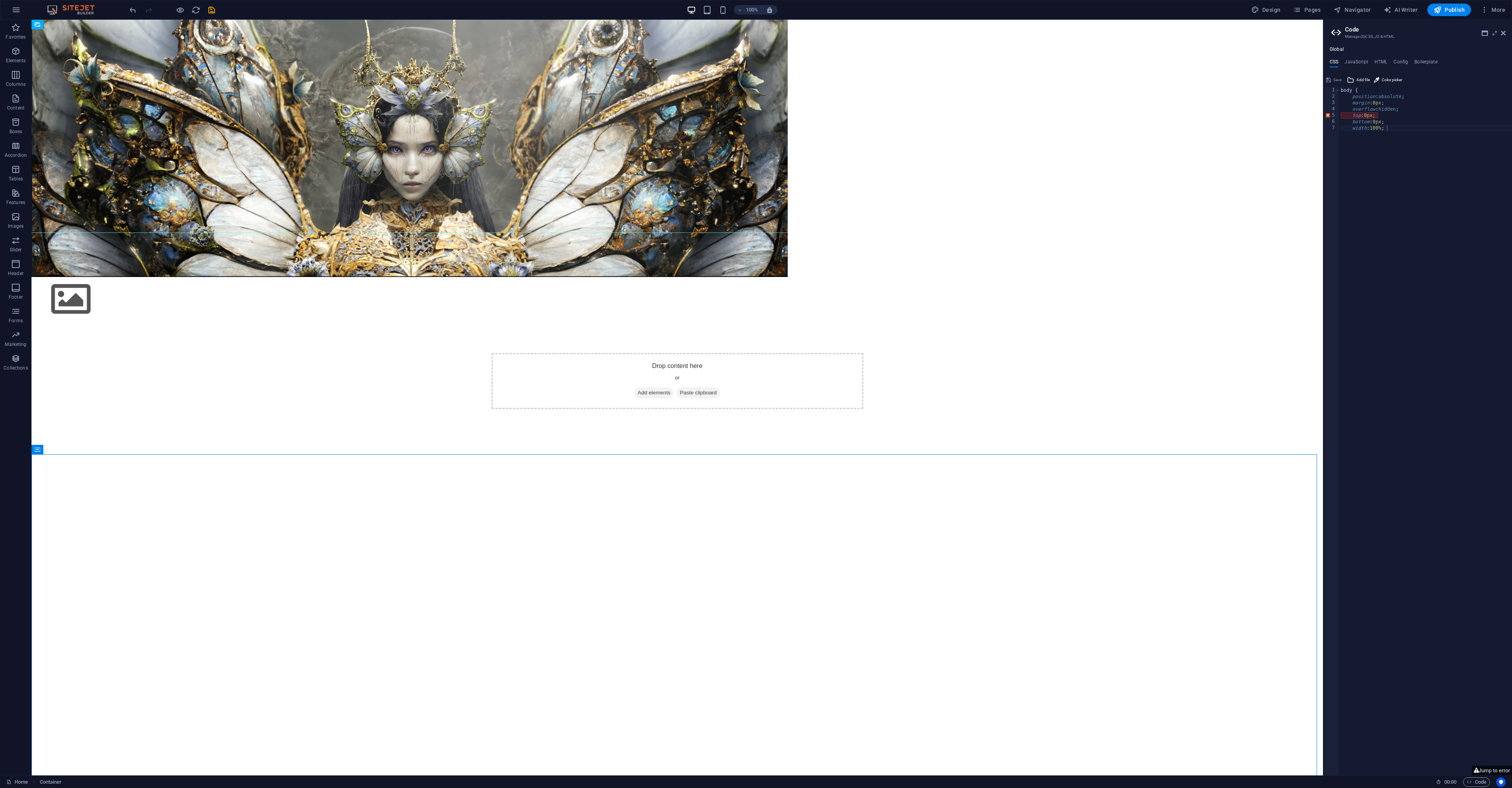
click at [183, 586] on div "Drop content here or Add elements Paste clipboard" at bounding box center [677, 699] width 1291 height 756
click at [194, 532] on div "Drop content here or Add elements Paste clipboard" at bounding box center [677, 699] width 1291 height 756
click at [131, 322] on figure at bounding box center [677, 299] width 1291 height 45
click at [148, 322] on figure at bounding box center [677, 299] width 1291 height 45
click at [148, 322] on figure at bounding box center [677, 299] width 1291 height 45
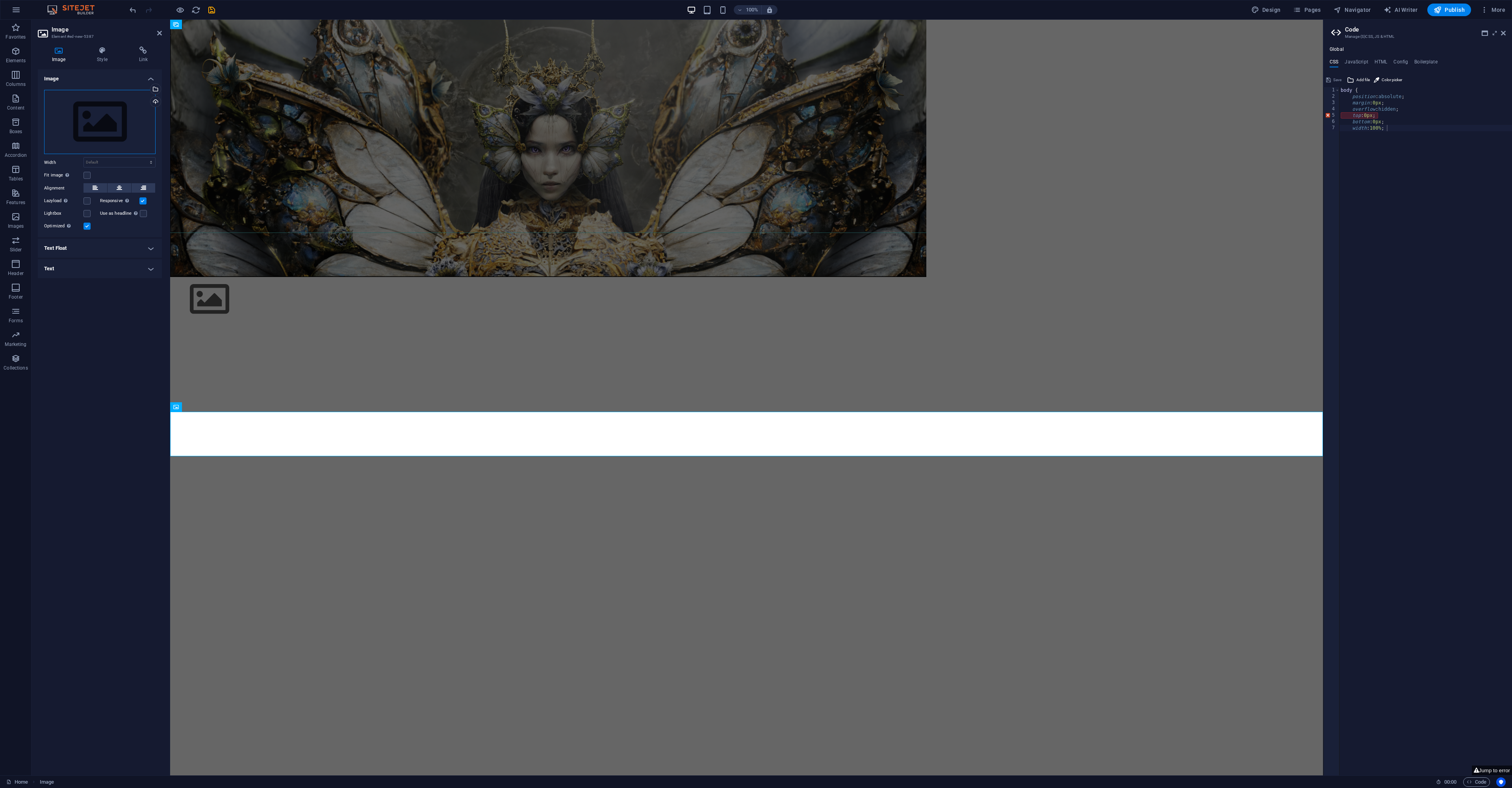
click at [100, 124] on div "Drag files here, click to choose files or select files from Files or our free s…" at bounding box center [100, 122] width 112 height 65
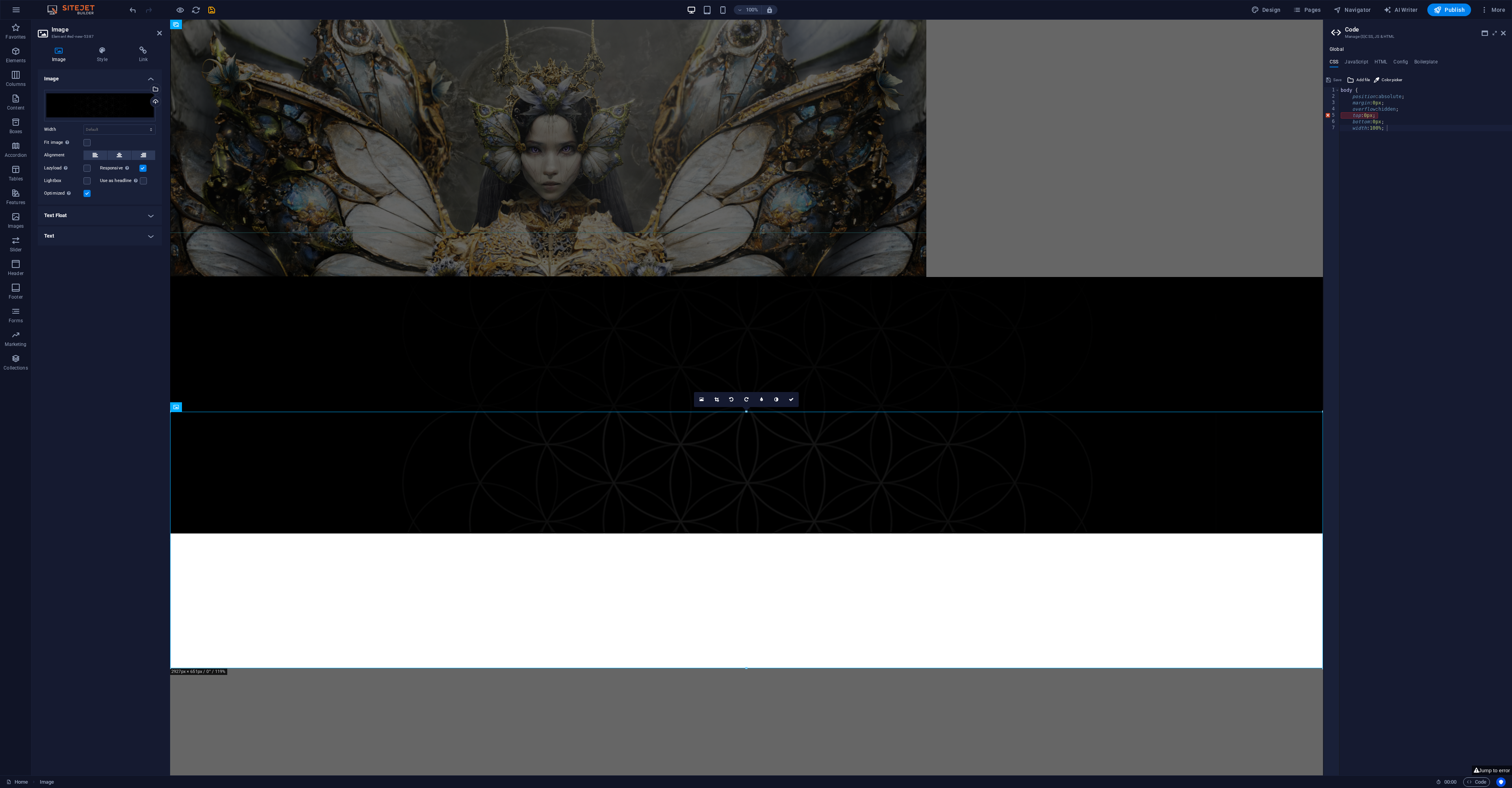
click at [1054, 534] on html "Skip to main content" at bounding box center [747, 277] width 1153 height 514
click at [203, 434] on figure at bounding box center [747, 405] width 1153 height 257
click at [200, 277] on img "1/1" at bounding box center [548, 149] width 756 height 257
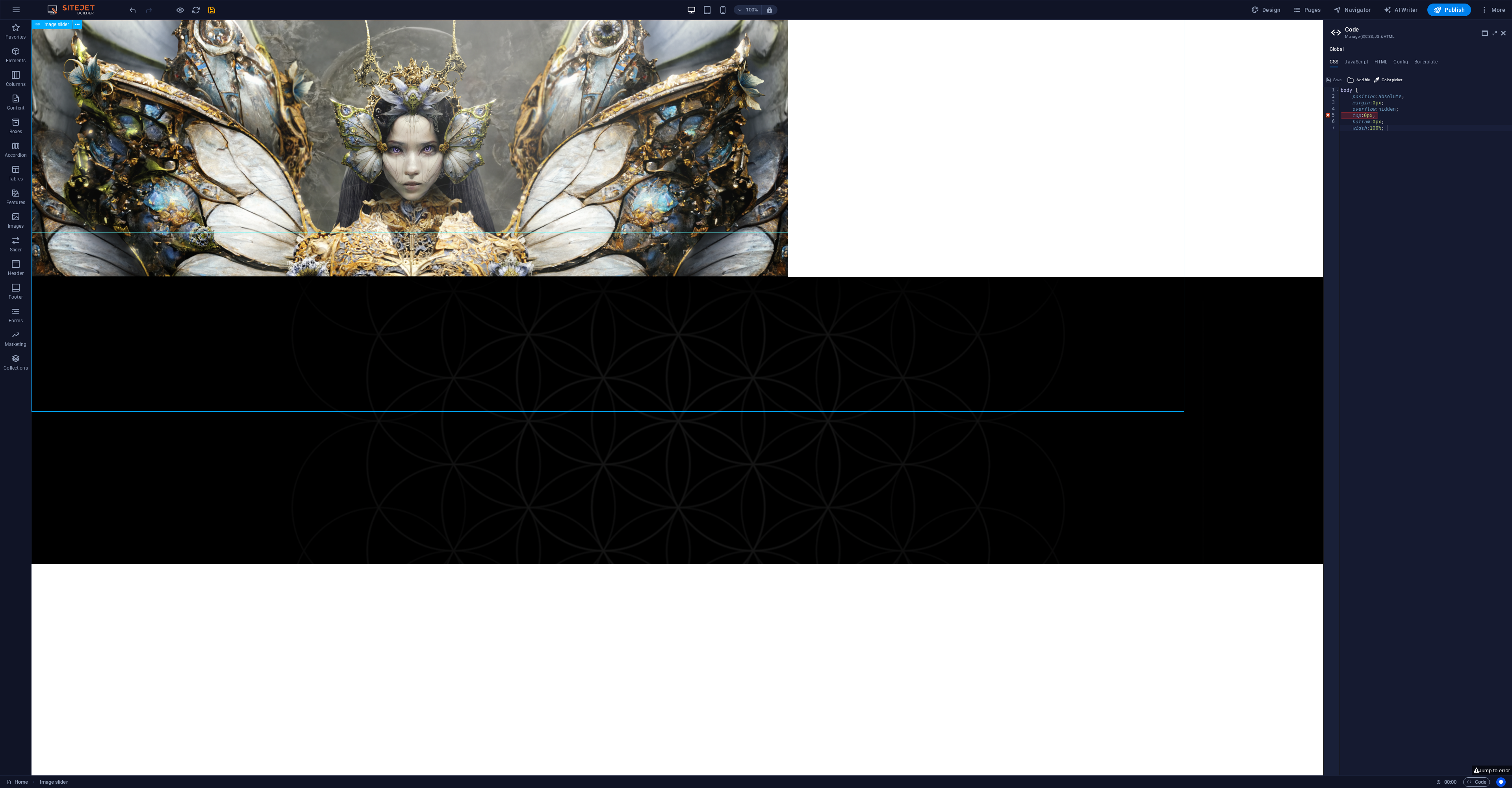
click at [242, 523] on figure at bounding box center [677, 420] width 1291 height 287
click at [65, 453] on icon at bounding box center [65, 454] width 4 height 8
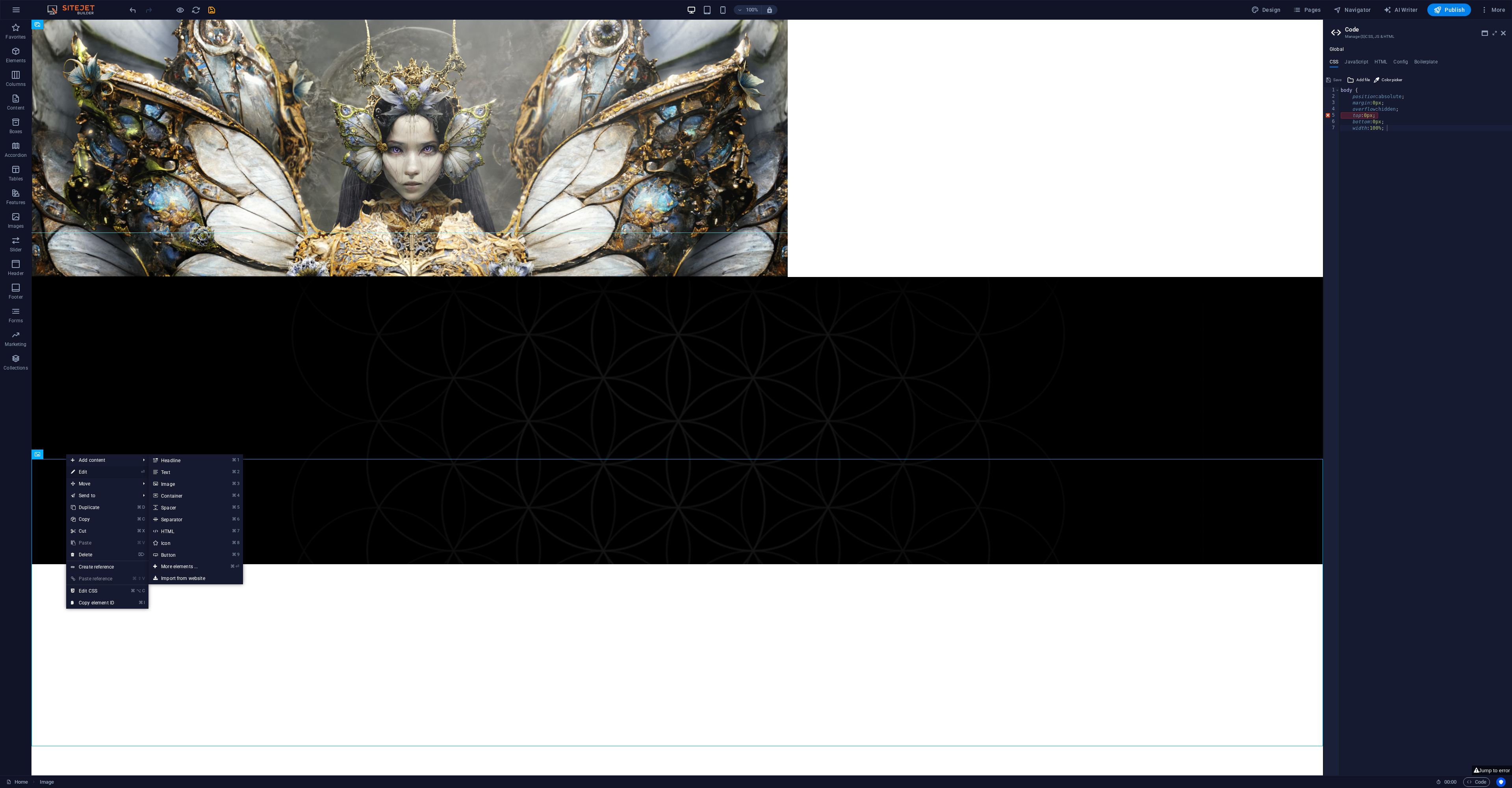
click at [107, 474] on link "⏎ Edit" at bounding box center [93, 472] width 53 height 12
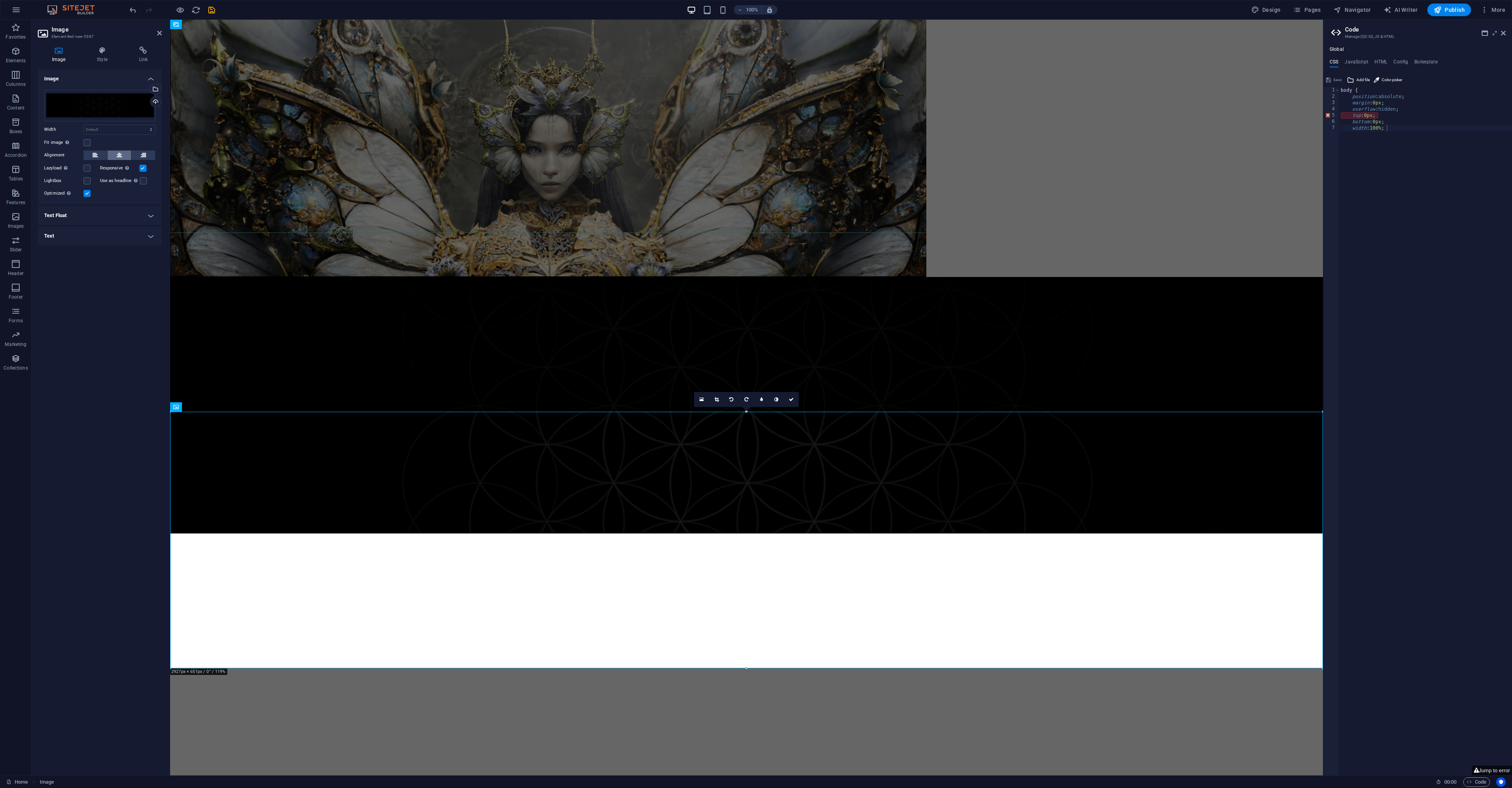
click at [119, 154] on icon at bounding box center [119, 155] width 5 height 9
drag, startPoint x: 117, startPoint y: 154, endPoint x: 90, endPoint y: 148, distance: 27.7
click at [117, 154] on icon at bounding box center [119, 155] width 5 height 9
drag, startPoint x: 87, startPoint y: 141, endPoint x: 90, endPoint y: 157, distance: 16.3
click at [86, 142] on label at bounding box center [87, 143] width 7 height 7
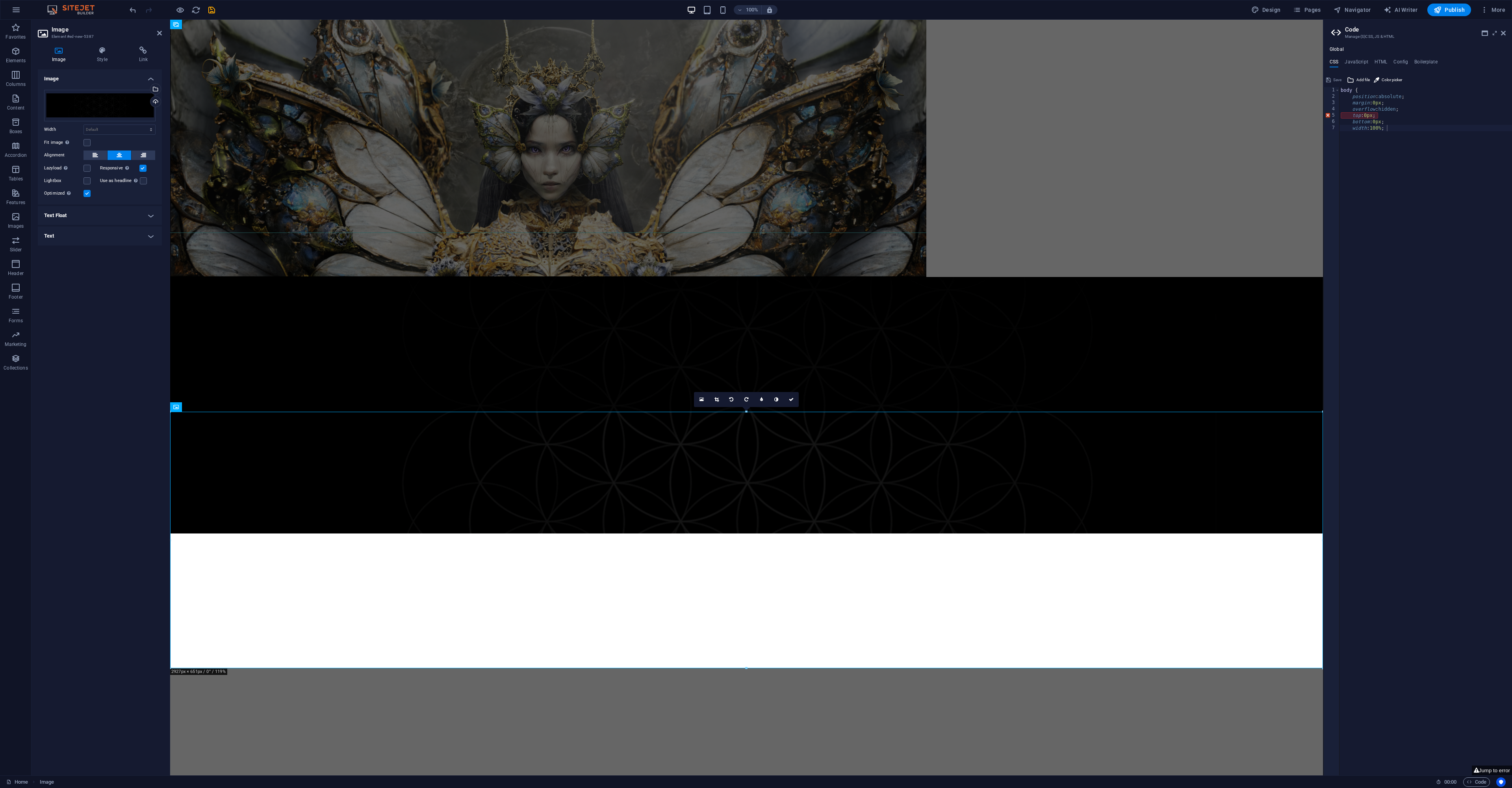
click at [0, 0] on input "Fit image Automatically fit image to a fixed width and height" at bounding box center [0, 0] width 0 height 0
click at [126, 321] on div "Image Drag files here, click to choose files or select files from Files or our …" at bounding box center [99, 419] width 124 height 700
click at [97, 167] on icon at bounding box center [95, 169] width 5 height 9
click at [119, 170] on icon at bounding box center [119, 169] width 5 height 9
click at [97, 167] on icon at bounding box center [95, 169] width 5 height 9
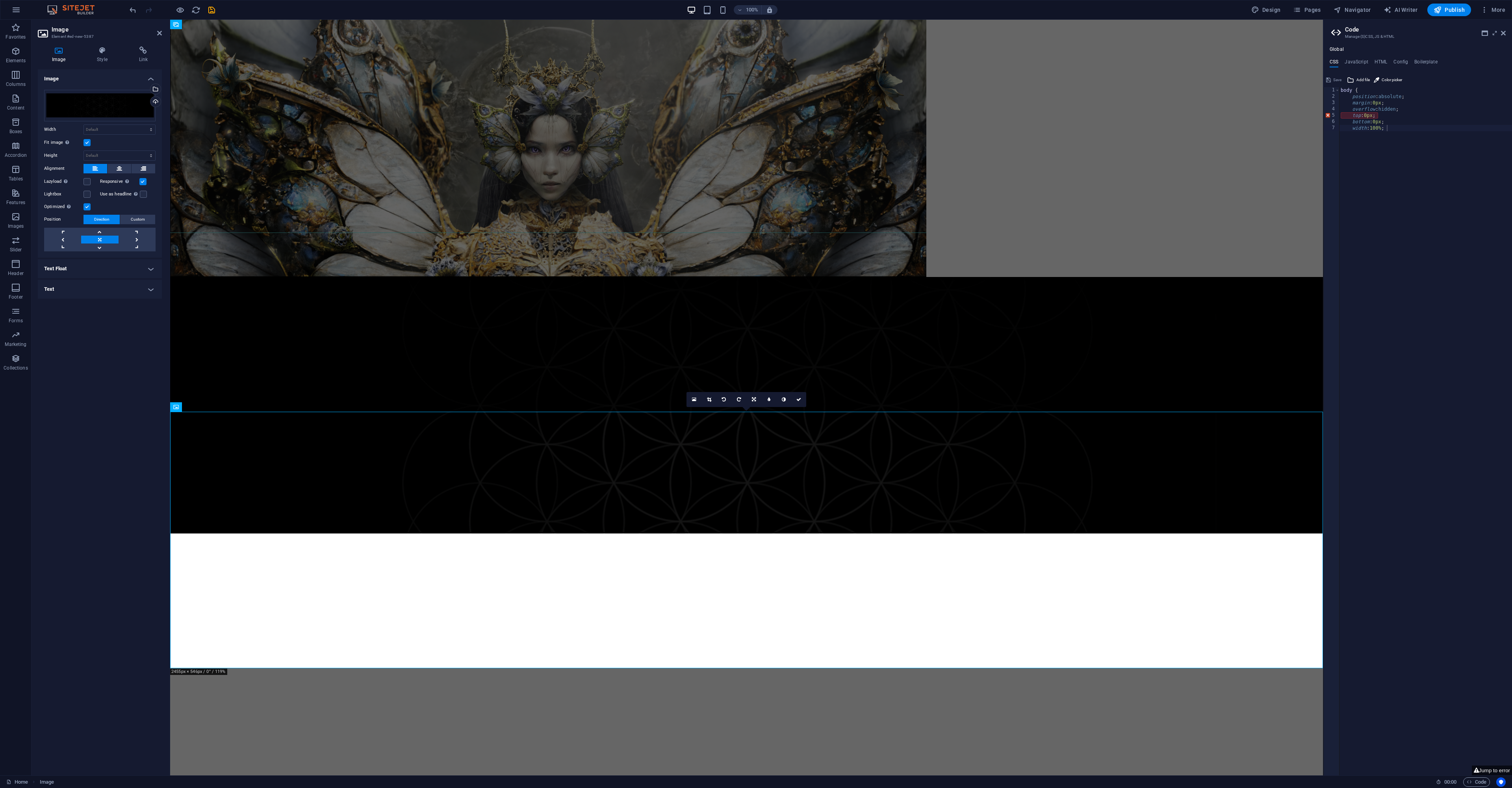
click at [87, 144] on label at bounding box center [87, 143] width 7 height 7
click at [0, 0] on input "Fit image Automatically fit image to a fixed width and height" at bounding box center [0, 0] width 0 height 0
click at [87, 143] on label at bounding box center [87, 143] width 7 height 7
click at [0, 0] on input "Fit image Automatically fit image to a fixed width and height" at bounding box center [0, 0] width 0 height 0
click at [89, 181] on label at bounding box center [87, 181] width 7 height 7
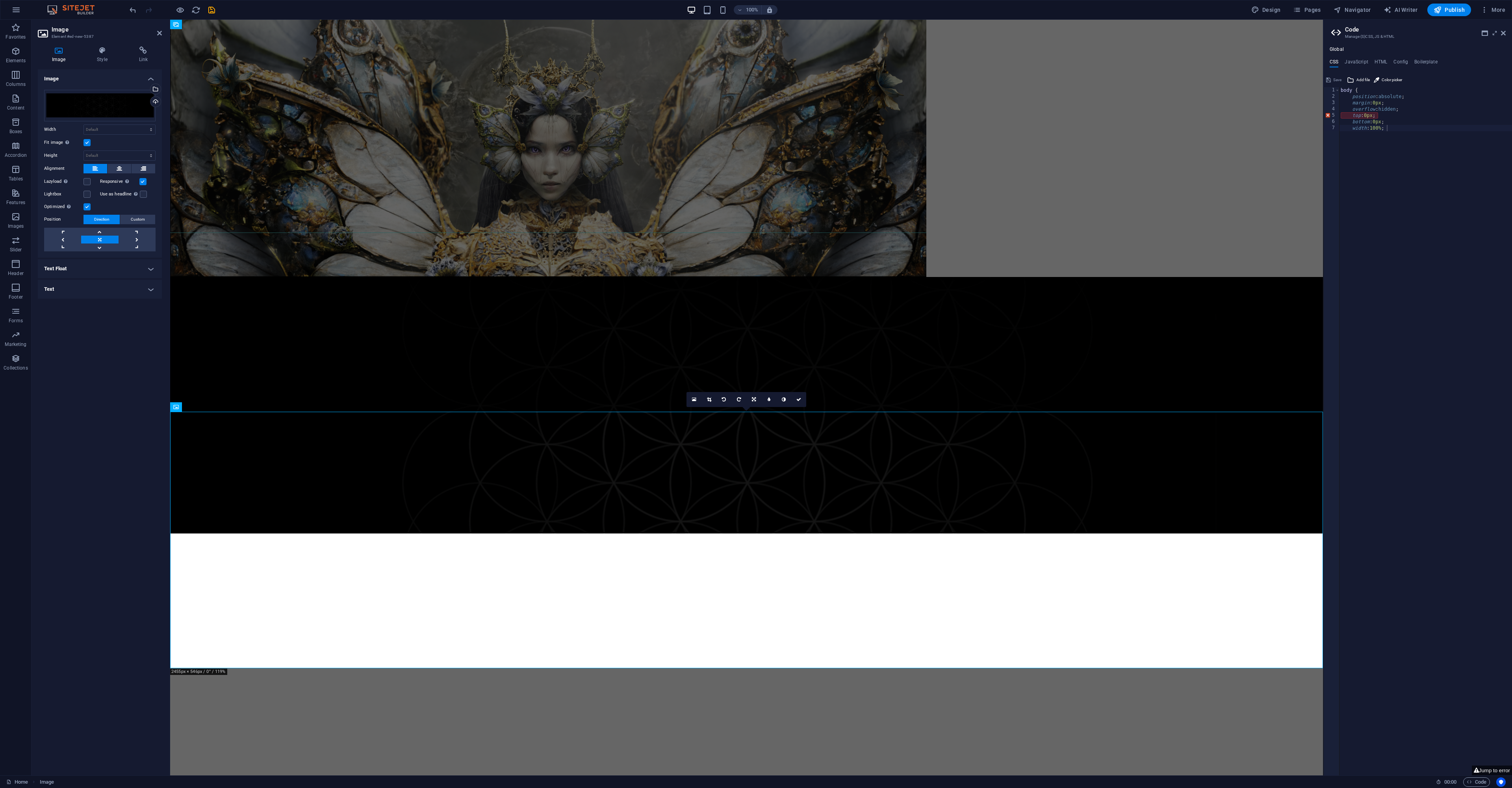
click at [0, 0] on input "Lazyload Loading images after the page loads improves page speed." at bounding box center [0, 0] width 0 height 0
click at [87, 182] on label at bounding box center [87, 181] width 7 height 7
click at [0, 0] on input "Lazyload Loading images after the page loads improves page speed." at bounding box center [0, 0] width 0 height 0
drag, startPoint x: 211, startPoint y: 11, endPoint x: 201, endPoint y: 16, distance: 11.2
click at [211, 11] on icon "save" at bounding box center [211, 9] width 9 height 9
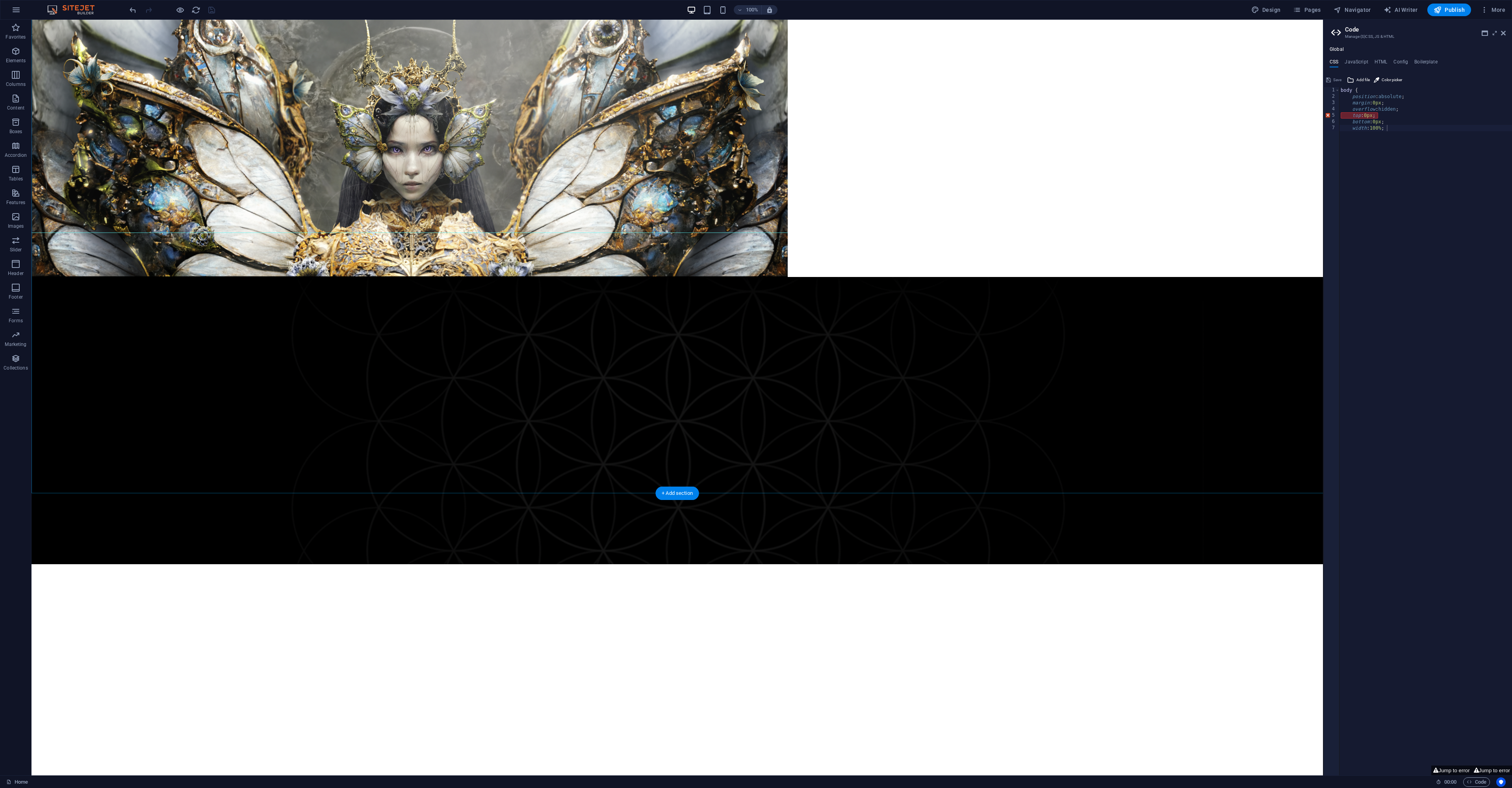
scroll to position [0, 0]
click at [186, 32] on h6 "Preview Ctrl+P" at bounding box center [187, 31] width 53 height 9
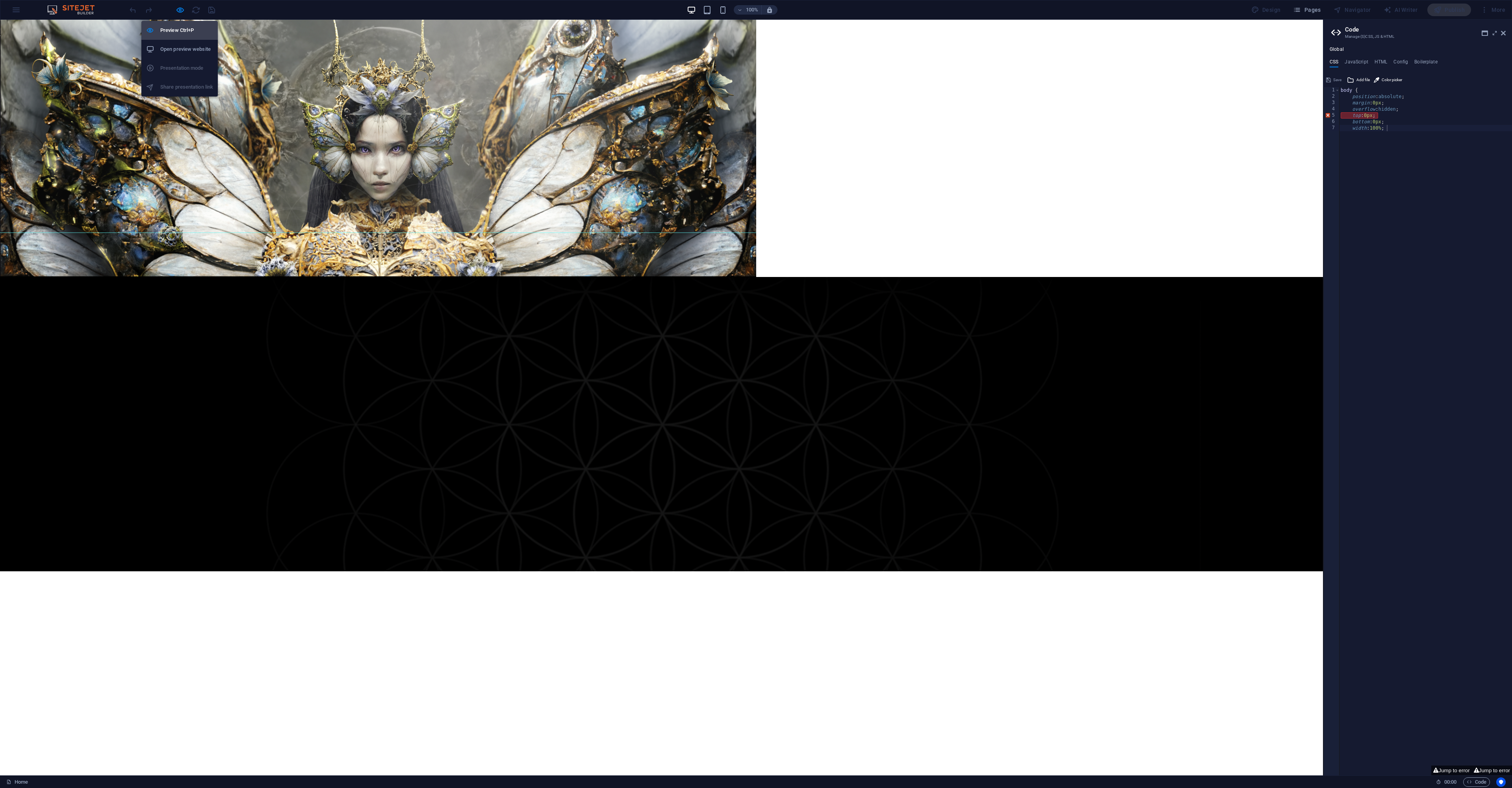
click at [189, 32] on h6 "Preview Ctrl+P" at bounding box center [187, 31] width 53 height 9
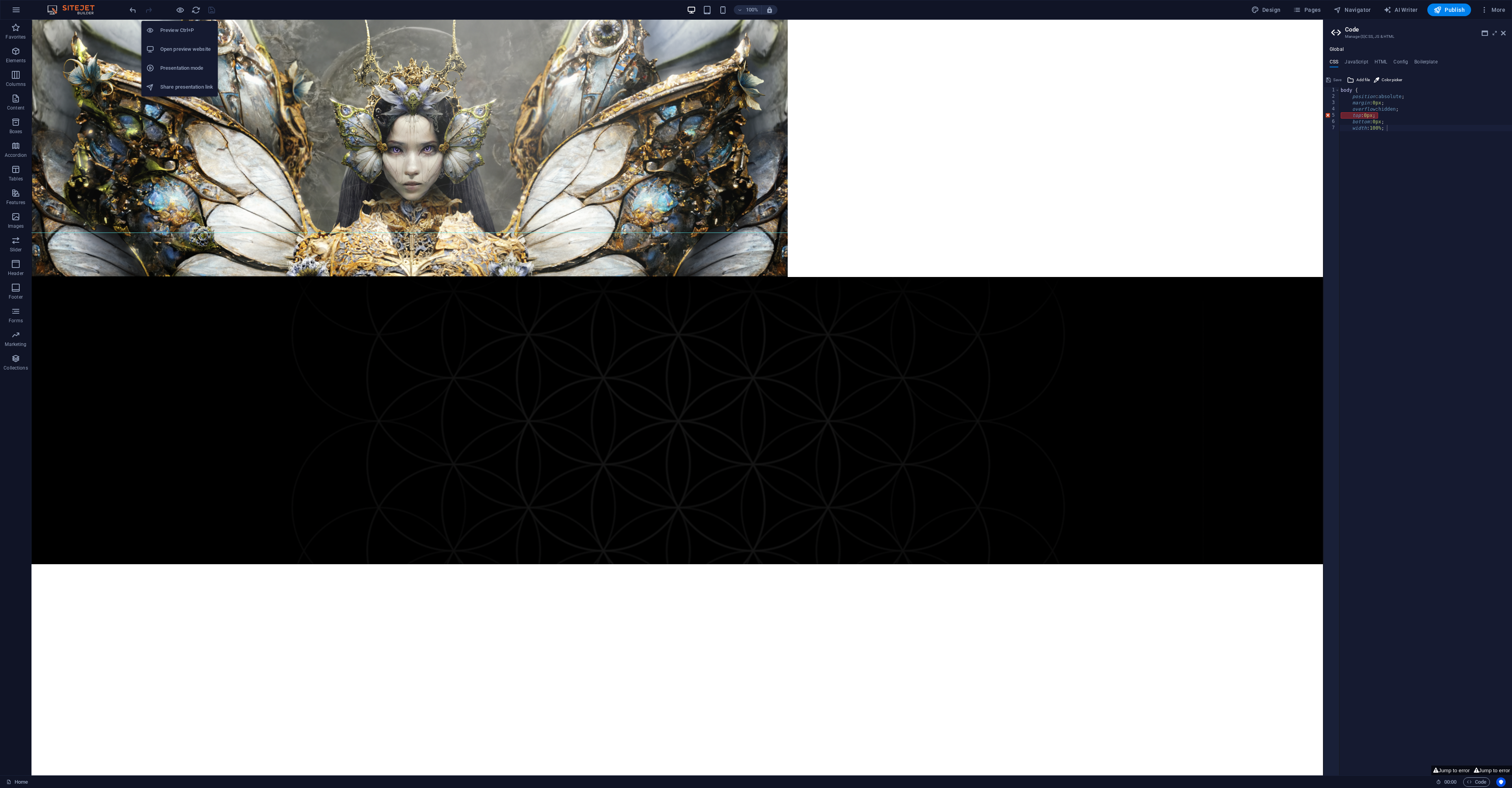
click at [188, 32] on h6 "Preview Ctrl+P" at bounding box center [187, 31] width 53 height 9
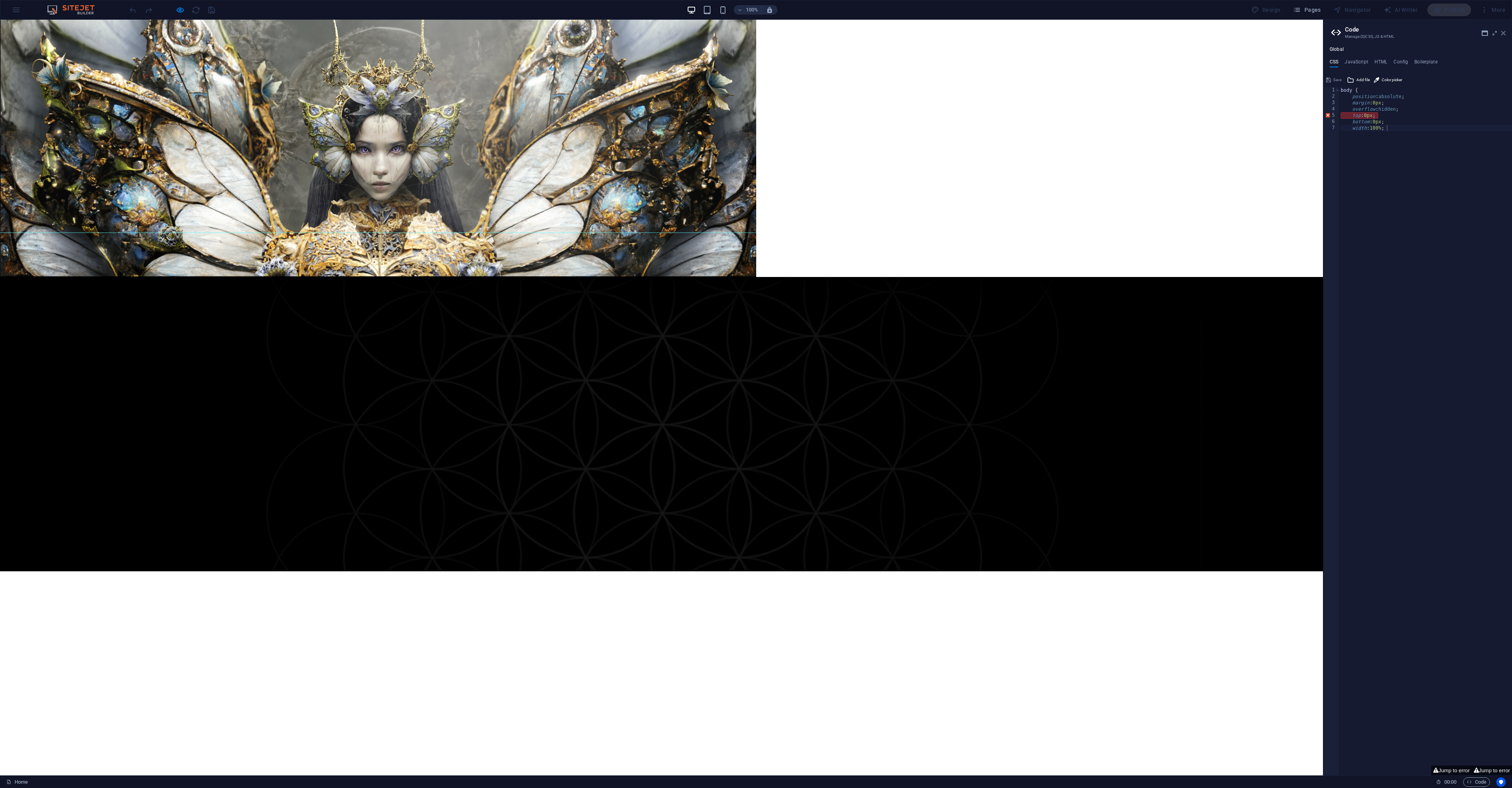
click at [1504, 36] on link at bounding box center [1503, 33] width 5 height 6
